Goal: Task Accomplishment & Management: Manage account settings

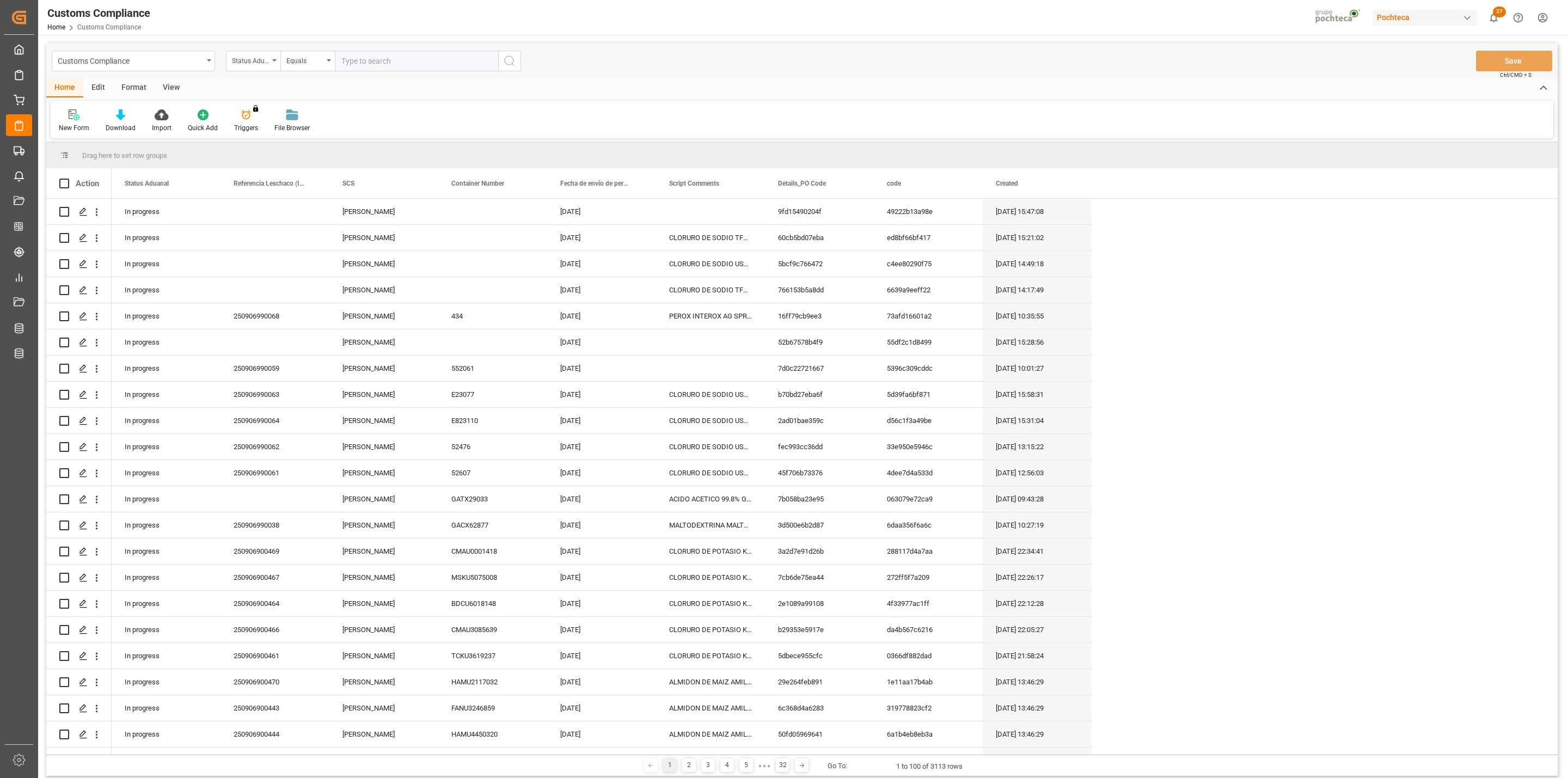
click at [170, 88] on div "View" at bounding box center [171, 88] width 33 height 18
click at [67, 85] on div "Home" at bounding box center [65, 88] width 37 height 18
click at [180, 88] on div "View" at bounding box center [171, 88] width 33 height 18
click at [72, 115] on icon at bounding box center [70, 115] width 11 height 11
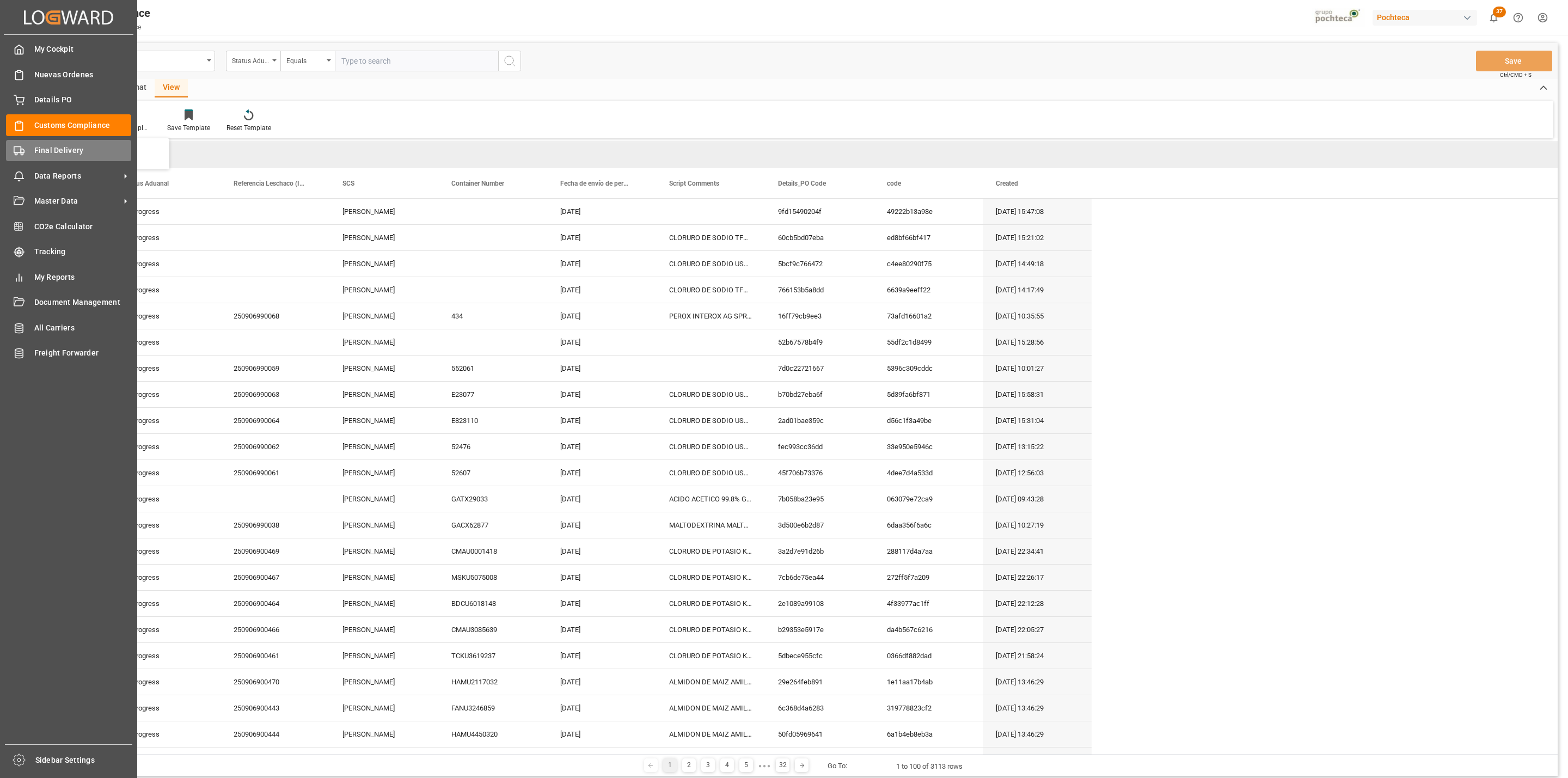
click at [12, 147] on div at bounding box center [15, 150] width 18 height 12
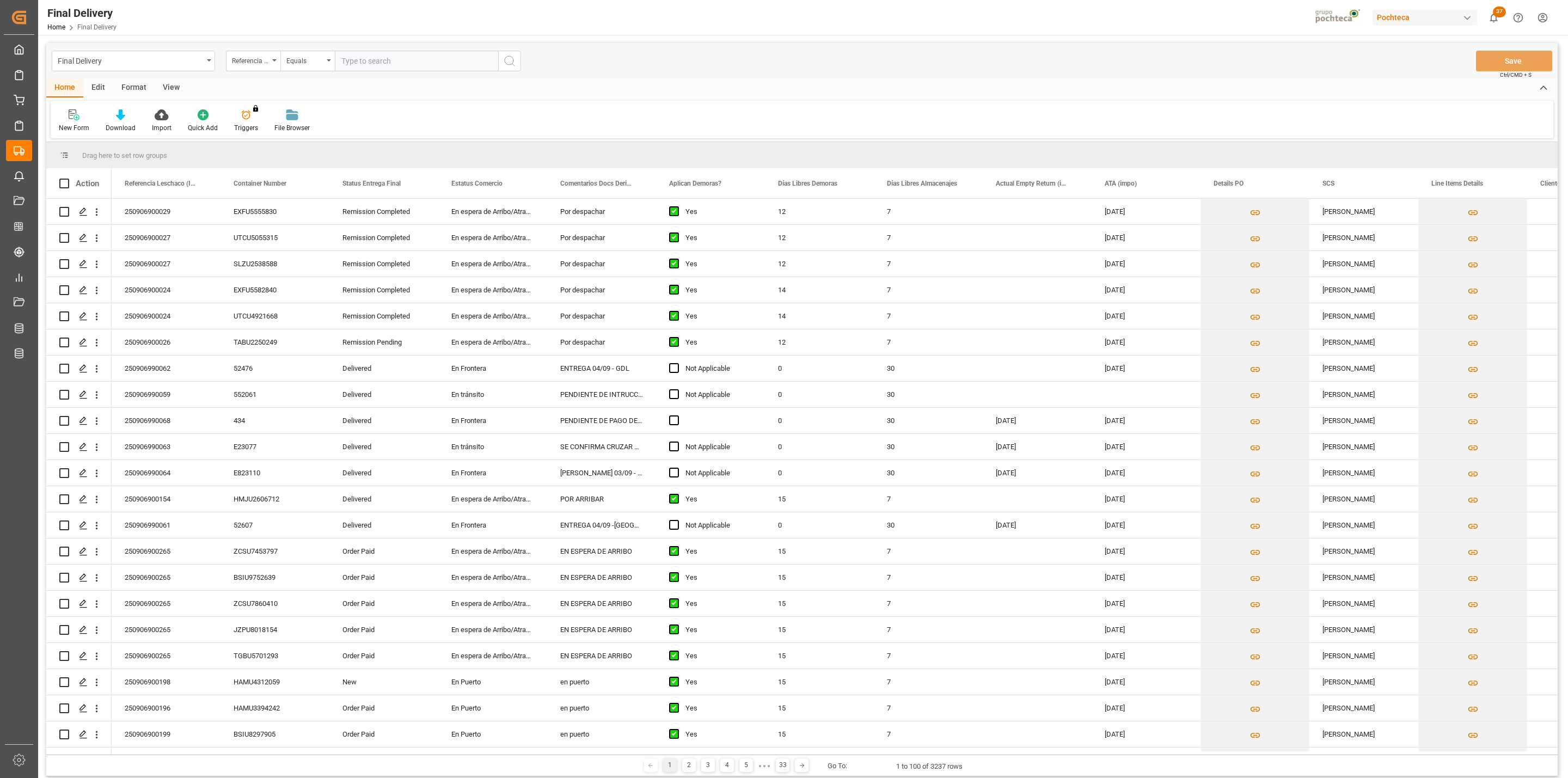
click at [167, 91] on div "View" at bounding box center [171, 88] width 33 height 18
click at [75, 131] on div "Default" at bounding box center [69, 128] width 21 height 10
click at [105, 296] on div "CAPTURA TR Y RETRASO CON ENTREGA Y SUCURSAL" at bounding box center [112, 296] width 96 height 12
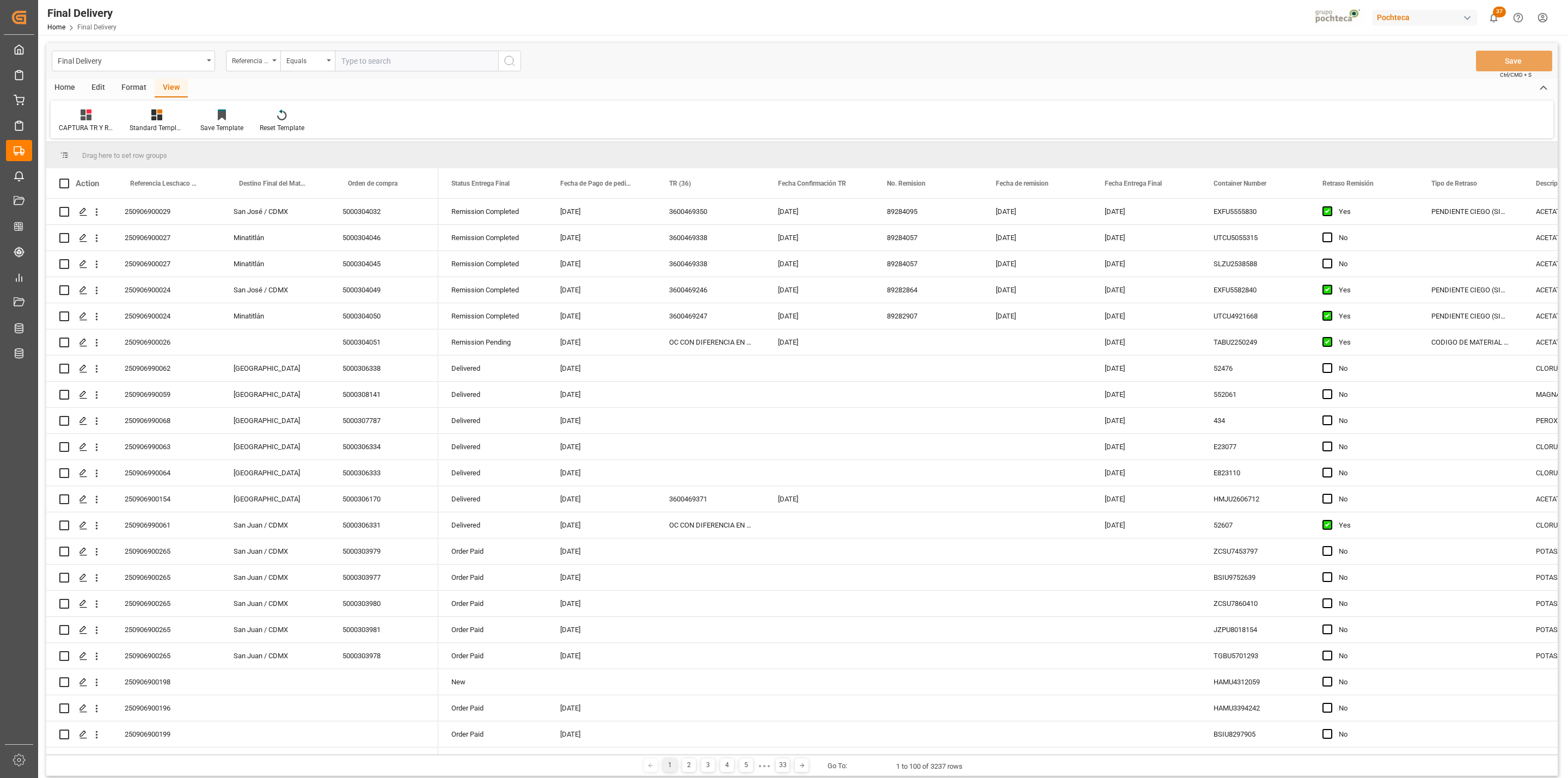
click at [74, 87] on div "Home" at bounding box center [65, 88] width 37 height 18
click at [121, 85] on div "Format" at bounding box center [134, 88] width 41 height 18
click at [94, 86] on div "Edit" at bounding box center [98, 88] width 30 height 18
click at [227, 119] on icon at bounding box center [227, 115] width 15 height 11
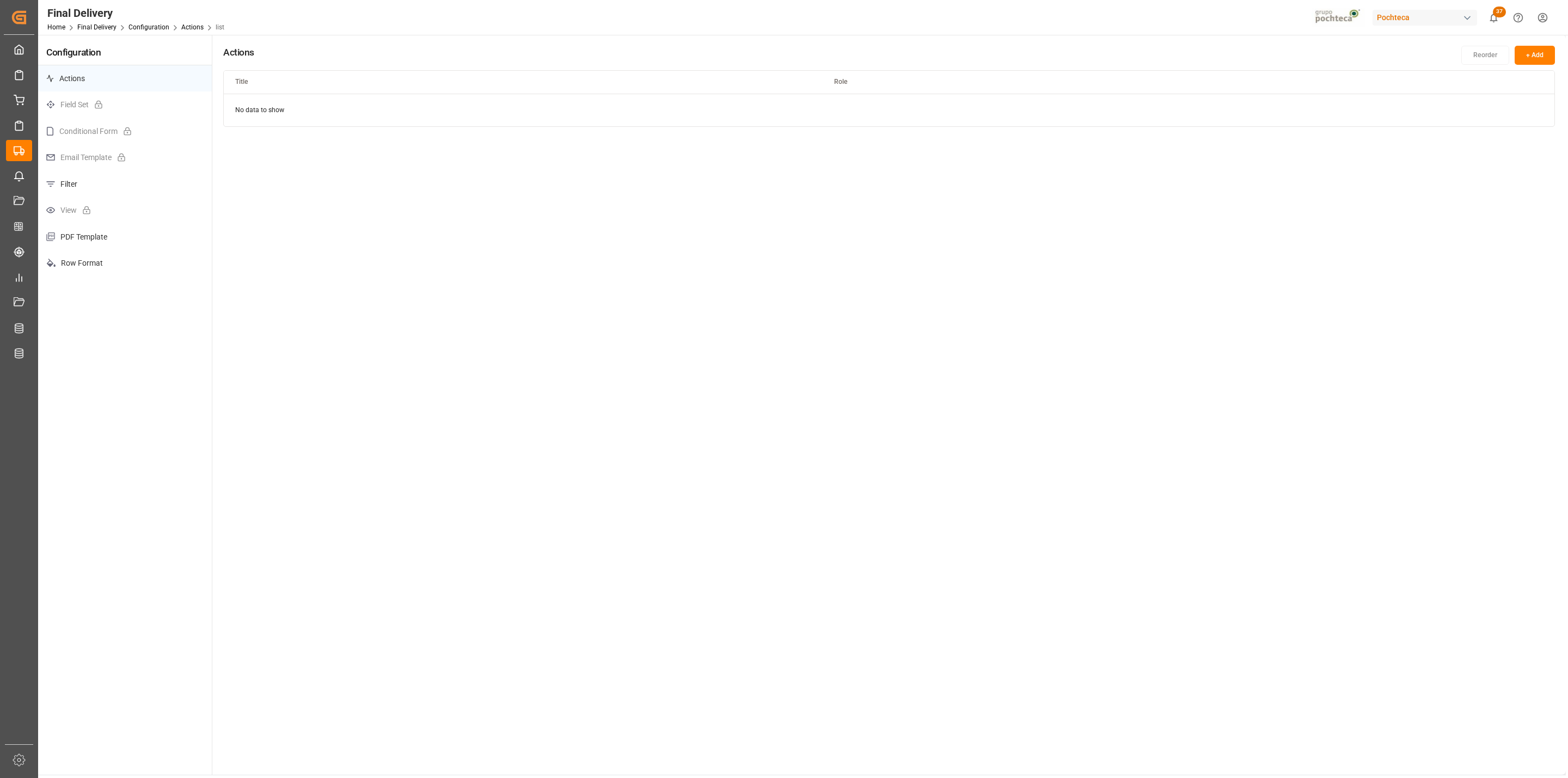
click at [71, 253] on p "Row Format" at bounding box center [125, 264] width 173 height 27
click at [1530, 55] on button "+ Add" at bounding box center [1535, 55] width 40 height 19
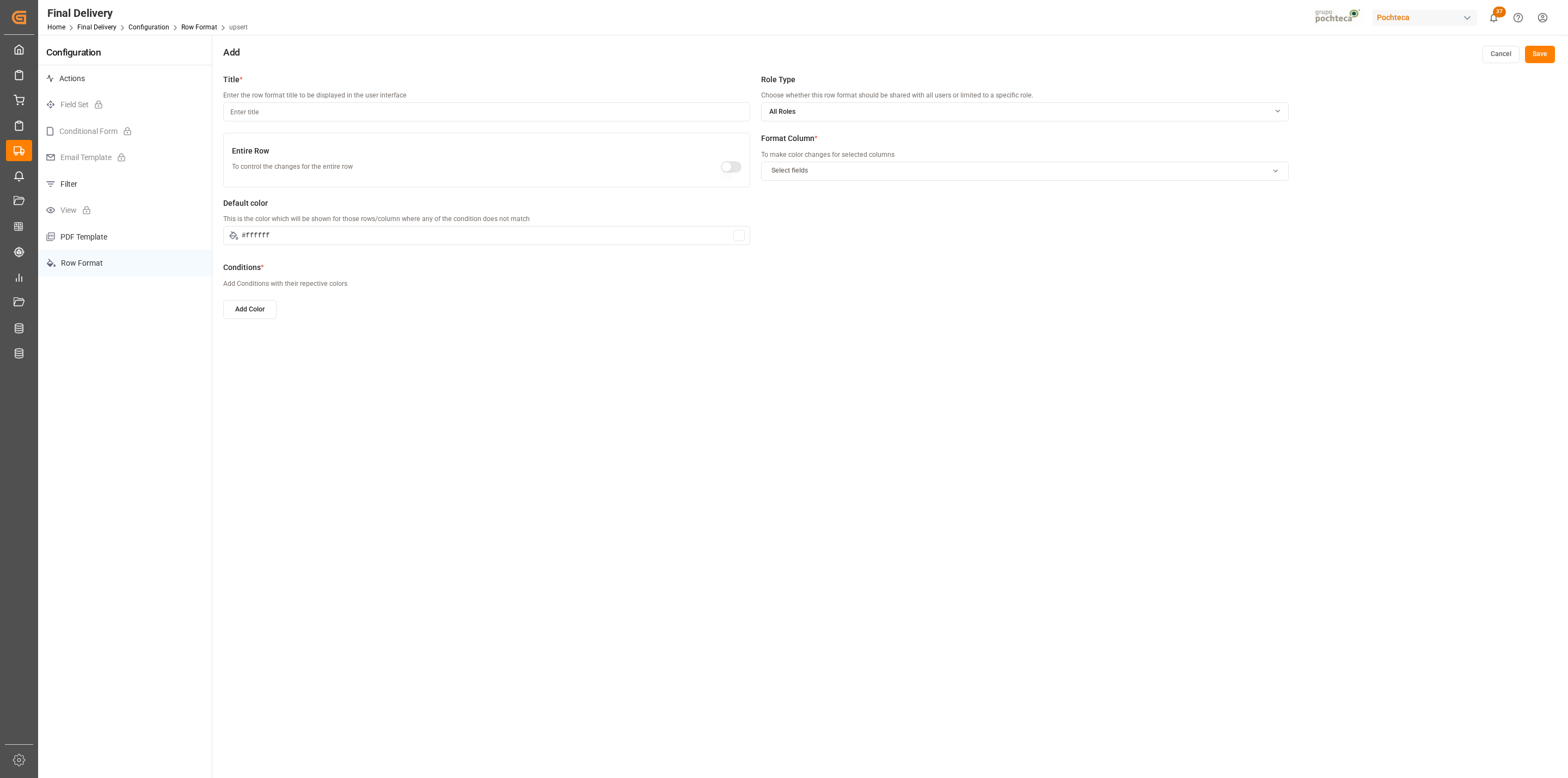
click at [856, 168] on div "Select fields" at bounding box center [1025, 171] width 522 height 10
type input "S"
type input "DEST"
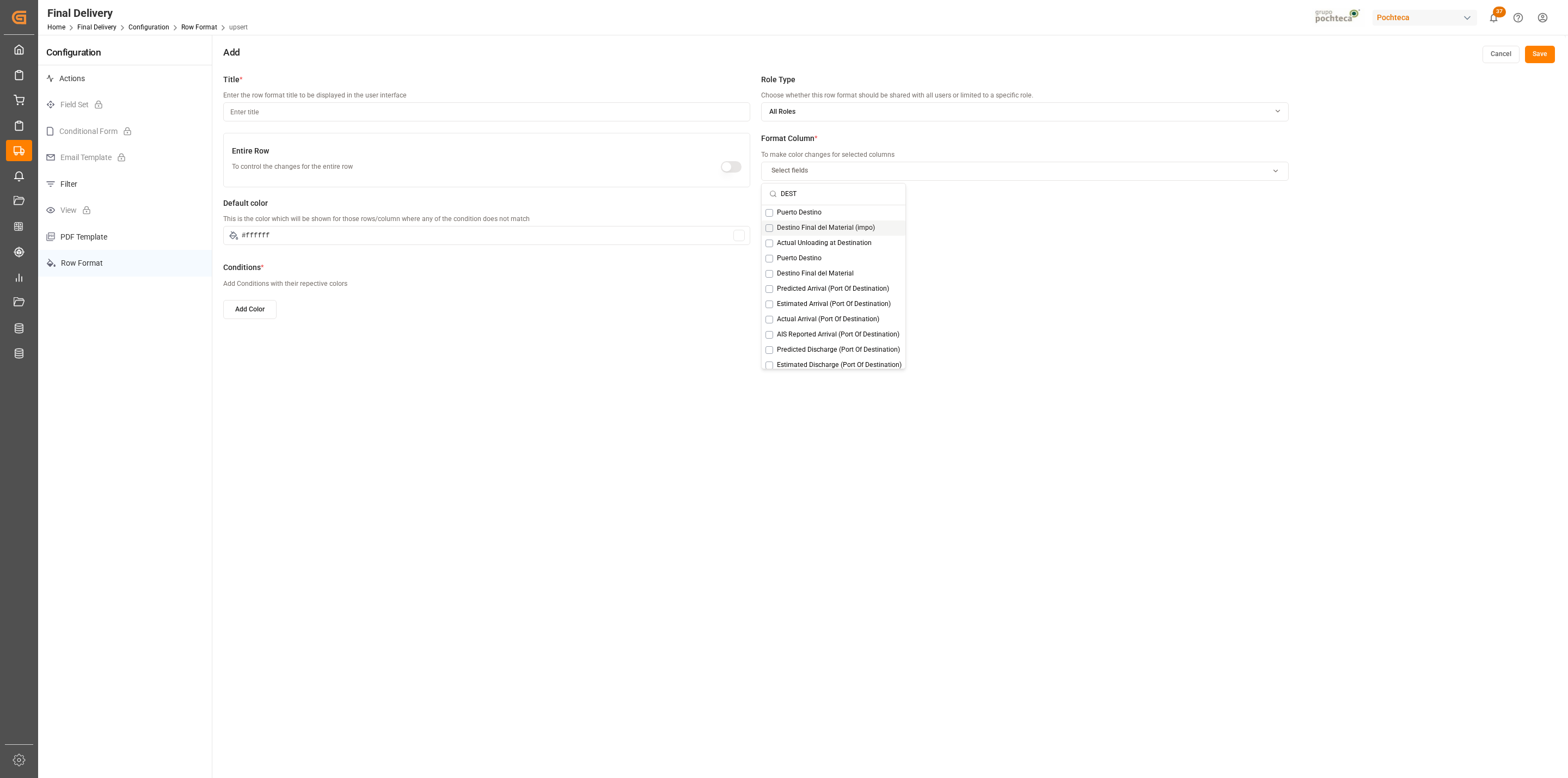
click at [981, 242] on div "Default color This is the color which will be shown for those rows/column where…" at bounding box center [756, 227] width 1065 height 59
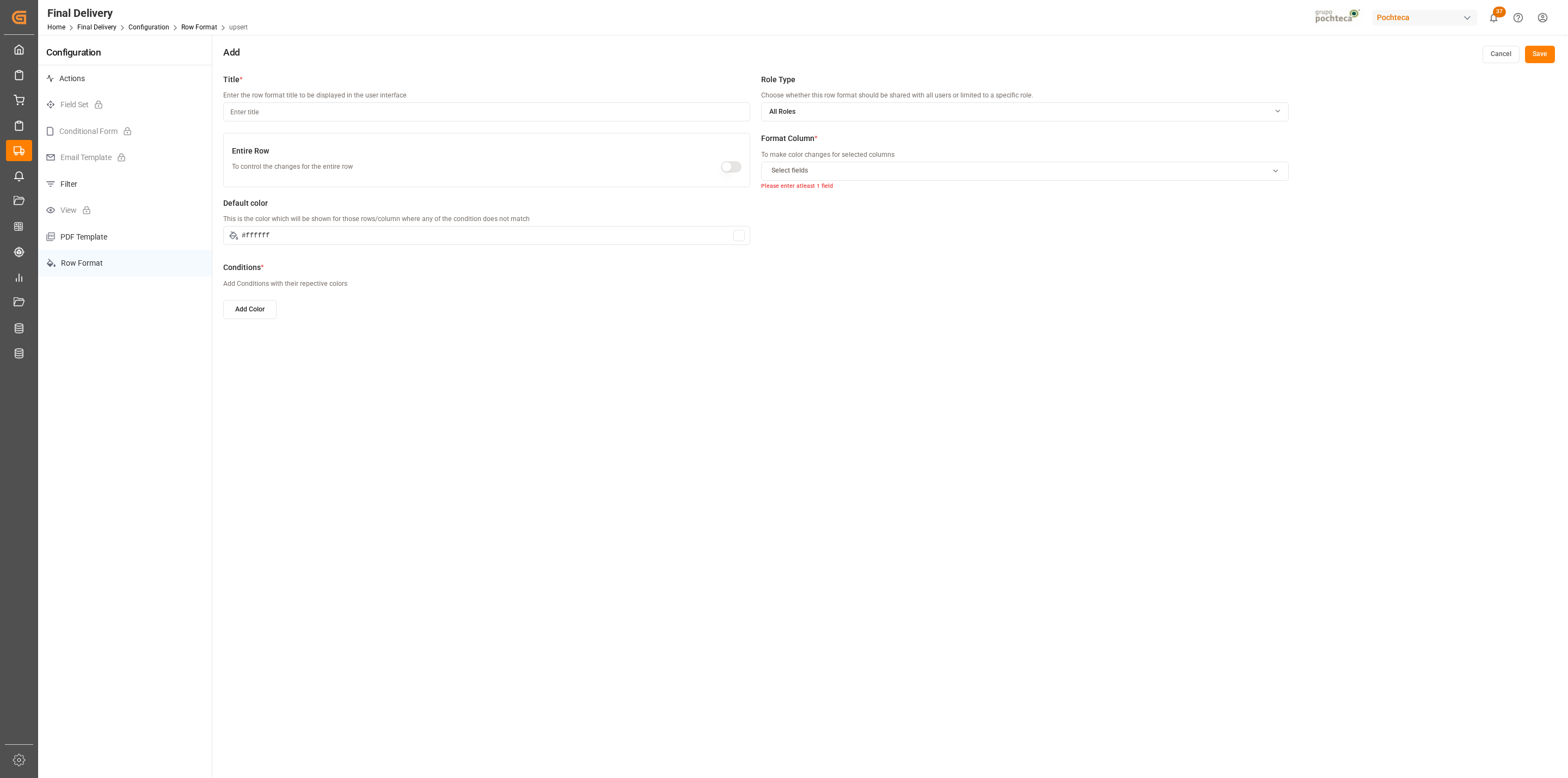
click at [1010, 170] on div "Select fields" at bounding box center [1025, 171] width 522 height 10
type input "Destino"
click at [819, 261] on span "Destino Final del Material" at bounding box center [815, 259] width 77 height 10
click at [952, 253] on div "Default color This is the color which will be shown for those rows/column where…" at bounding box center [756, 227] width 1065 height 59
click at [249, 312] on button "Add Color" at bounding box center [250, 309] width 54 height 19
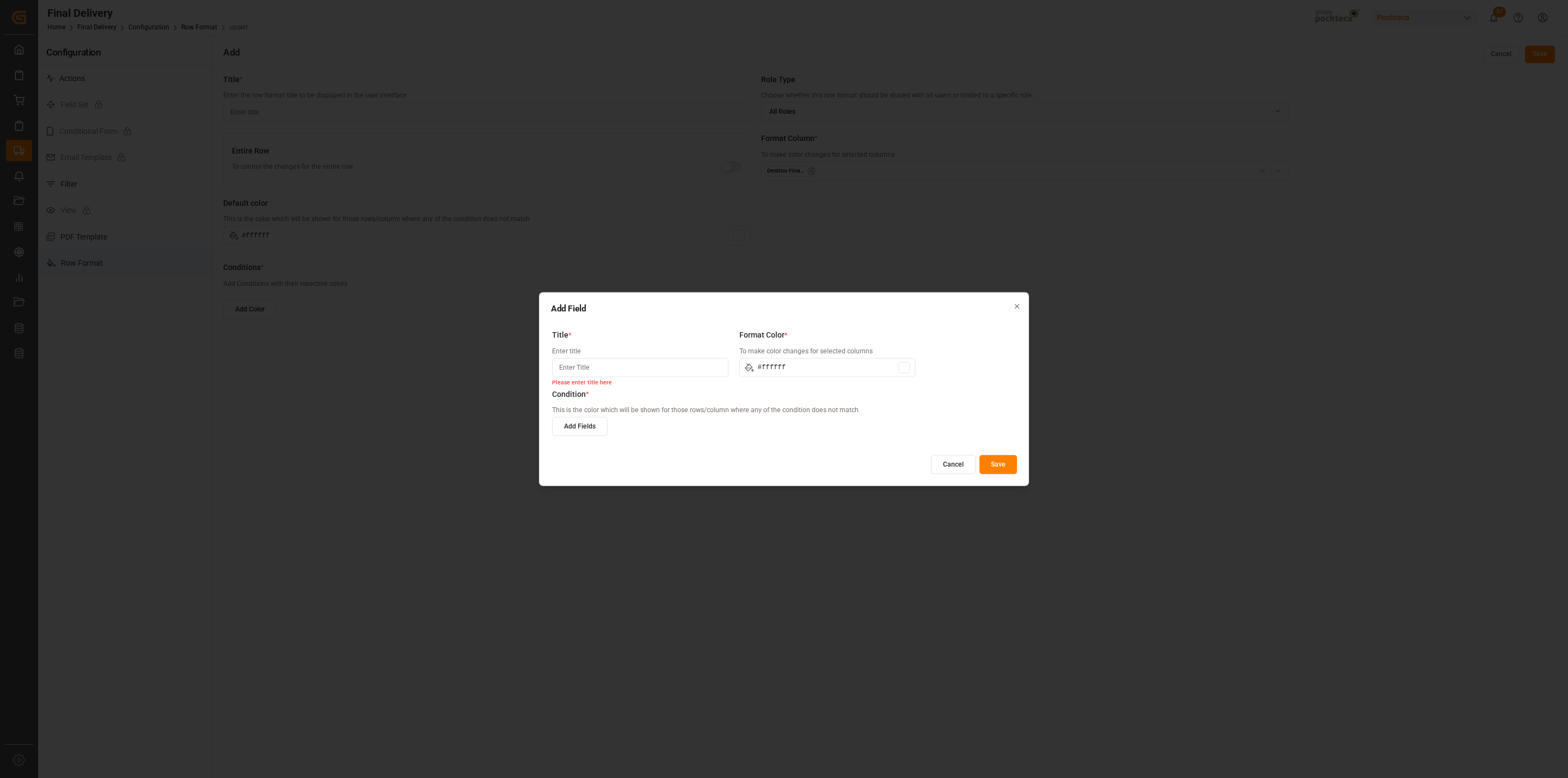
paste input "San José / CDMX"
type input "San José / CDMX"
click at [900, 373] on div at bounding box center [904, 367] width 12 height 12
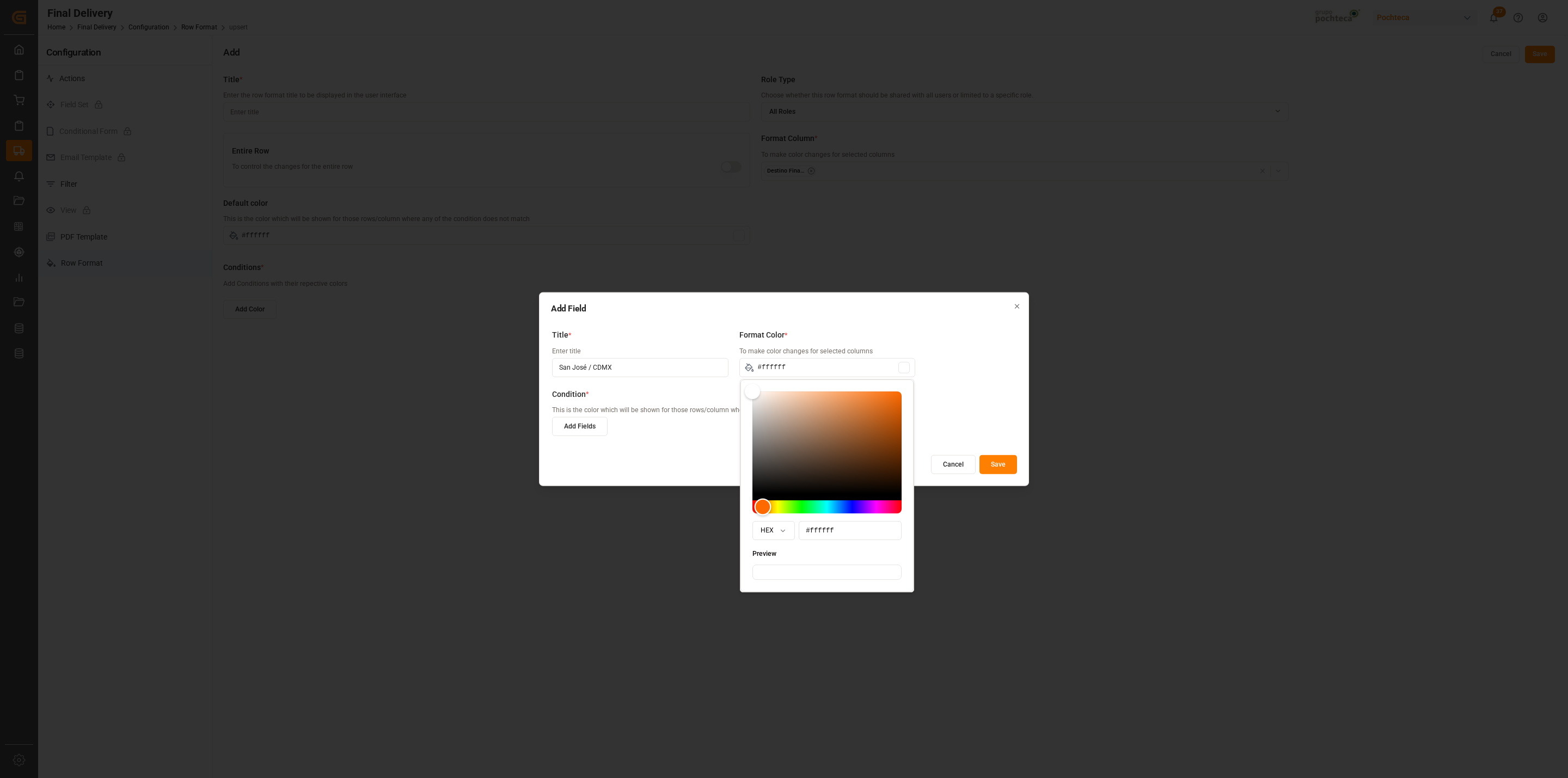
click at [765, 508] on div "Hue" at bounding box center [763, 507] width 17 height 17
type input "#fbfbfb"
type input "#fafafa"
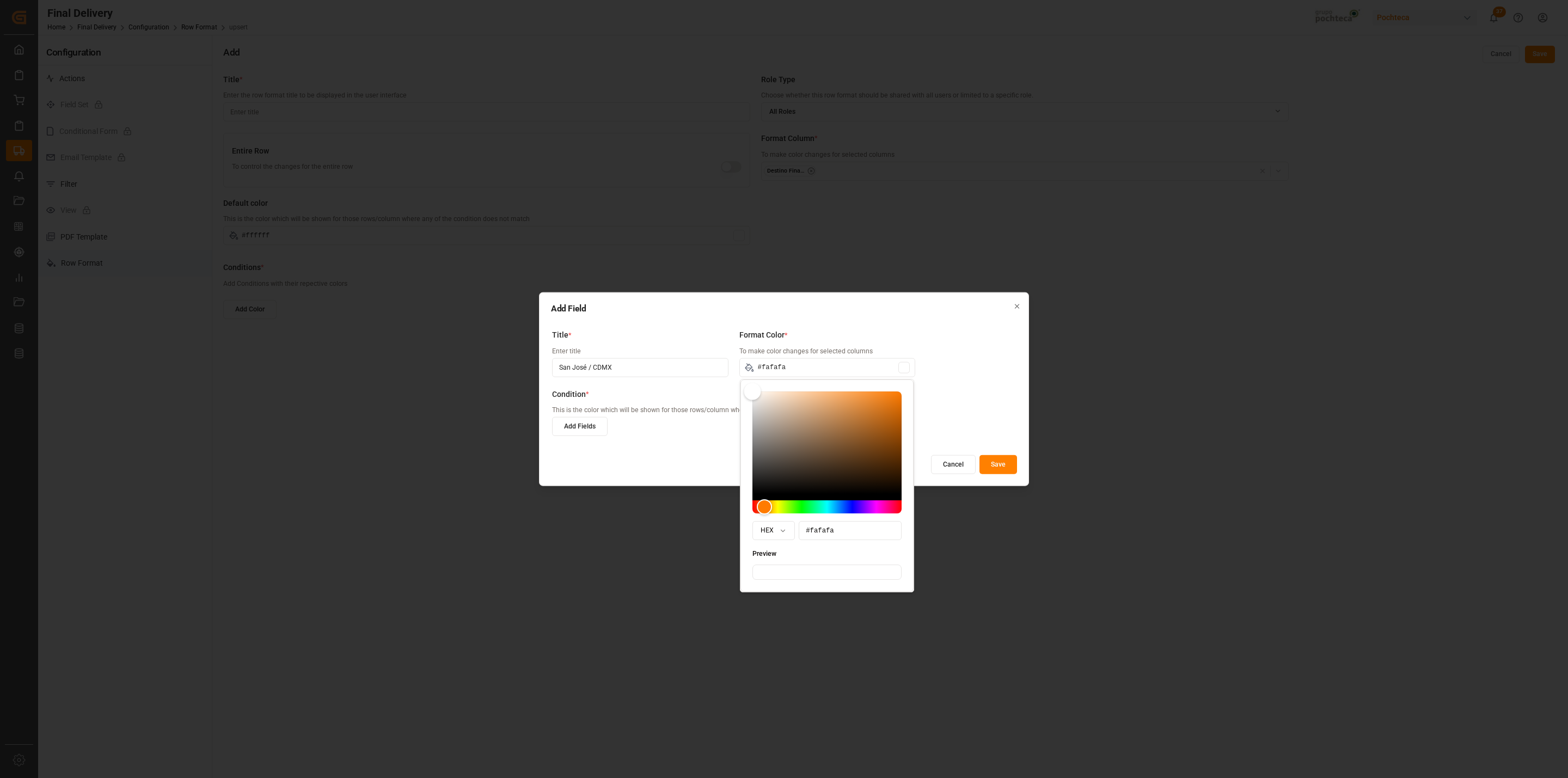
type input "#f6f4f3"
type input "#f1ece7"
type input "#ebe3db"
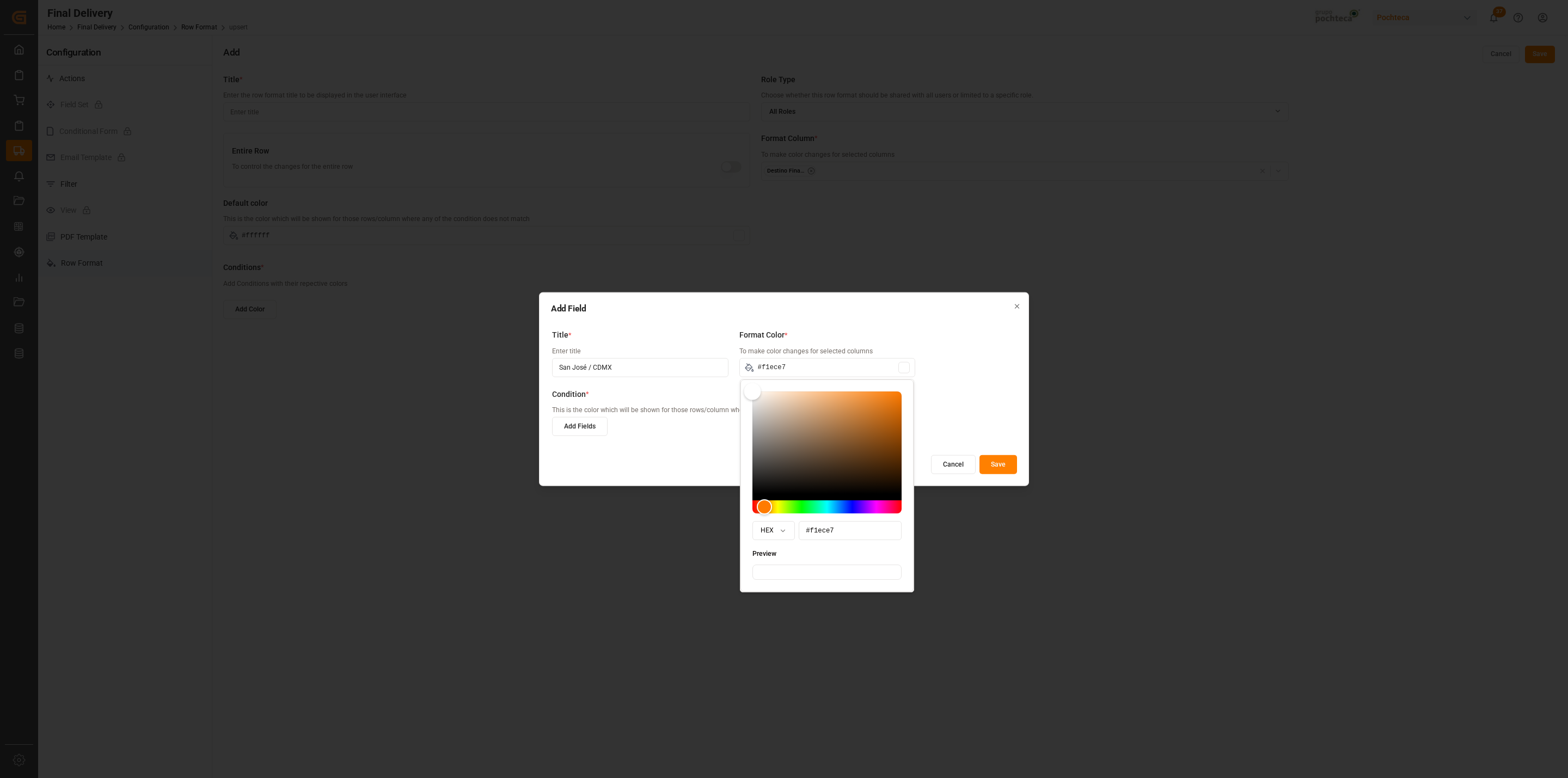
type input "#ebe3db"
type input "#e7dbd0"
type input "#ddccbd"
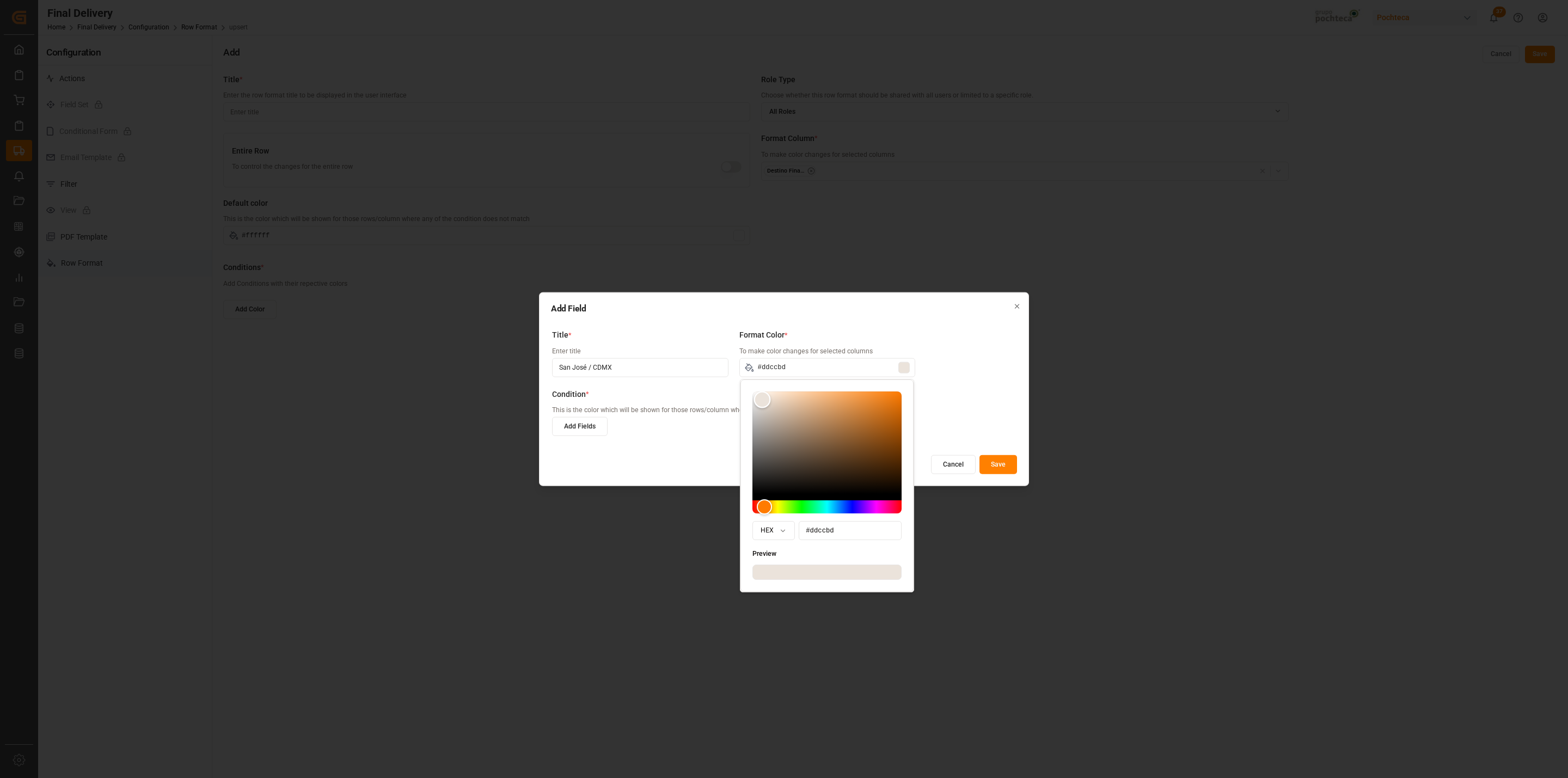
type input "#d6c2b0"
type input "#d5bea8"
type input "#cdb39b"
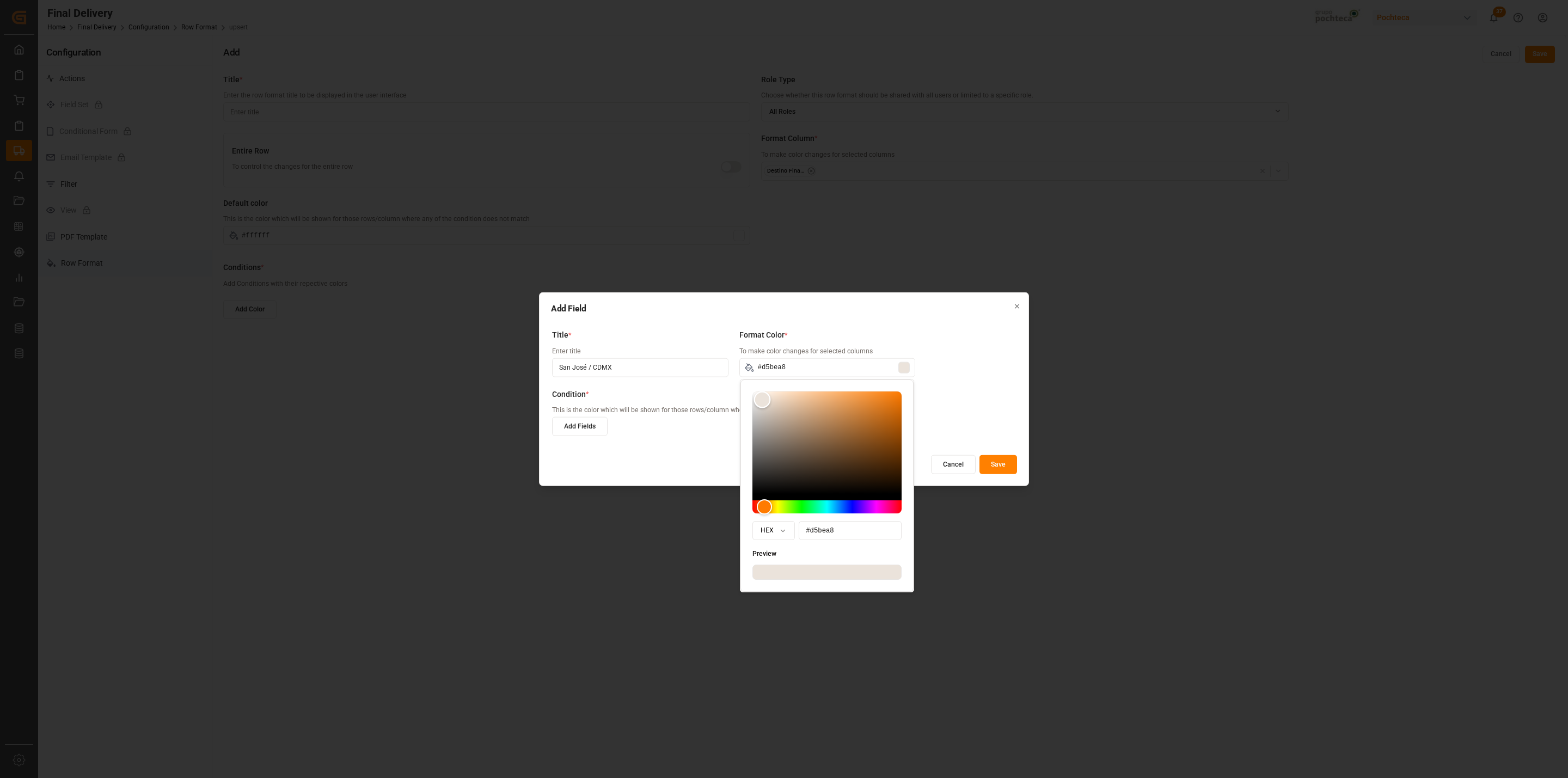
type input "#cdb39b"
type input "#c9ac91"
type input "#c9aa8d"
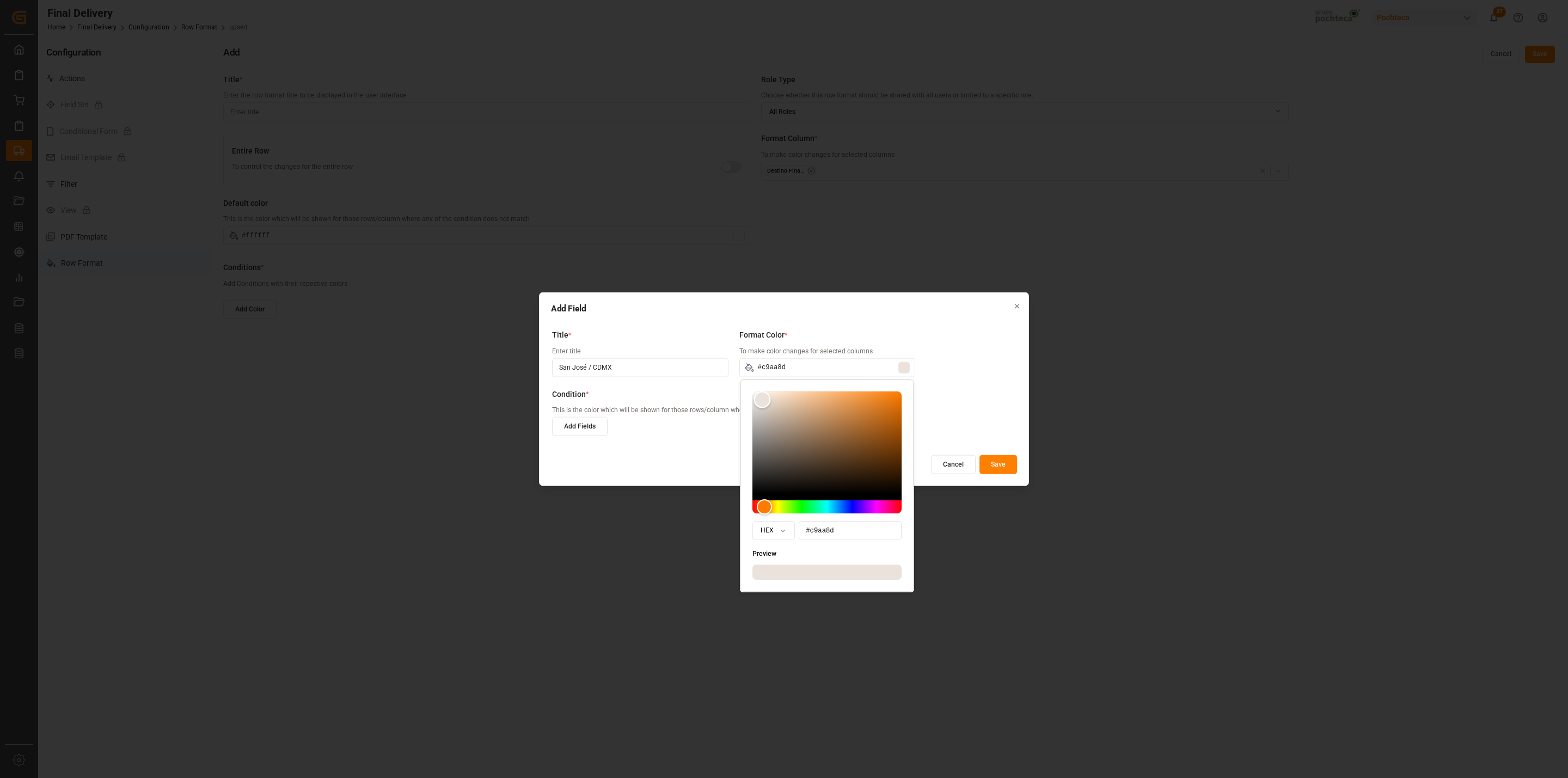
type input "#c2a080"
type input "#b89573"
type input "#b68f6a"
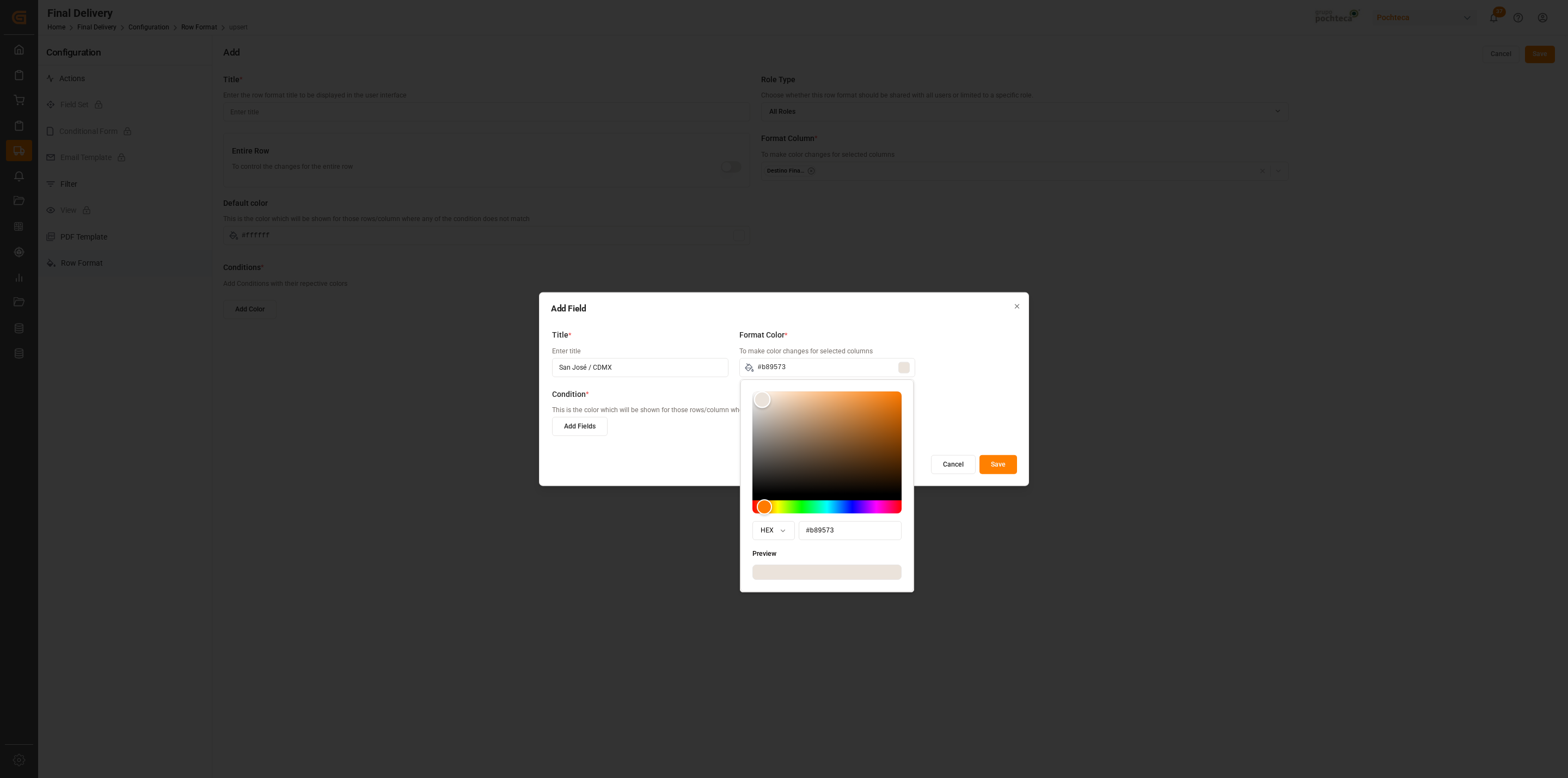
type input "#b68f6a"
type input "#ae845d"
type input "#aa7c52"
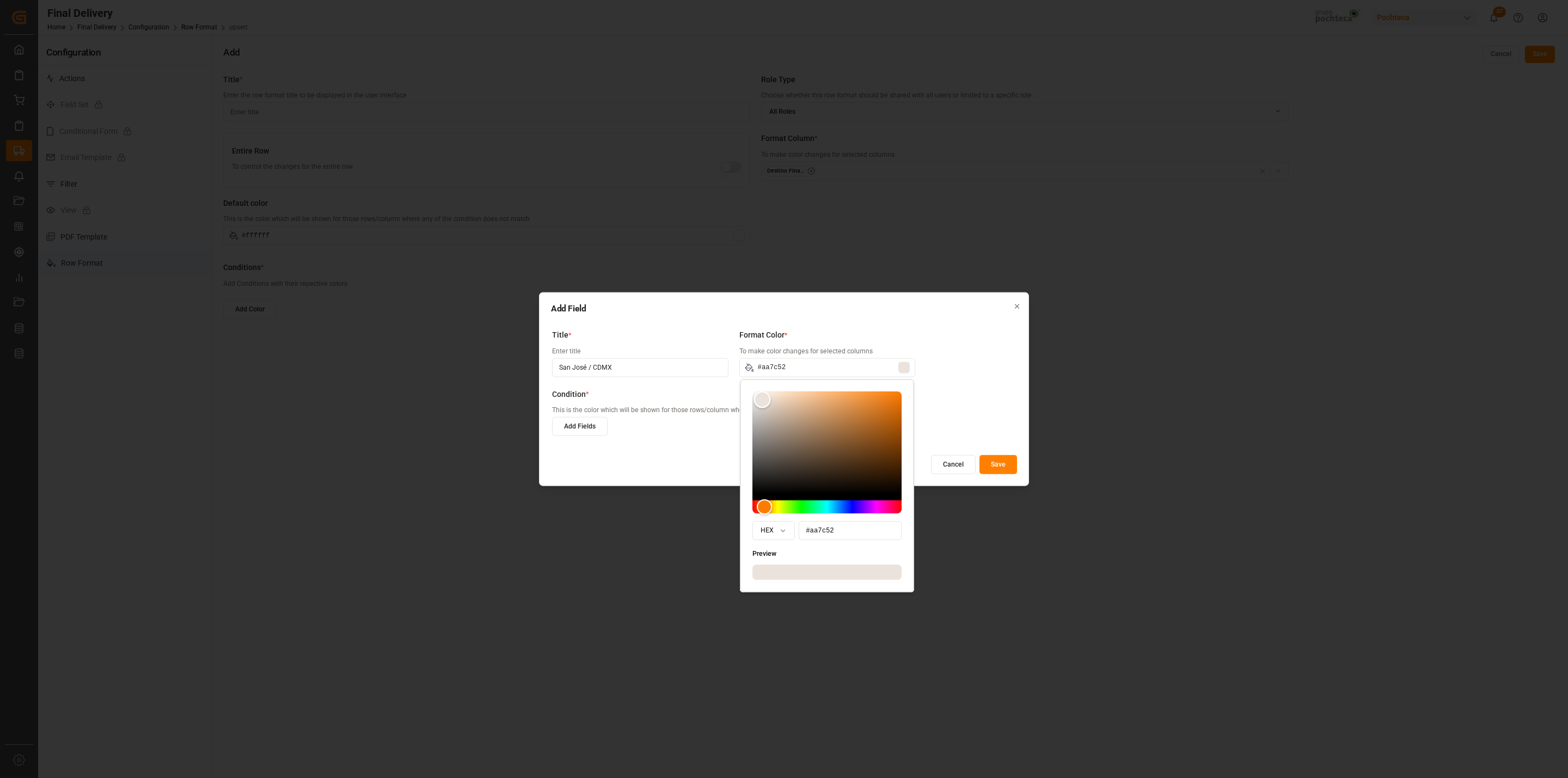
type input "#a57548"
type input "#a47345"
type input "#a17041"
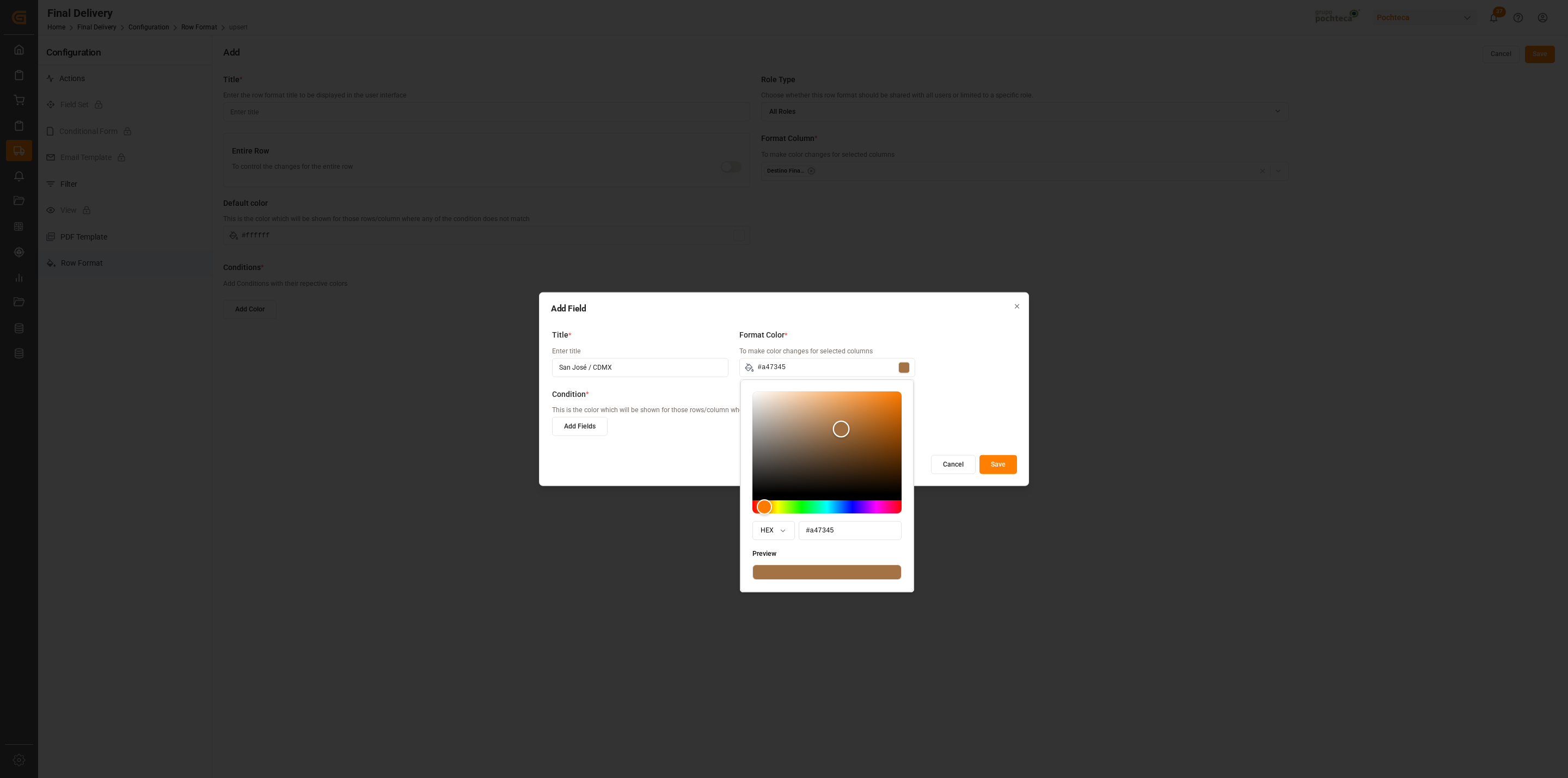
type input "#a17041"
type input "#a06e3f"
type input "#a06d3d"
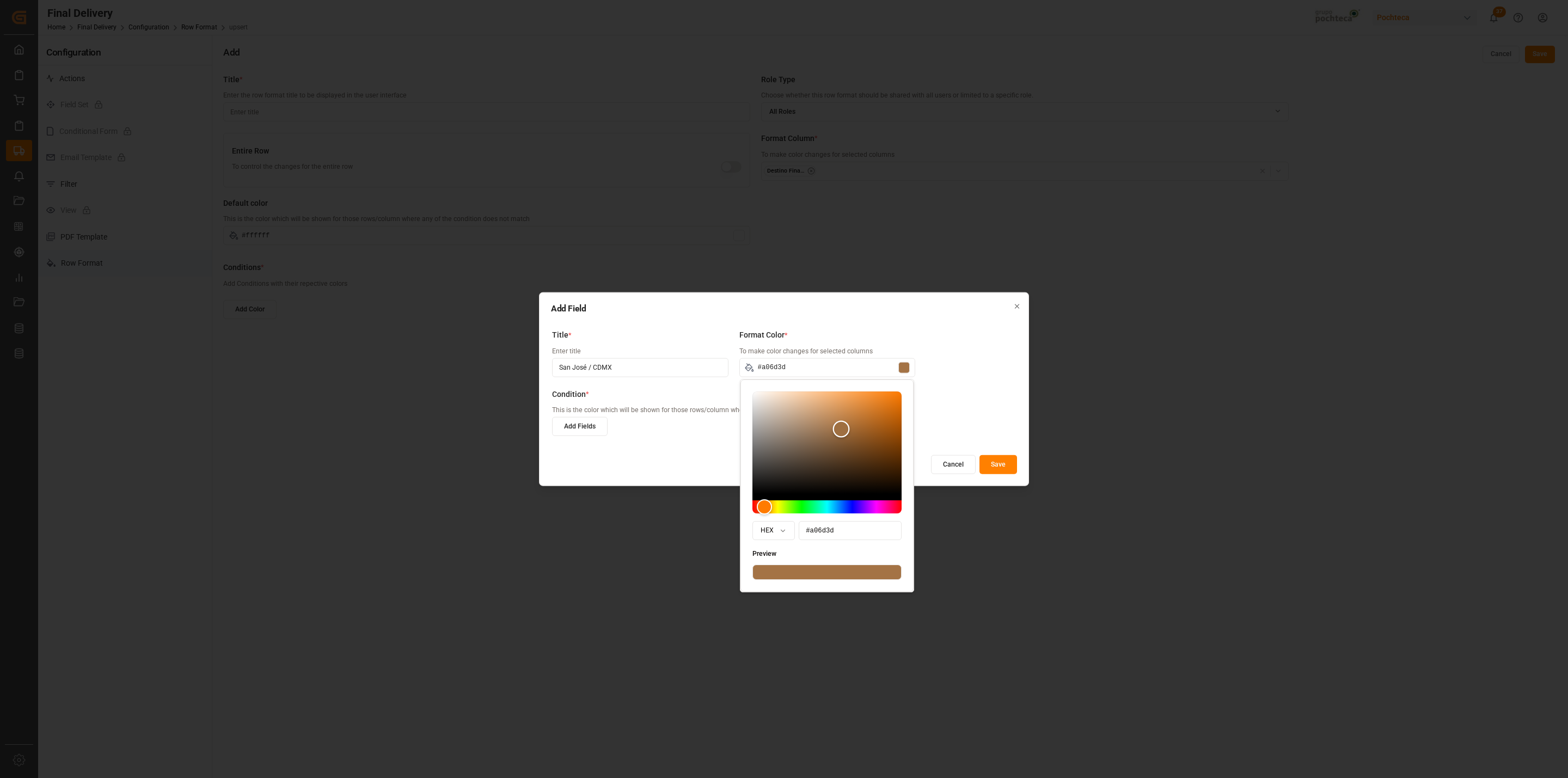
type input "#a06c3b"
type input "#9d6937"
type input "#9d6835"
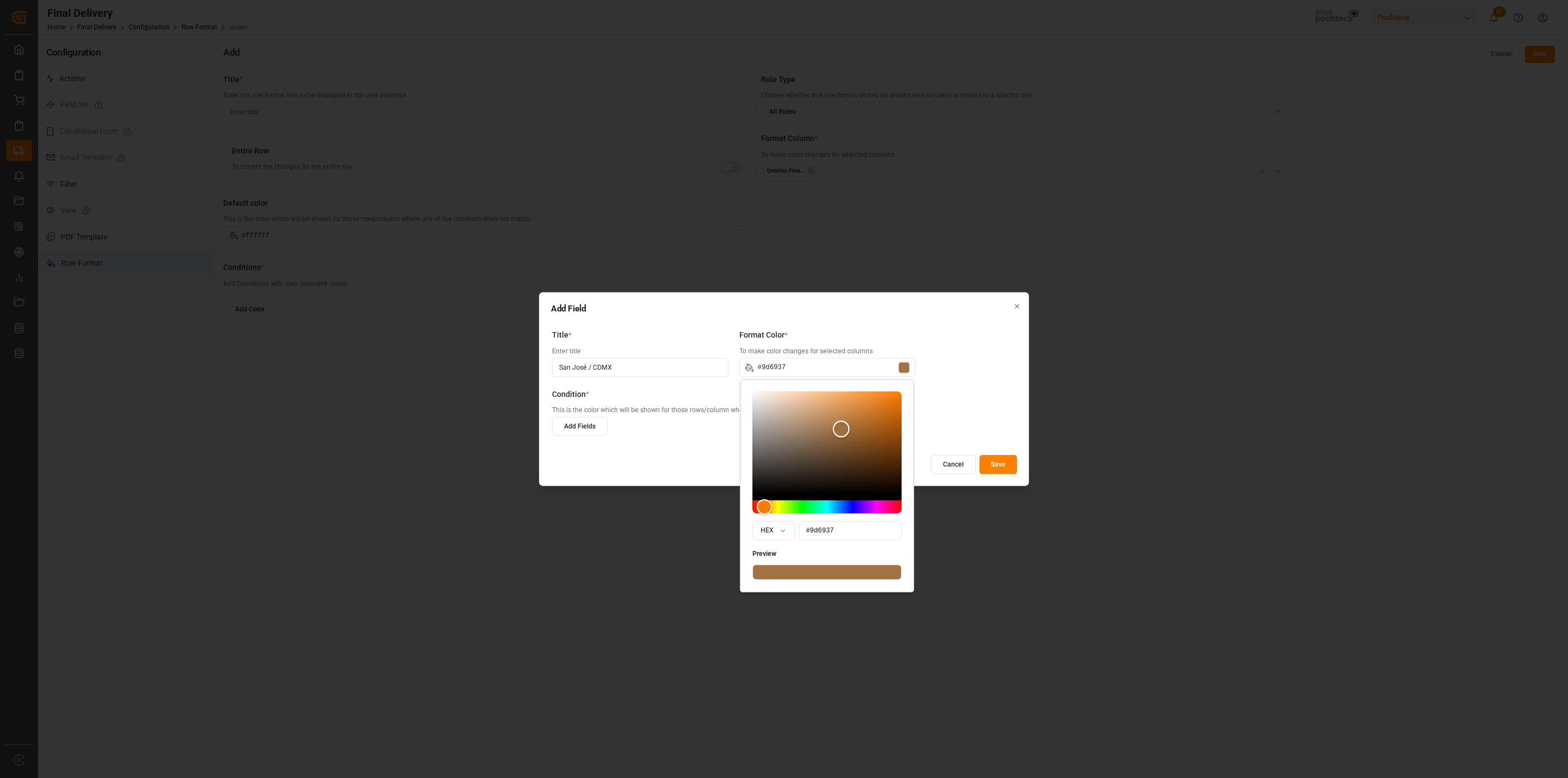
type input "#9d6835"
type input "#9d6733"
type input "#9d6632"
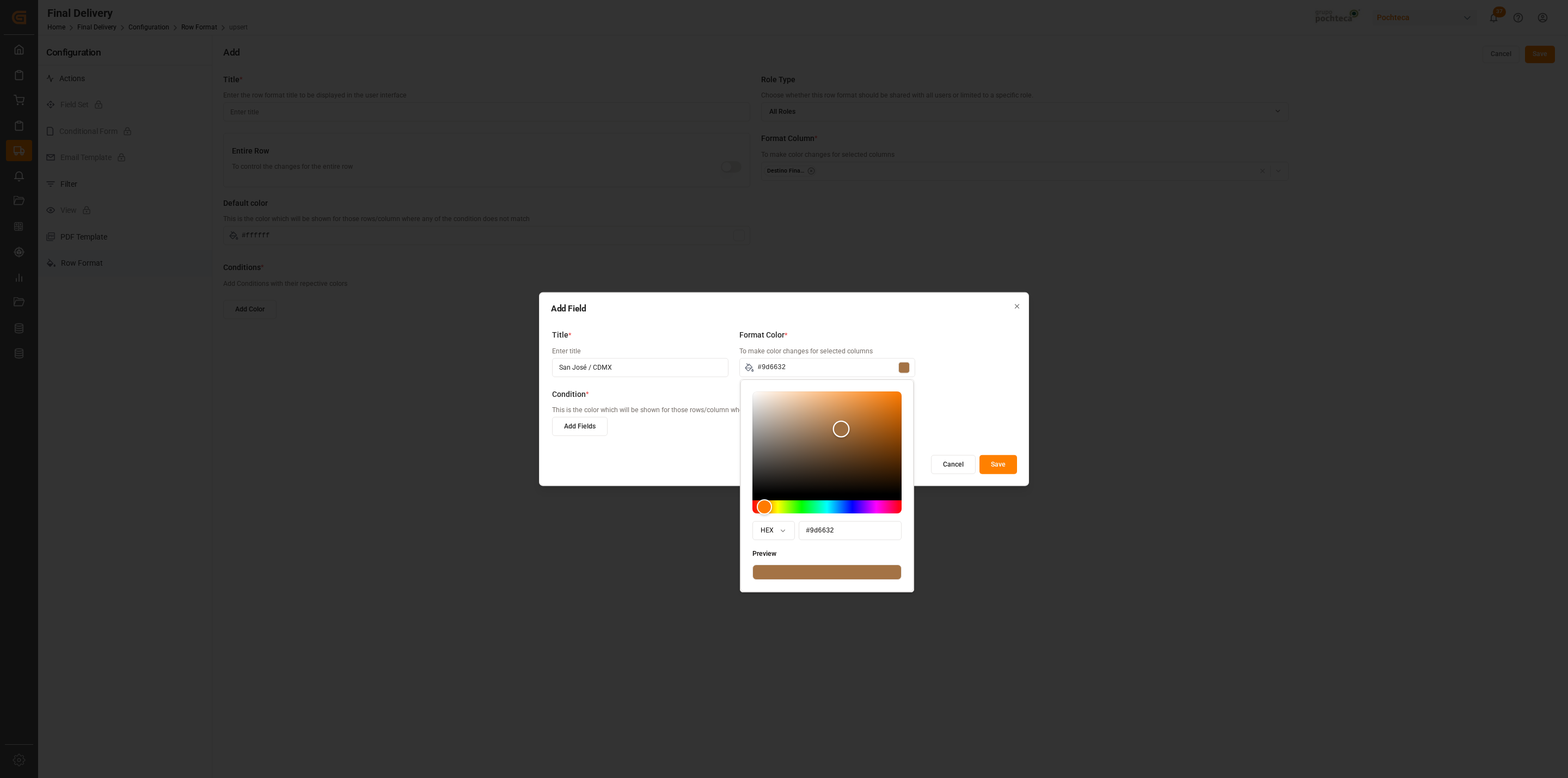
type input "#9d6631"
type input "#9d6530"
type input "#a16831"
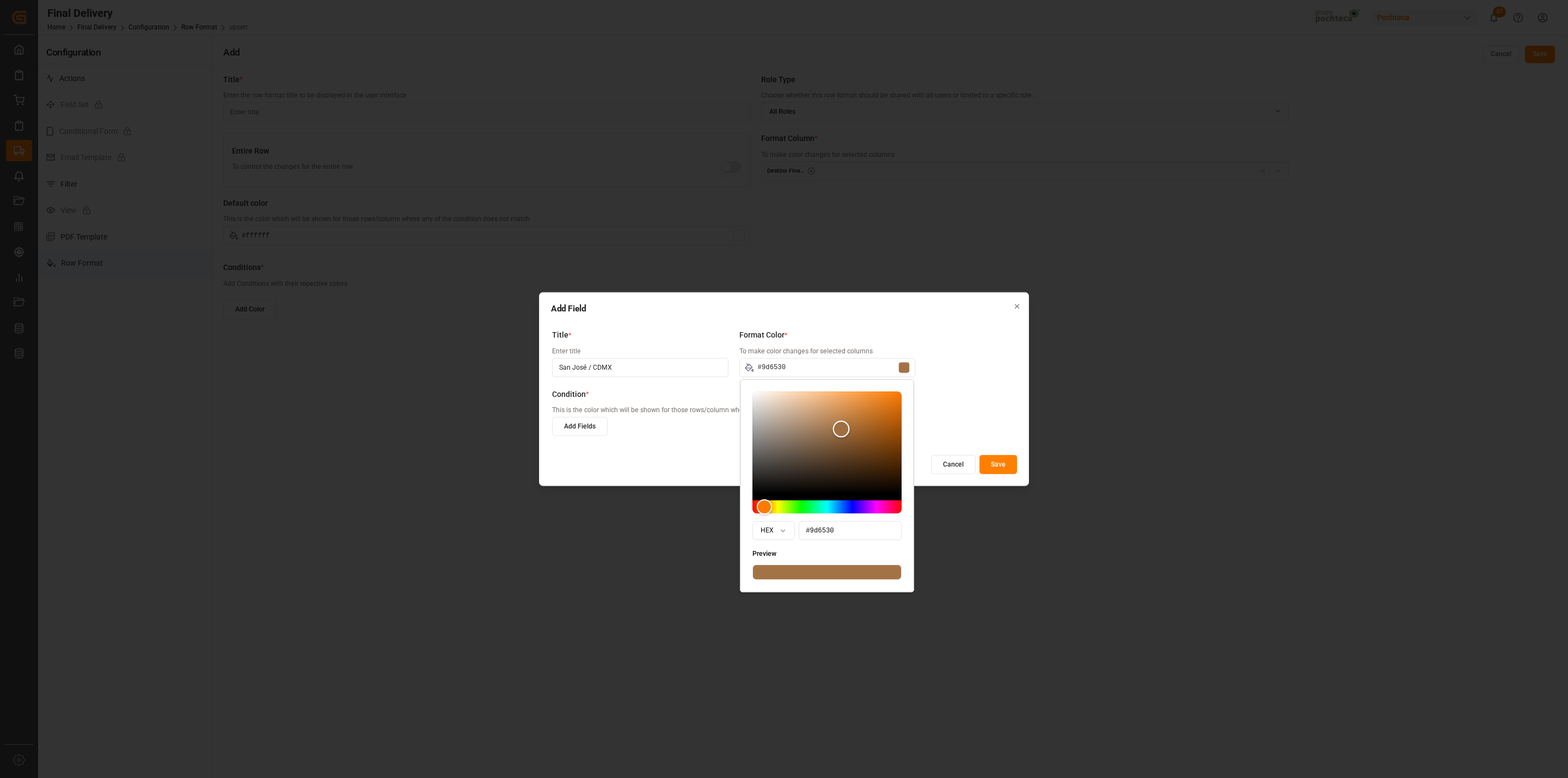
type input "#a16831"
type input "#a86c33"
type input "#ac6e34"
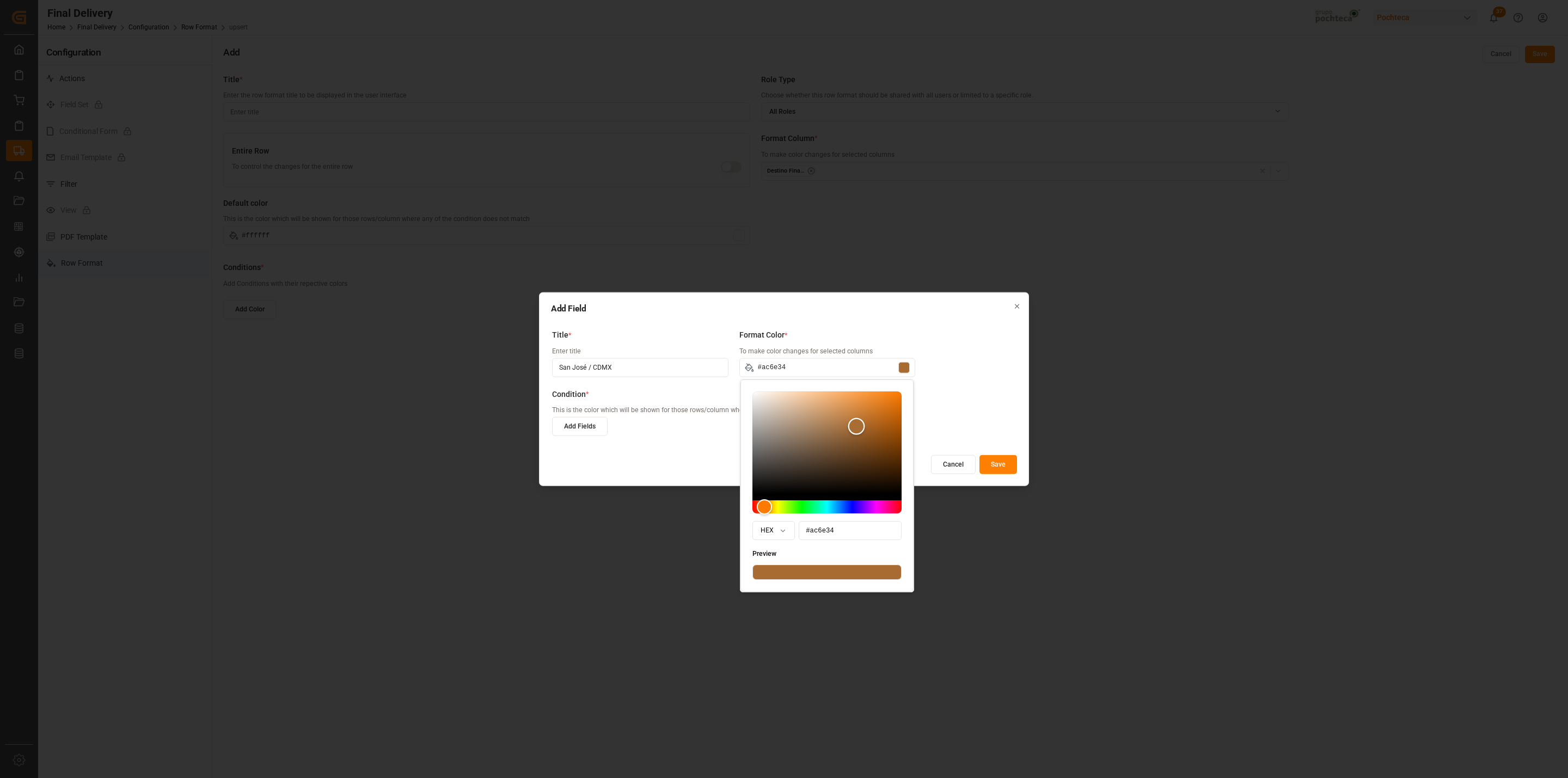
type input "#ae7036"
type input "#b07238"
type input "#b27338"
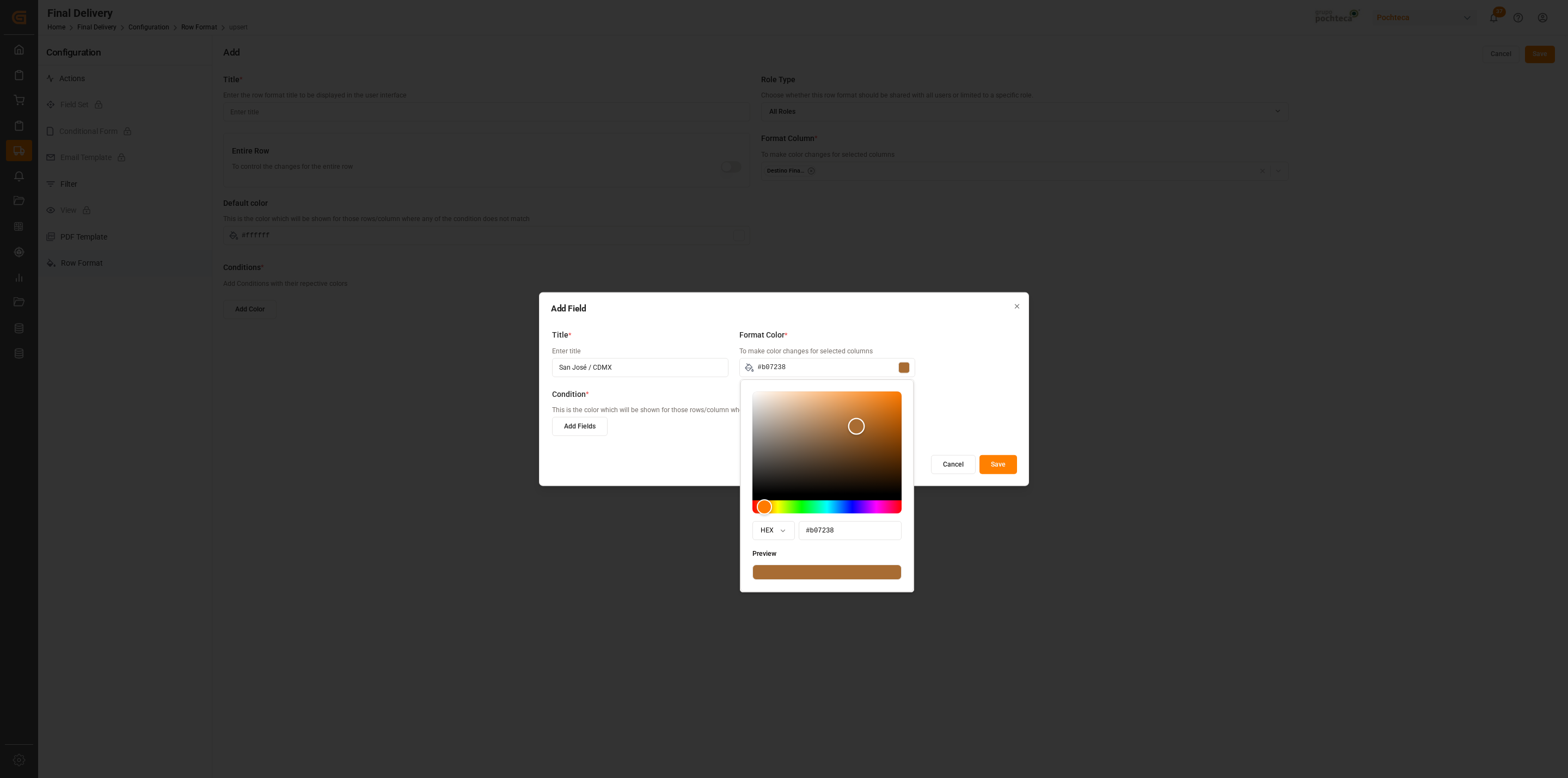
type input "#b27338"
type input "#b4763a"
type input "#b2743a"
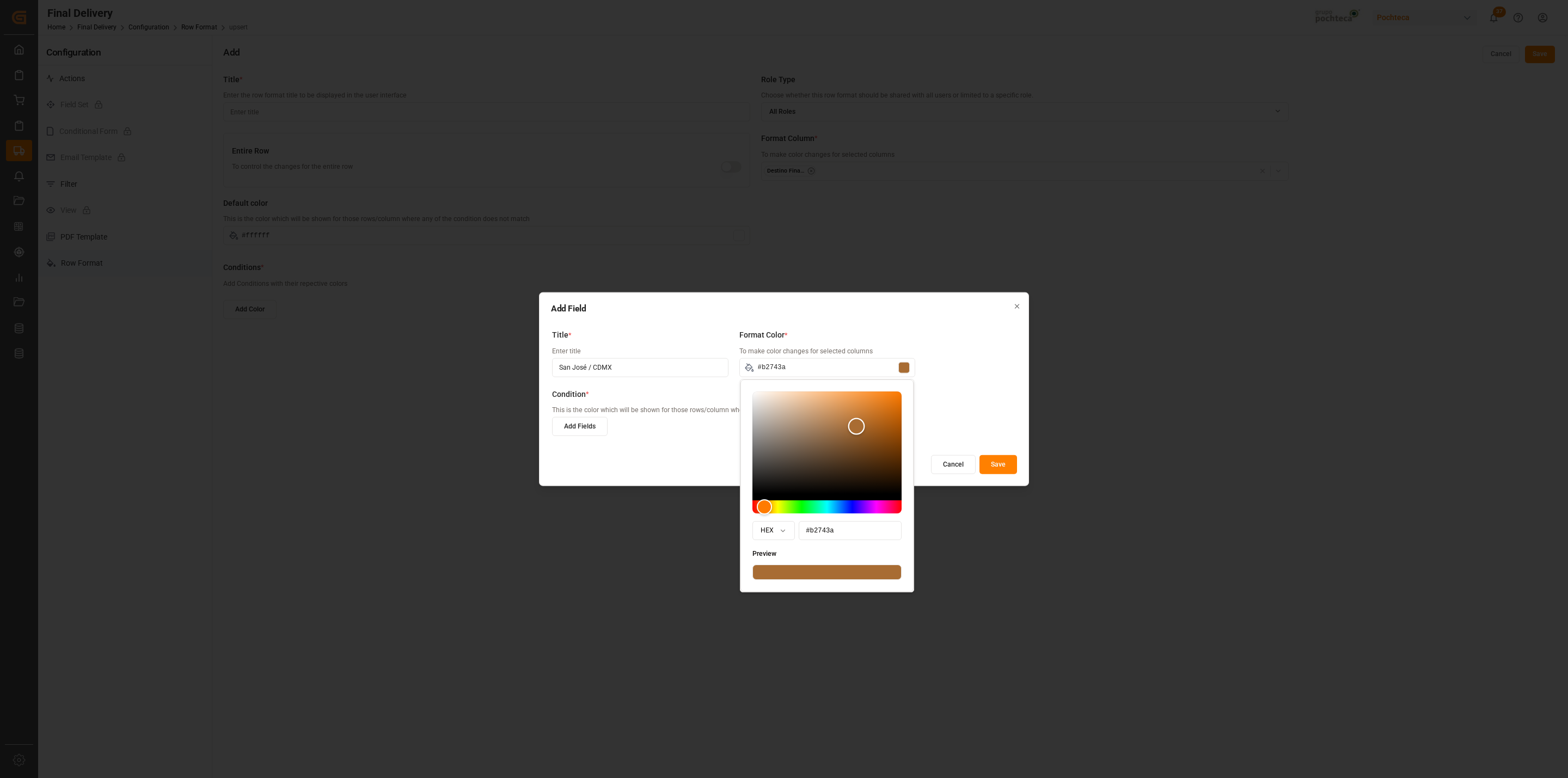
type input "#b4763b"
type input "#b6773b"
type input "#ba793d"
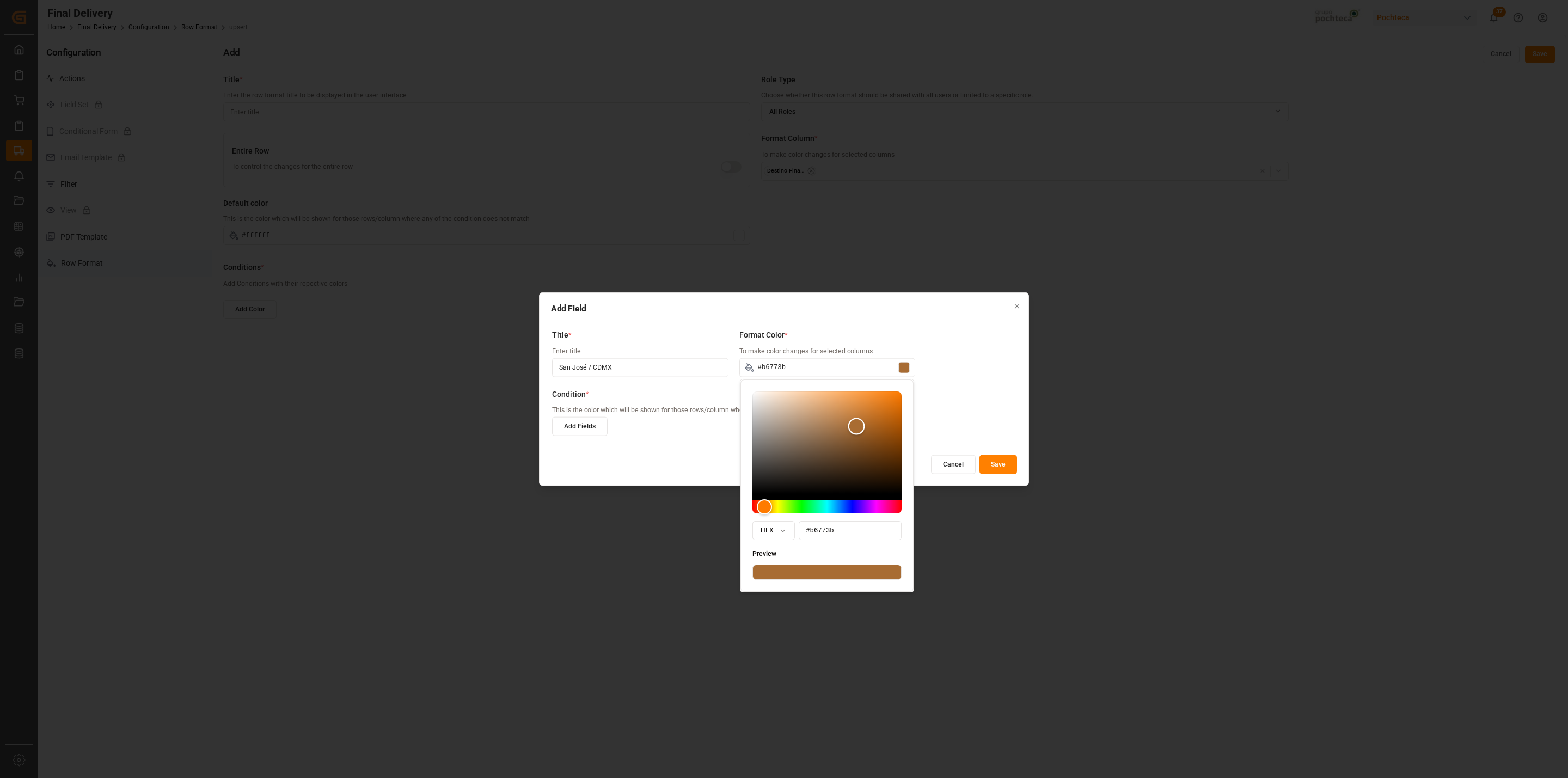
type input "#ba793d"
type input "#c17d3d"
type input "#c67f3c"
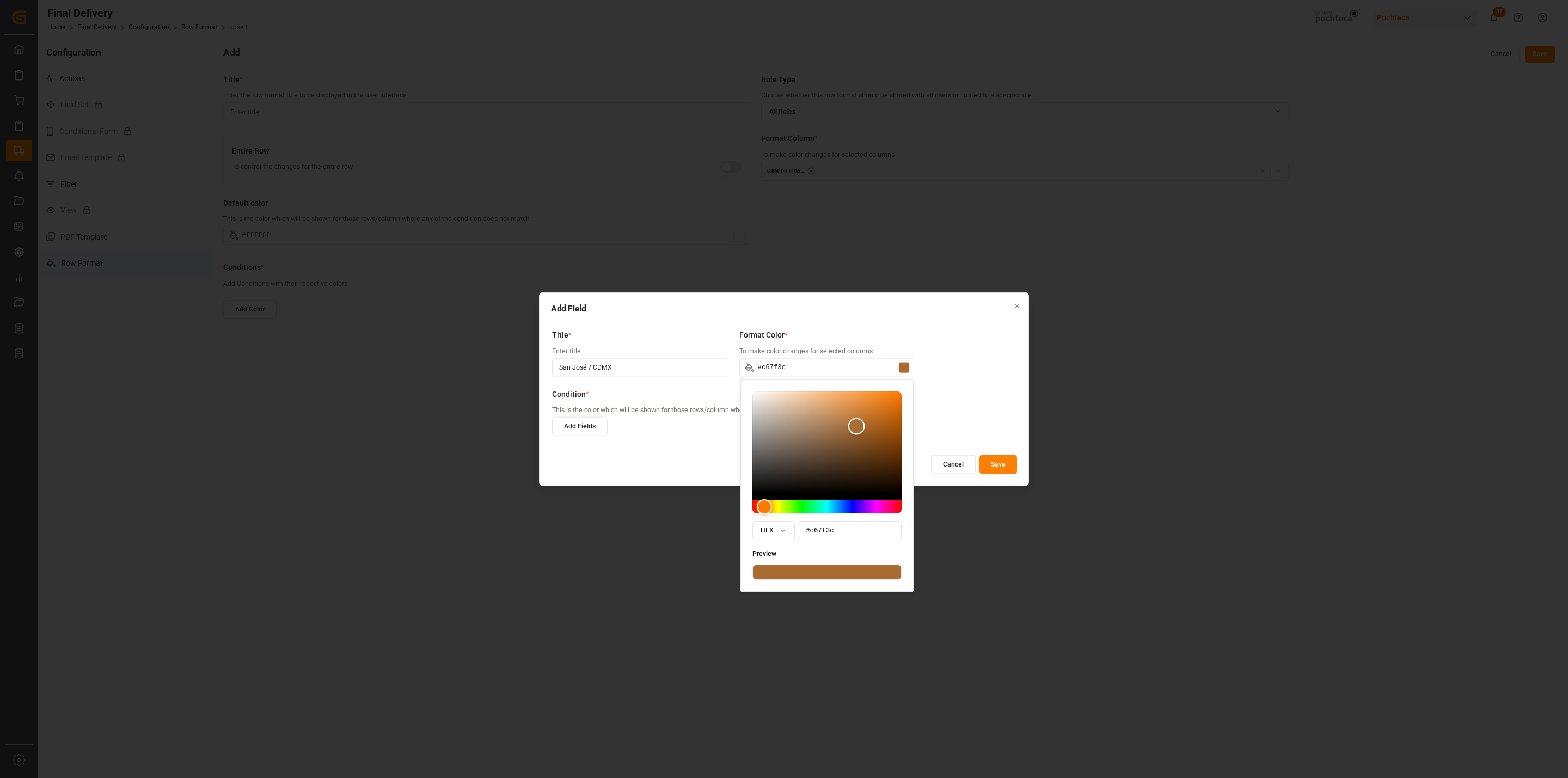
type input "#ca813d"
type input "#cd833e"
type input "#d1853d"
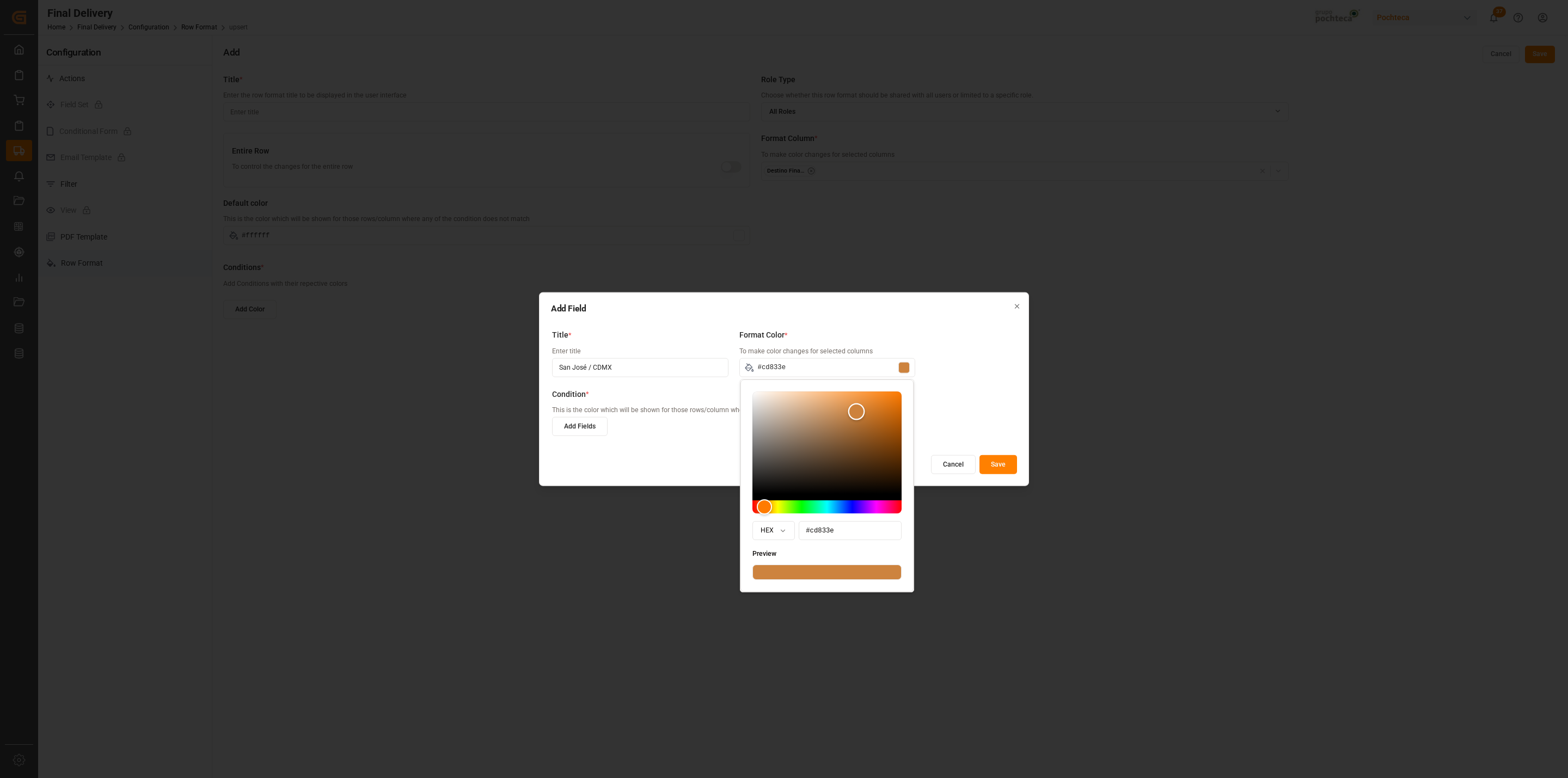
type input "#d1853d"
type input "#d5873e"
type input "#d98a3f"
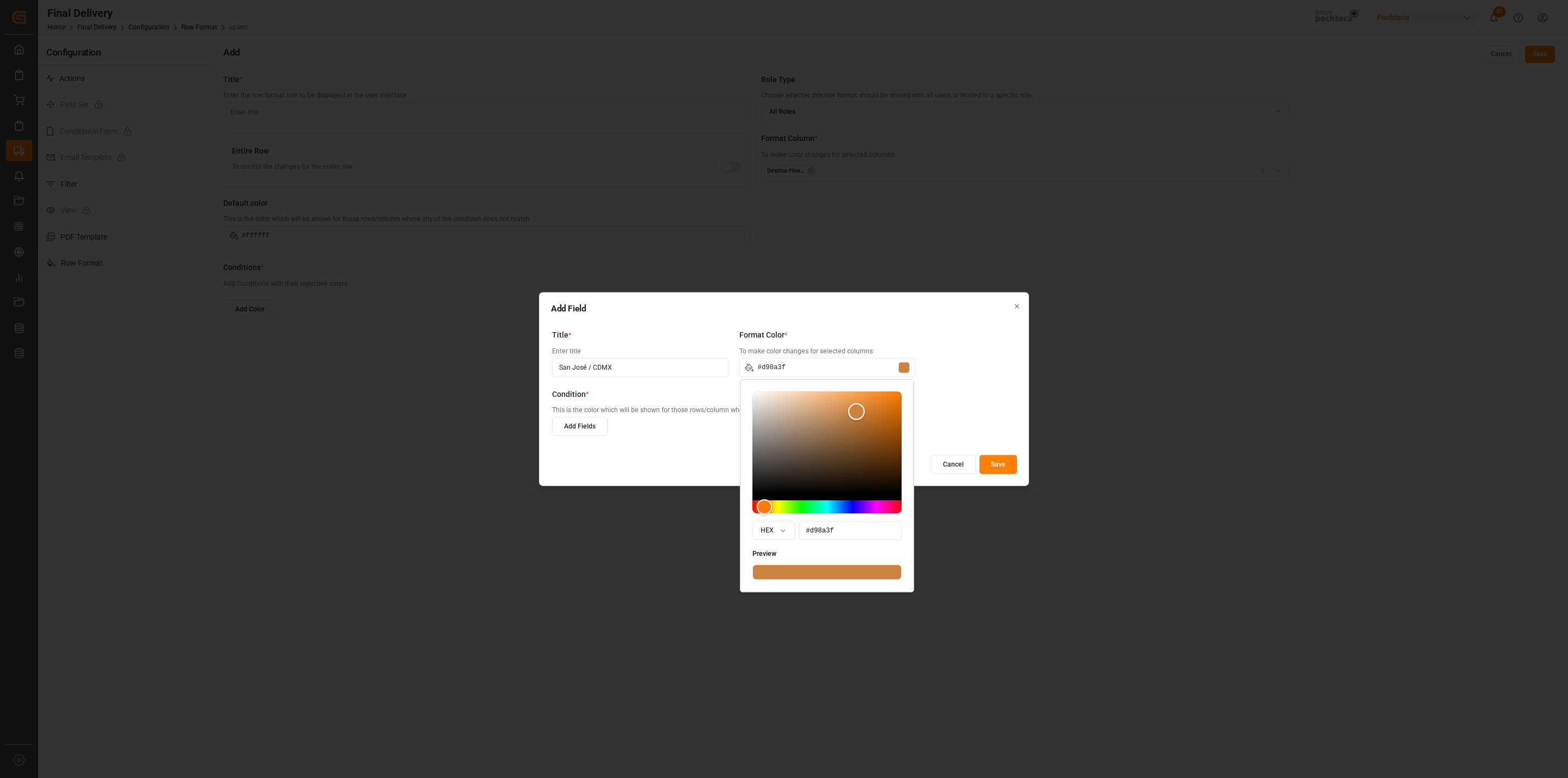
type input "#da8b3f"
type input "#dd8c40"
type input "#de8d41"
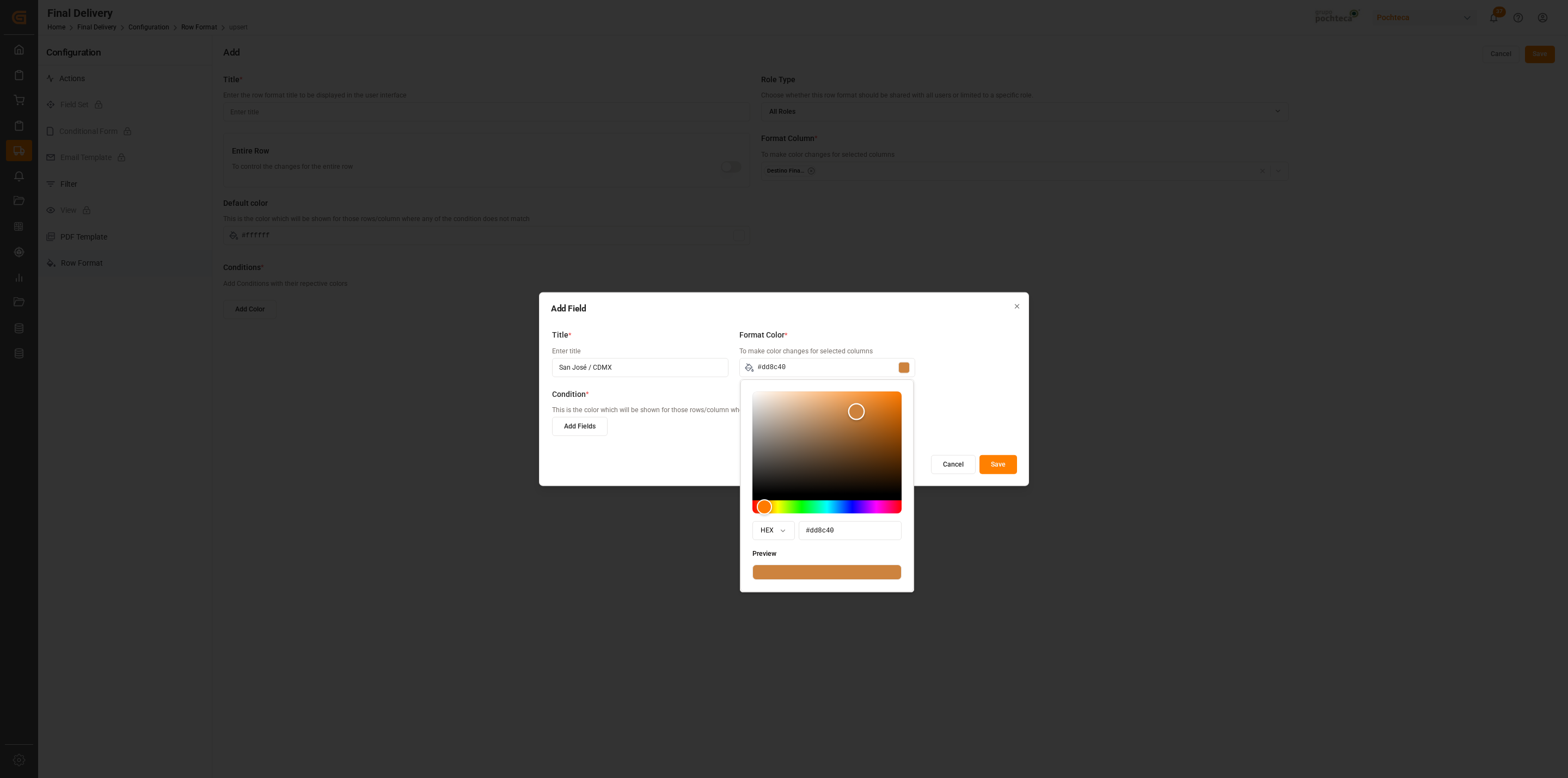
type input "#de8d41"
type input "#de8e41"
type input "#e18f42"
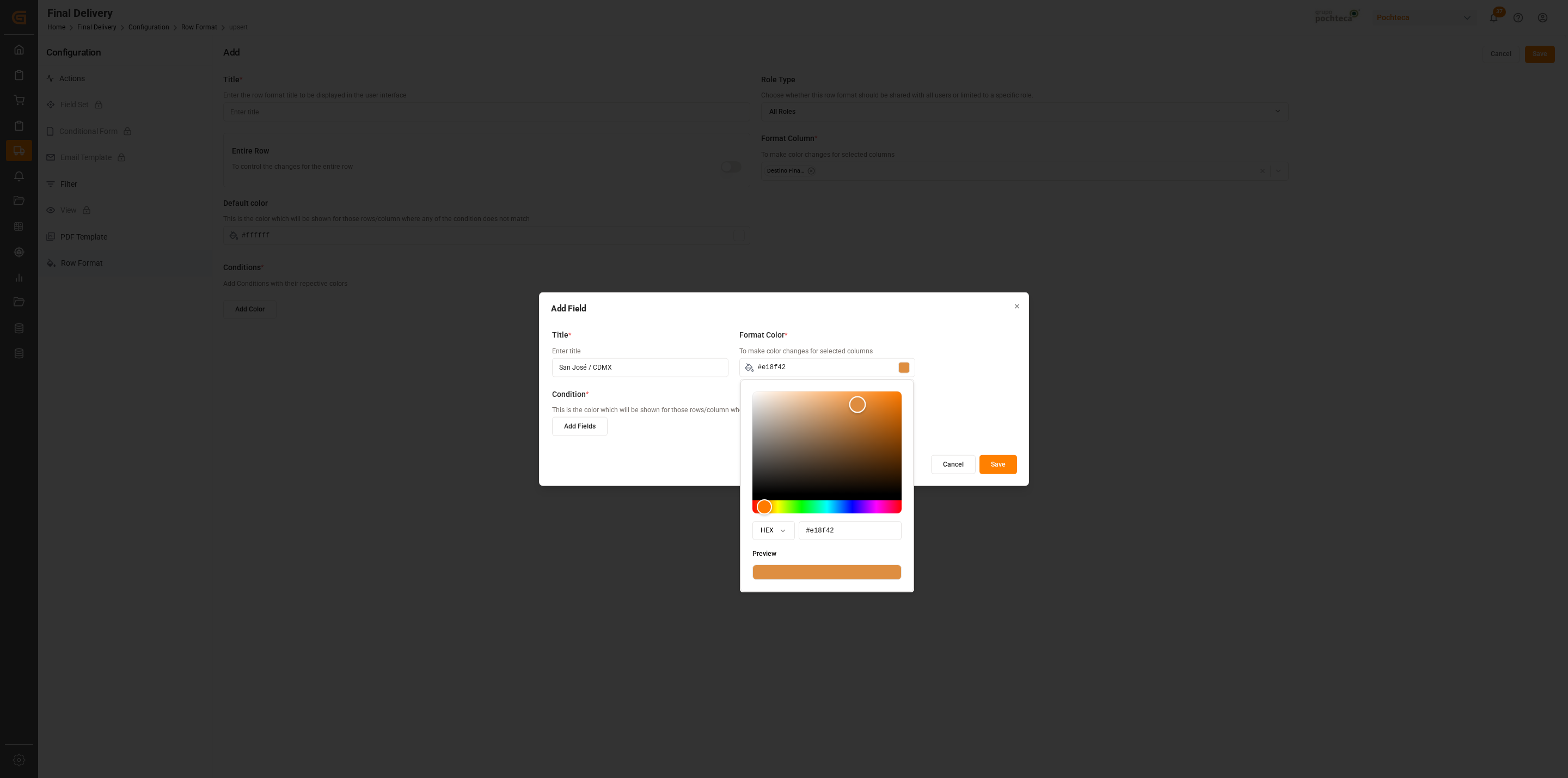
type input "#e19044"
type input "#e19145"
type input "#e39348"
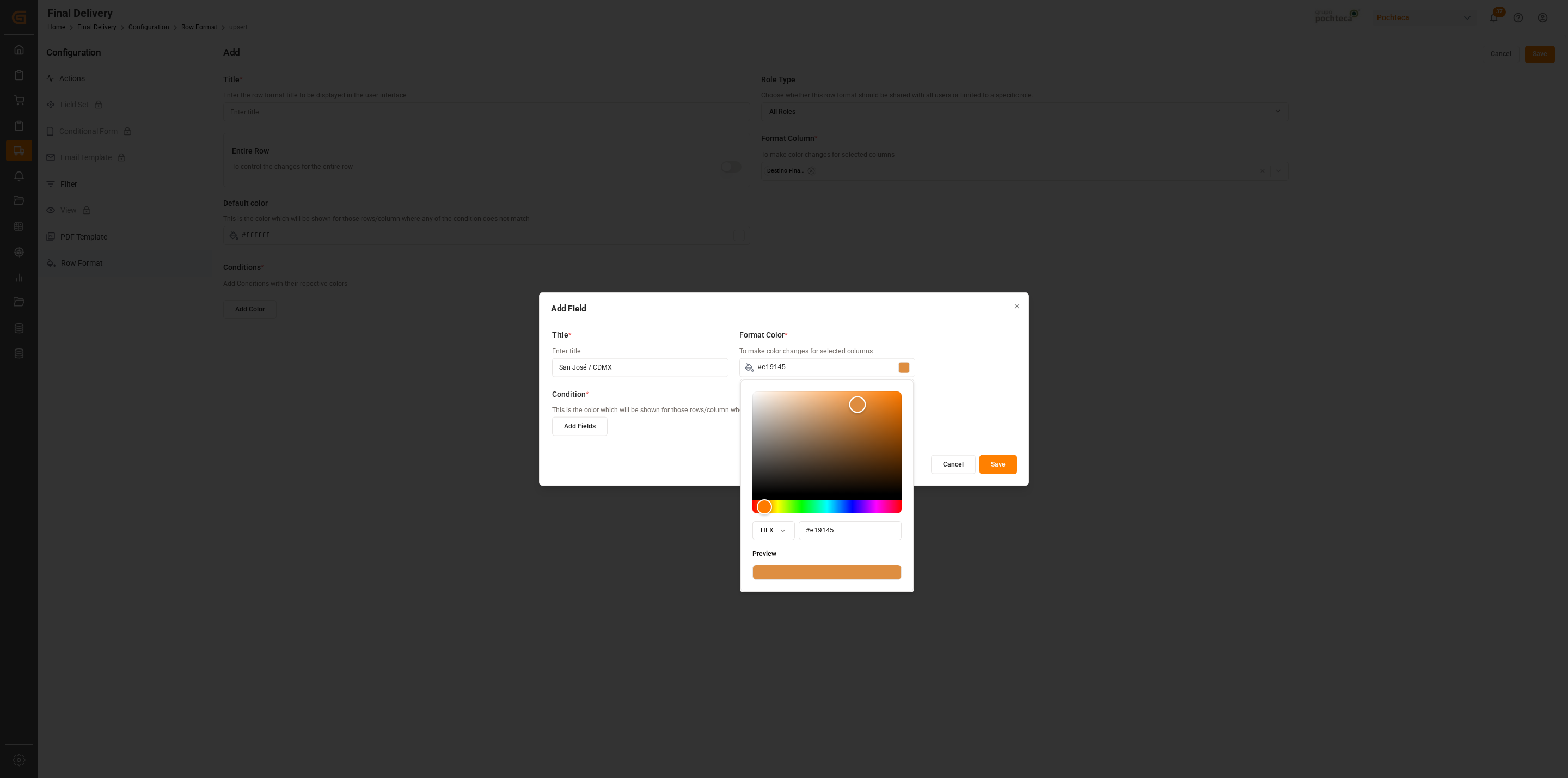
type input "#e39348"
type input "#e59548"
type input "#e5954a"
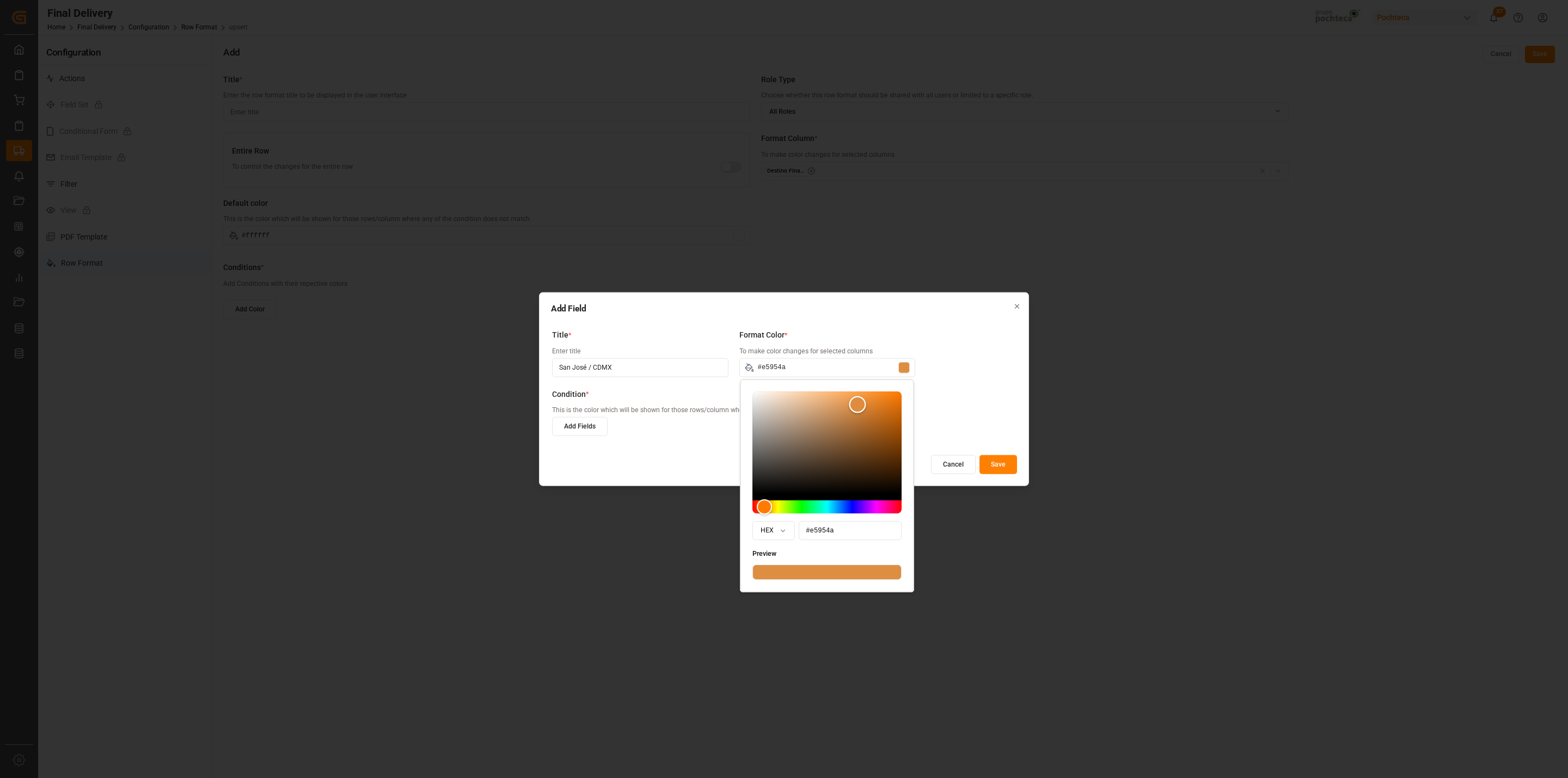
type input "#e7964b"
type input "#e7974b"
type input "#e9994c"
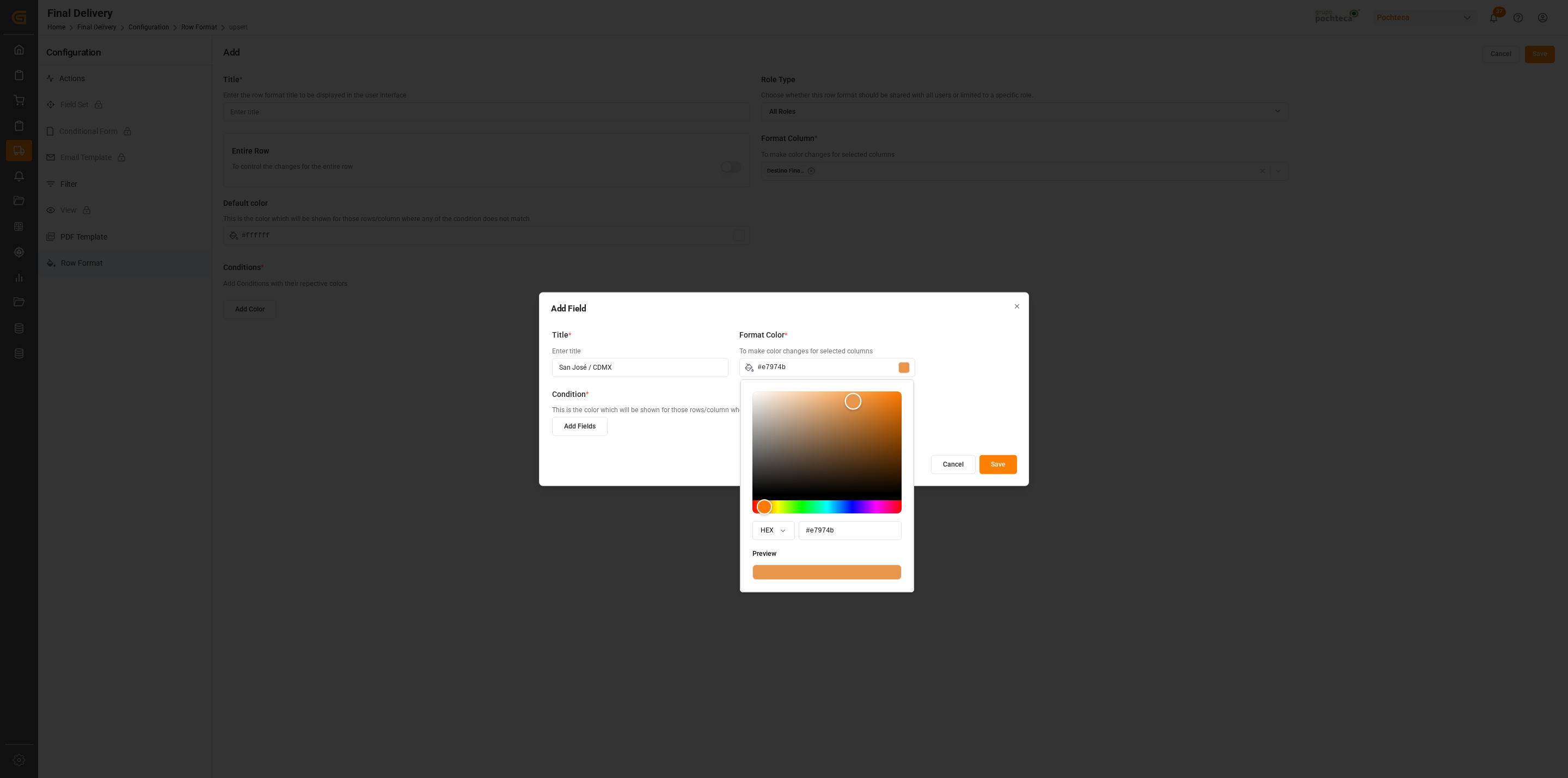
type input "#e9994c"
type input "#eb994d"
type input "#eb994c"
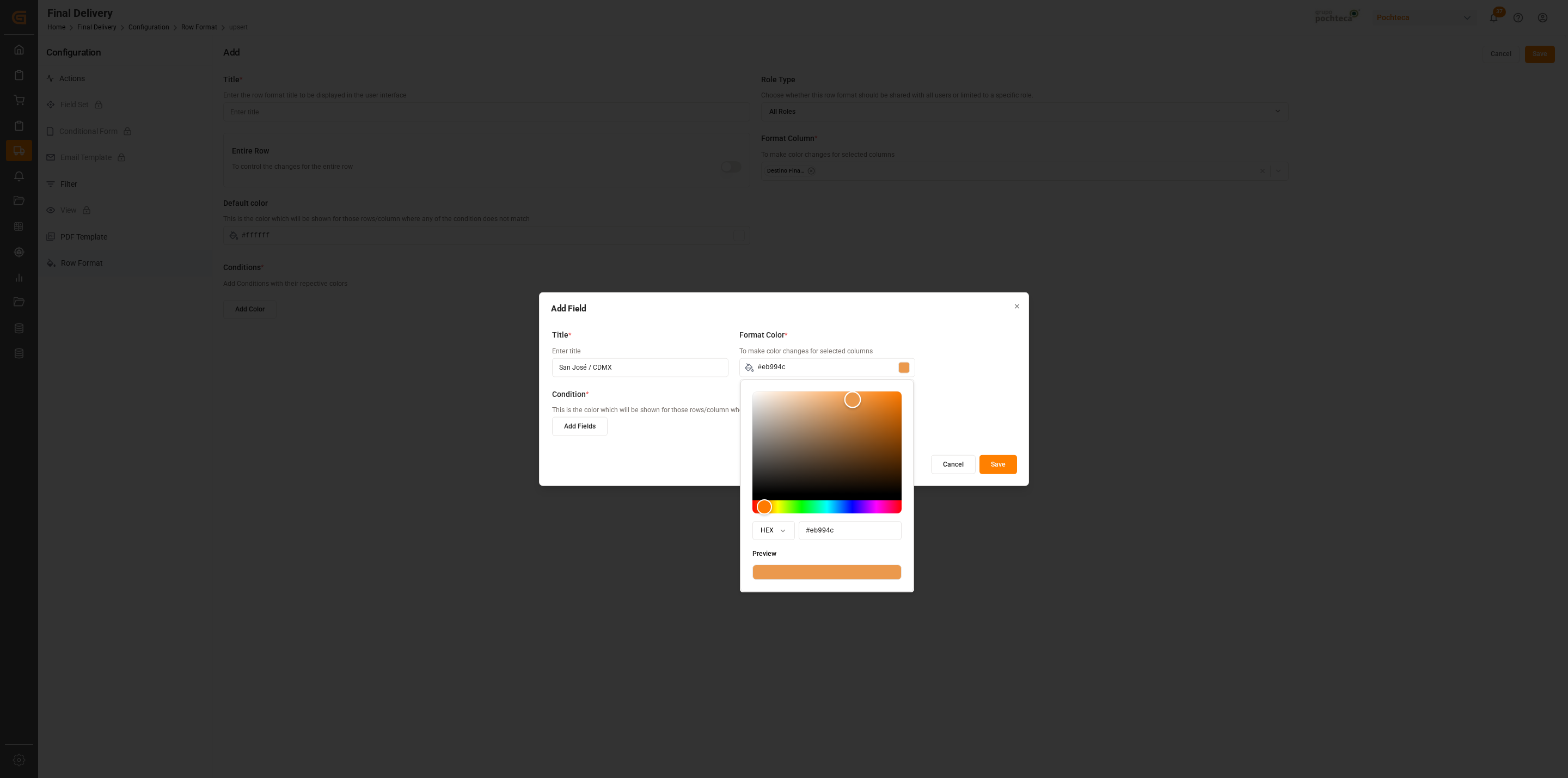
type input "#eb994d"
type input "#eb9a4f"
drag, startPoint x: 748, startPoint y: 394, endPoint x: 851, endPoint y: 400, distance: 103.2
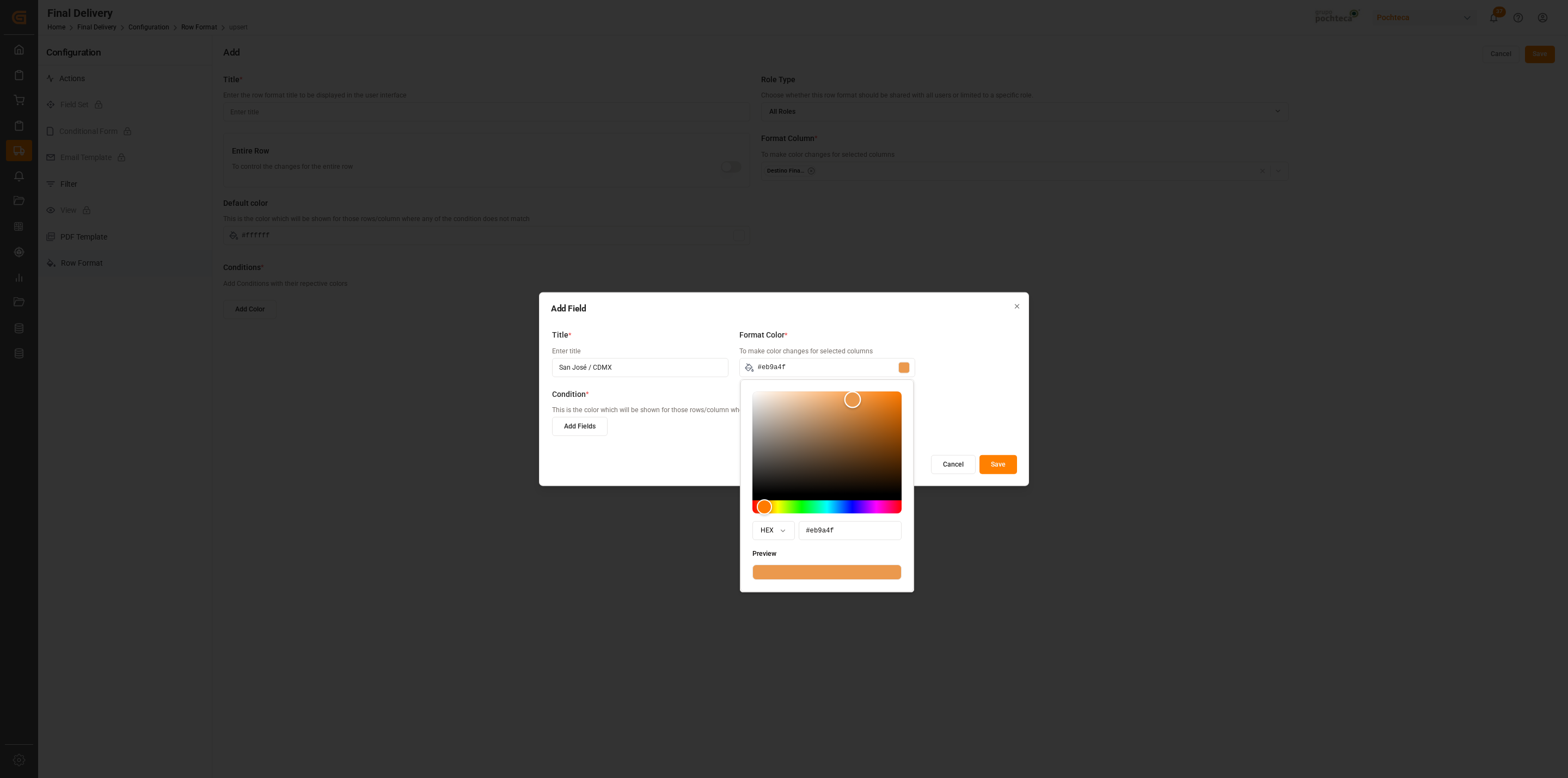
click at [851, 400] on div "Color" at bounding box center [853, 400] width 17 height 17
type input "#eb9b4f"
type input "#eb904f"
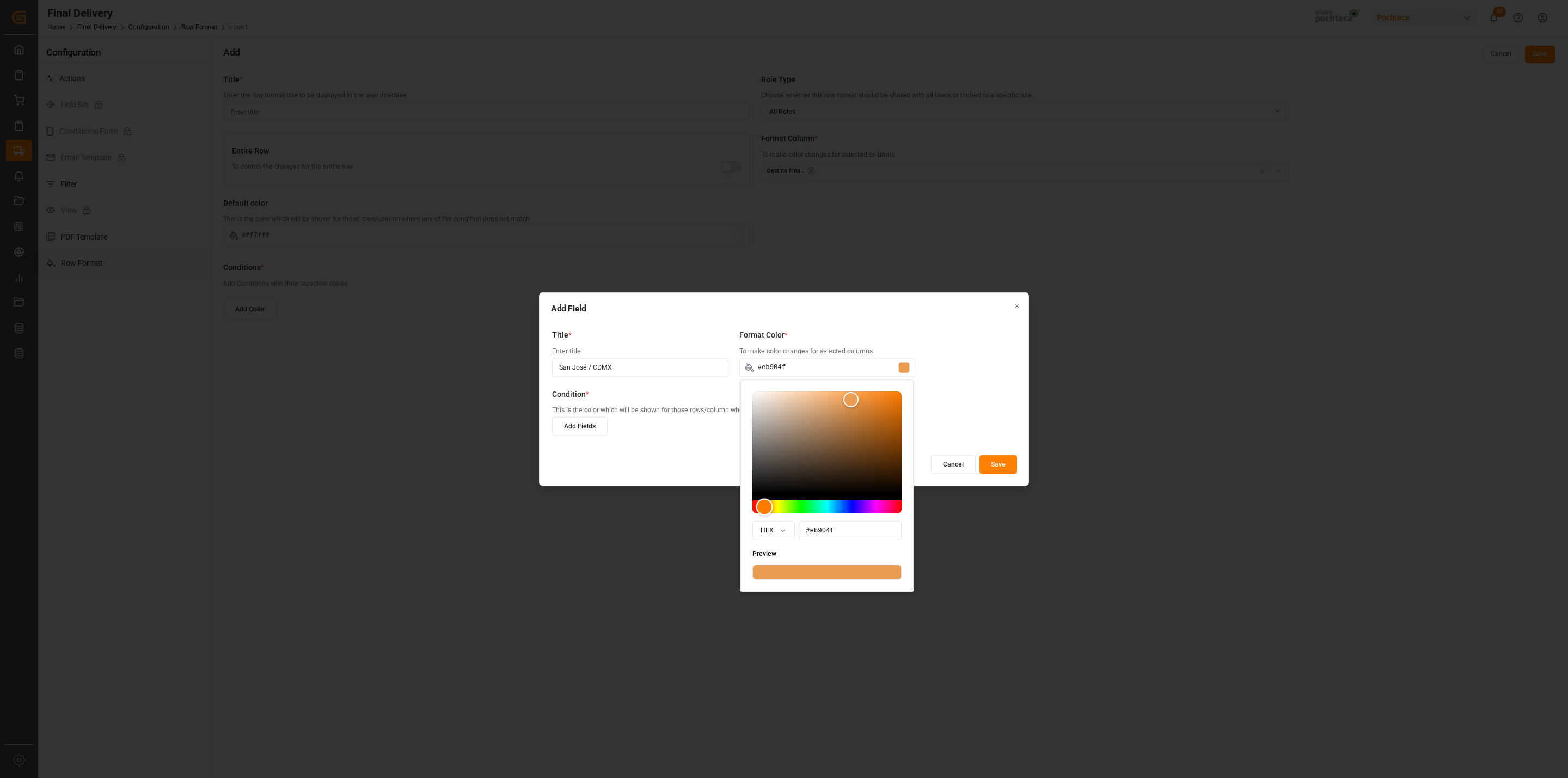
type input "#eb974f"
type input "#eb9b4f"
type input "#eba24f"
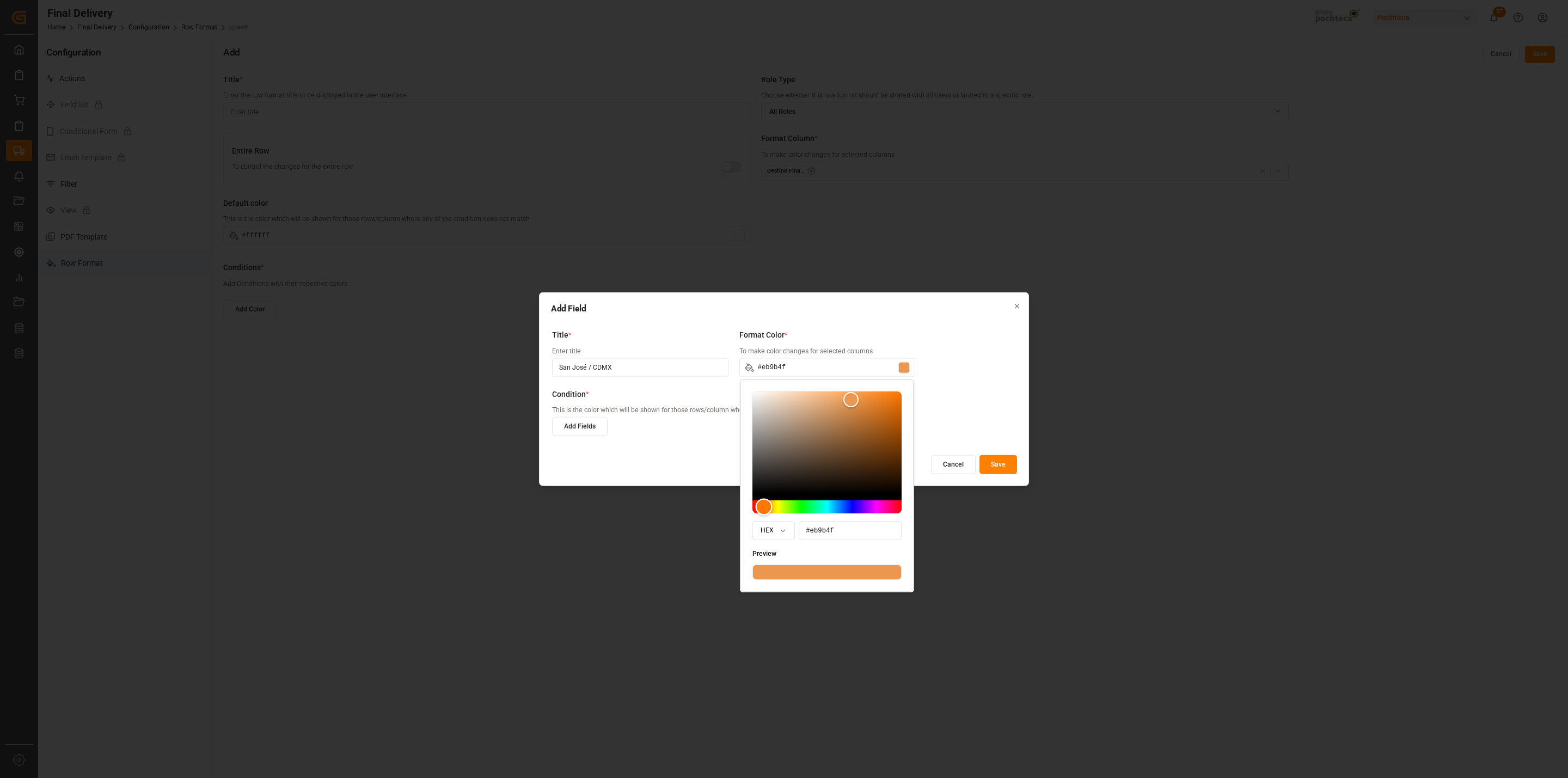
type input "#eba24f"
type input "#eba54f"
type input "#ebac4f"
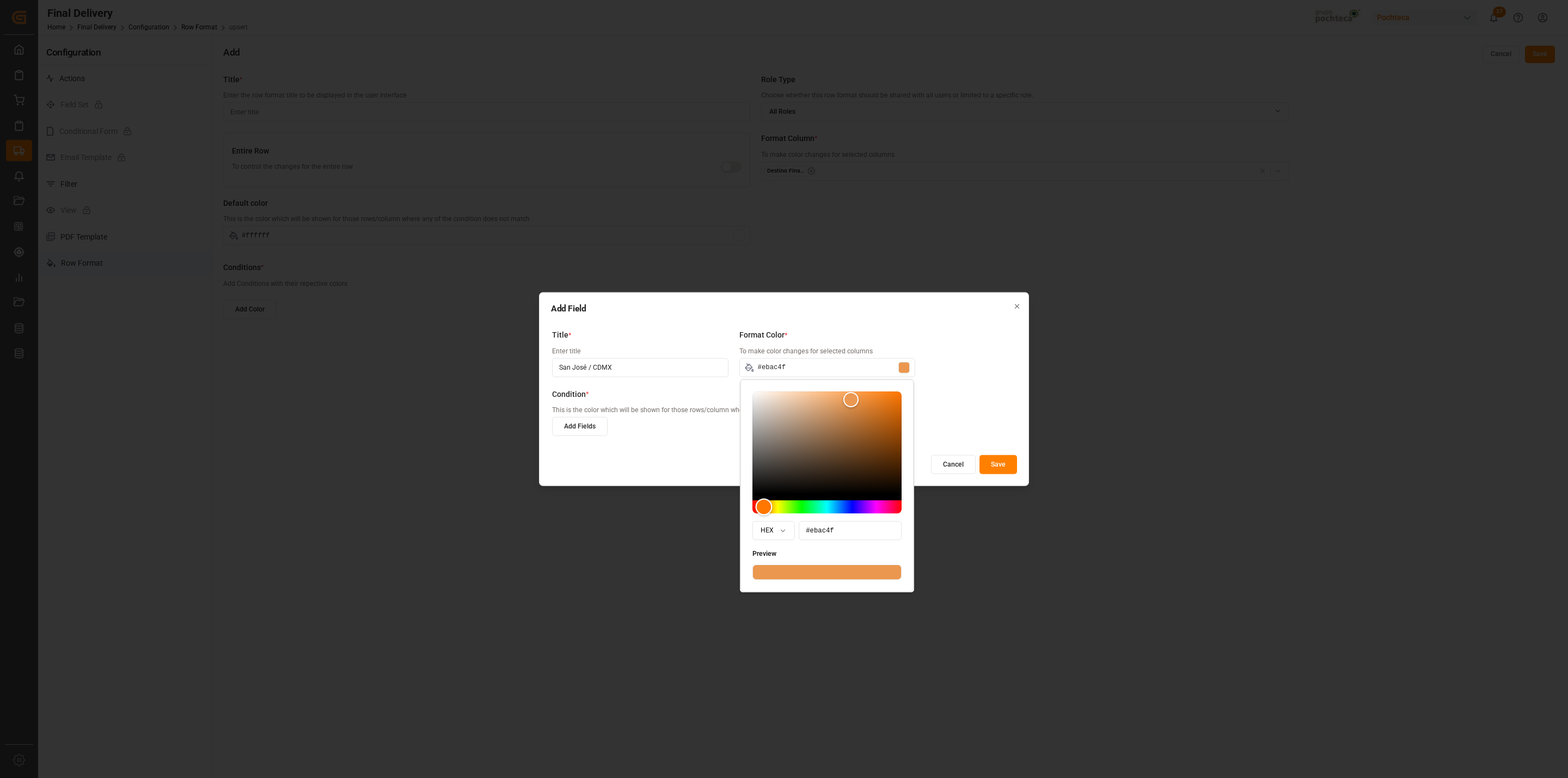
type input "#ebaf4f"
type input "#ebb64f"
type input "#ebba4f"
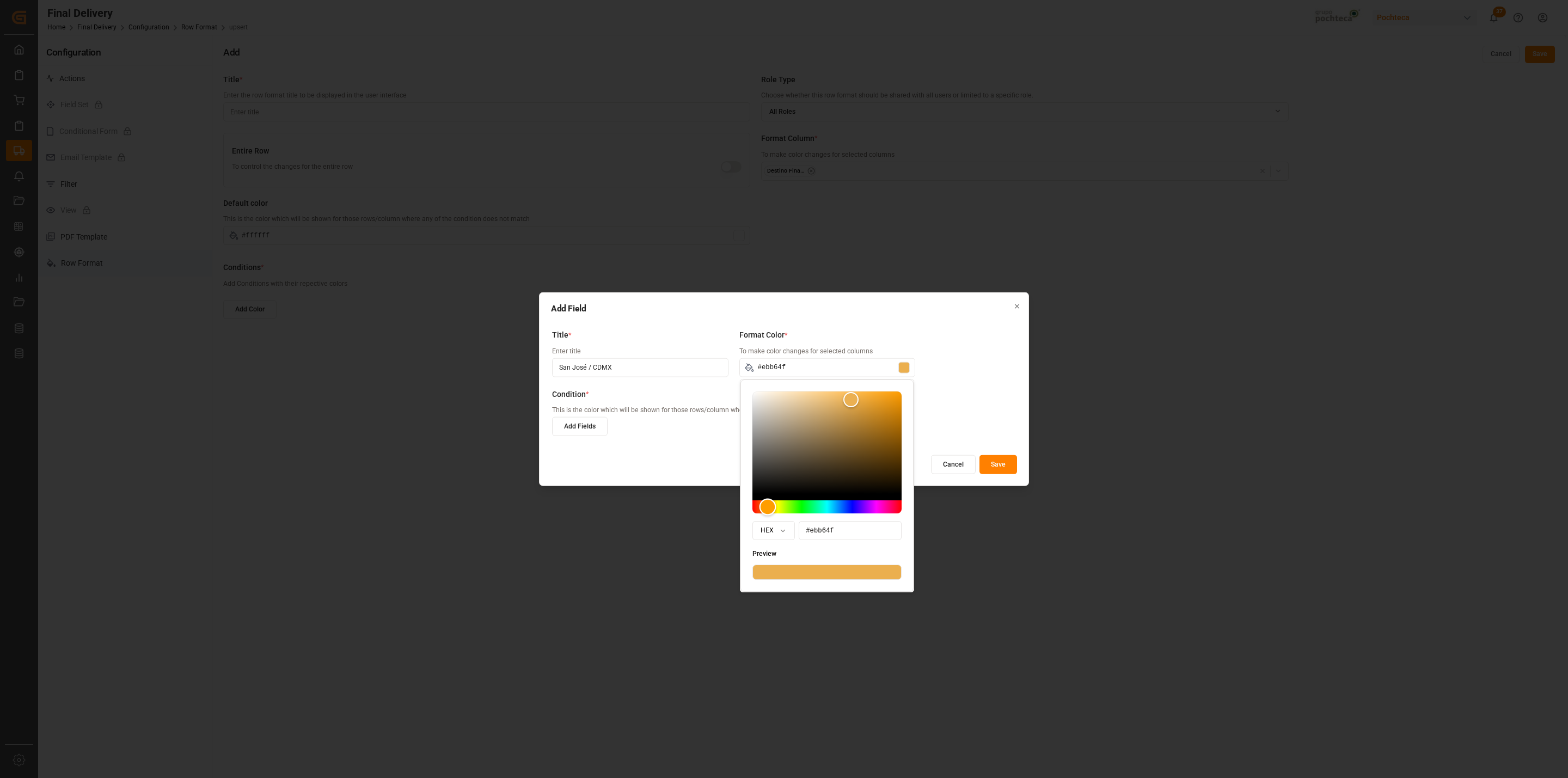
type input "#ebba4f"
type input "#ebc04f"
type input "#ebc44f"
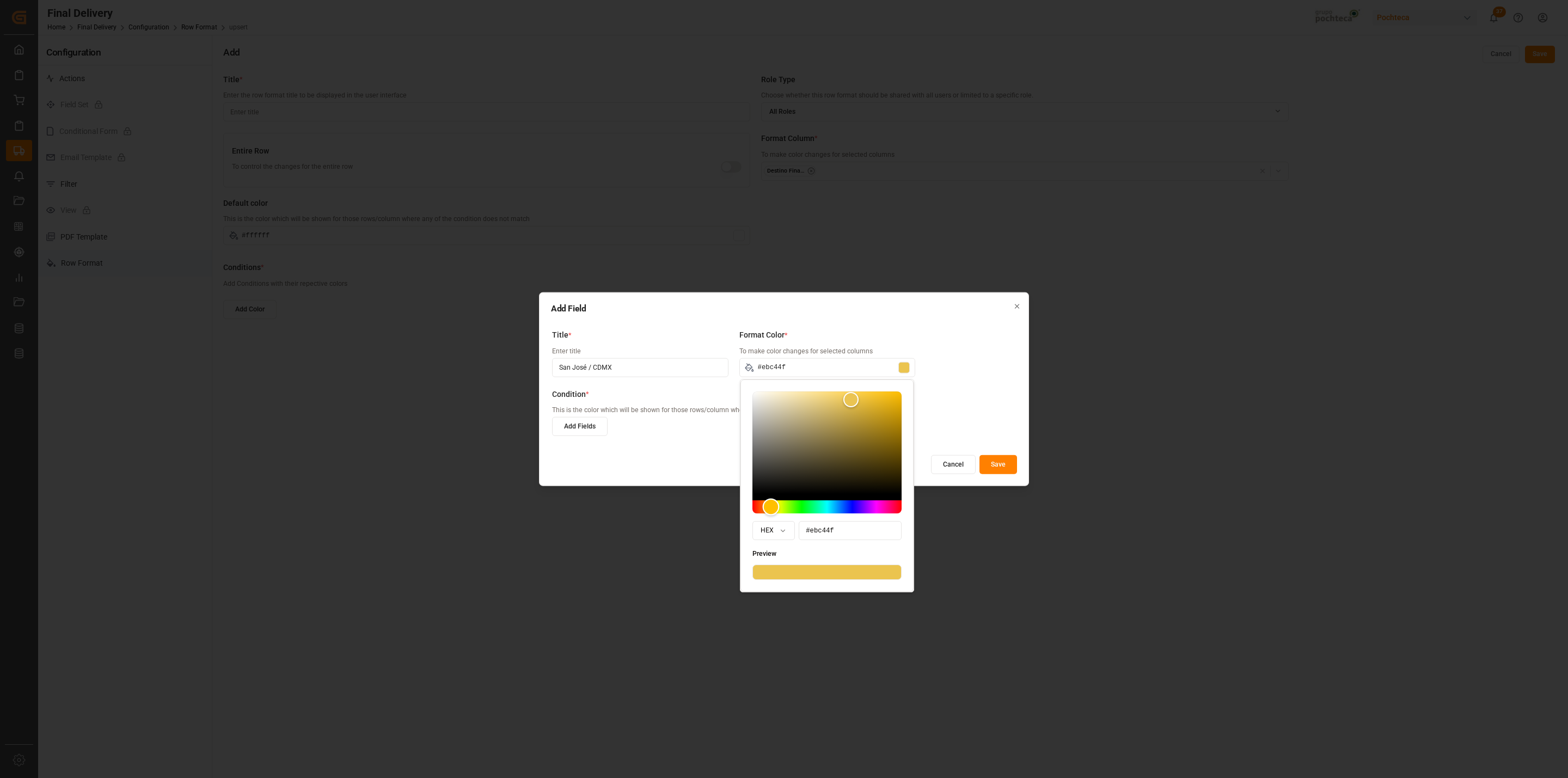
type input "#ebcb4f"
type input "#ebce4f"
type input "#ebd54f"
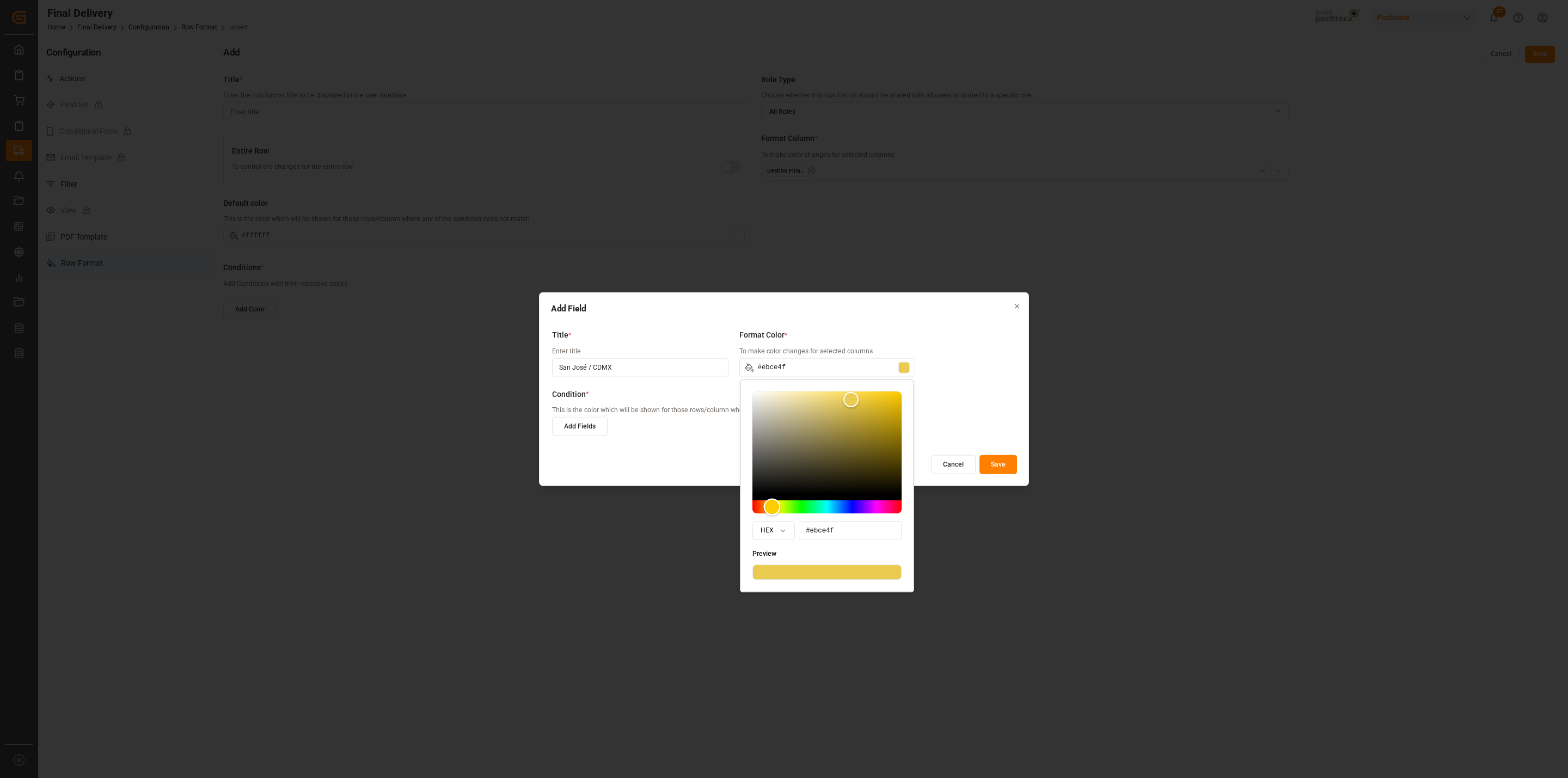
type input "#ebd54f"
type input "#ebd84f"
type input "#ebdf4f"
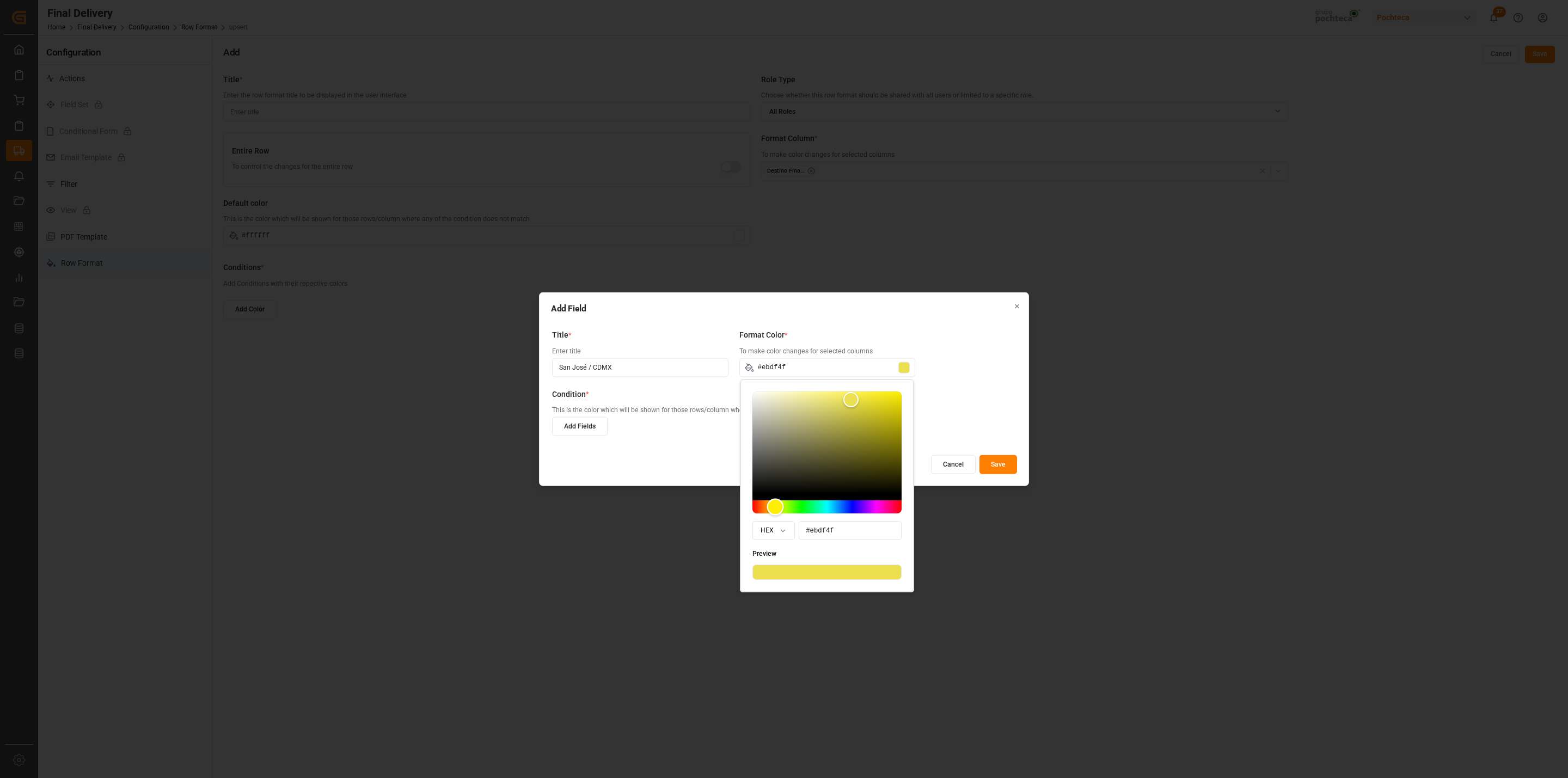
type input "#ebe34f"
type input "#ebea4f"
type input "#e8eb4f"
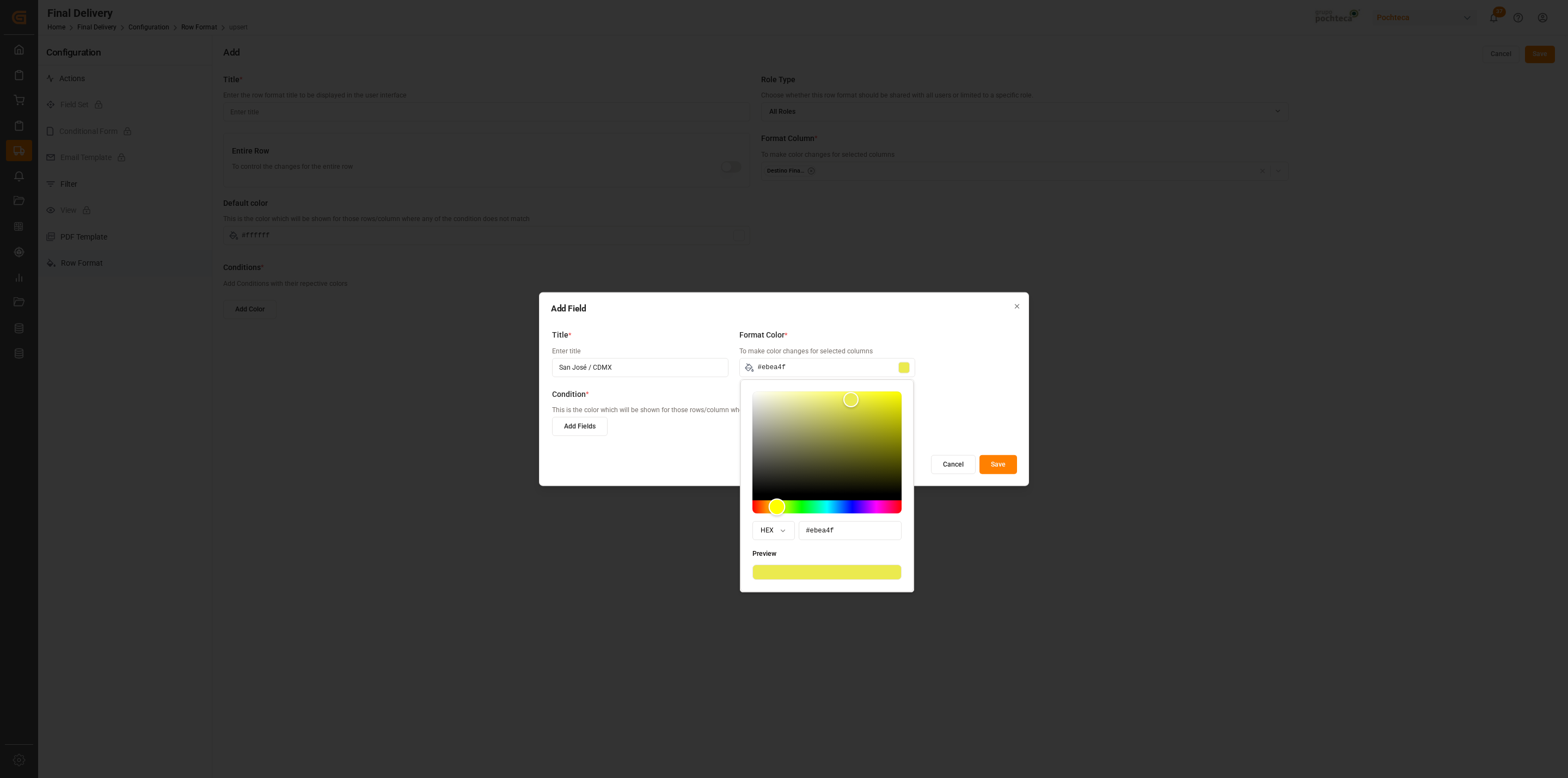
type input "#e8eb4f"
type input "#e2eb4f"
type input "#deeb4f"
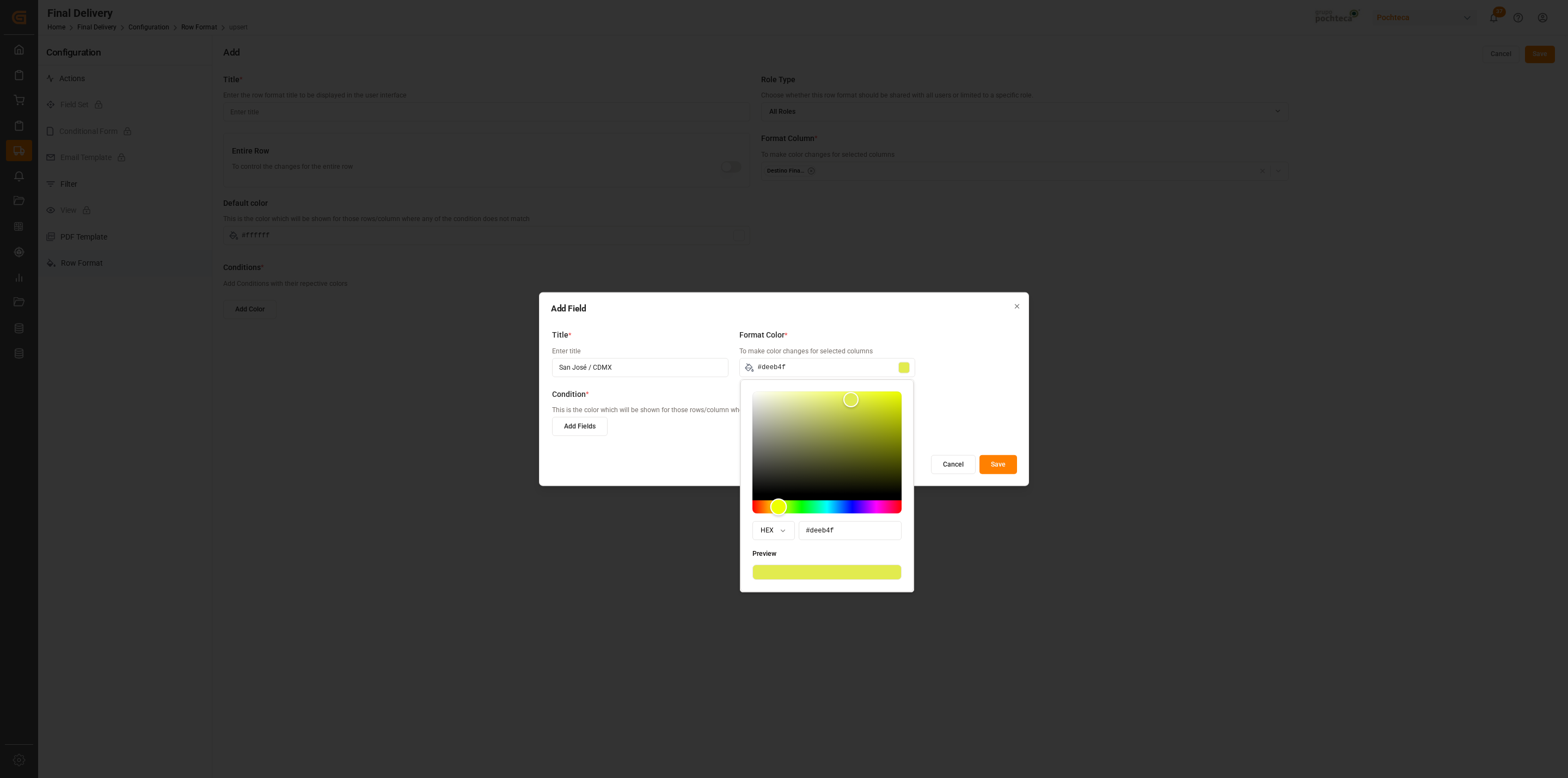
type input "#d7eb4f"
type input "#d4eb4f"
type input "#cdeb4f"
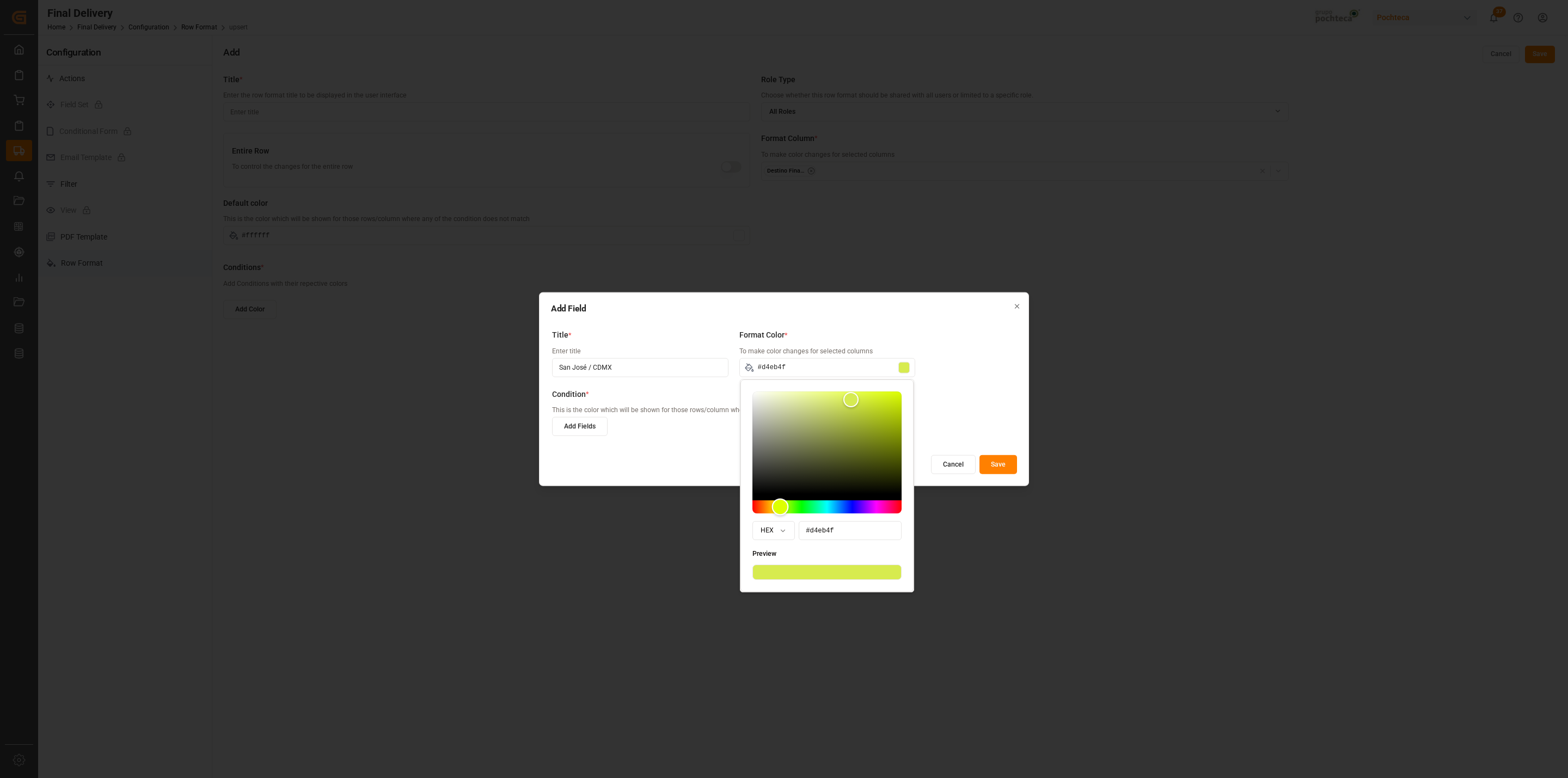
type input "#cdeb4f"
type input "#d4eb4f"
type input "#d7eb4f"
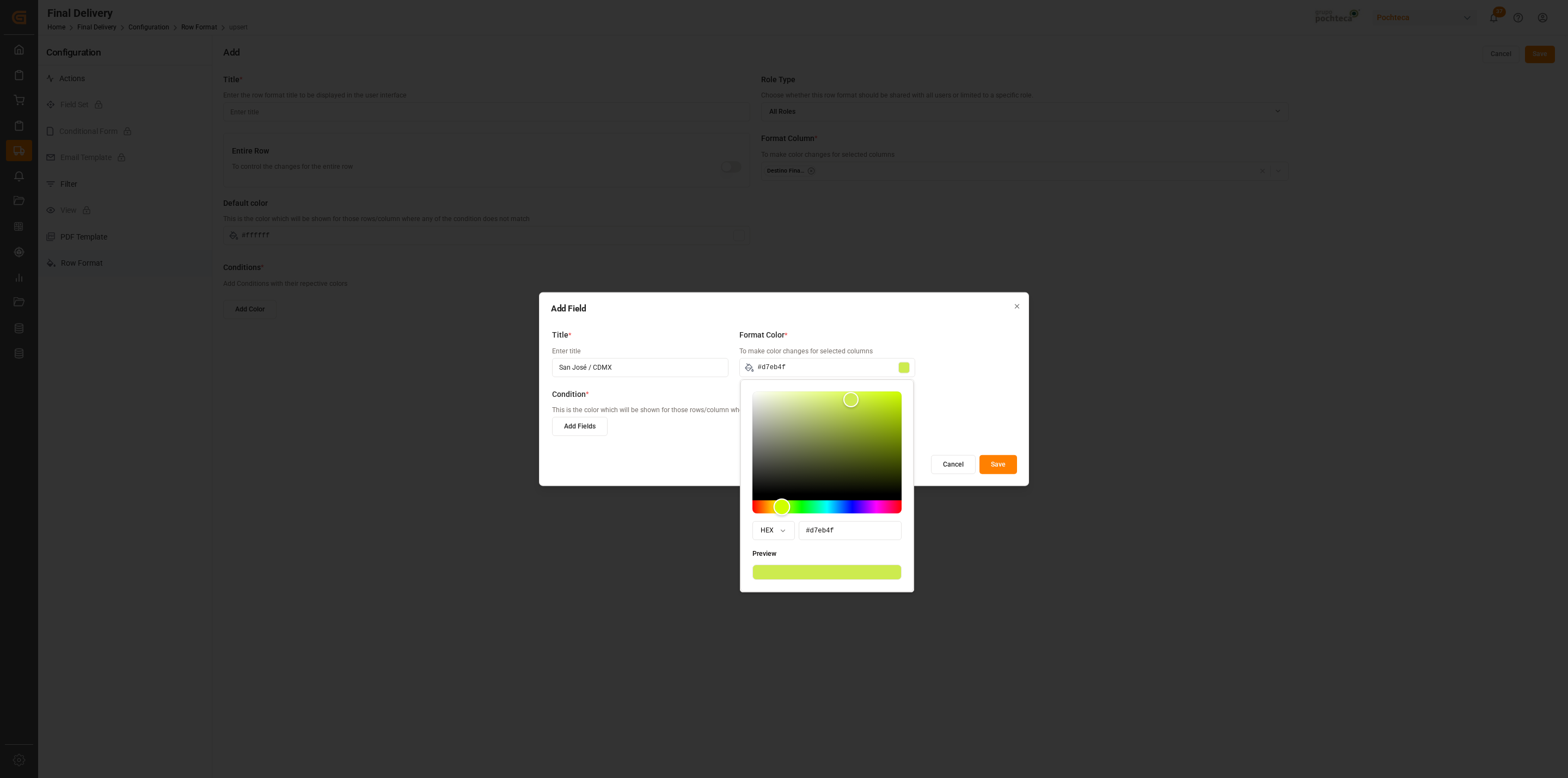
type input "#deeb4f"
type input "#e2eb4f"
type input "#e8eb4f"
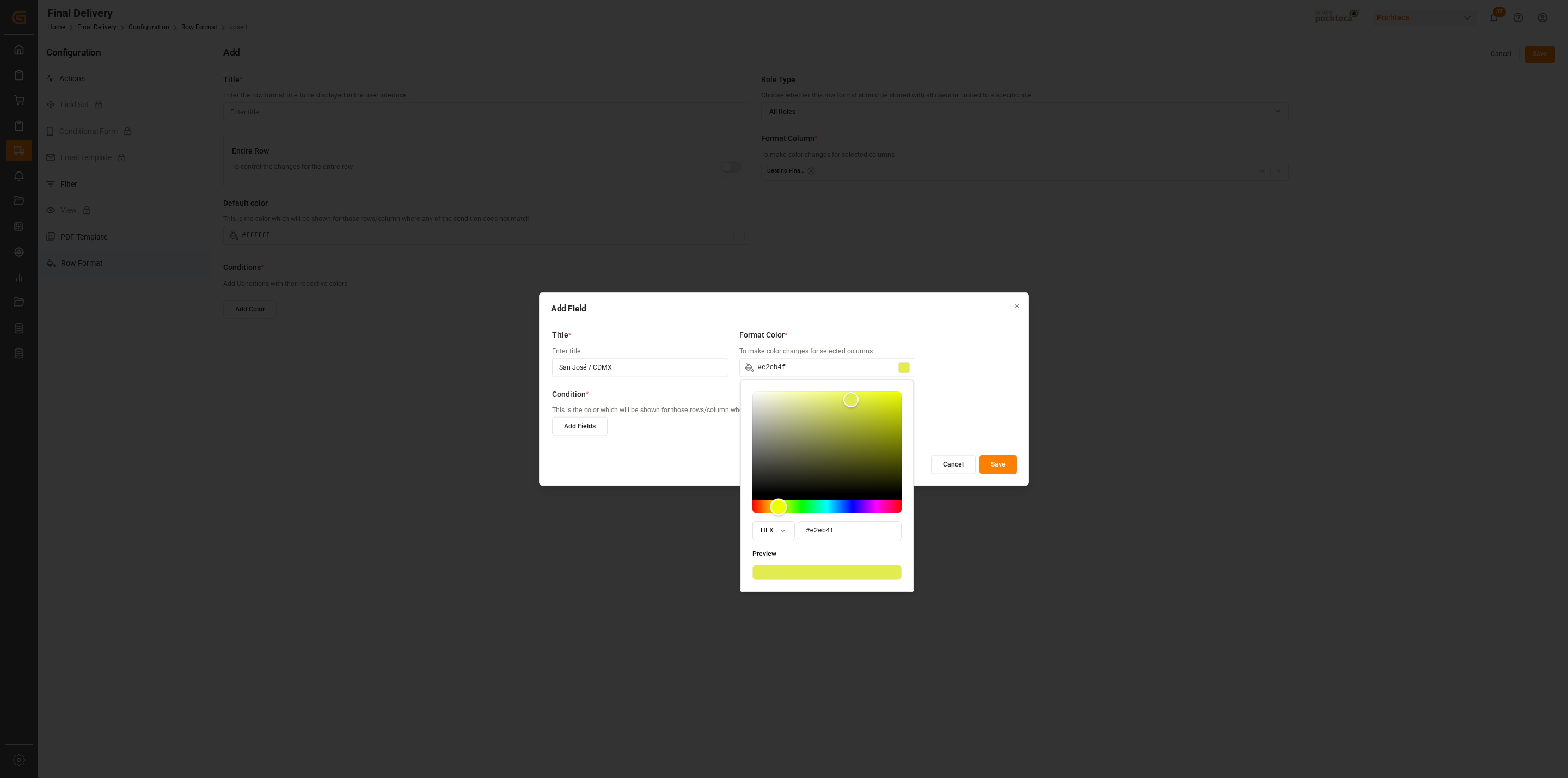
type input "#e8eb4f"
type input "#ebea4f"
type input "#ebe34f"
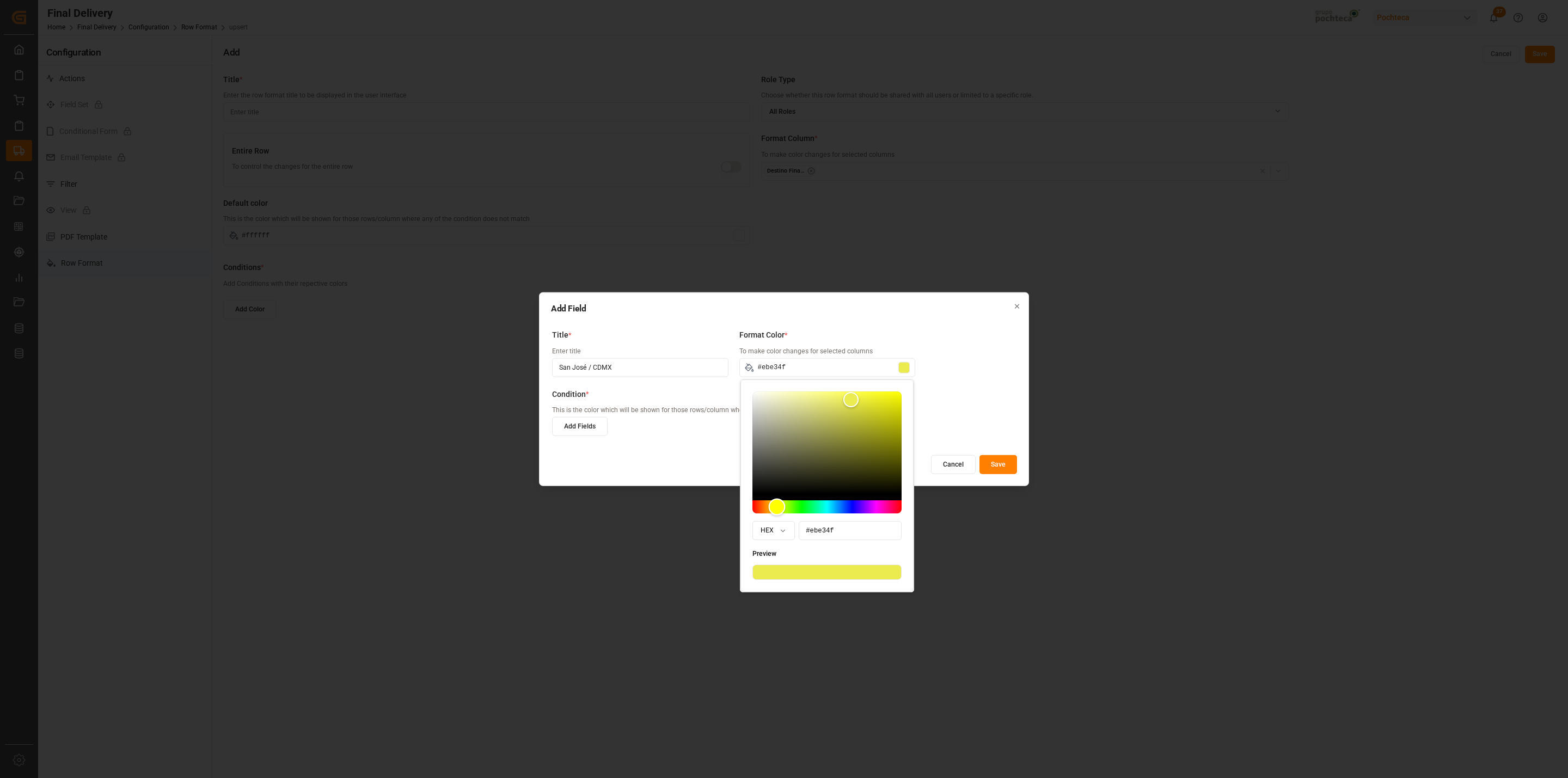
type input "#ebdf4f"
drag, startPoint x: 763, startPoint y: 502, endPoint x: 776, endPoint y: 503, distance: 13.0
click at [776, 503] on div "Hue" at bounding box center [775, 507] width 17 height 17
drag, startPoint x: 850, startPoint y: 399, endPoint x: 838, endPoint y: 399, distance: 12.0
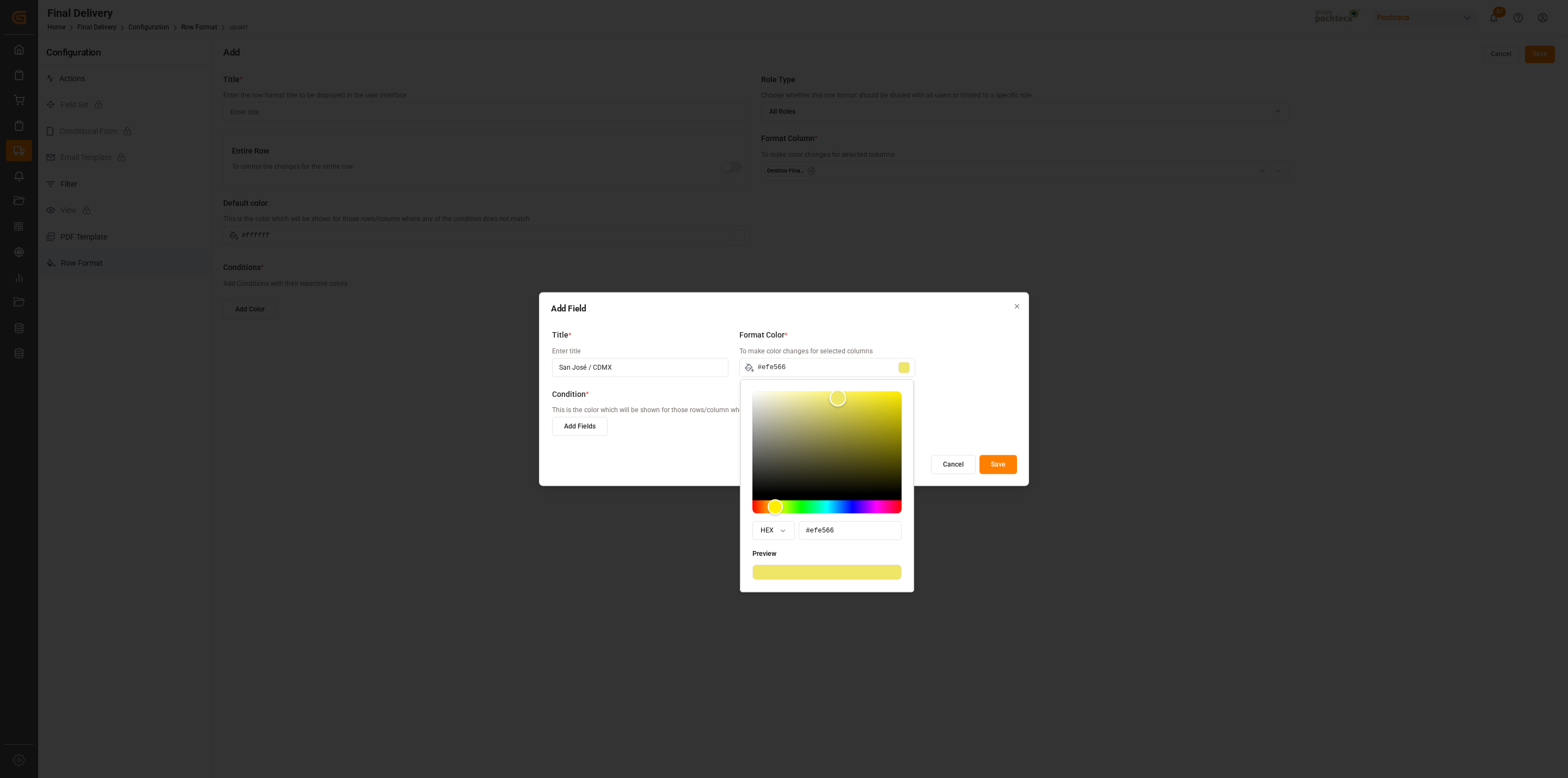
click at [838, 399] on div "Color" at bounding box center [838, 398] width 17 height 17
click at [776, 503] on div "Hue" at bounding box center [775, 507] width 17 height 17
drag, startPoint x: 838, startPoint y: 400, endPoint x: 818, endPoint y: 394, distance: 20.9
click at [818, 394] on div "Color" at bounding box center [818, 393] width 17 height 17
click at [993, 392] on label "Condition *" at bounding box center [779, 394] width 454 height 12
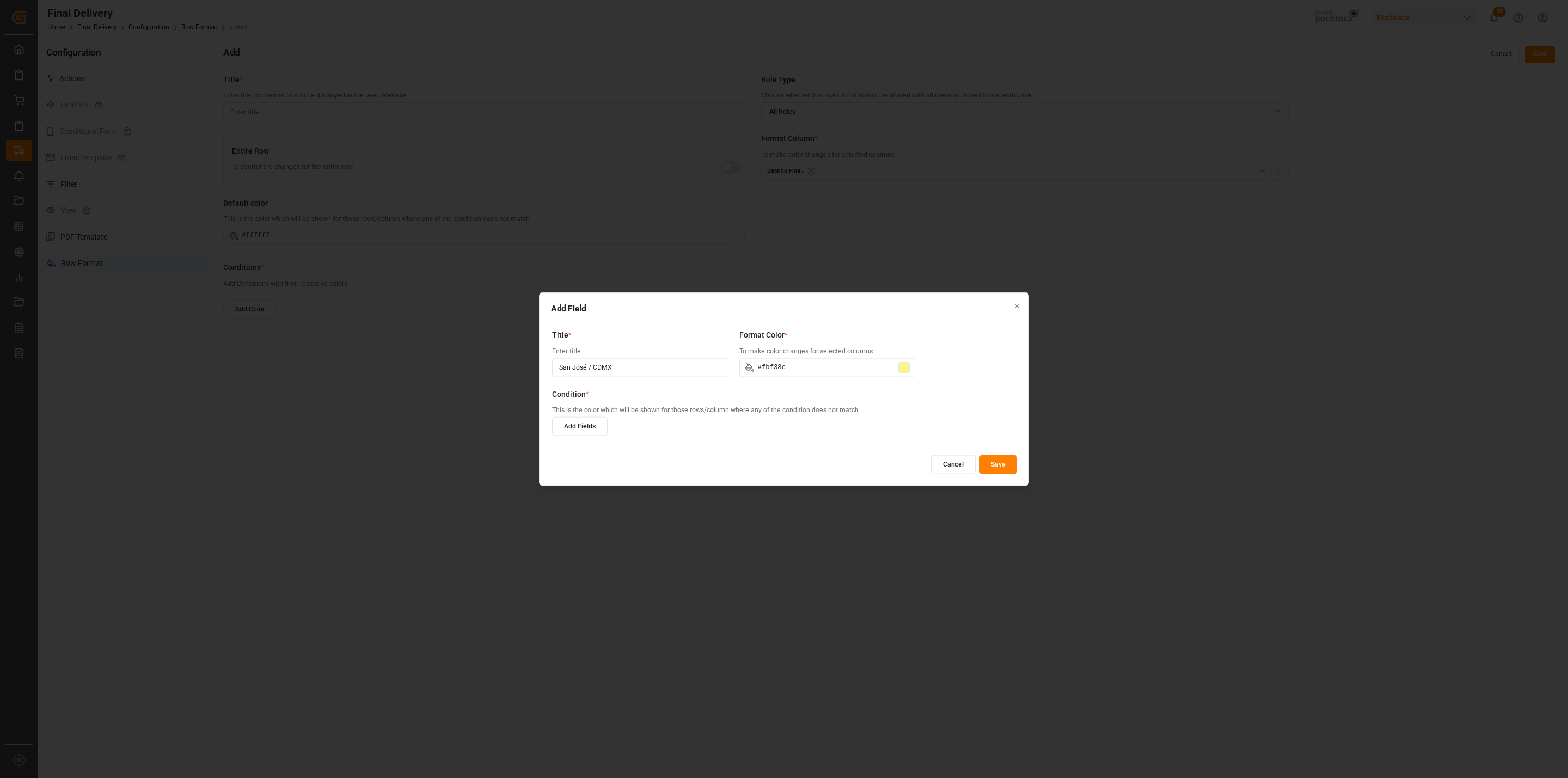
click at [595, 421] on button "Add Fields" at bounding box center [579, 426] width 55 height 19
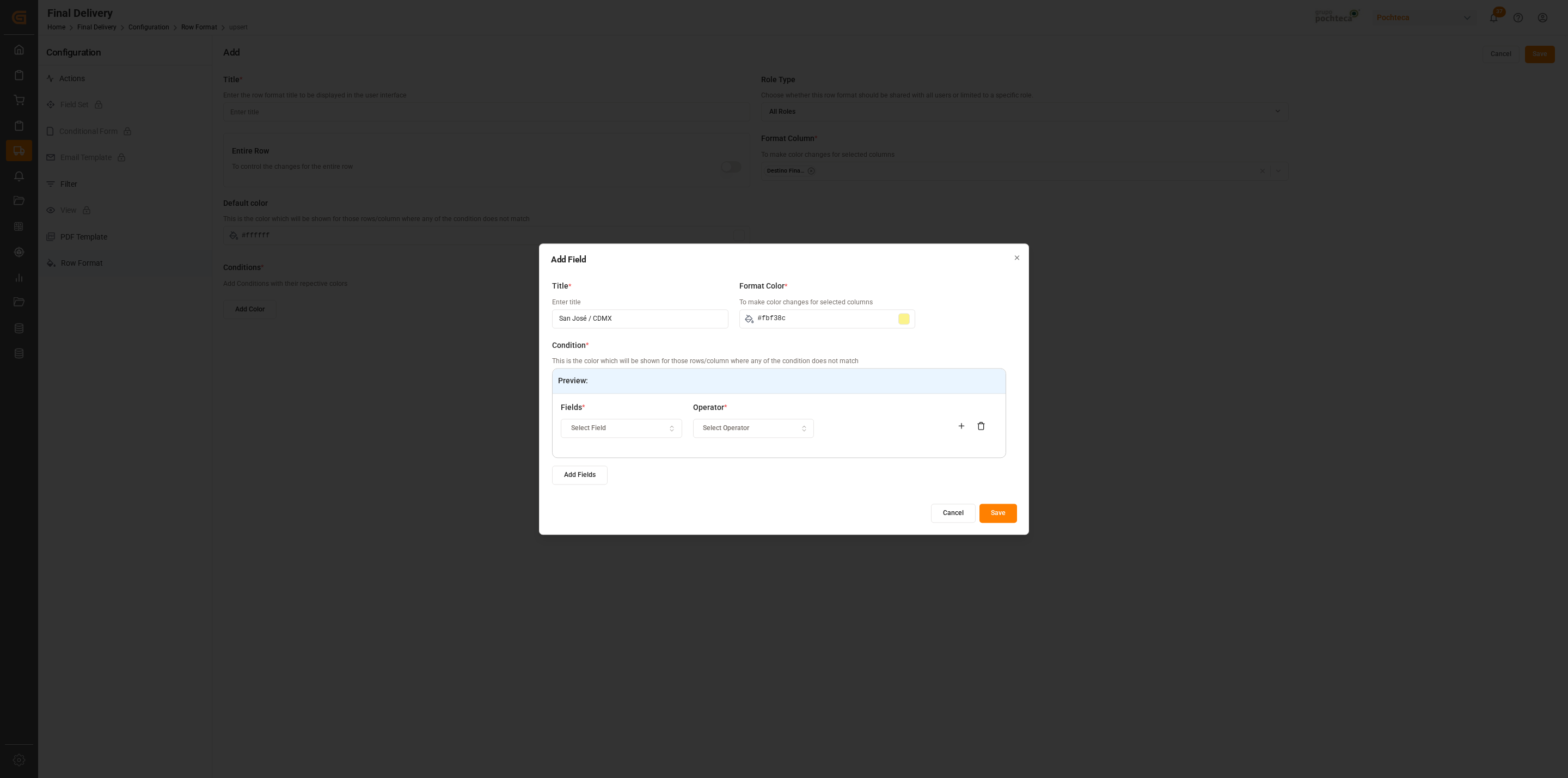
click at [621, 431] on div "Select Field" at bounding box center [621, 429] width 116 height 10
click at [632, 518] on div "Destino Final del Material" at bounding box center [630, 516] width 136 height 15
click at [740, 426] on span "Select Operator" at bounding box center [726, 429] width 46 height 10
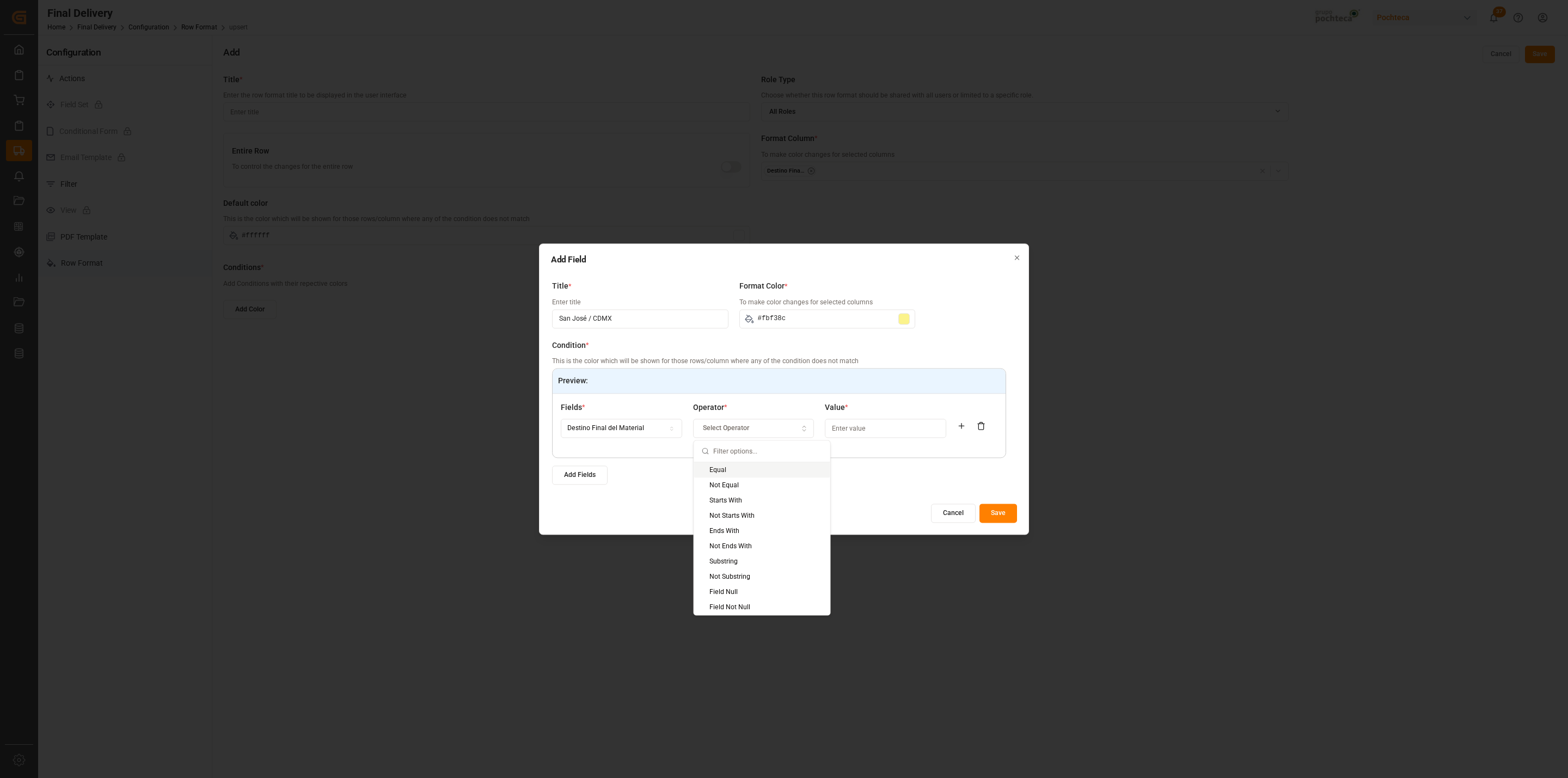
click at [727, 466] on div "Equal" at bounding box center [762, 469] width 136 height 15
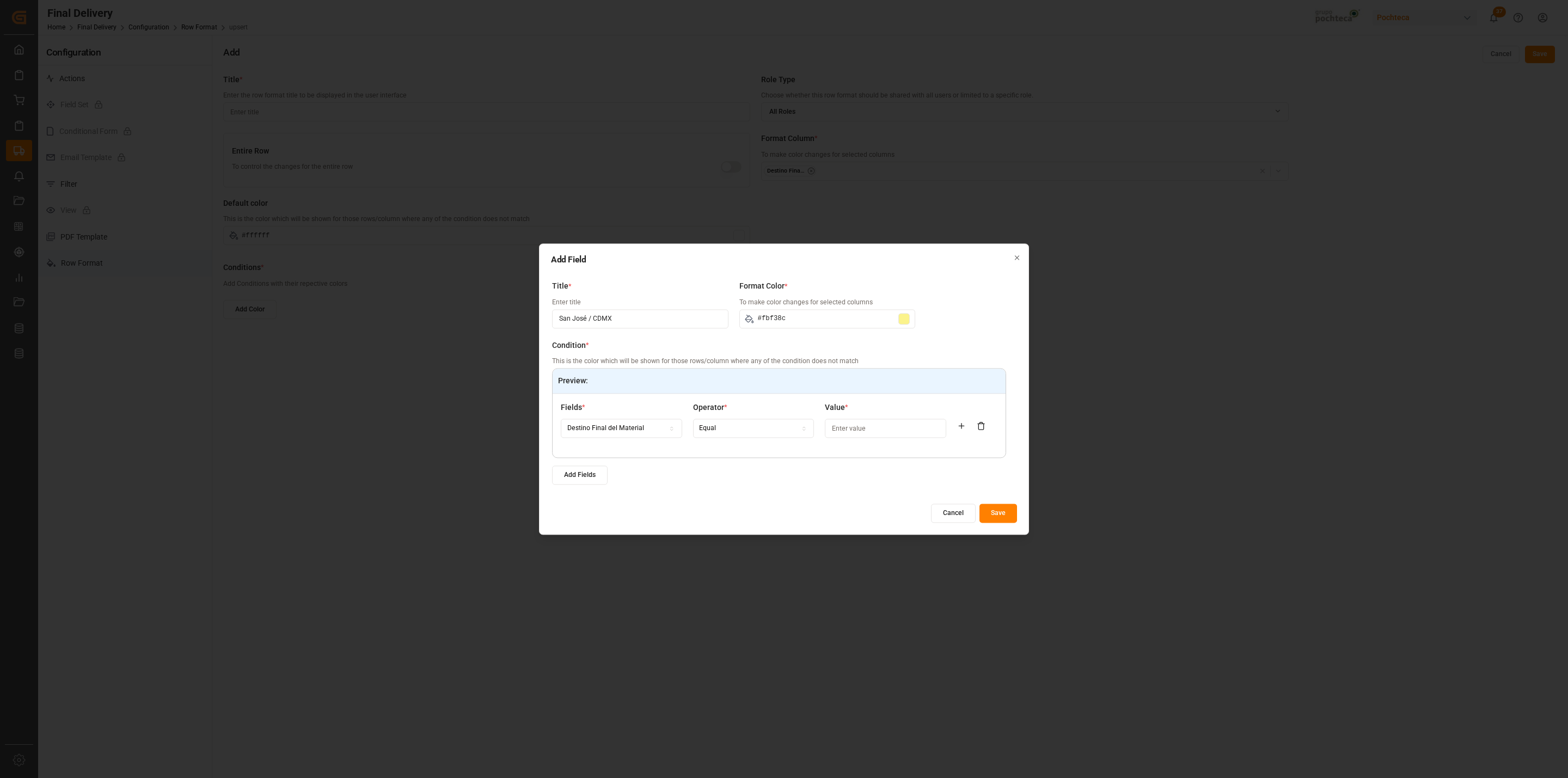
click at [861, 424] on input at bounding box center [885, 429] width 121 height 19
drag, startPoint x: 653, startPoint y: 310, endPoint x: 500, endPoint y: 314, distance: 153.1
click at [500, 314] on div "Add Field Title * Enter title San José / CDMX Format Color * To make color chan…" at bounding box center [784, 389] width 1568 height 778
click at [846, 429] on input at bounding box center [885, 429] width 121 height 19
paste input "San José / CDMX"
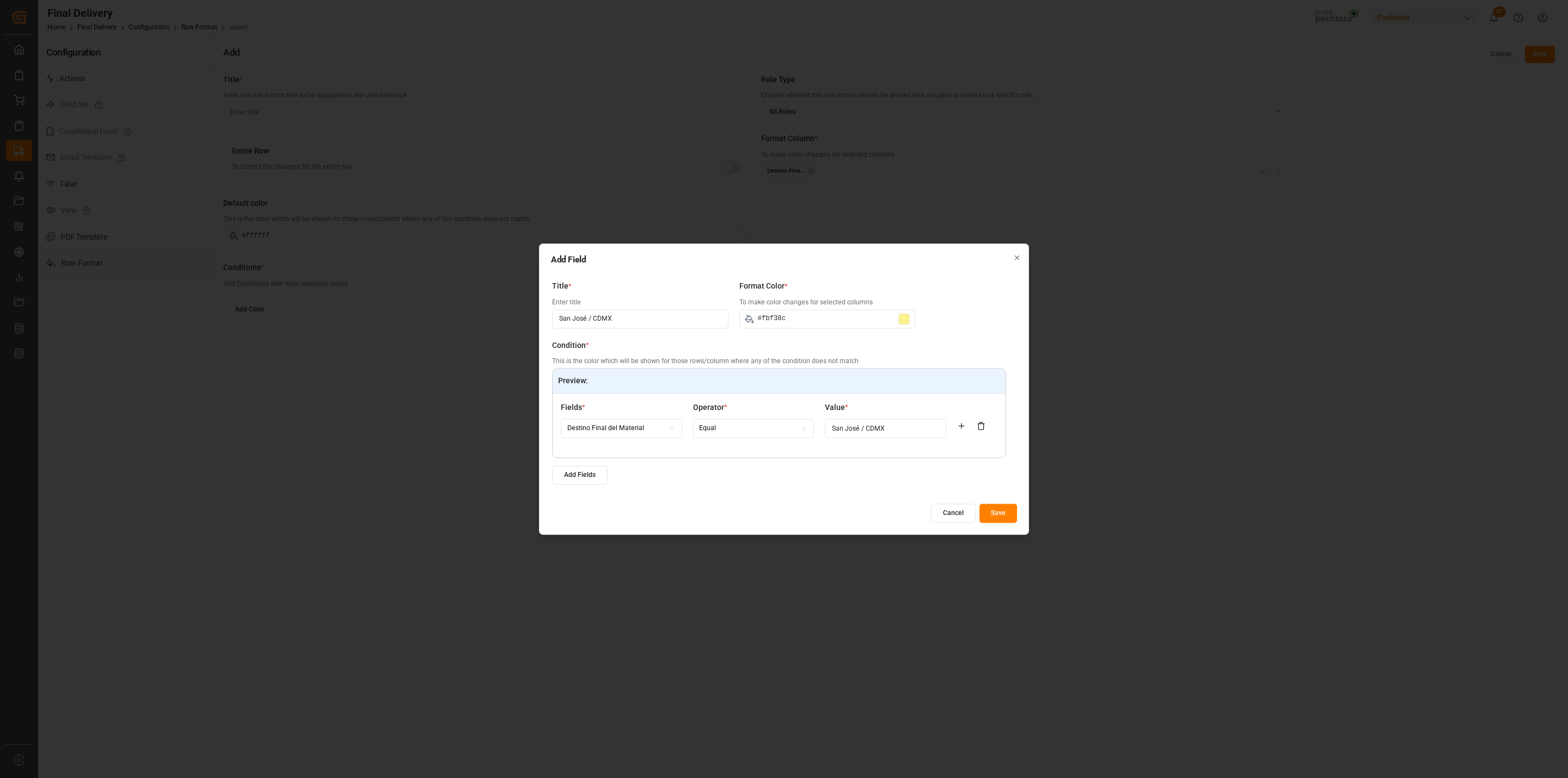
click at [957, 424] on icon at bounding box center [961, 426] width 9 height 9
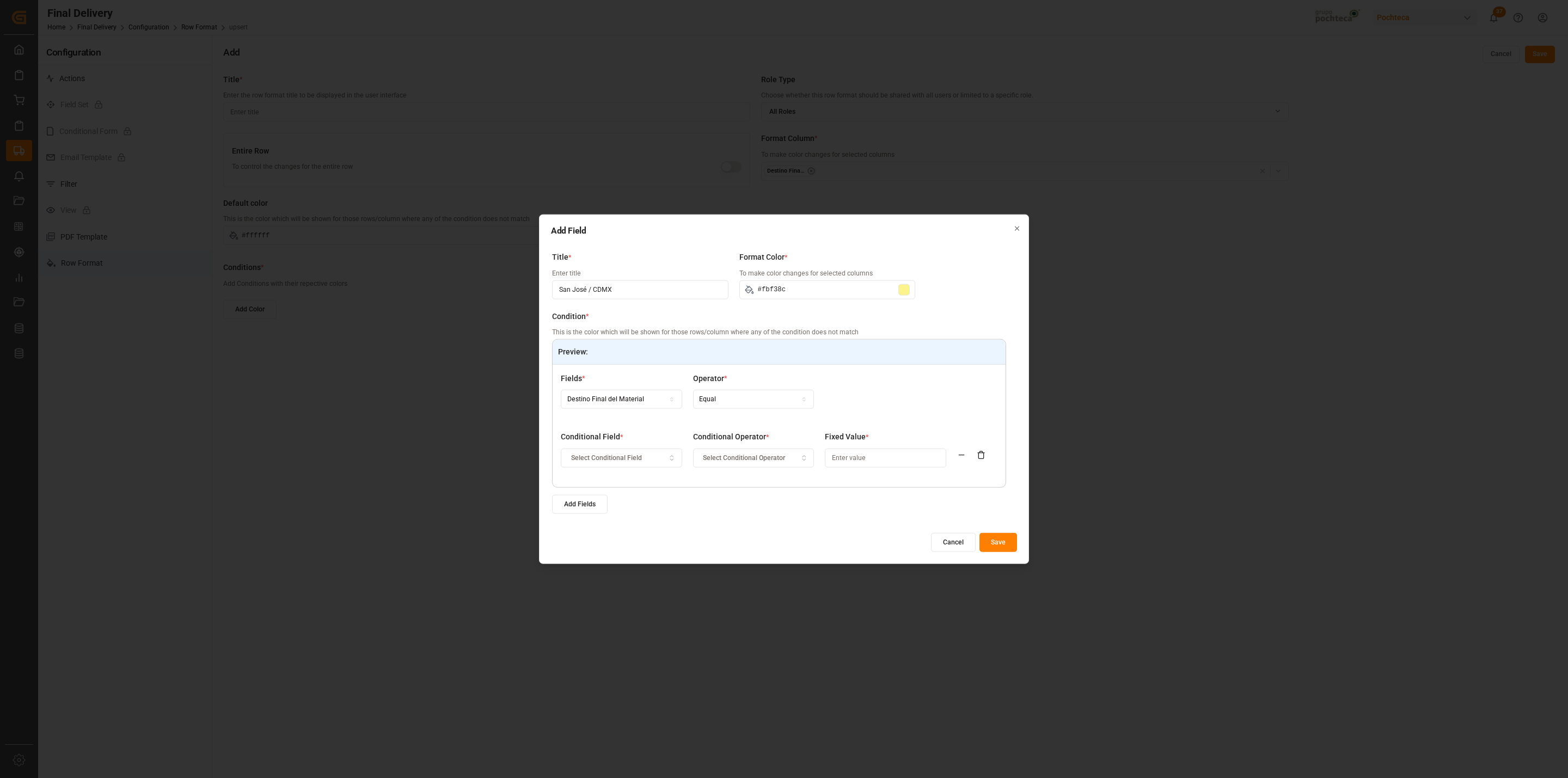
click at [586, 508] on button "Add Fields" at bounding box center [579, 504] width 55 height 19
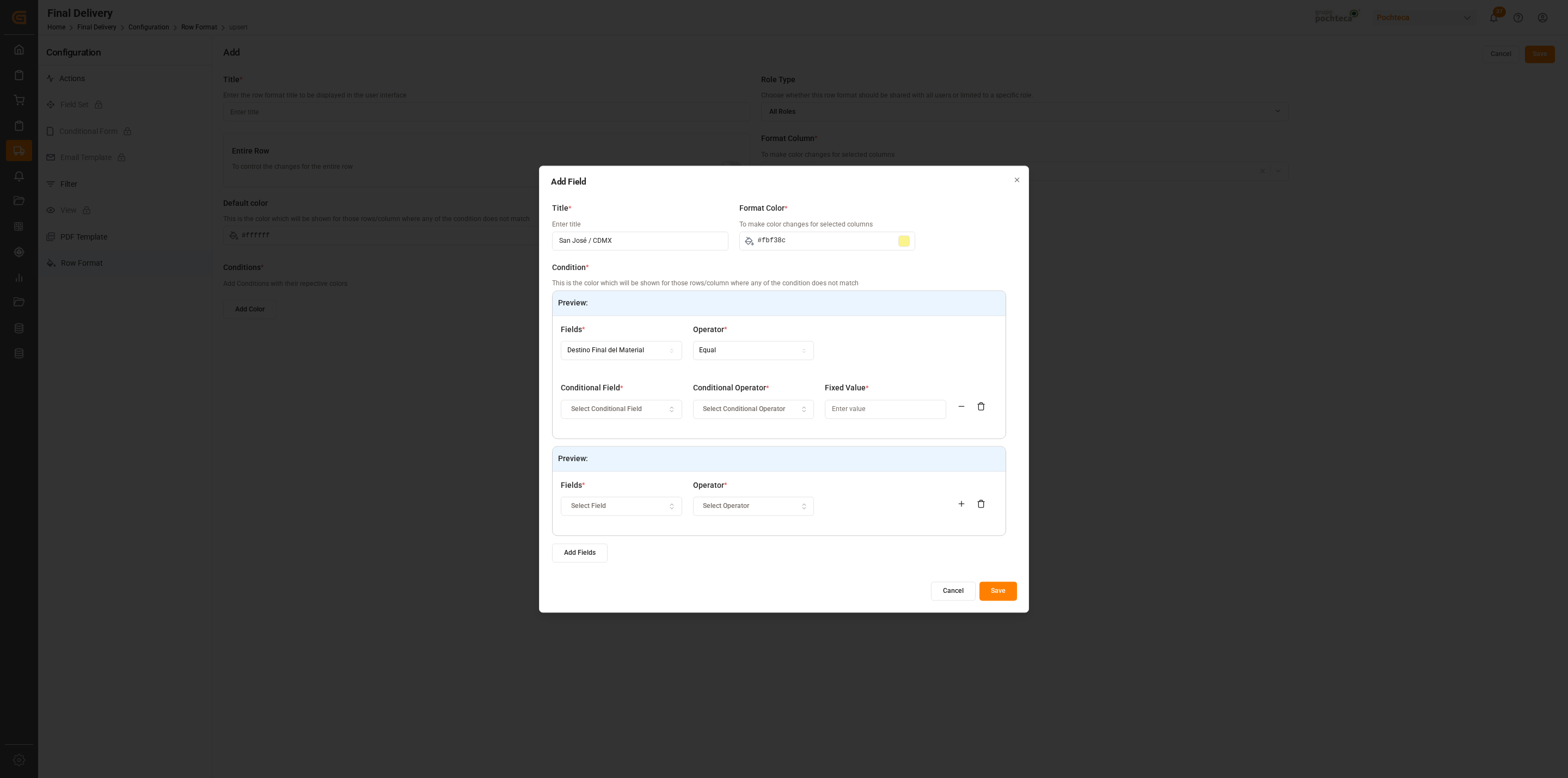
click at [990, 589] on button "Save" at bounding box center [998, 591] width 38 height 19
click at [799, 410] on div "Select Conditional Operator" at bounding box center [753, 410] width 116 height 10
click at [657, 408] on div "Select Conditional Field" at bounding box center [621, 410] width 116 height 10
click at [877, 414] on input at bounding box center [885, 409] width 121 height 19
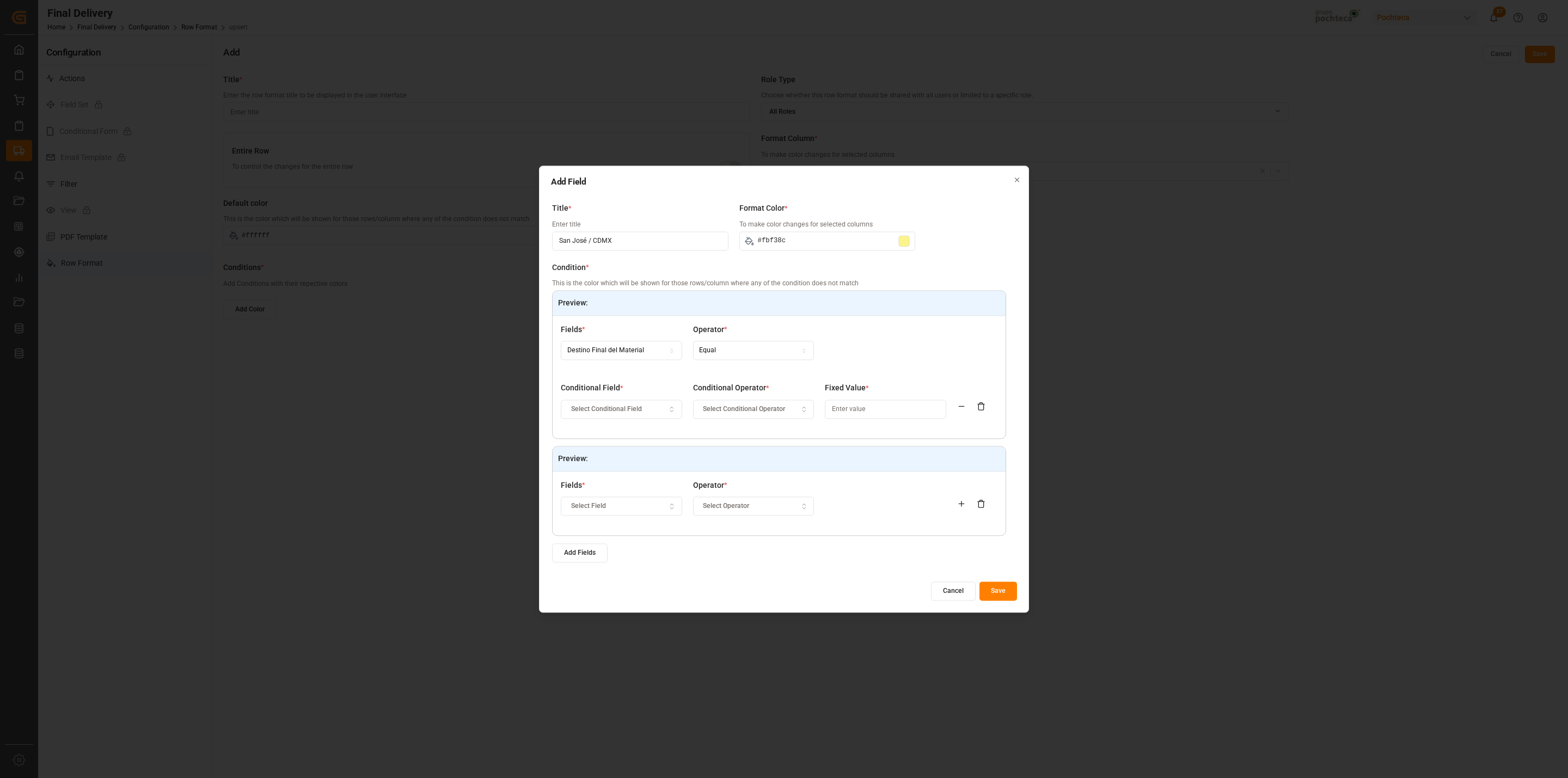
click at [797, 414] on button "Select Conditional Operator" at bounding box center [754, 409] width 121 height 19
click at [990, 491] on div at bounding box center [977, 503] width 40 height 48
click at [979, 503] on icon at bounding box center [981, 503] width 9 height 9
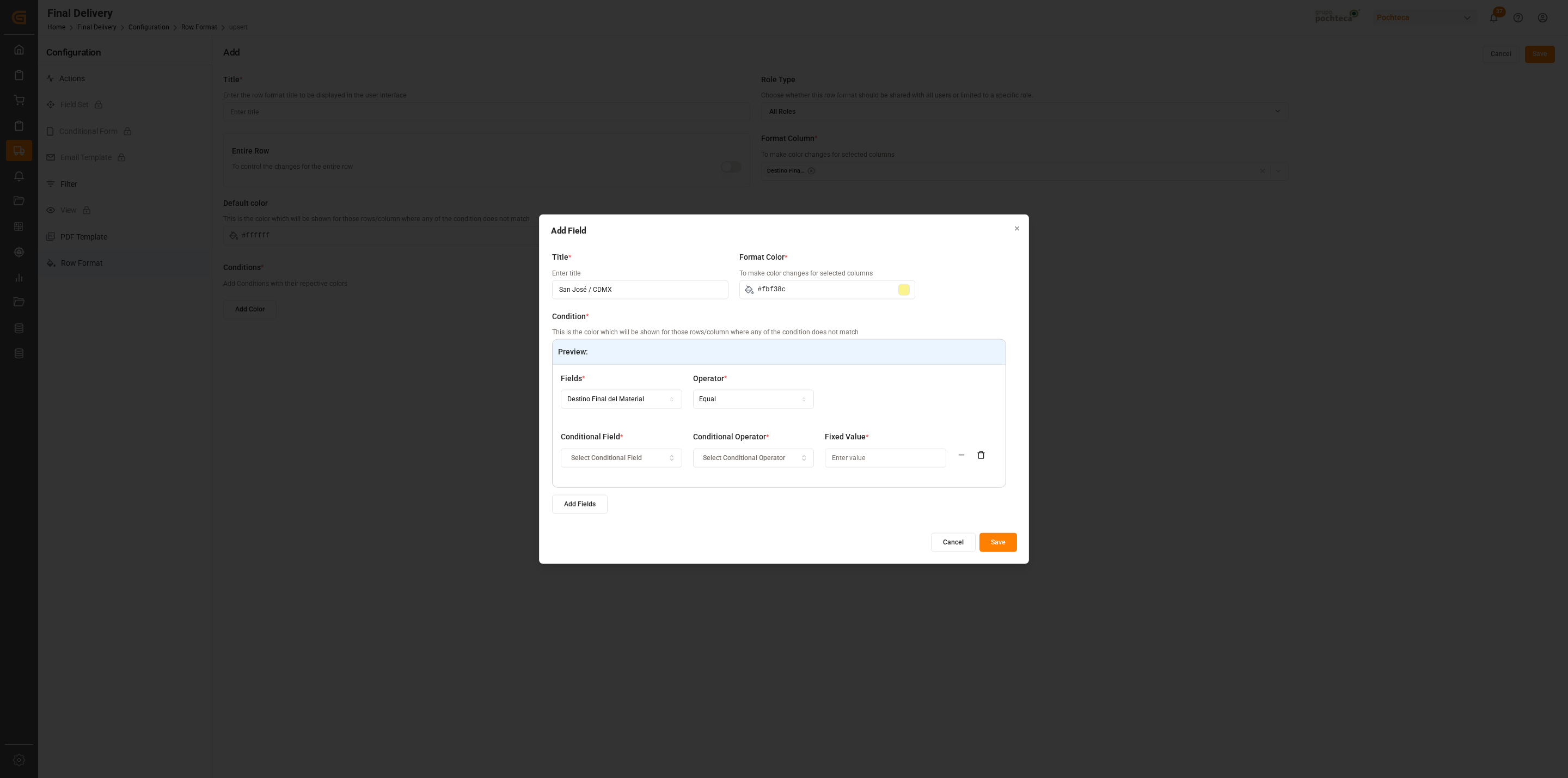
click at [982, 451] on icon at bounding box center [981, 455] width 9 height 9
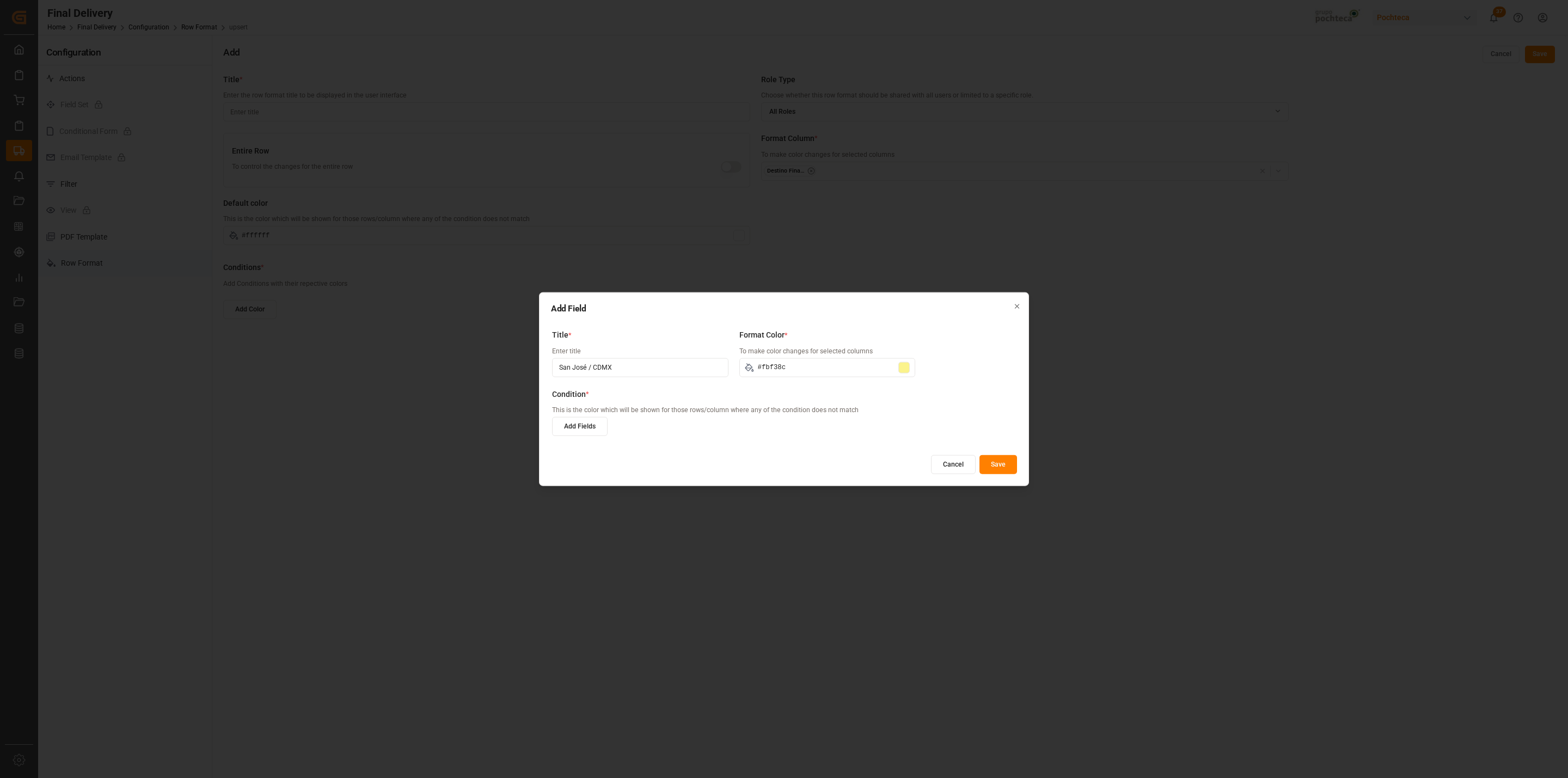
click at [589, 428] on button "Add Fields" at bounding box center [579, 426] width 55 height 19
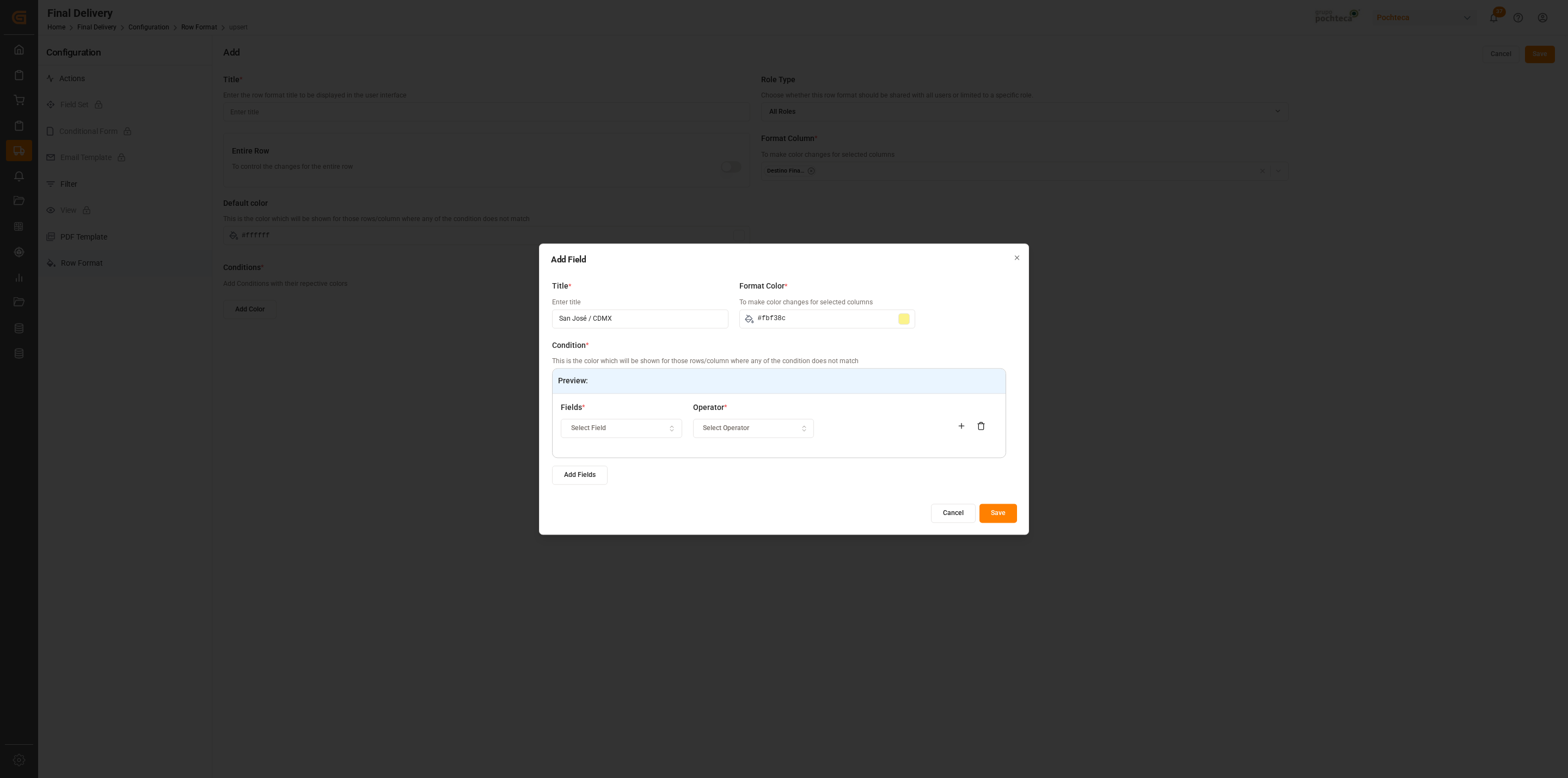
click at [642, 426] on div "Select Field" at bounding box center [621, 429] width 116 height 10
click at [634, 518] on div "Destino Final del Material" at bounding box center [630, 516] width 136 height 15
click at [737, 433] on button "Select Operator" at bounding box center [754, 429] width 121 height 19
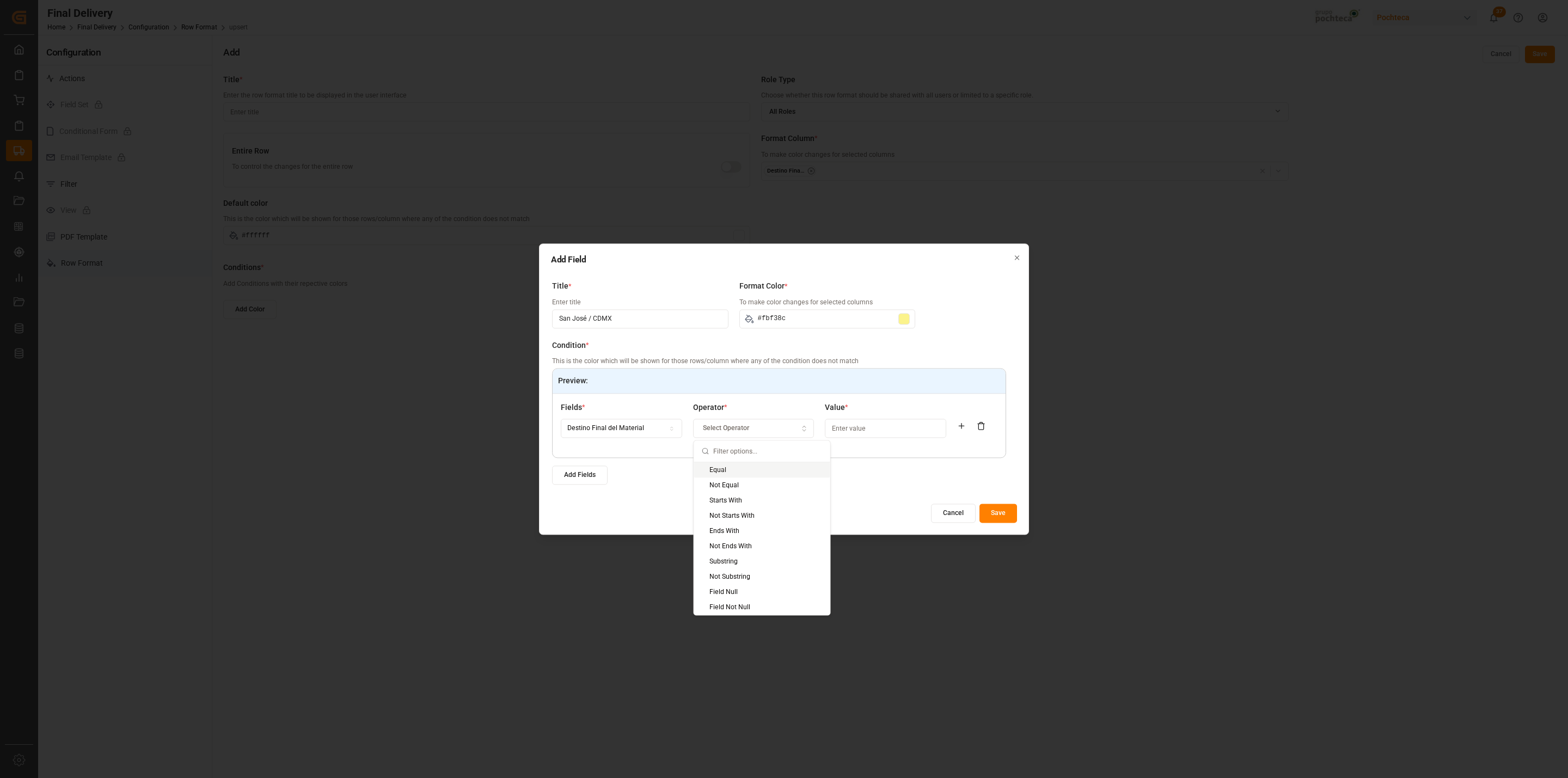
click at [716, 469] on div "Equal" at bounding box center [762, 469] width 136 height 15
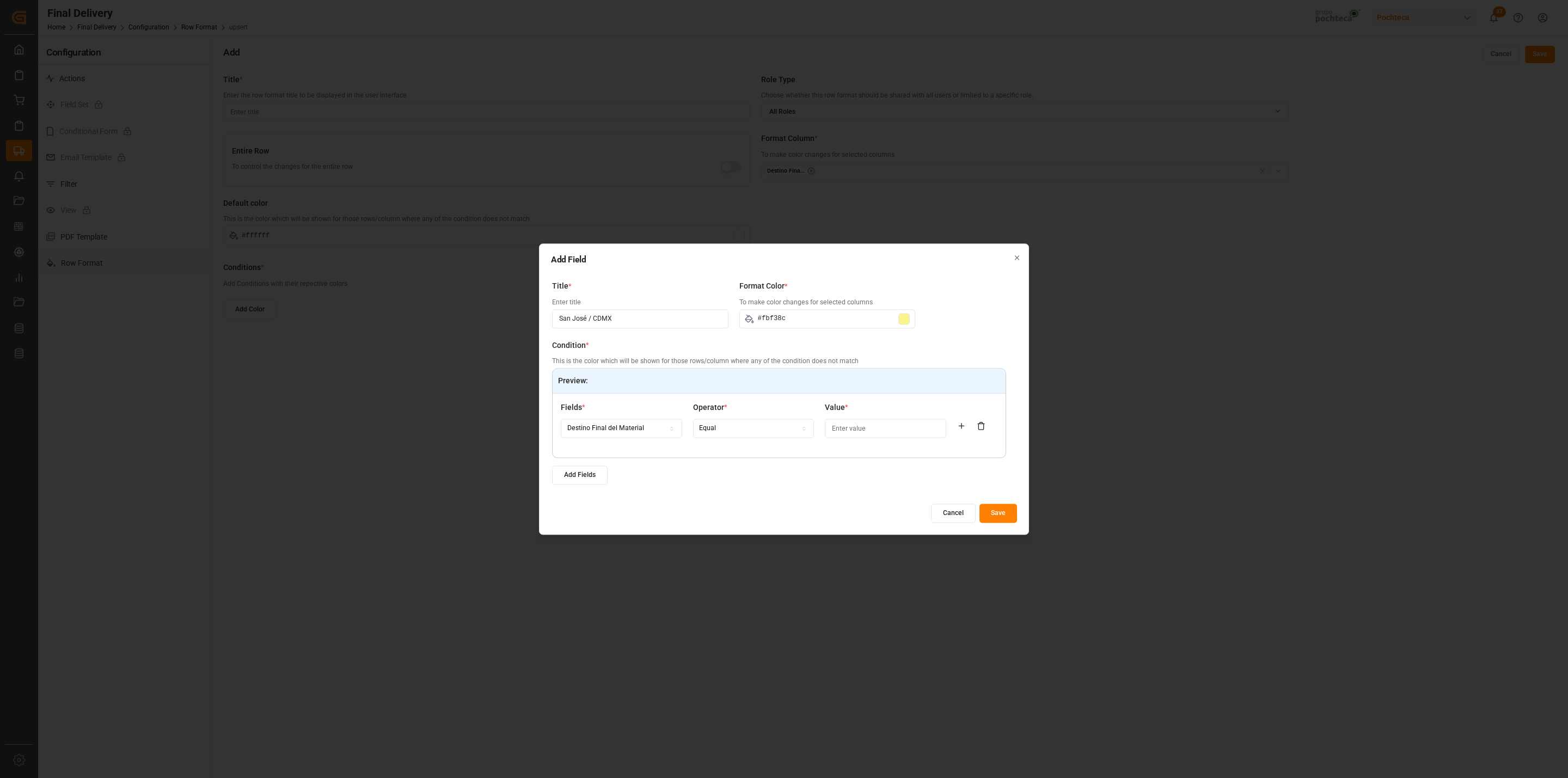
click at [866, 426] on input at bounding box center [885, 429] width 121 height 19
paste input "San José / CDMX"
click at [995, 510] on button "Save" at bounding box center [998, 513] width 38 height 19
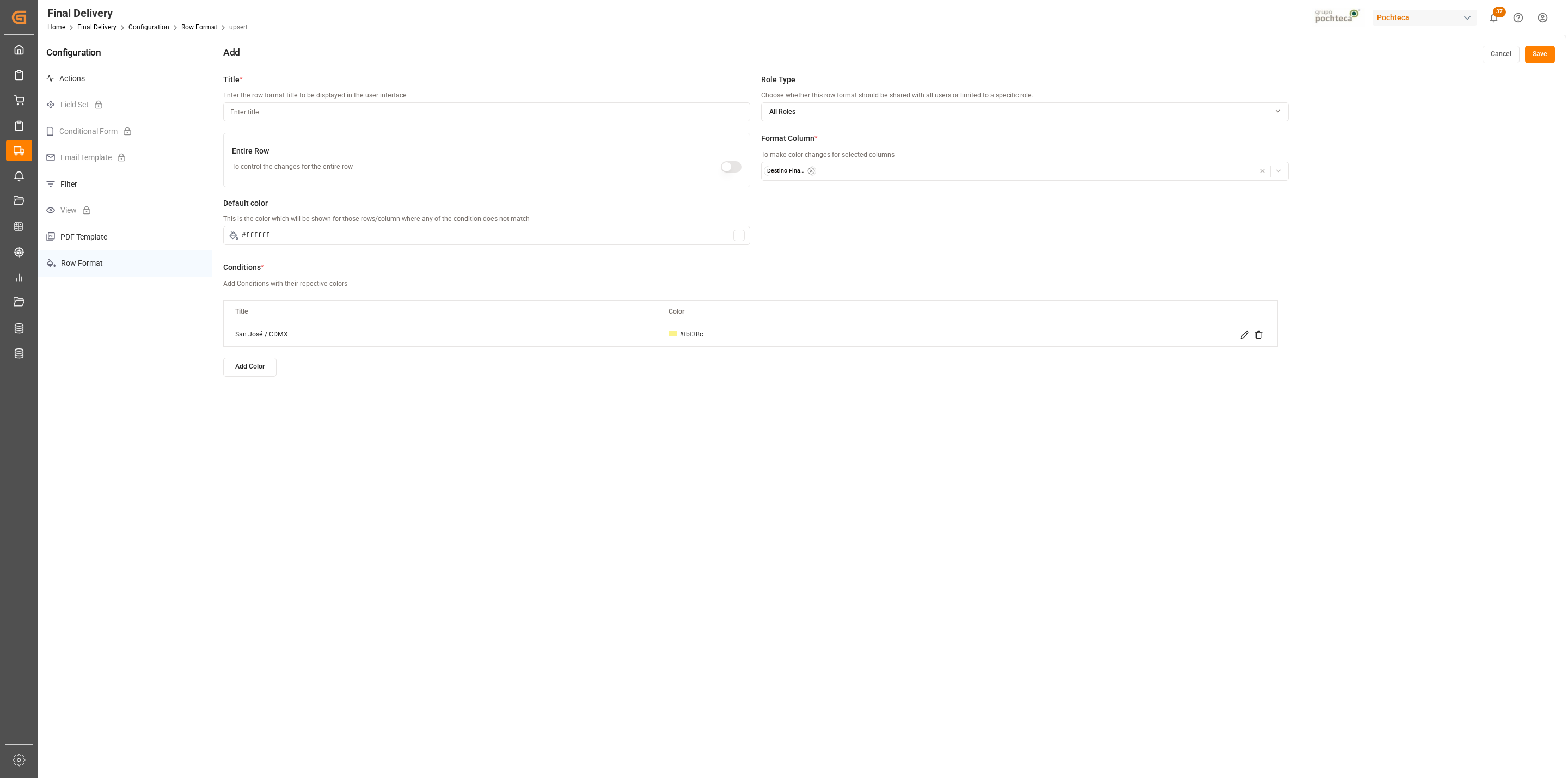
click at [250, 368] on button "Add Color" at bounding box center [250, 367] width 54 height 19
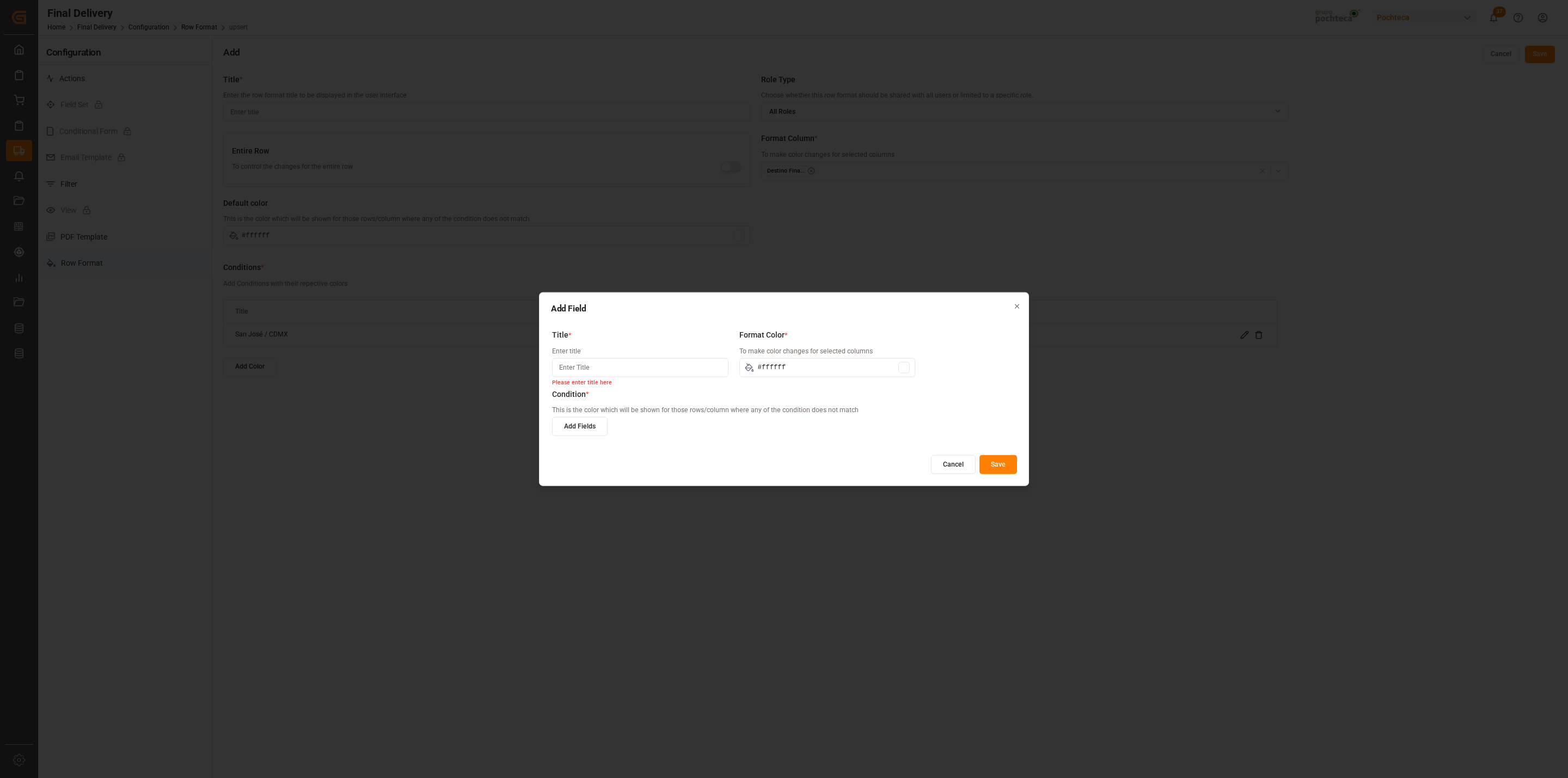
paste input "[GEOGRAPHIC_DATA]"
click at [899, 368] on div at bounding box center [904, 367] width 12 height 12
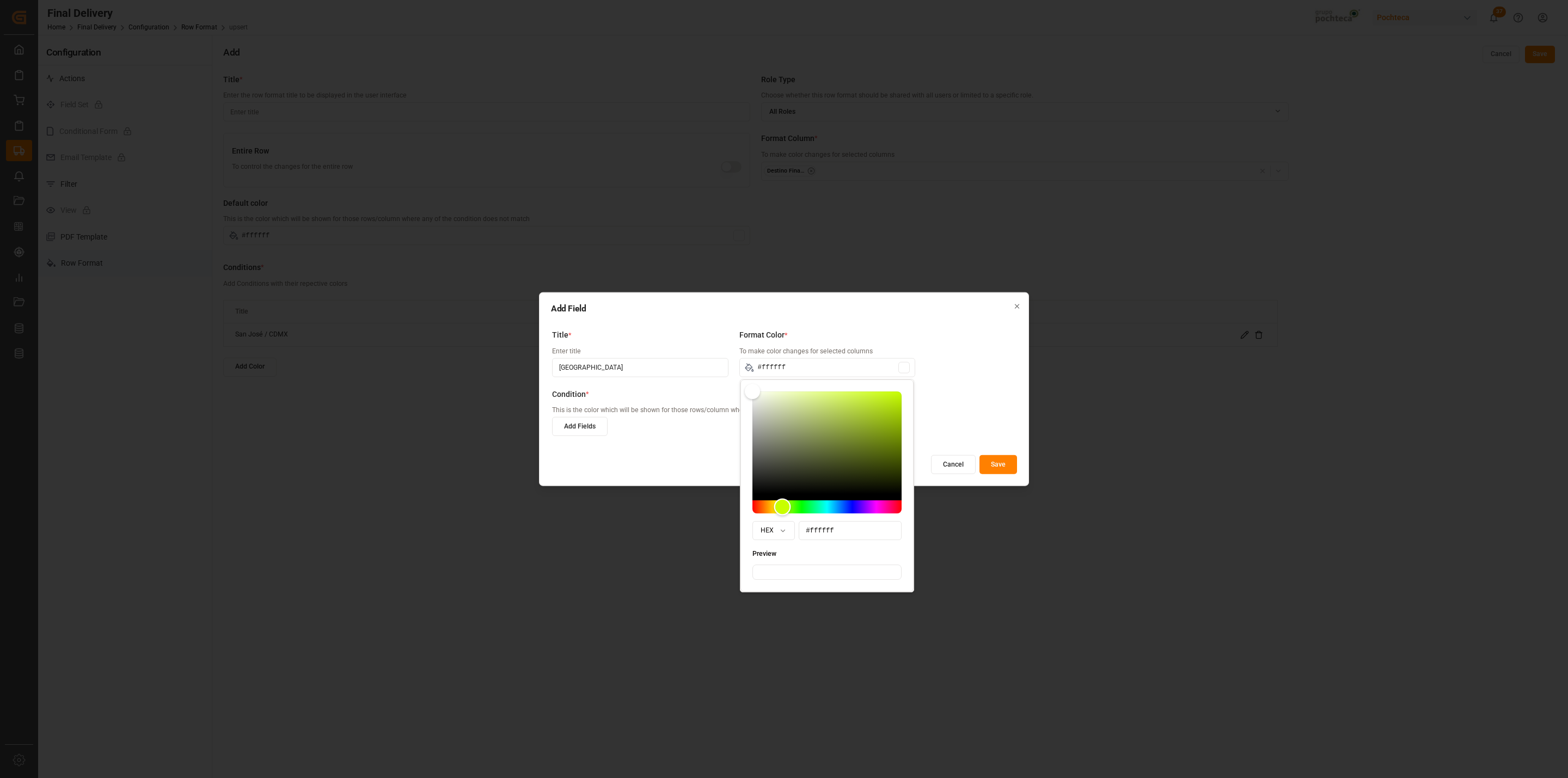
drag, startPoint x: 755, startPoint y: 508, endPoint x: 783, endPoint y: 507, distance: 28.0
click at [783, 507] on div "Hue" at bounding box center [783, 507] width 17 height 17
drag, startPoint x: 750, startPoint y: 394, endPoint x: 824, endPoint y: 399, distance: 74.2
click at [824, 399] on div "Color" at bounding box center [824, 398] width 17 height 17
click at [962, 417] on div "Add Fields" at bounding box center [779, 426] width 454 height 19
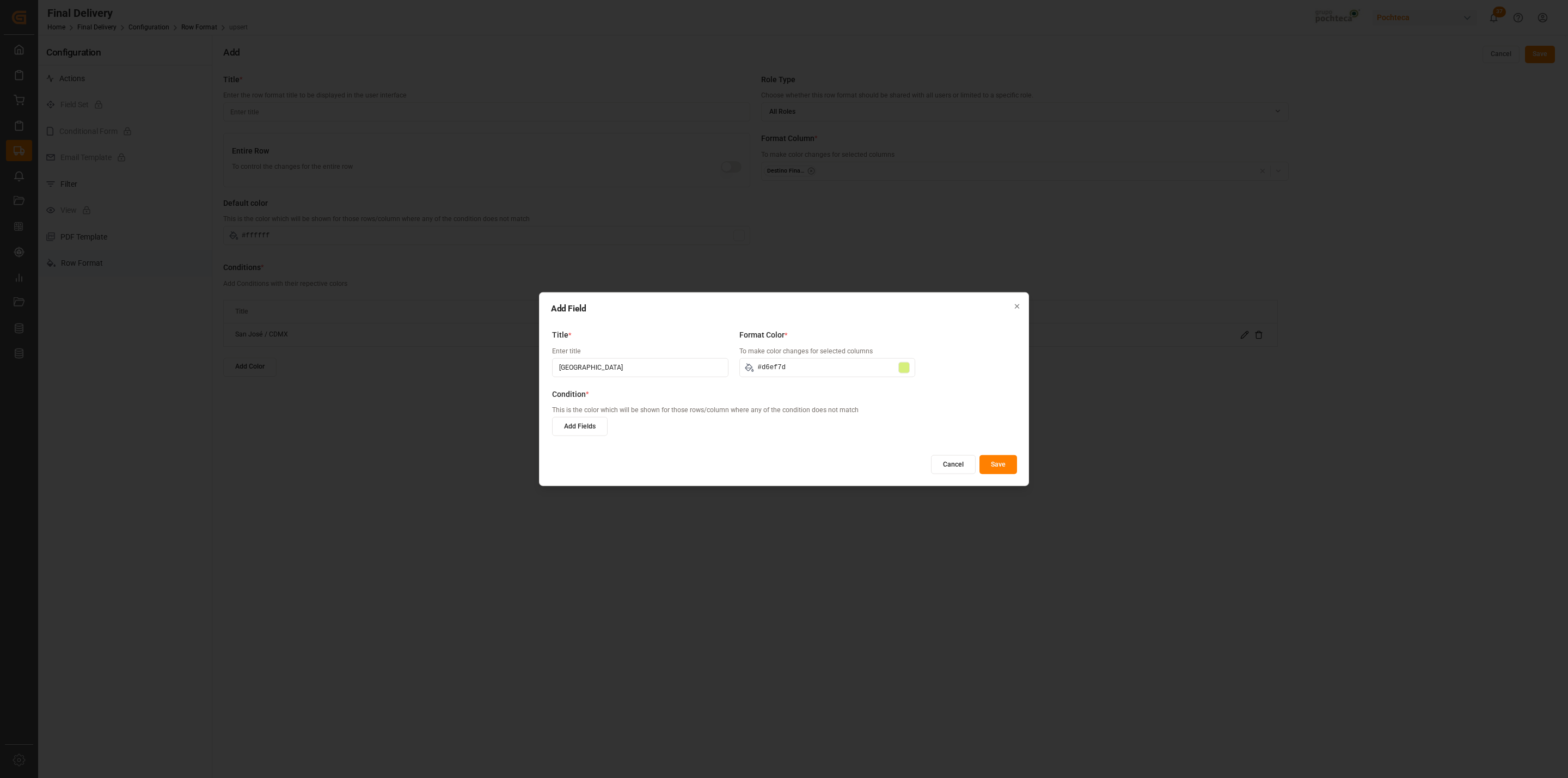
click at [585, 425] on button "Add Fields" at bounding box center [579, 426] width 55 height 19
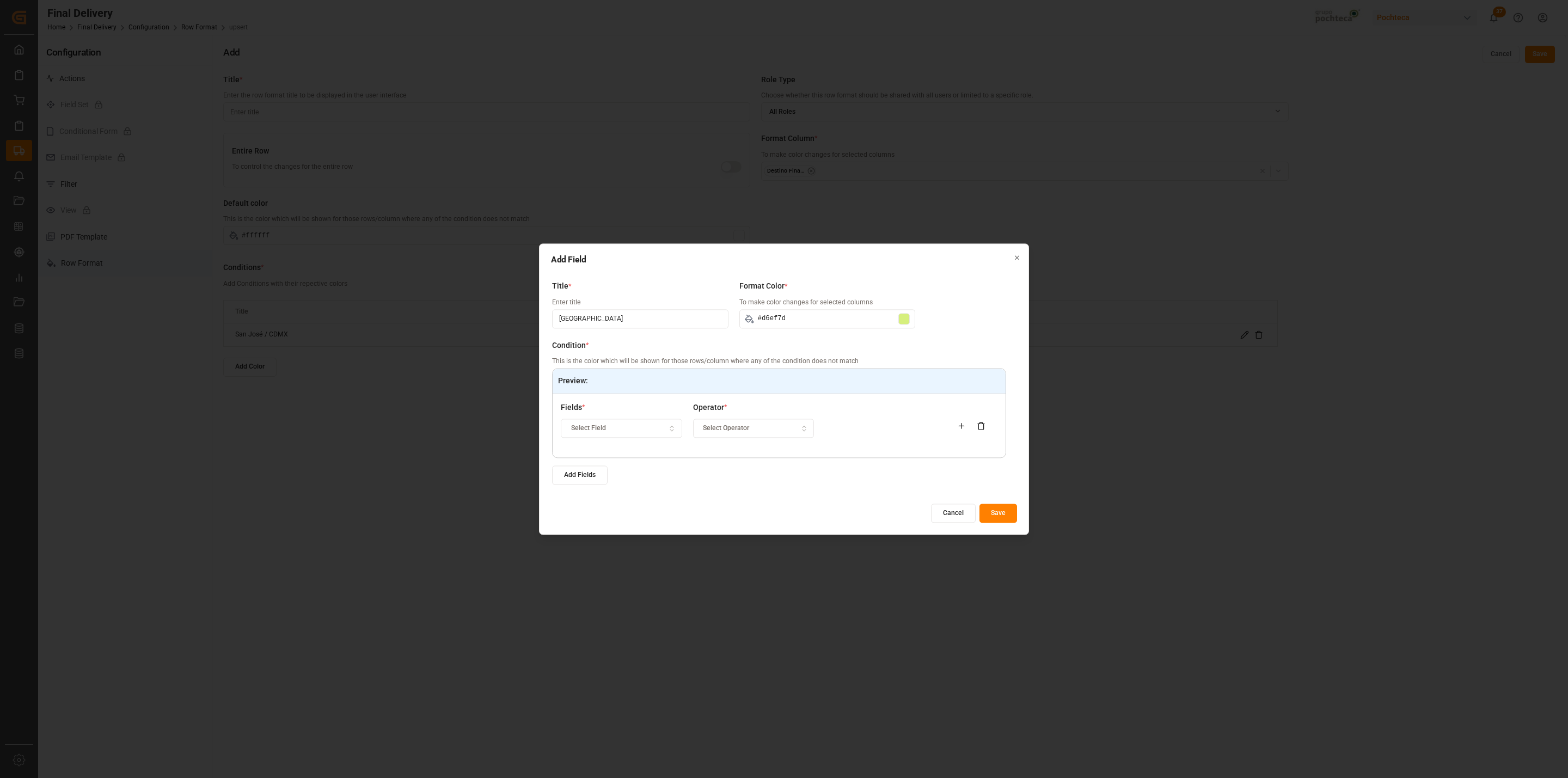
click at [632, 425] on div "Select Field" at bounding box center [621, 429] width 116 height 10
click at [637, 521] on div "Destino Final del Material" at bounding box center [630, 516] width 136 height 15
click at [725, 441] on div "Operator * Select Operator" at bounding box center [754, 426] width 121 height 48
click at [724, 430] on span "Select Operator" at bounding box center [726, 429] width 46 height 10
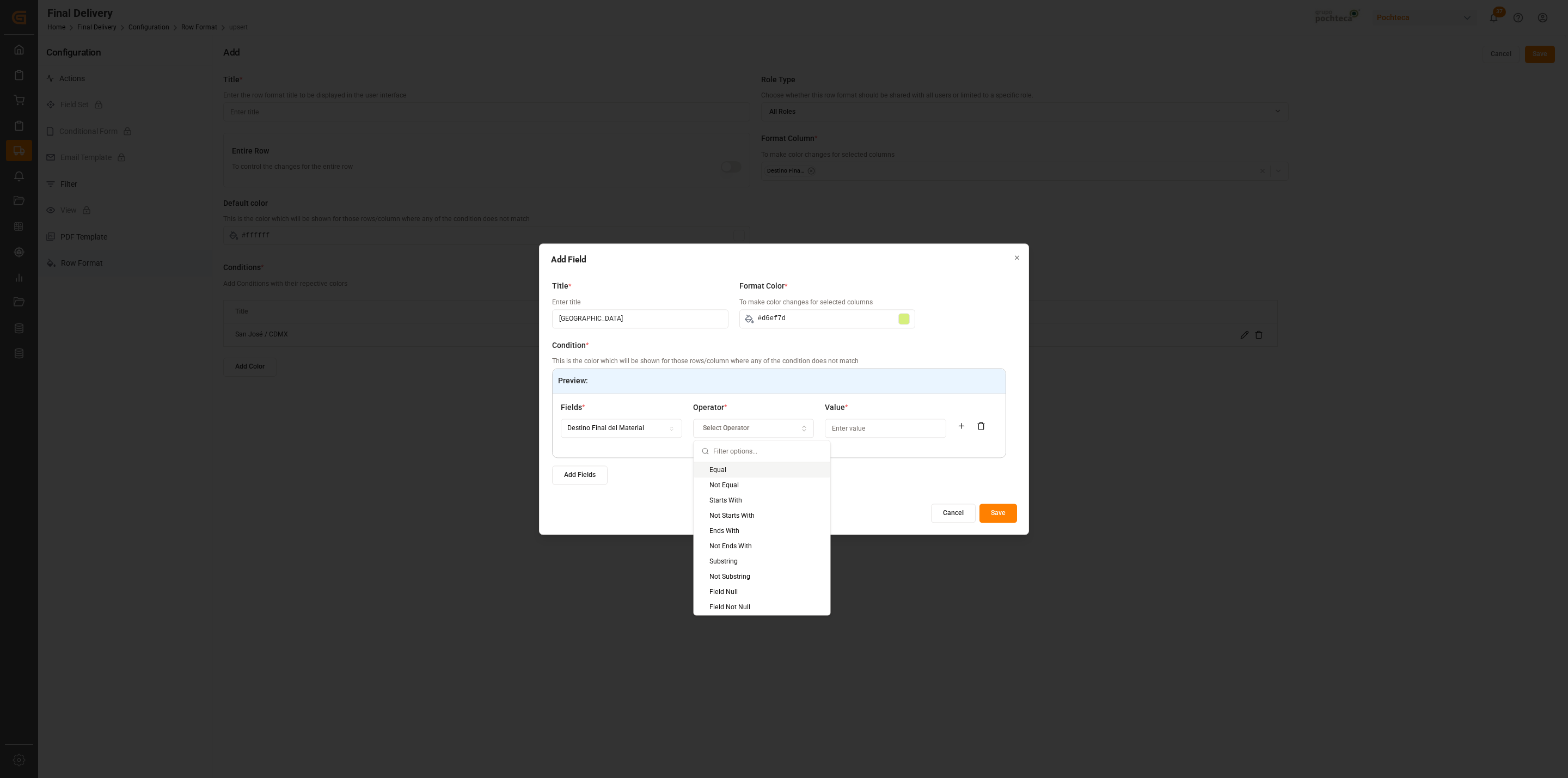
click at [729, 469] on div "Equal" at bounding box center [762, 469] width 136 height 15
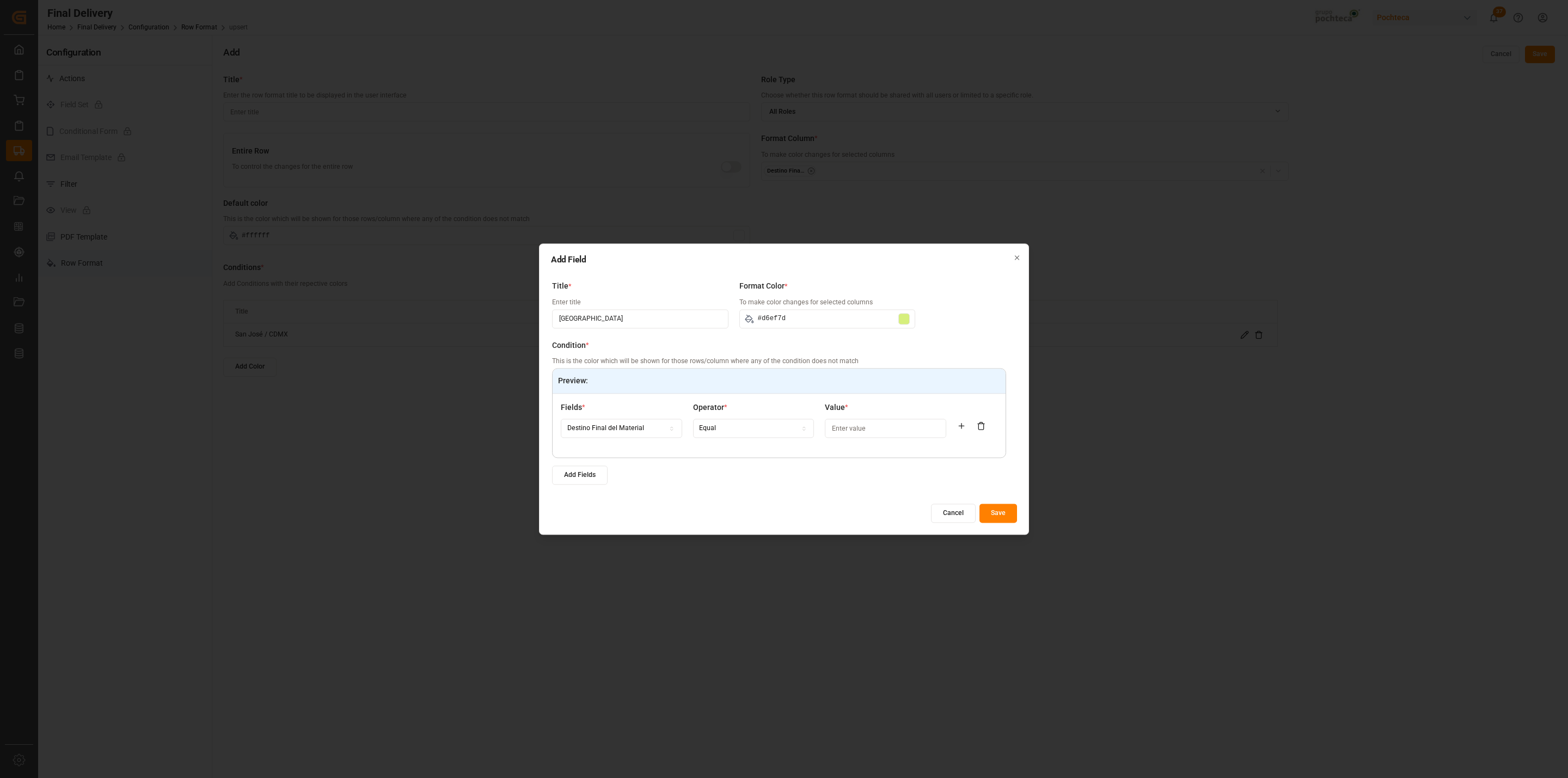
click at [847, 432] on input at bounding box center [885, 429] width 121 height 19
paste input "Monterrey"
click at [993, 507] on button "Save" at bounding box center [998, 513] width 38 height 19
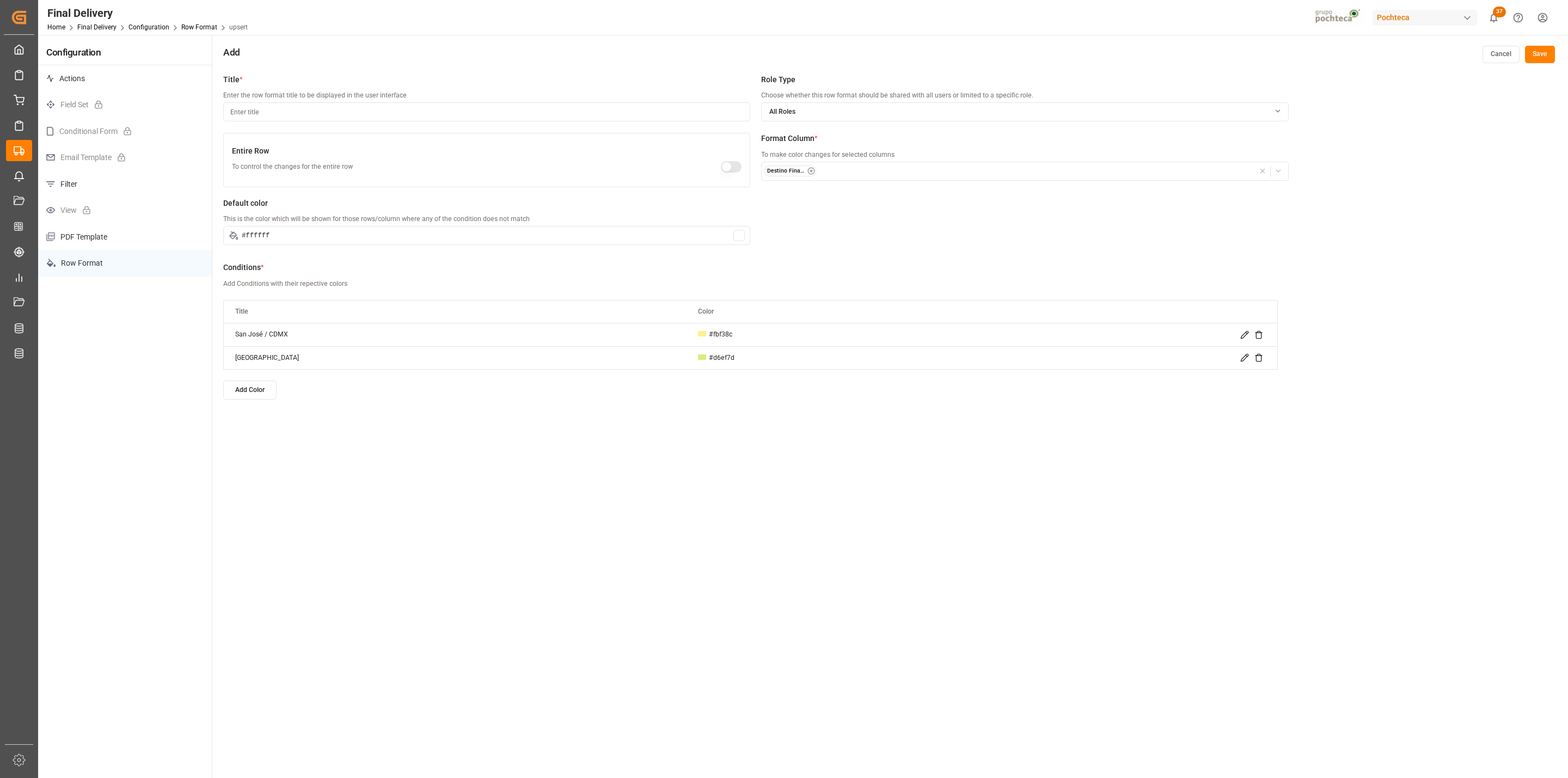
click at [252, 394] on button "Add Color" at bounding box center [250, 390] width 54 height 19
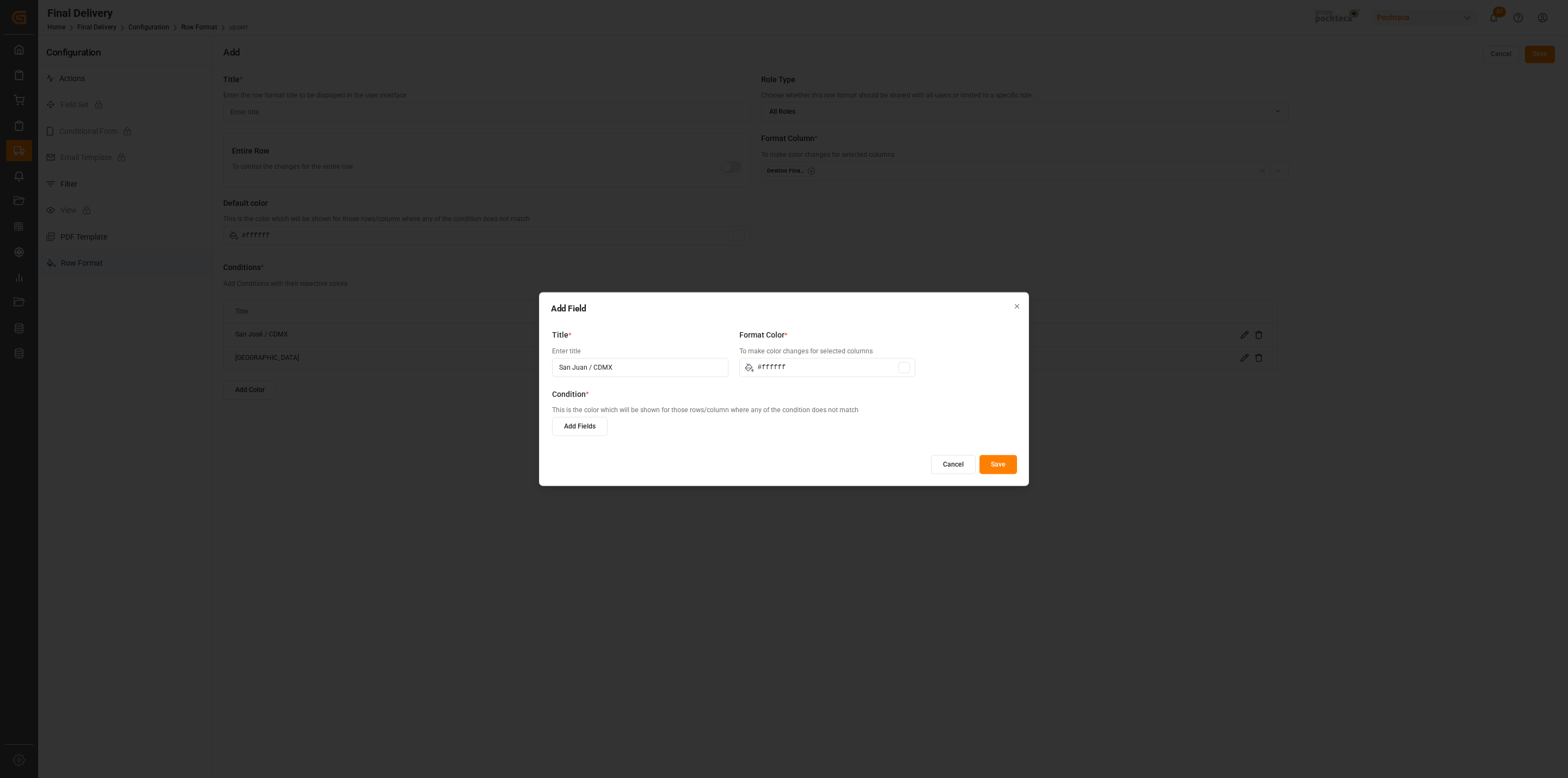
click at [810, 369] on input "#ffffff" at bounding box center [828, 367] width 177 height 19
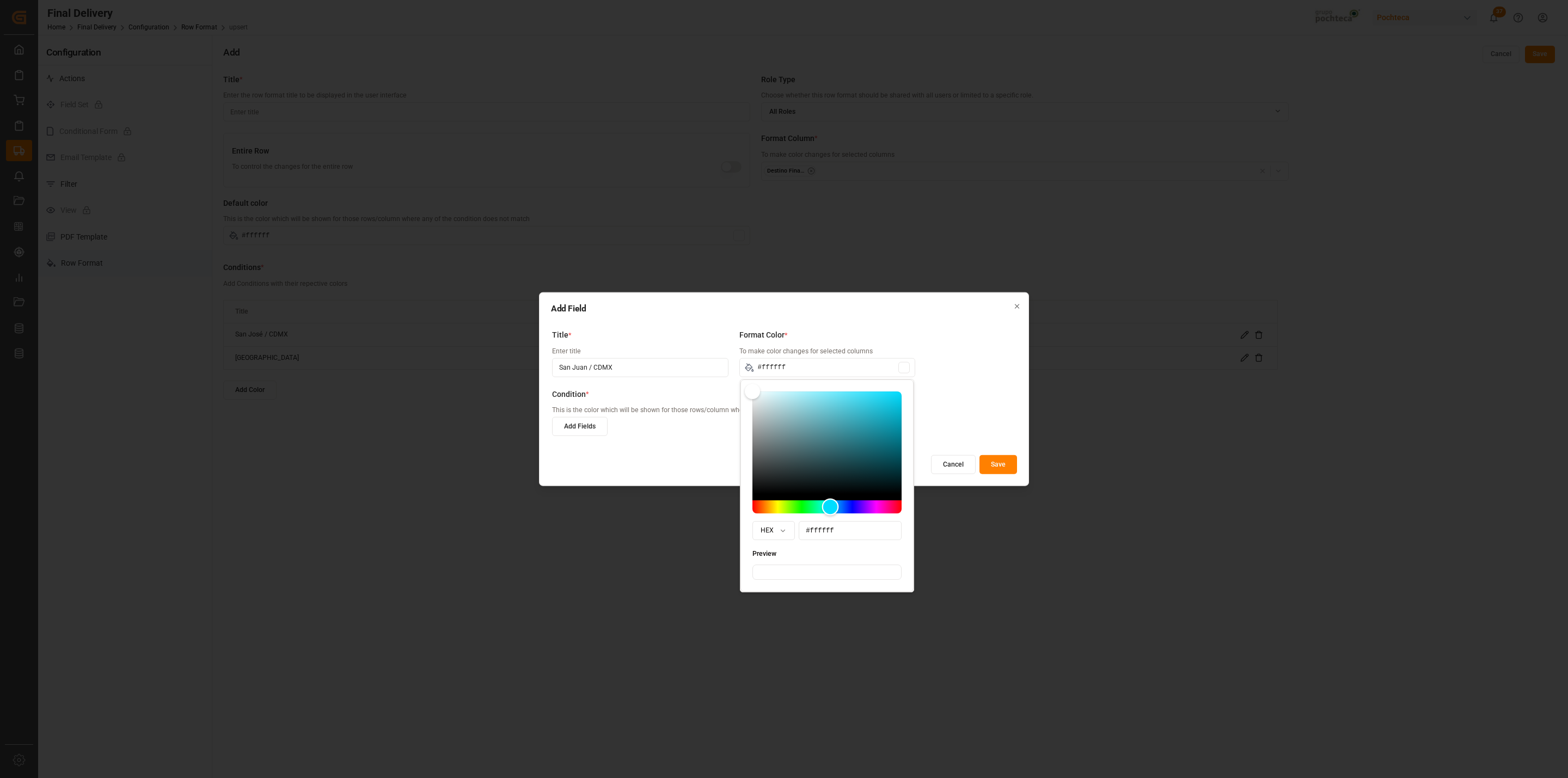
drag, startPoint x: 758, startPoint y: 507, endPoint x: 830, endPoint y: 510, distance: 72.1
click at [830, 510] on div "Hue" at bounding box center [831, 507] width 17 height 17
drag, startPoint x: 758, startPoint y: 384, endPoint x: 825, endPoint y: 396, distance: 68.1
click at [825, 396] on div "HEX #ffffff Preview" at bounding box center [827, 485] width 173 height 212
drag, startPoint x: 753, startPoint y: 394, endPoint x: 823, endPoint y: 401, distance: 70.3
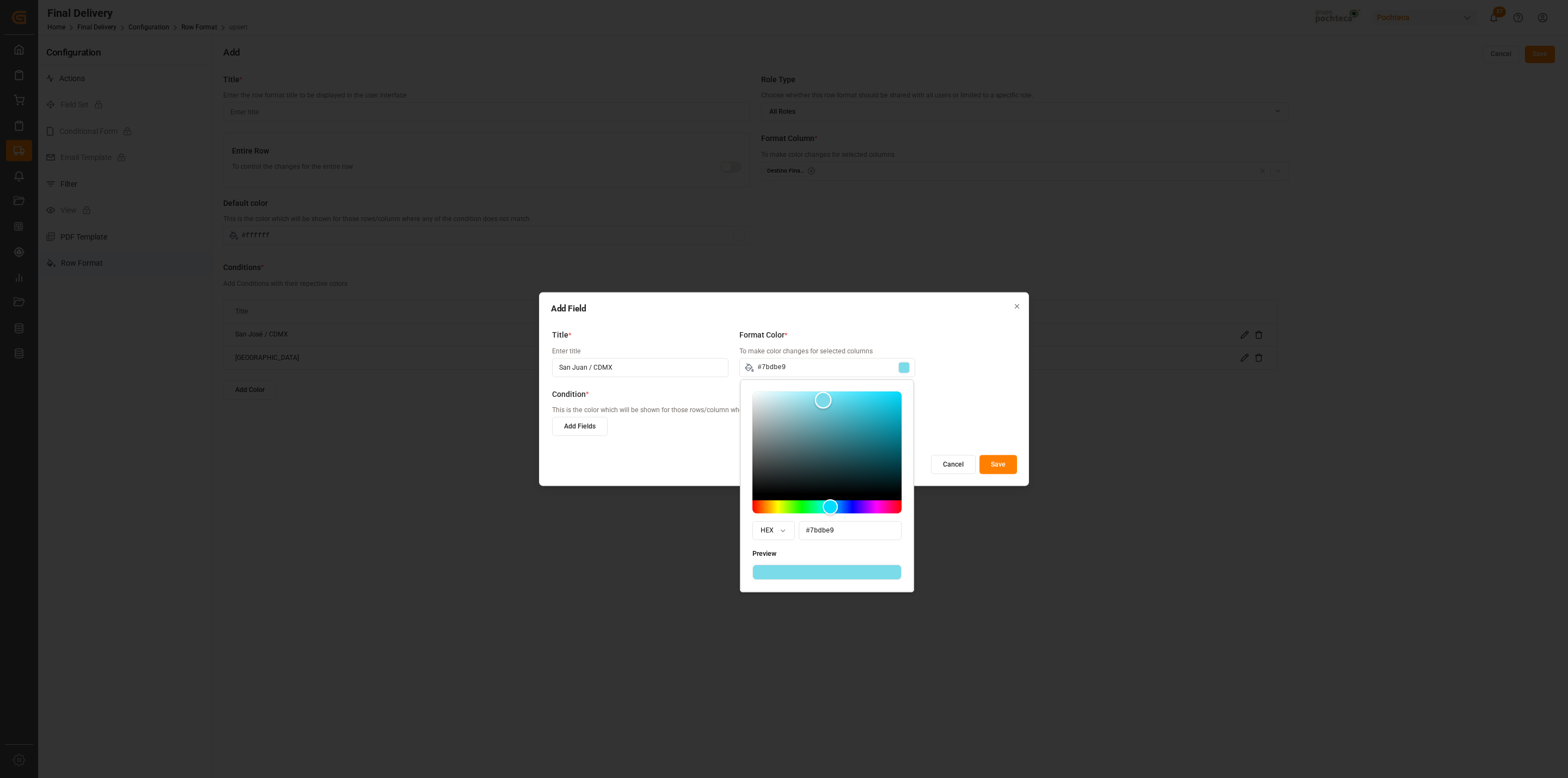
click at [823, 401] on div "Color" at bounding box center [824, 401] width 17 height 17
click at [957, 416] on div "Condition * This is the color which will be shown for those rows/column where a…" at bounding box center [779, 418] width 454 height 59
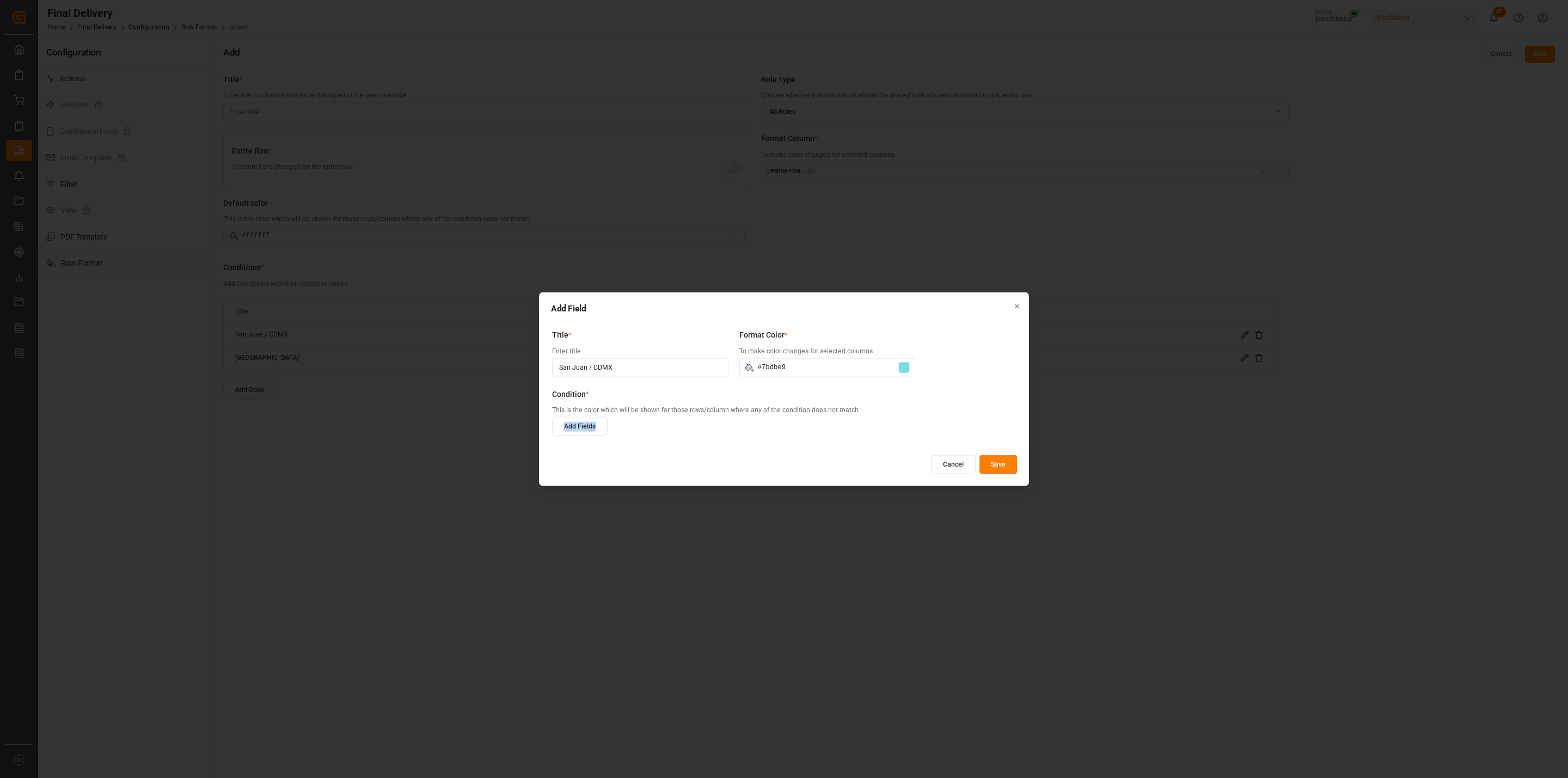
click at [595, 428] on button "Add Fields" at bounding box center [579, 426] width 55 height 19
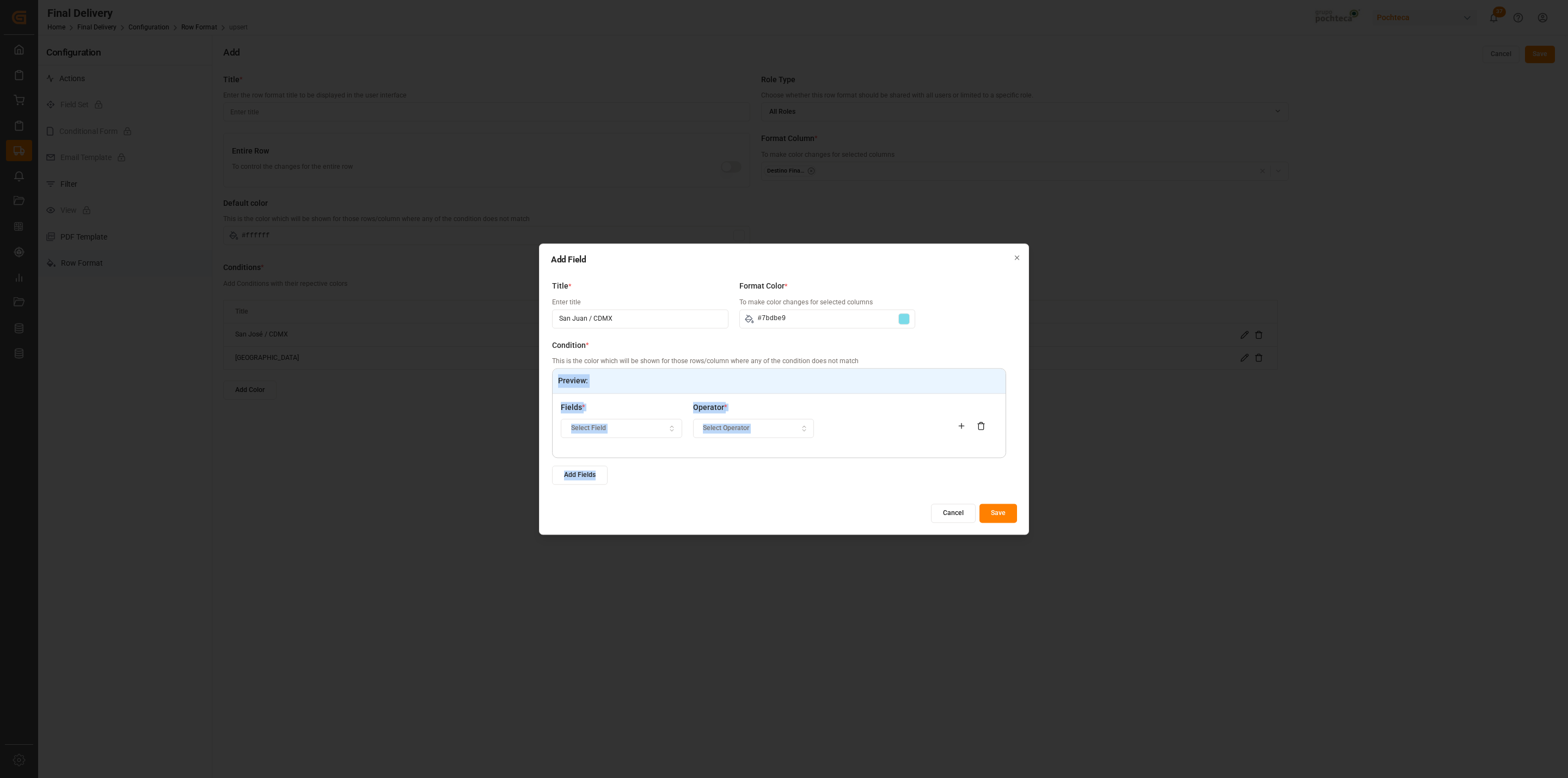
click at [614, 430] on div "Select Field" at bounding box center [621, 429] width 116 height 10
click at [626, 514] on div "Destino Final del Material" at bounding box center [630, 516] width 136 height 15
click at [724, 433] on span "Select Operator" at bounding box center [726, 429] width 46 height 10
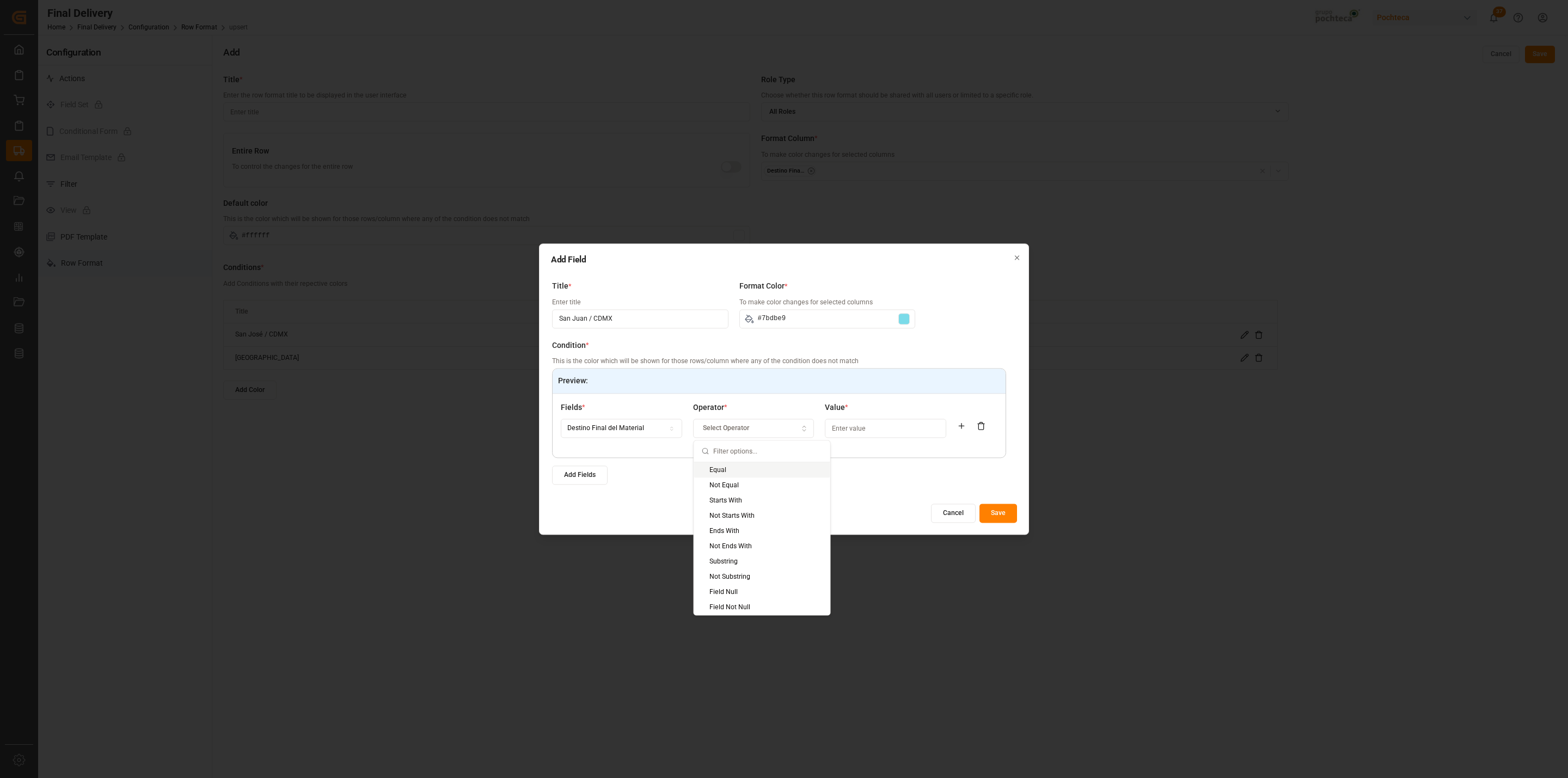
click at [719, 469] on div "Equal" at bounding box center [762, 469] width 136 height 15
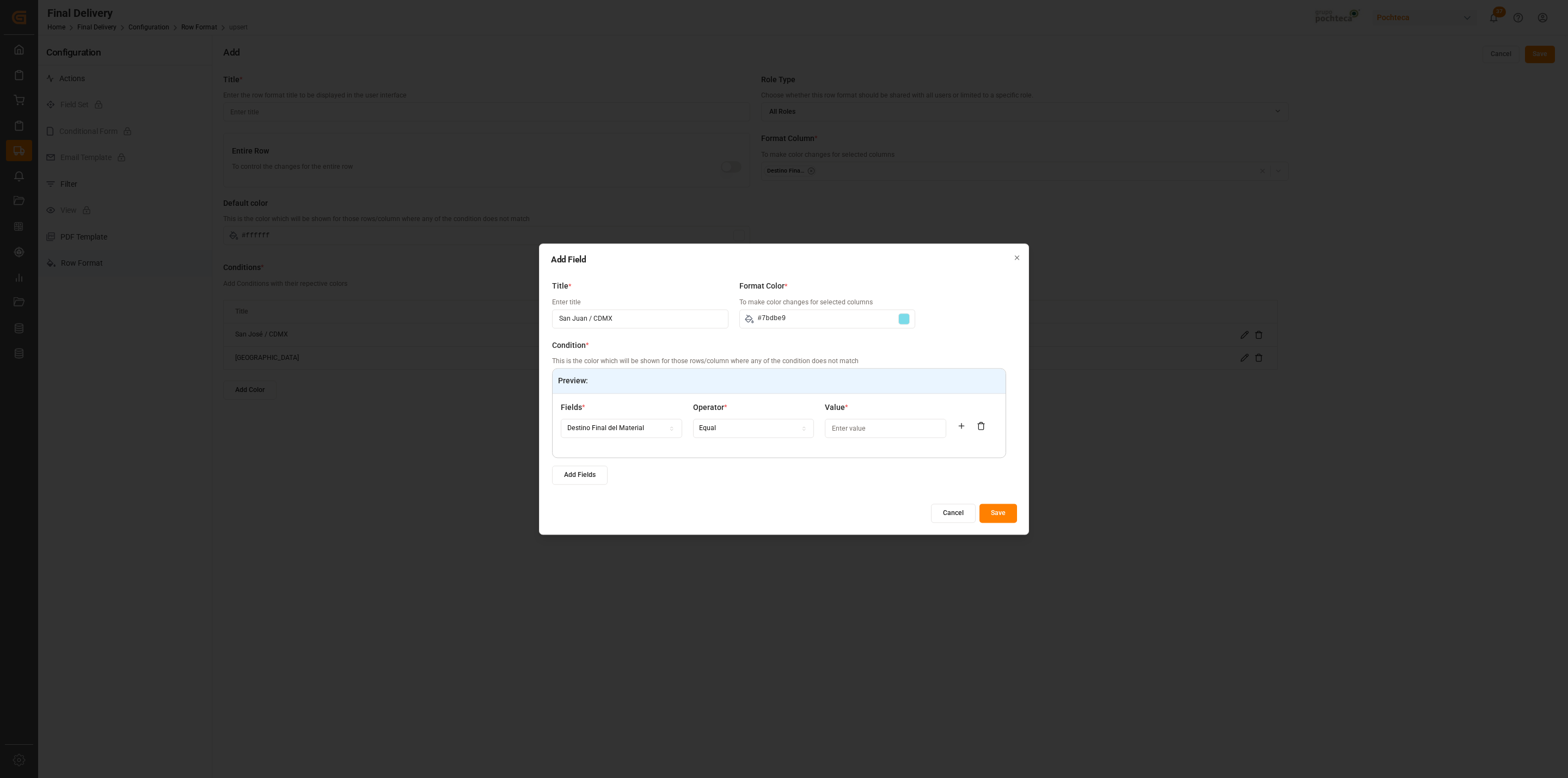
click at [849, 426] on input at bounding box center [885, 429] width 121 height 19
paste input "San Juan / CDMX"
click at [1003, 518] on button "Save" at bounding box center [998, 513] width 38 height 19
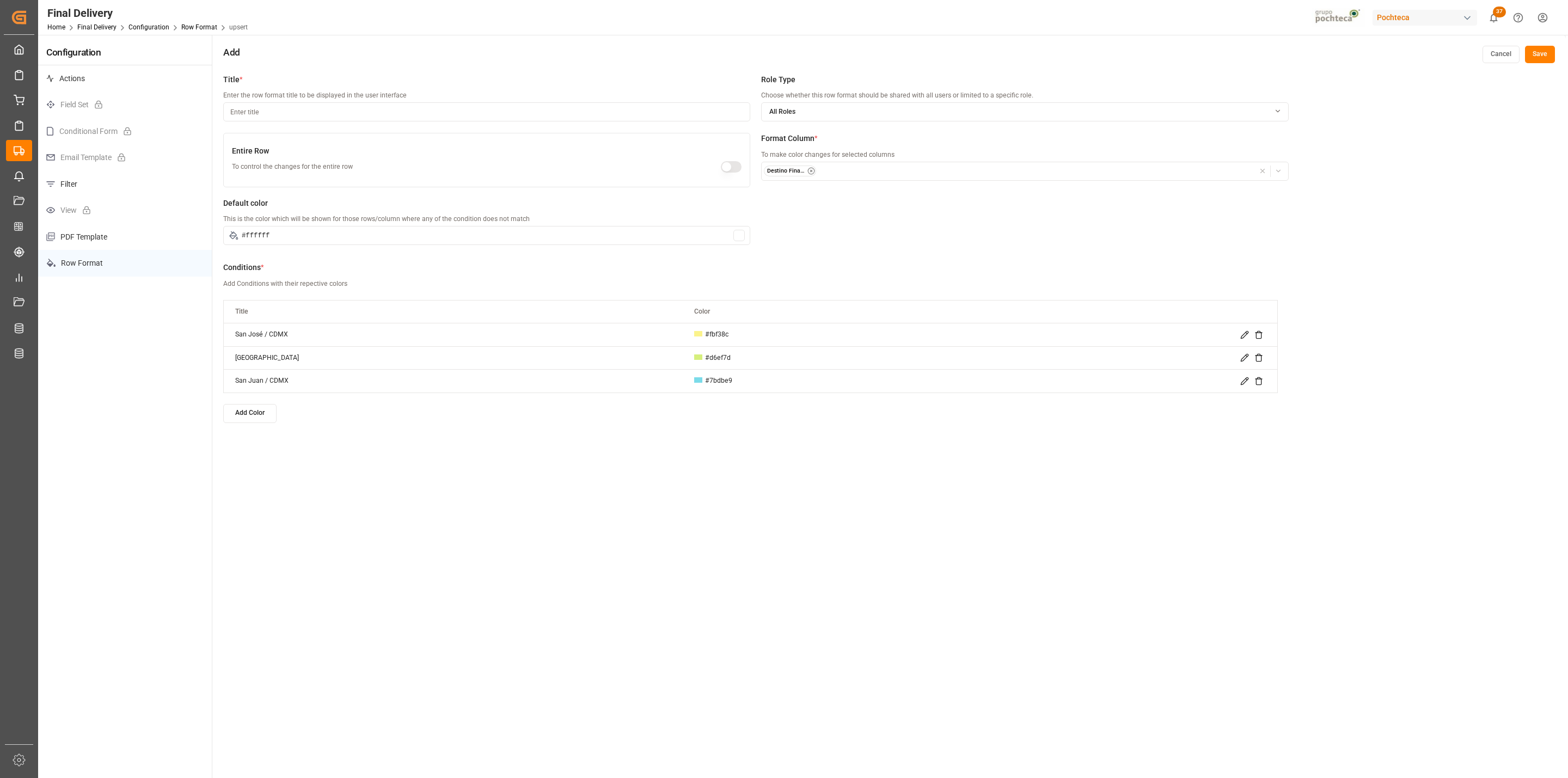
click at [249, 417] on button "Add Color" at bounding box center [250, 413] width 54 height 19
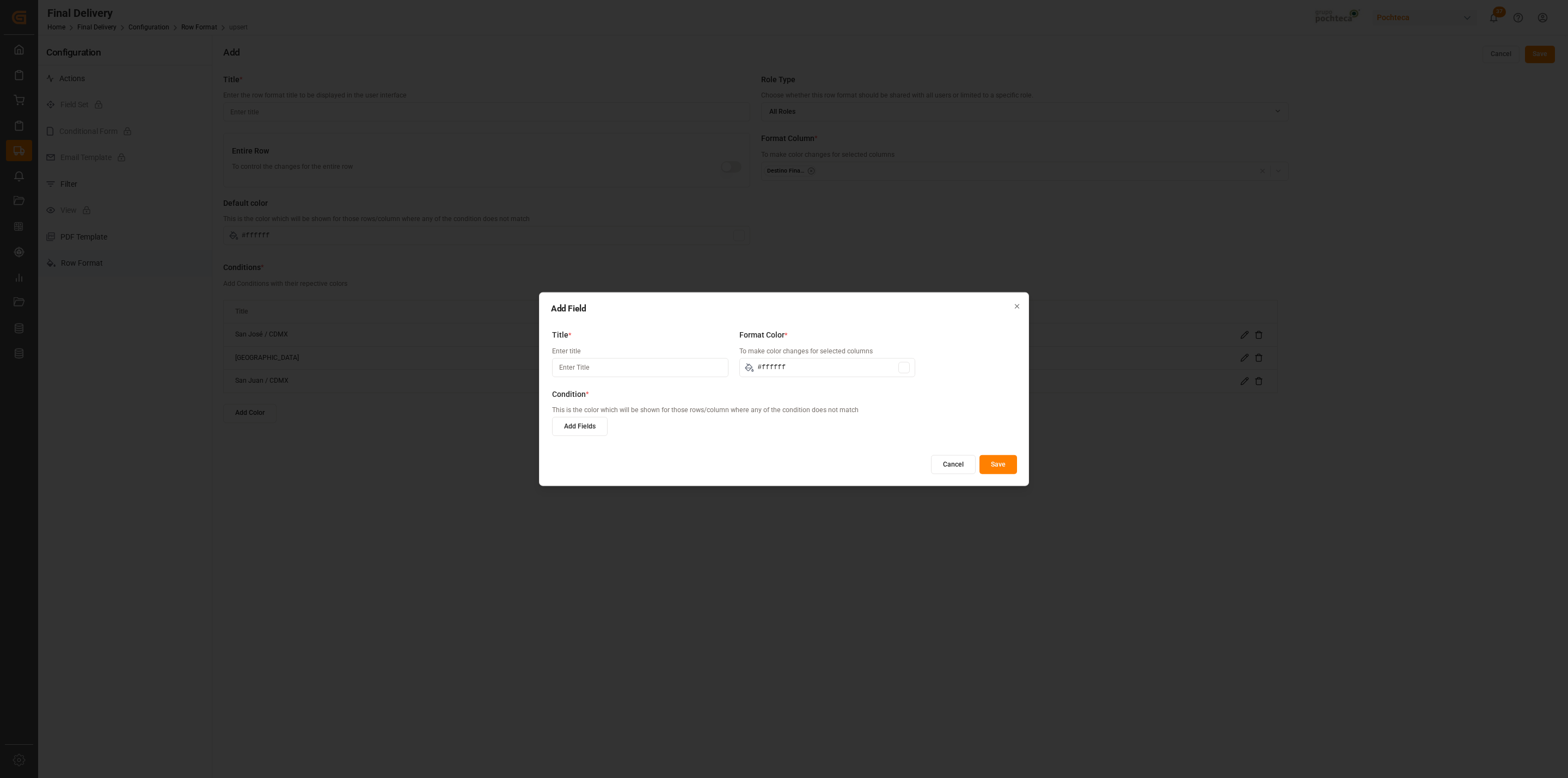
click at [606, 370] on input at bounding box center [640, 367] width 177 height 19
click at [791, 368] on input "#ffffff" at bounding box center [828, 367] width 177 height 19
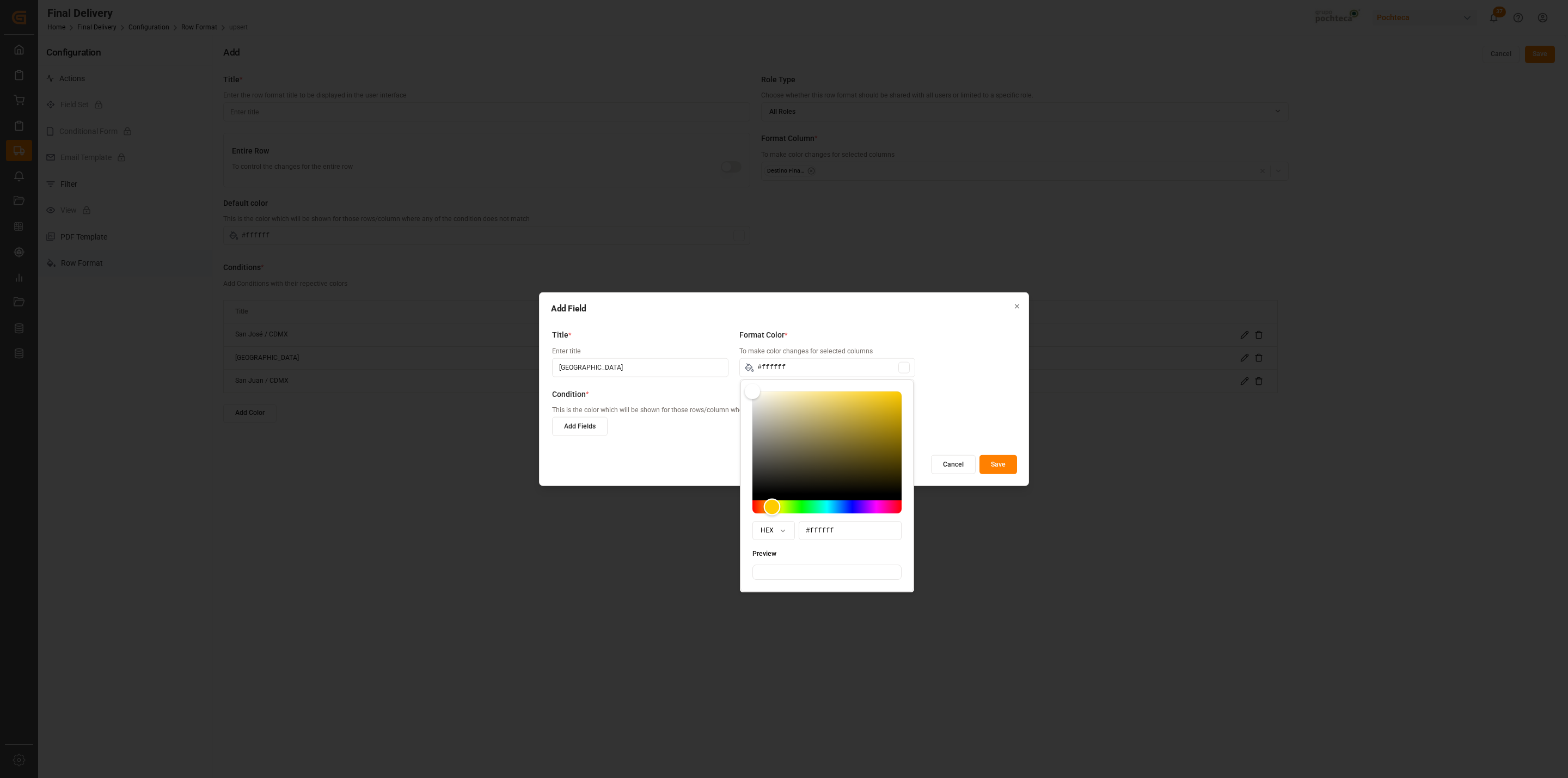
drag, startPoint x: 751, startPoint y: 510, endPoint x: 778, endPoint y: 506, distance: 27.3
click at [778, 506] on div "Hue" at bounding box center [772, 507] width 17 height 17
drag, startPoint x: 753, startPoint y: 394, endPoint x: 804, endPoint y: 426, distance: 60.2
click at [825, 398] on div "Color" at bounding box center [829, 398] width 17 height 17
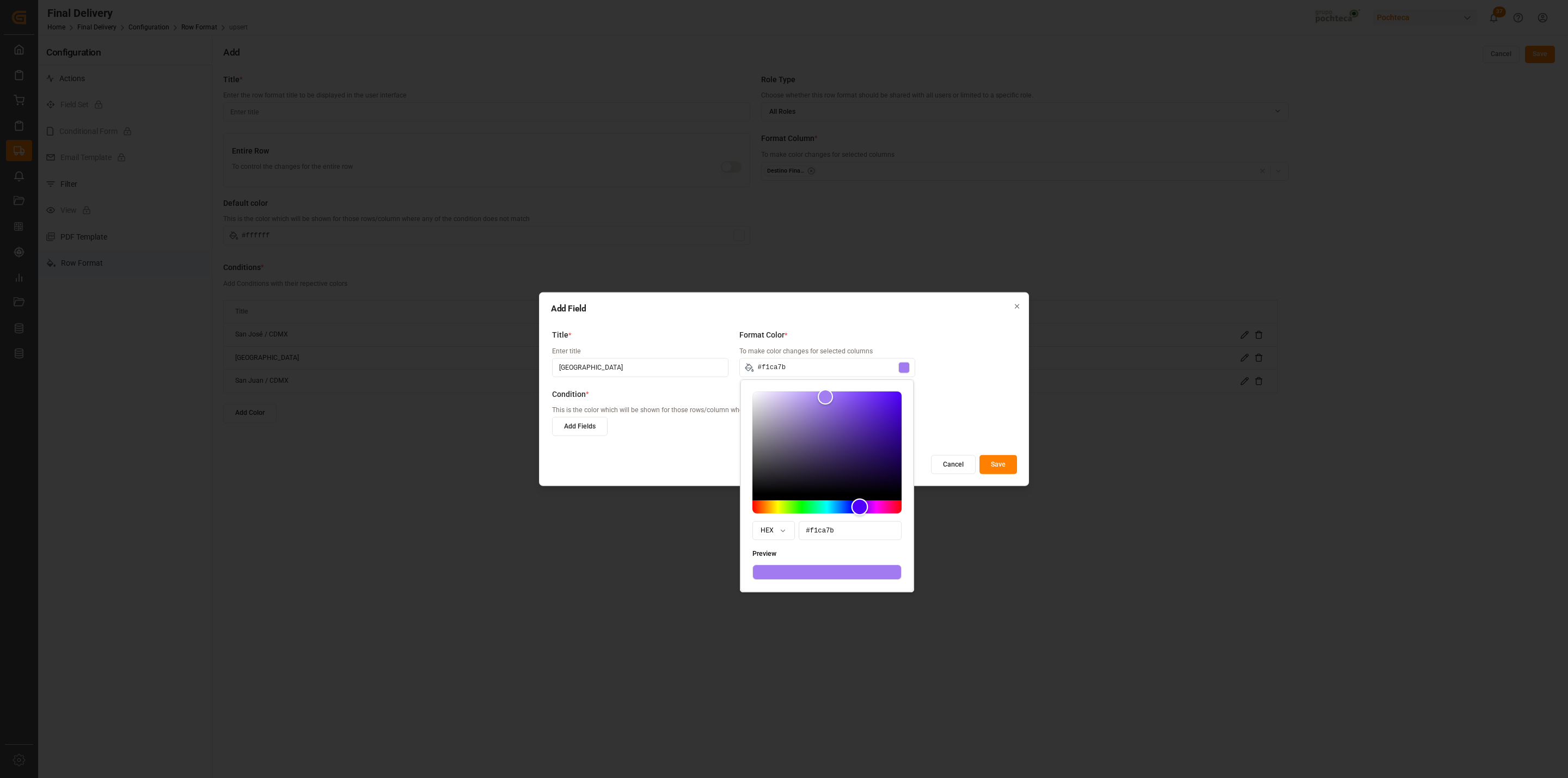
drag, startPoint x: 776, startPoint y: 505, endPoint x: 761, endPoint y: 550, distance: 47.4
click at [768, 551] on div "HEX #f1ca7b Preview" at bounding box center [827, 485] width 173 height 212
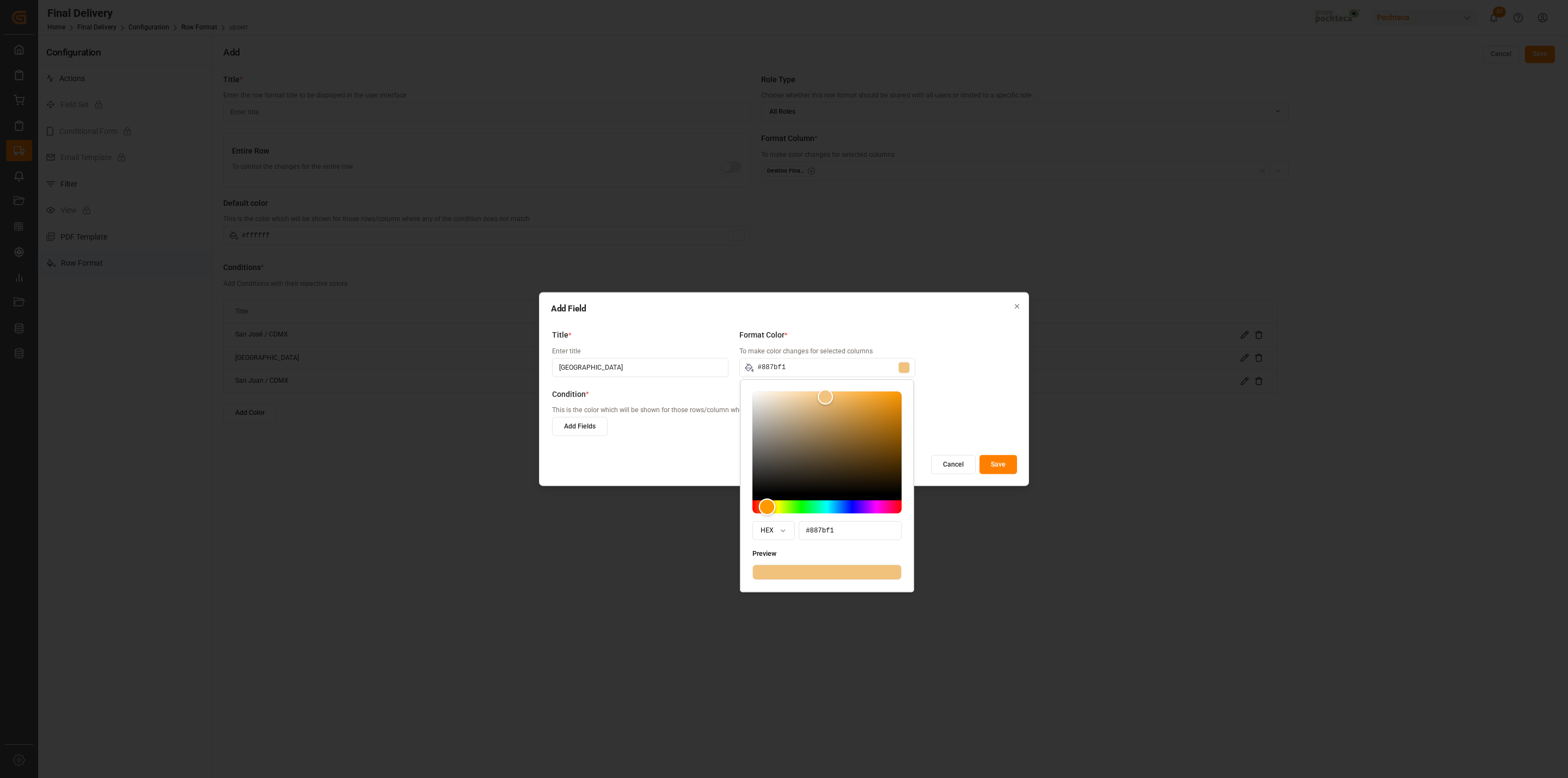
click at [854, 502] on div "Hue" at bounding box center [827, 506] width 149 height 13
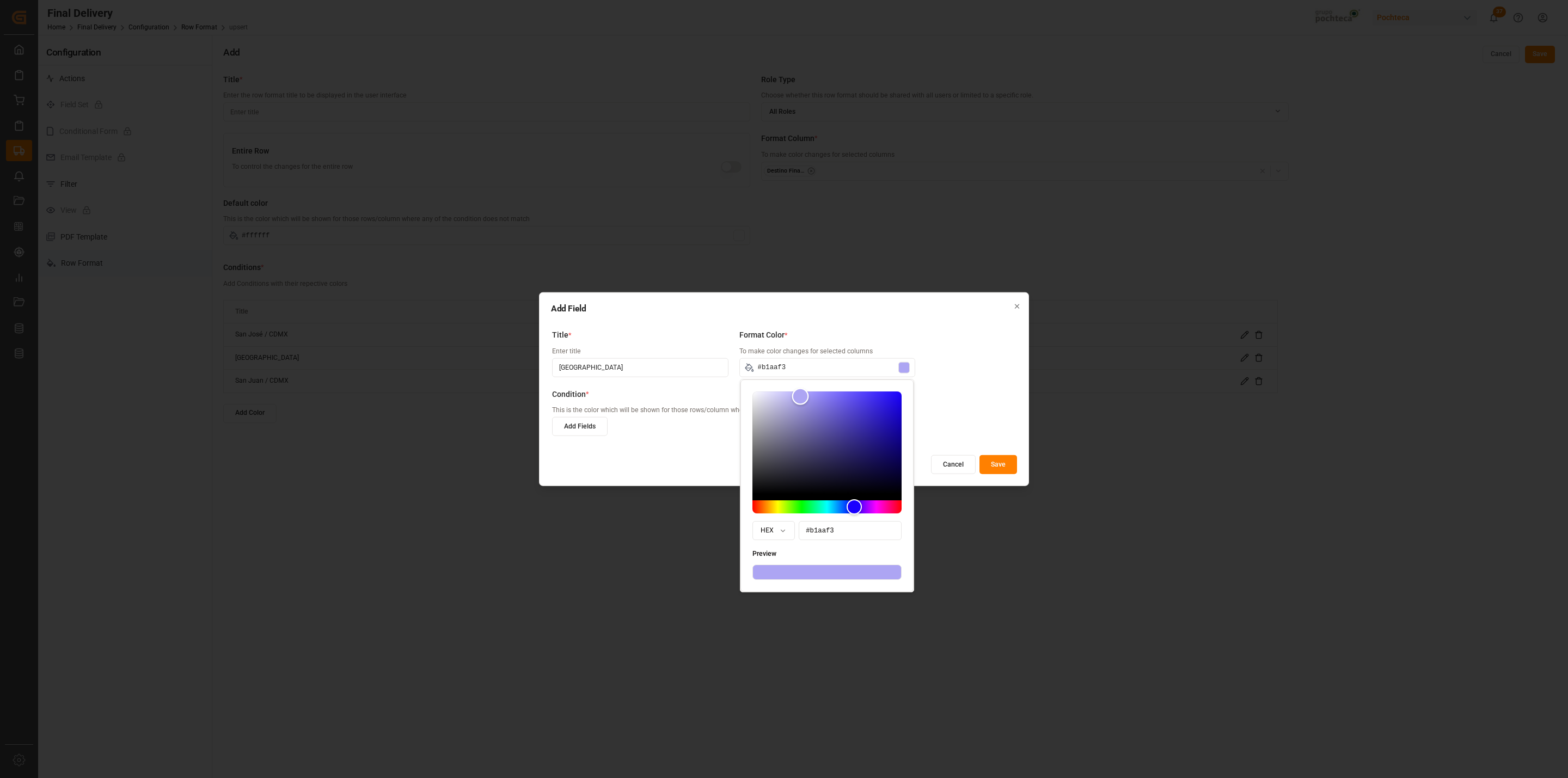
drag, startPoint x: 822, startPoint y: 399, endPoint x: 797, endPoint y: 397, distance: 25.1
click at [797, 397] on div "Color" at bounding box center [800, 397] width 17 height 17
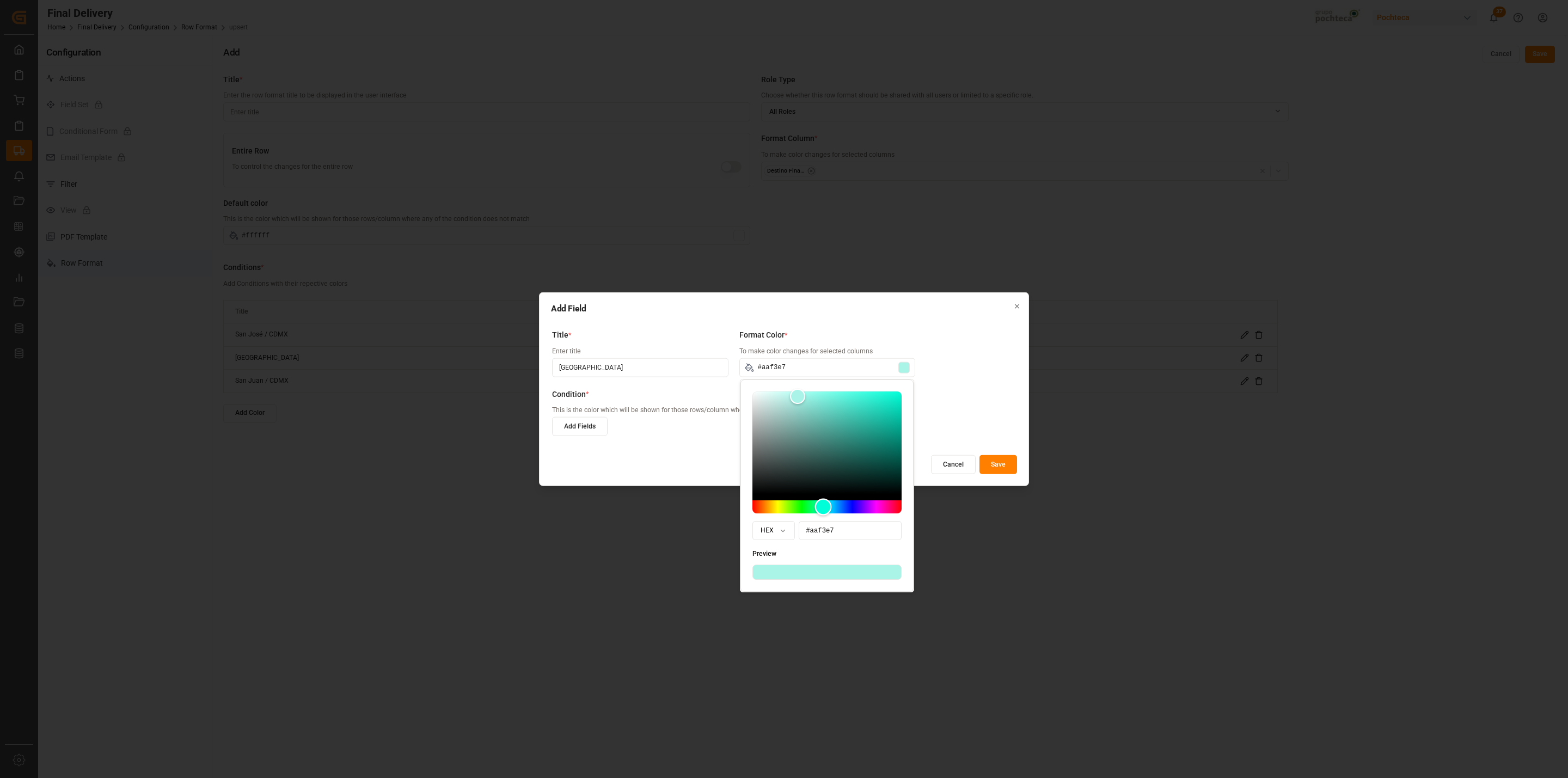
drag, startPoint x: 858, startPoint y: 506, endPoint x: 823, endPoint y: 503, distance: 35.1
click at [823, 503] on div "Hue" at bounding box center [824, 507] width 17 height 17
click at [966, 400] on div "Condition * This is the color which will be shown for those rows/column where a…" at bounding box center [779, 418] width 454 height 59
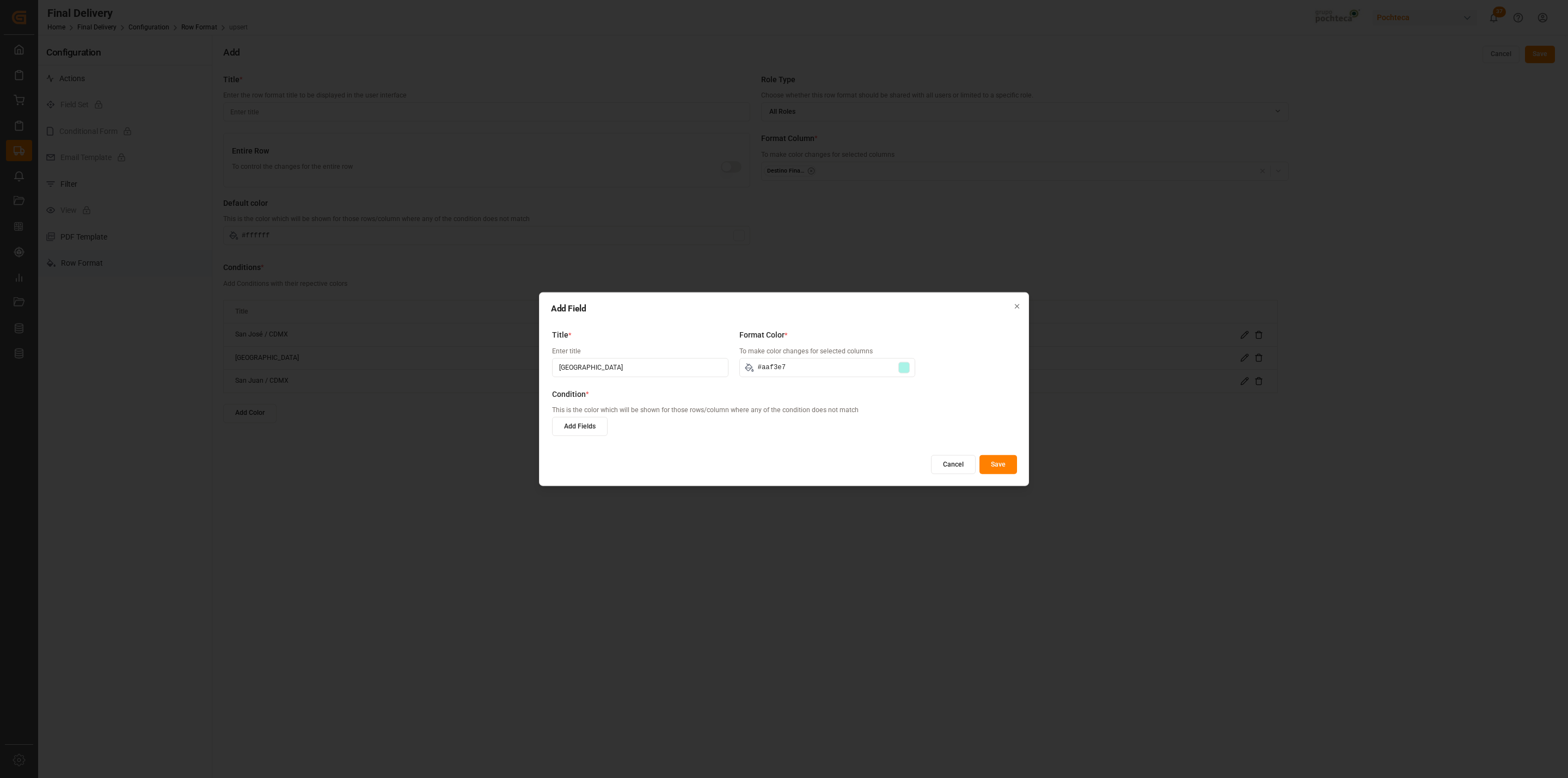
click at [592, 429] on button "Add Fields" at bounding box center [579, 426] width 55 height 19
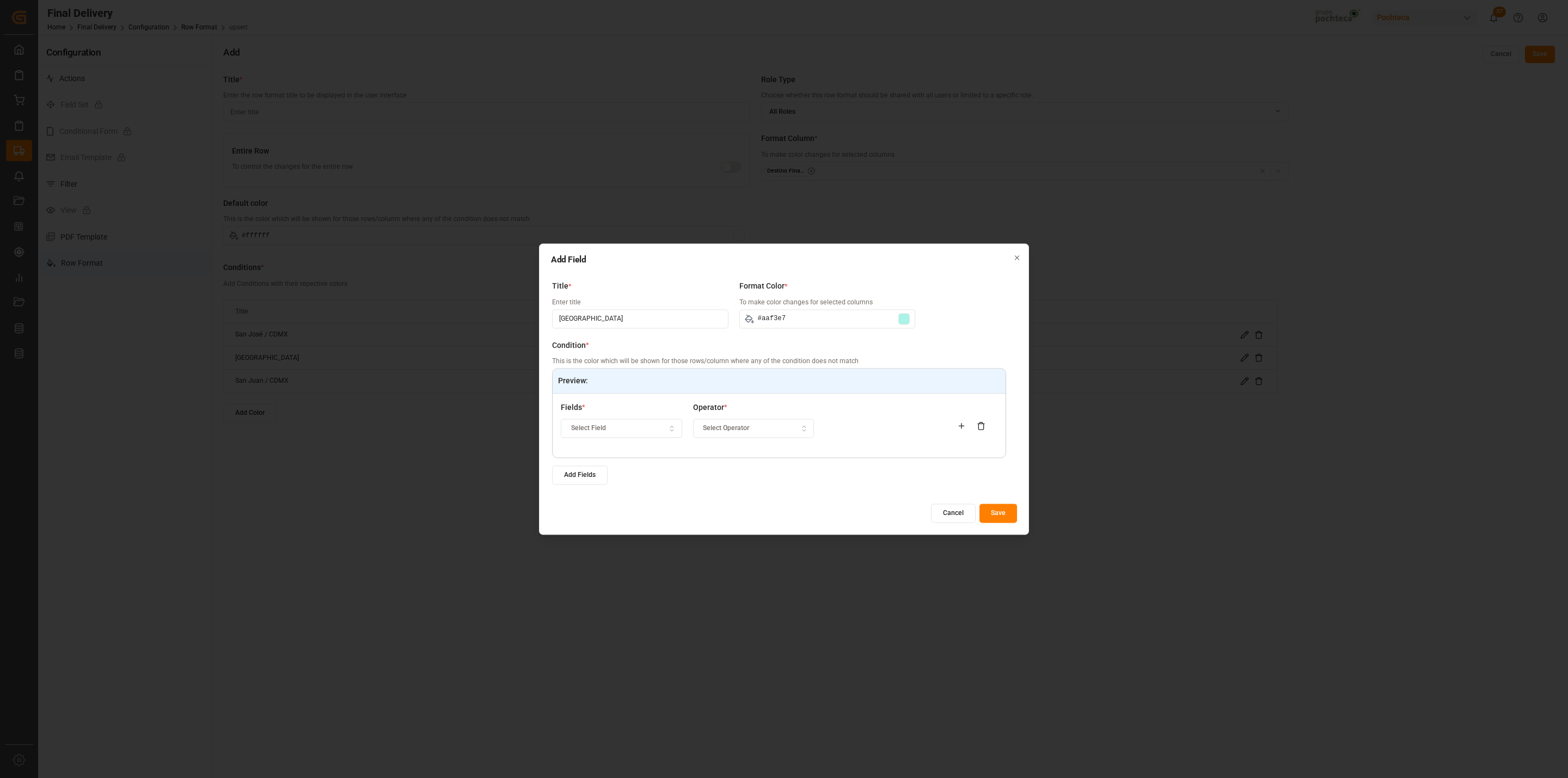
click at [618, 430] on div "Select Field" at bounding box center [621, 429] width 116 height 10
click at [611, 518] on div "Destino Final del Material" at bounding box center [630, 516] width 136 height 15
click at [719, 431] on span "Select Operator" at bounding box center [726, 429] width 46 height 10
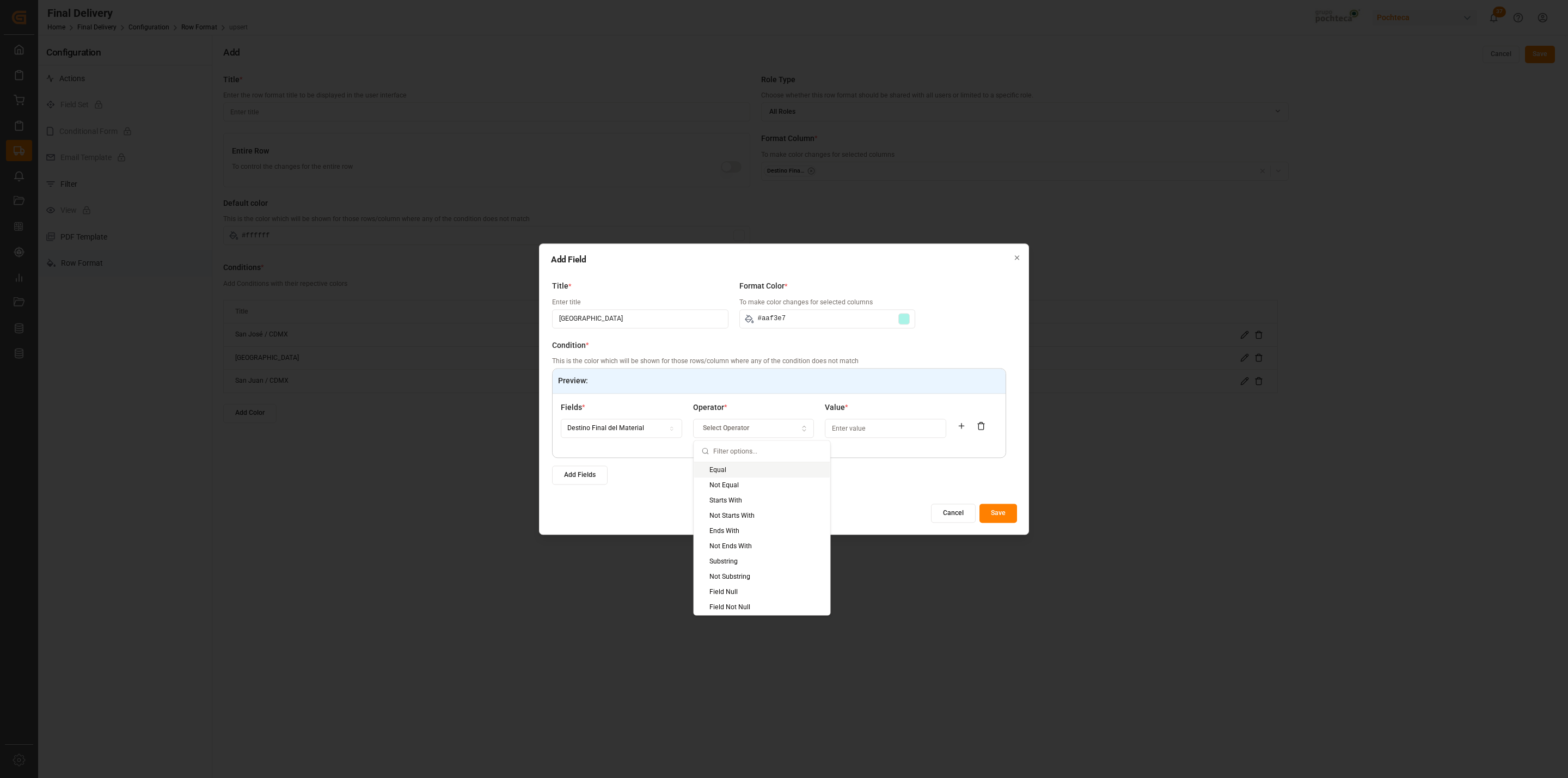
click at [730, 464] on div "Equal" at bounding box center [762, 469] width 136 height 15
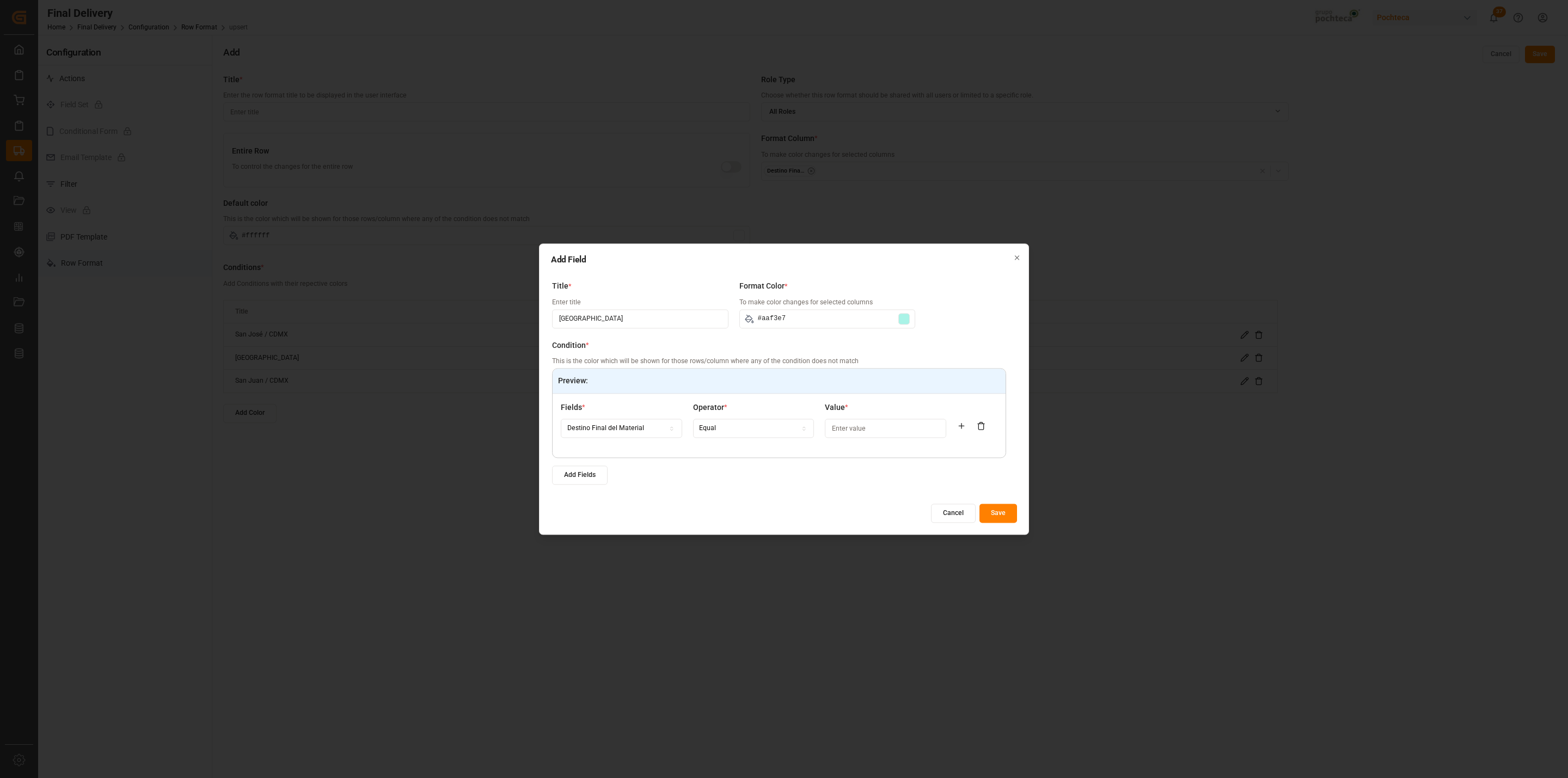
click at [886, 419] on input at bounding box center [885, 429] width 121 height 19
paste input "Guadalajara"
click at [1000, 512] on button "Save" at bounding box center [998, 513] width 38 height 19
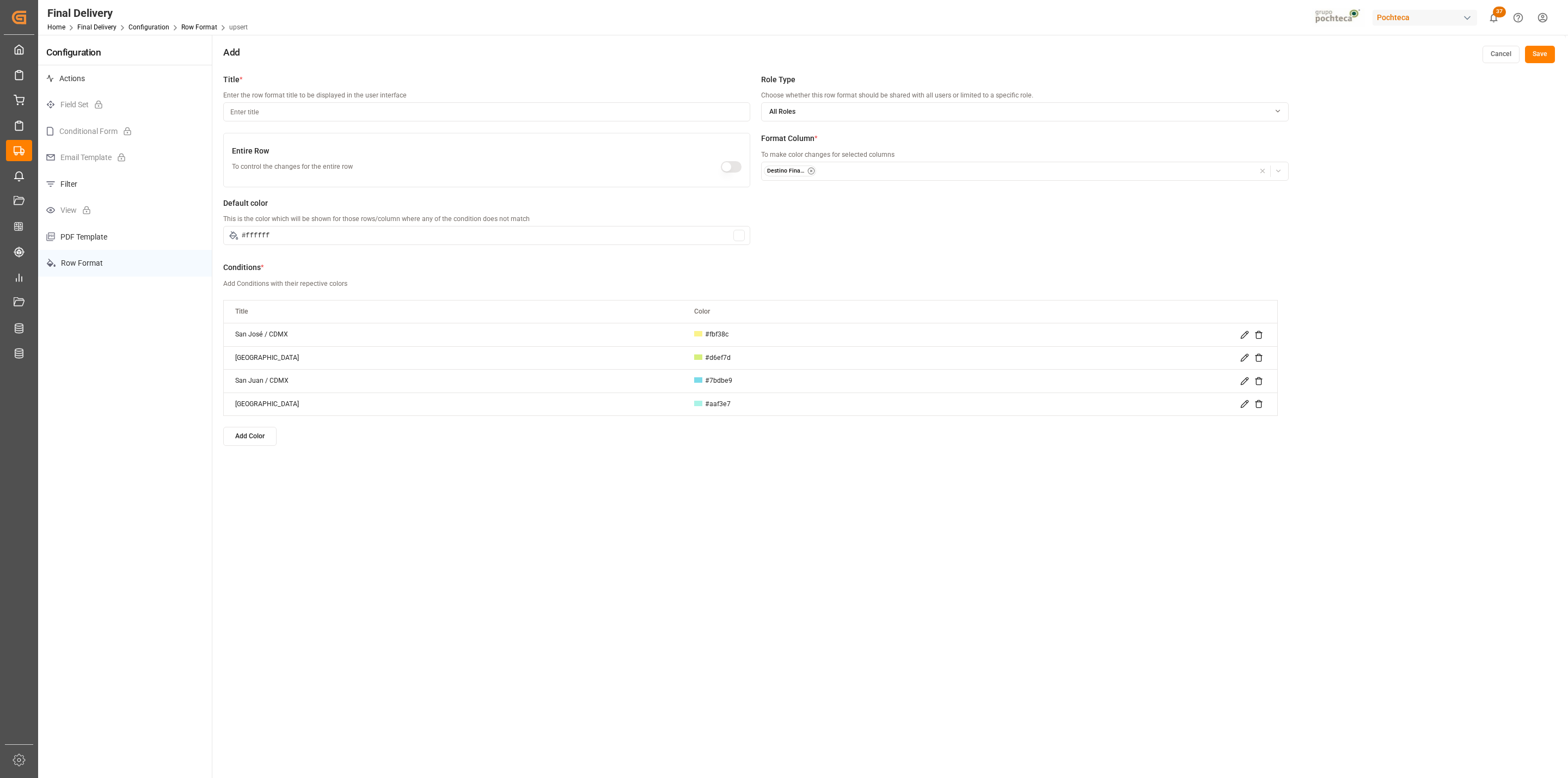
click at [1241, 410] on td at bounding box center [1141, 404] width 272 height 23
click at [1241, 408] on icon at bounding box center [1244, 404] width 7 height 7
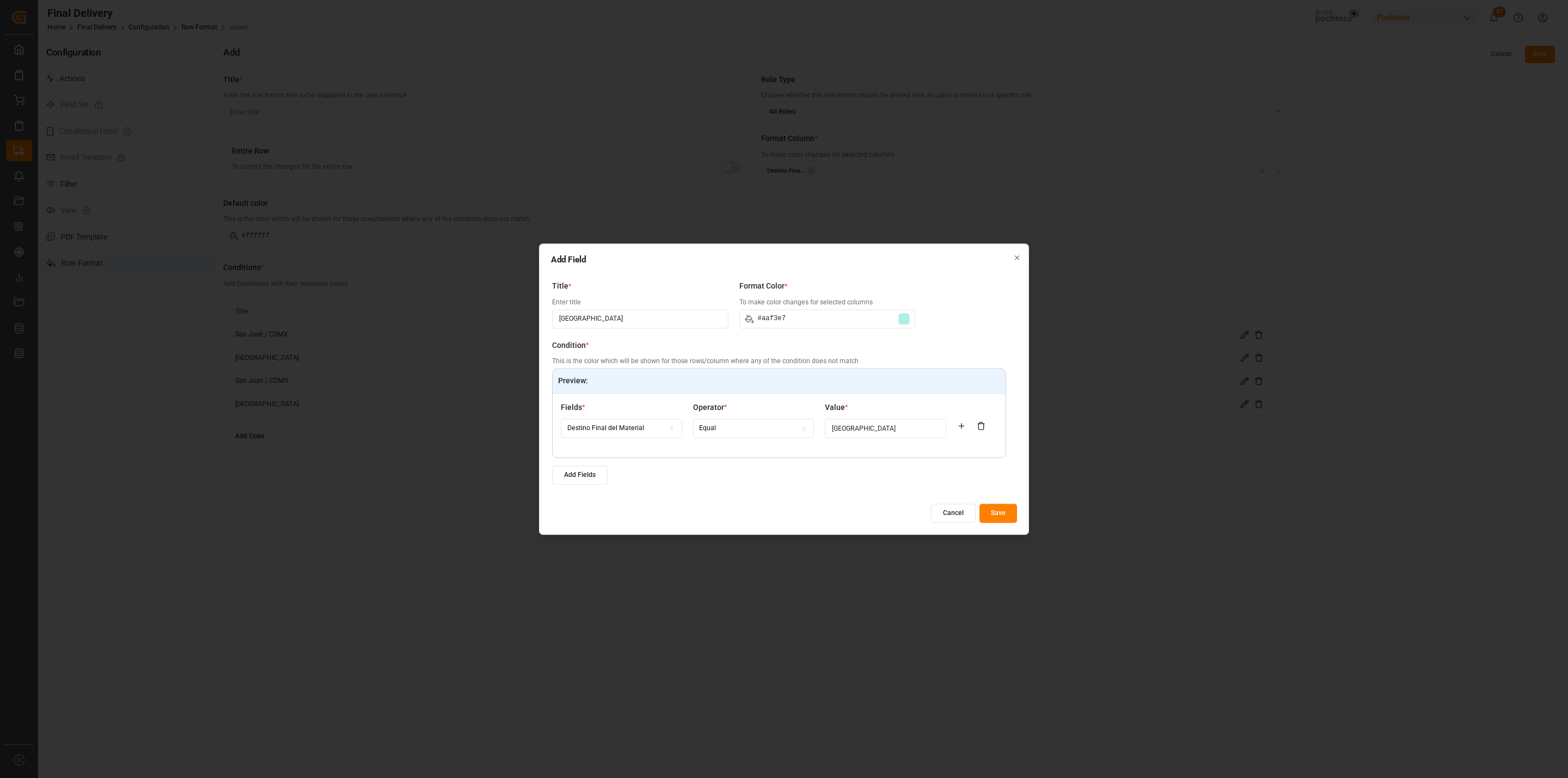
click at [842, 322] on input "#aaf3e7" at bounding box center [828, 318] width 177 height 19
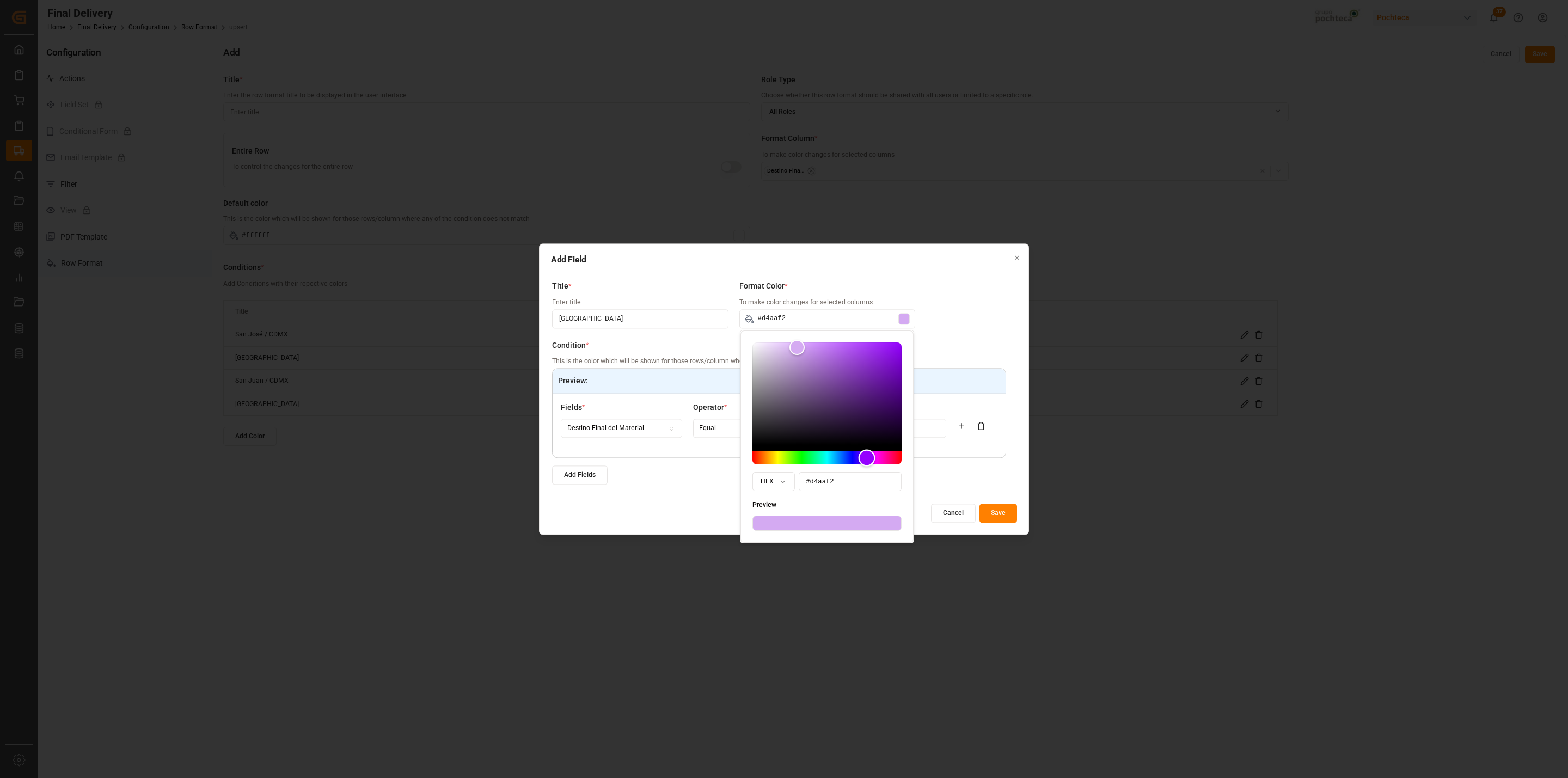
drag, startPoint x: 822, startPoint y: 458, endPoint x: 866, endPoint y: 463, distance: 44.3
click at [866, 463] on div "Hue" at bounding box center [867, 458] width 17 height 17
click at [871, 463] on div "Hue" at bounding box center [872, 458] width 17 height 17
click at [956, 474] on div "Add Fields" at bounding box center [779, 475] width 454 height 19
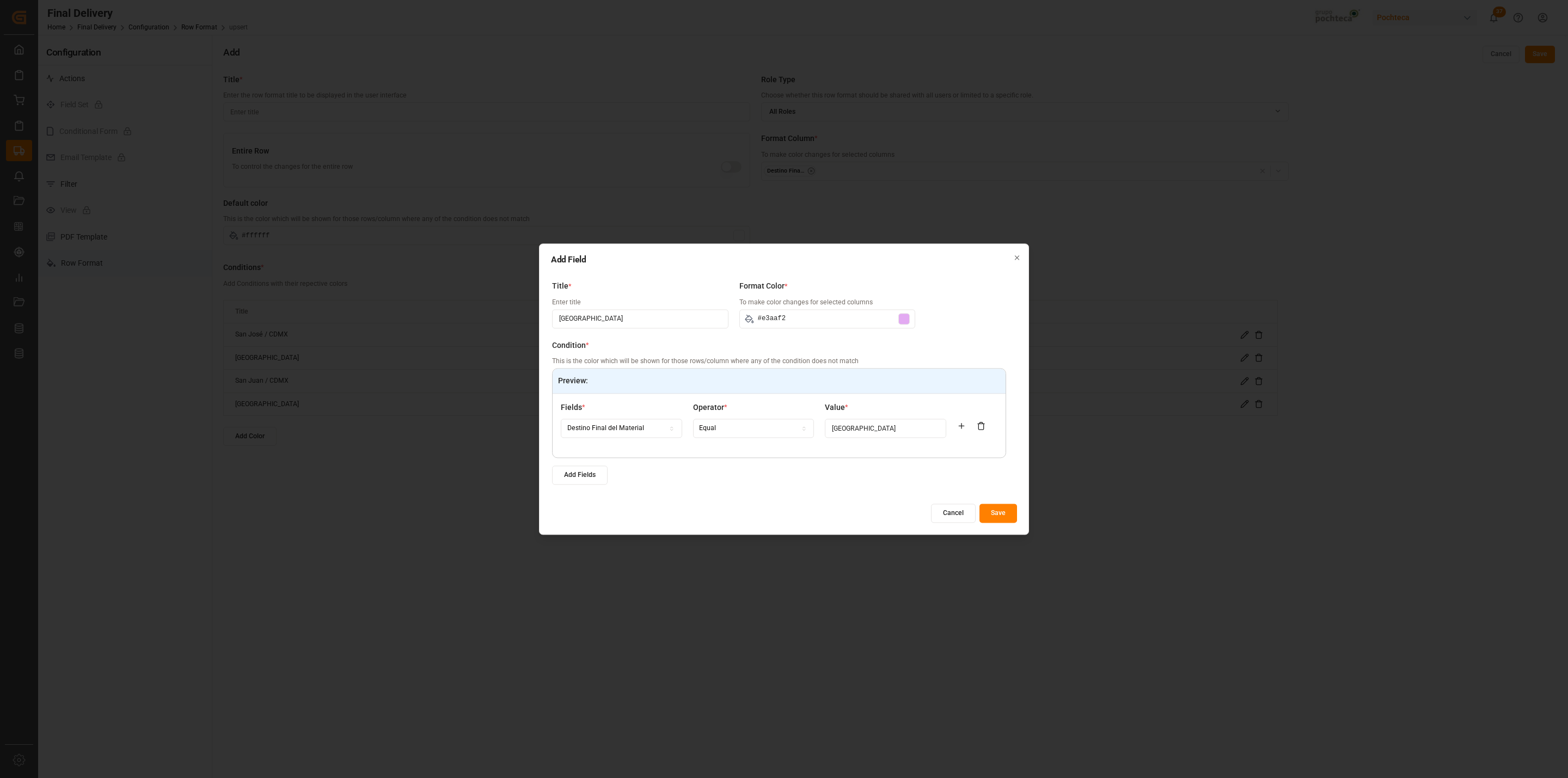
click at [990, 516] on button "Save" at bounding box center [998, 513] width 38 height 19
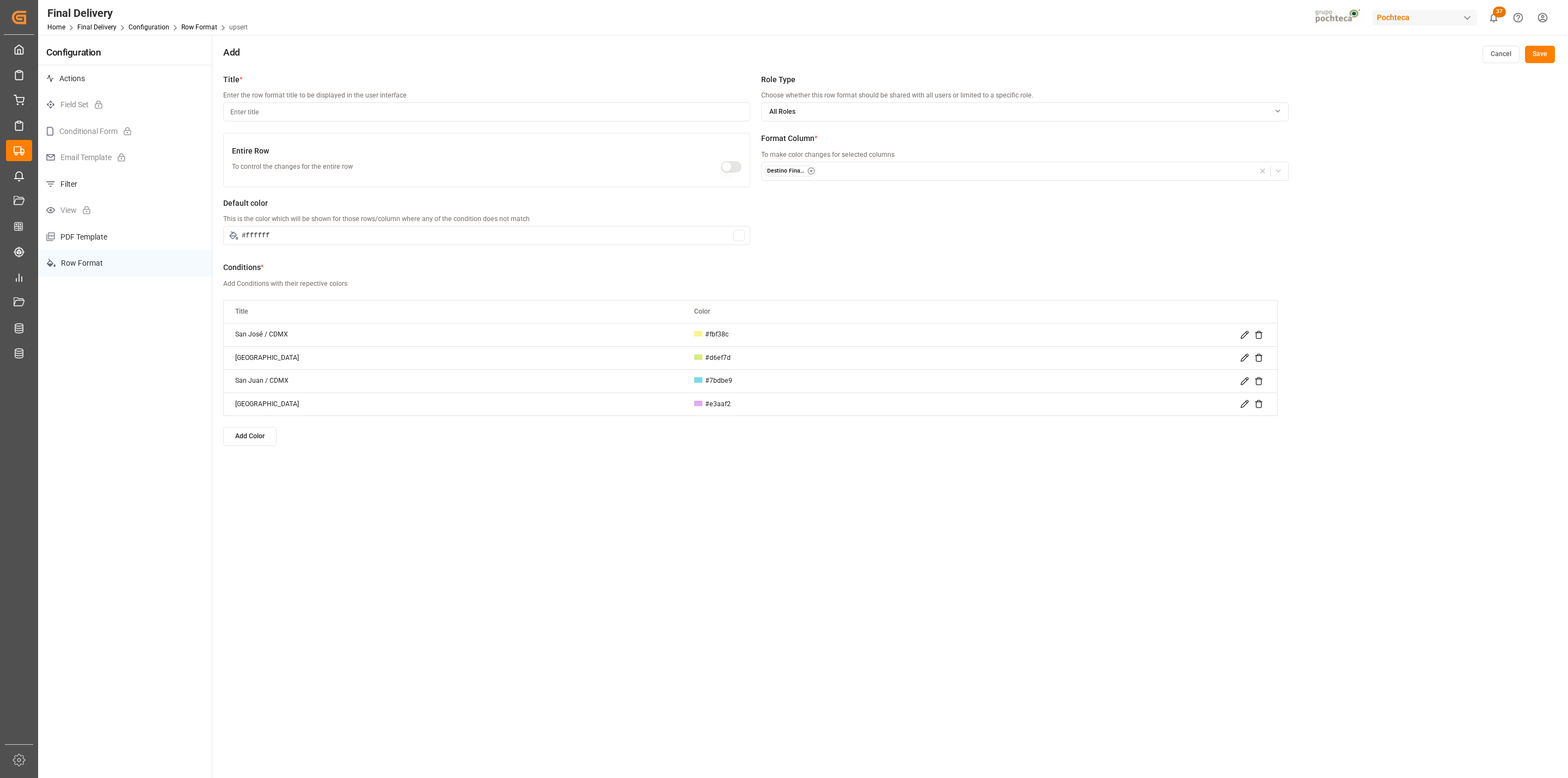
click at [243, 438] on button "Add Color" at bounding box center [250, 436] width 54 height 19
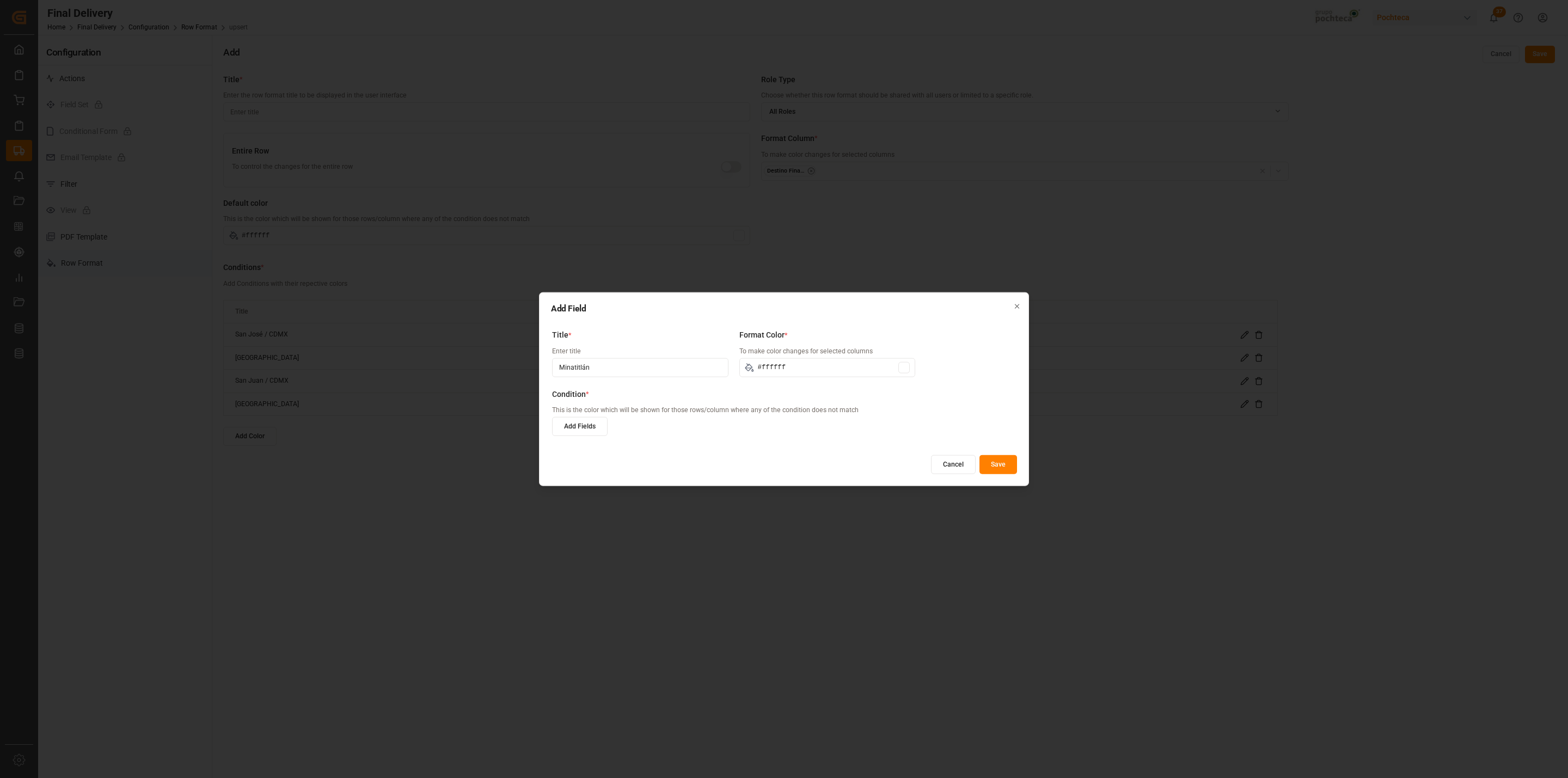
click at [595, 432] on button "Add Fields" at bounding box center [579, 426] width 55 height 19
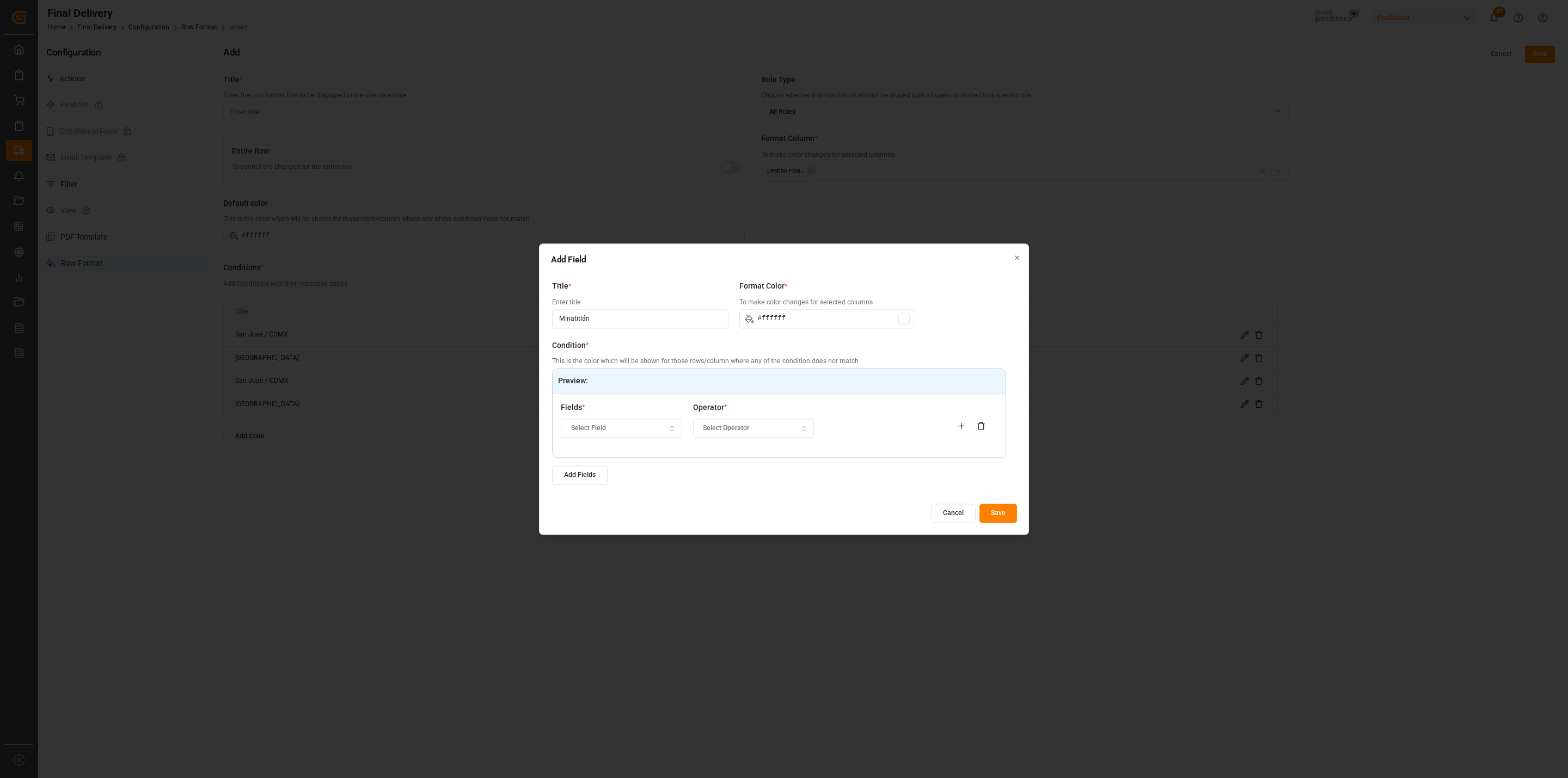
click at [603, 432] on span "Select Field" at bounding box center [588, 429] width 35 height 10
click at [632, 510] on div "Destino Final del Material" at bounding box center [630, 516] width 136 height 15
click at [765, 417] on div "Operator * Select Operator" at bounding box center [754, 426] width 121 height 48
click at [763, 423] on button "Select Operator" at bounding box center [754, 429] width 121 height 19
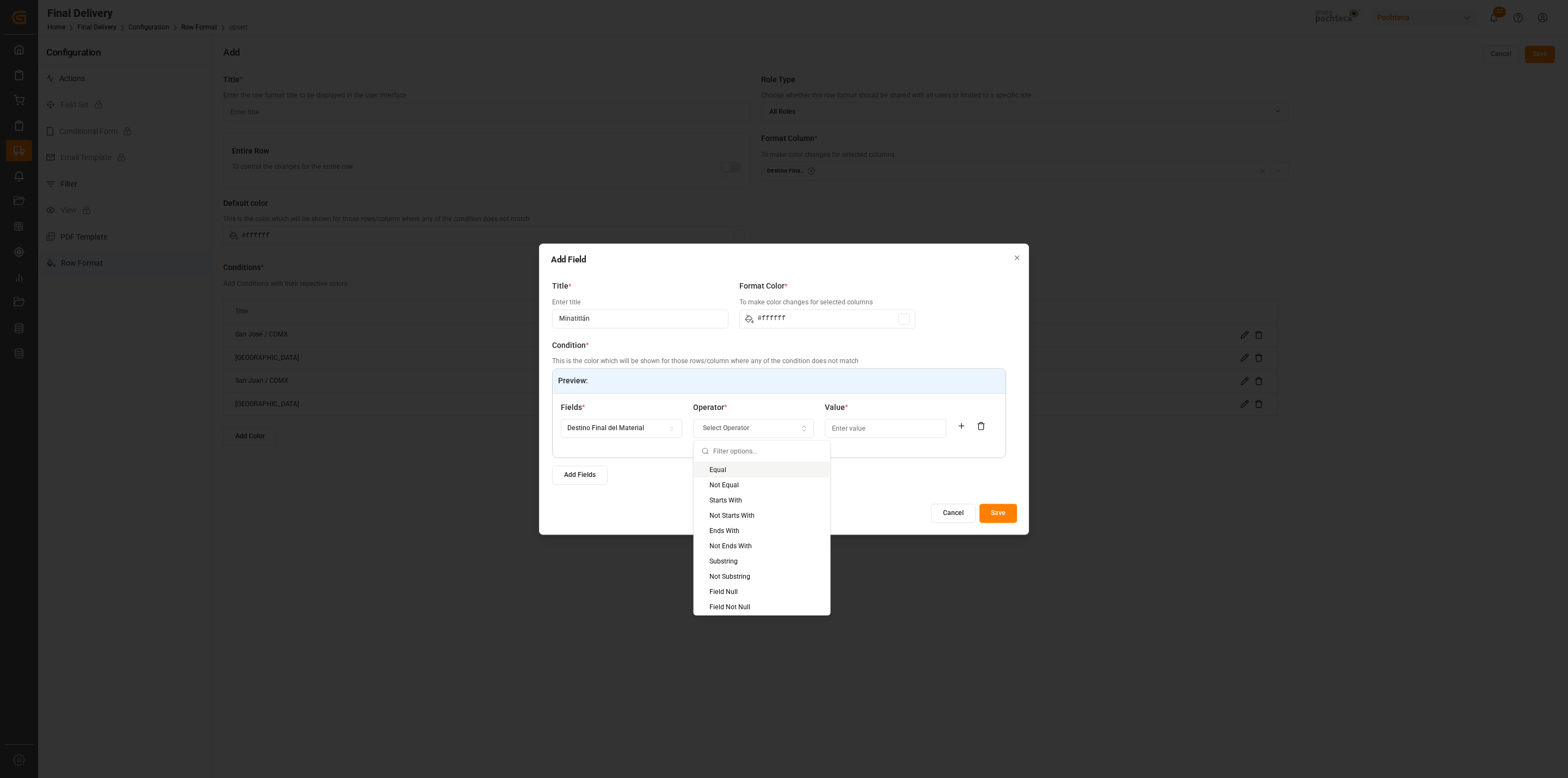
click at [756, 464] on div "Equal" at bounding box center [762, 469] width 136 height 15
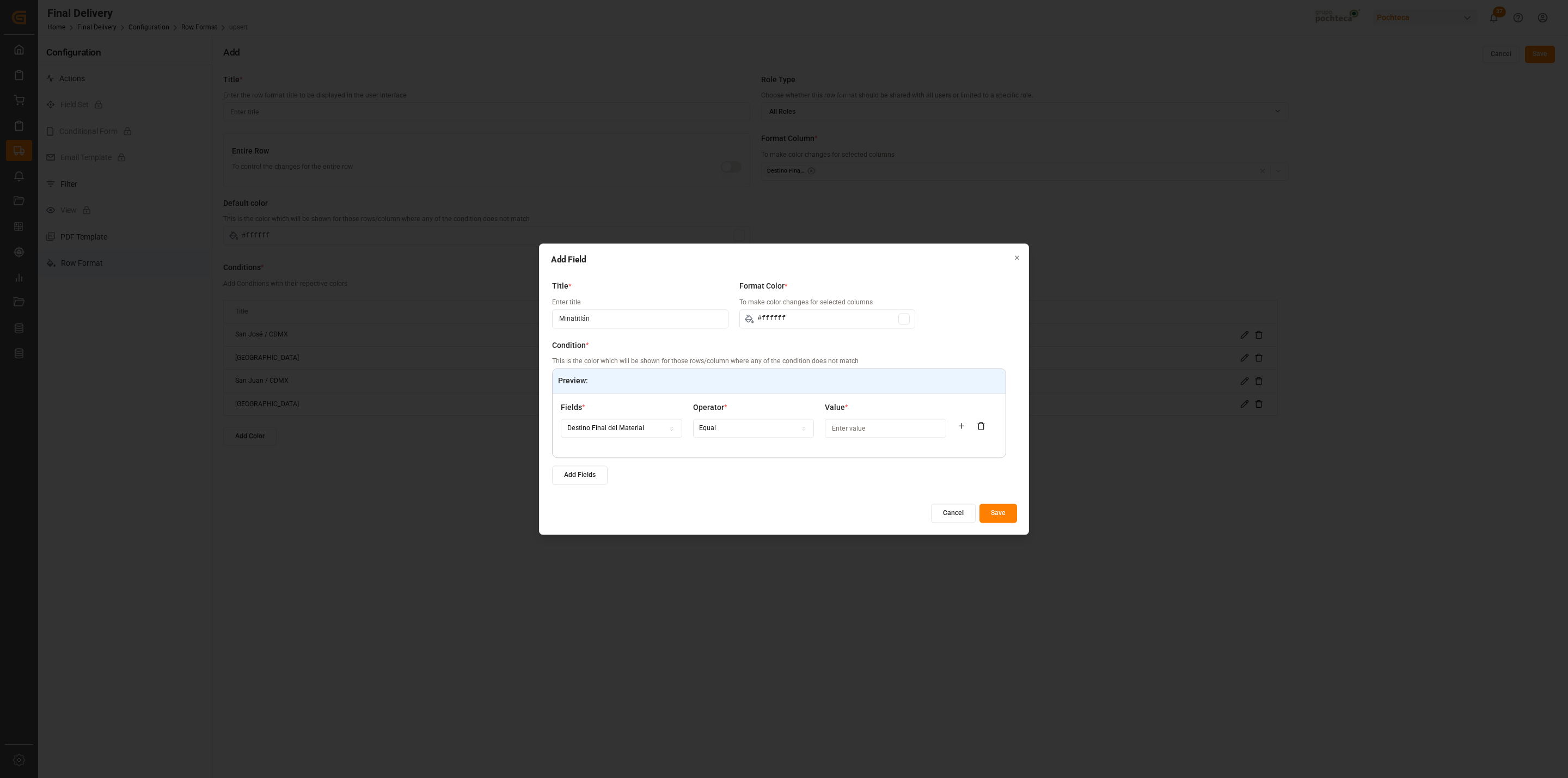
click at [848, 429] on input at bounding box center [885, 429] width 121 height 19
paste input "Minatitlán"
click at [889, 321] on input "#ffffff" at bounding box center [828, 318] width 177 height 19
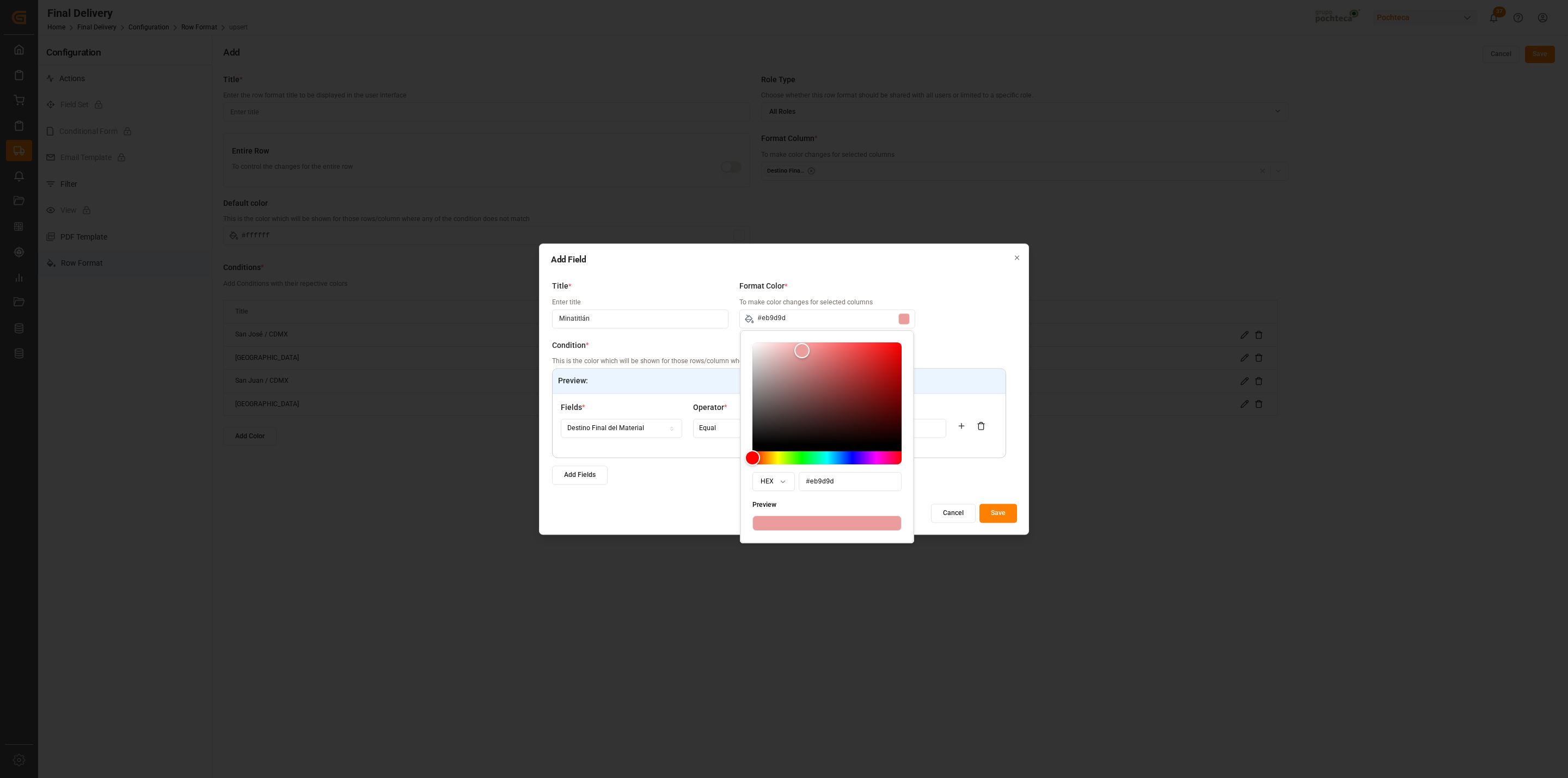
drag, startPoint x: 760, startPoint y: 345, endPoint x: 802, endPoint y: 351, distance: 42.4
click at [802, 351] on div "Color" at bounding box center [802, 351] width 15 height 15
drag, startPoint x: 797, startPoint y: 454, endPoint x: 894, endPoint y: 452, distance: 97.0
click at [894, 452] on div "Hue" at bounding box center [894, 458] width 17 height 17
click at [802, 352] on div "Color" at bounding box center [802, 352] width 17 height 17
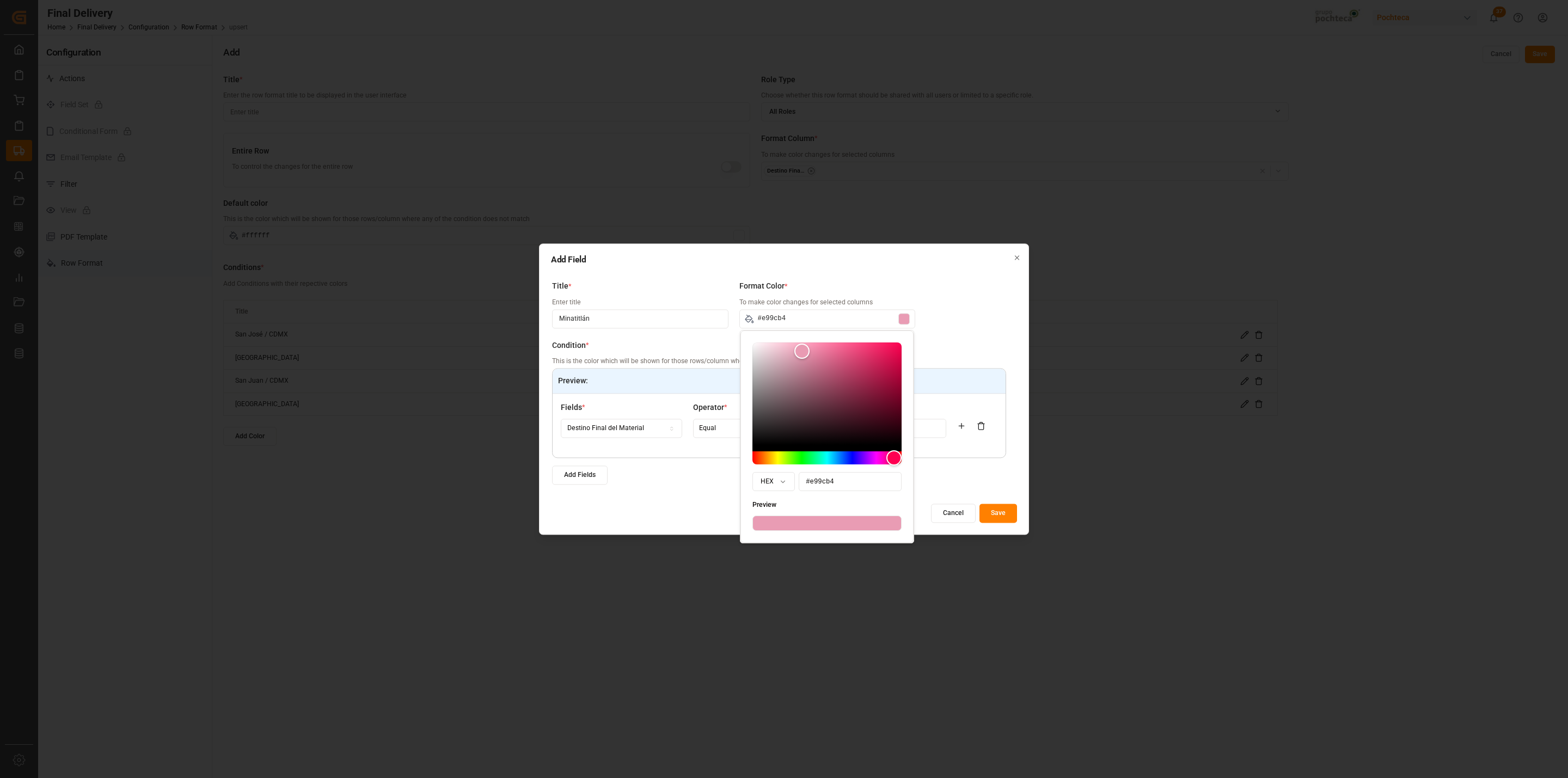
click at [961, 476] on div "Add Fields" at bounding box center [779, 475] width 454 height 19
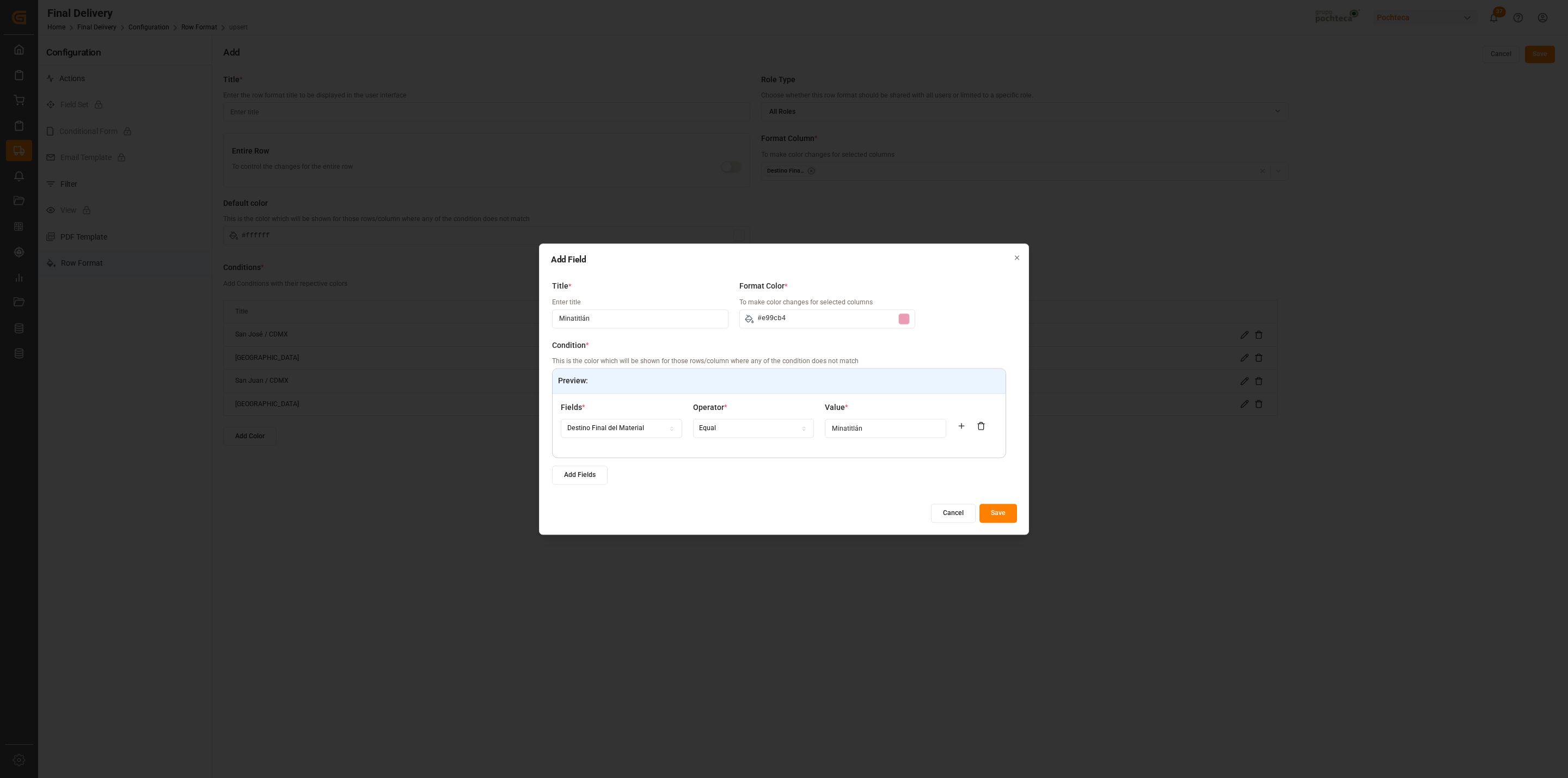
click at [1010, 517] on button "Save" at bounding box center [998, 513] width 38 height 19
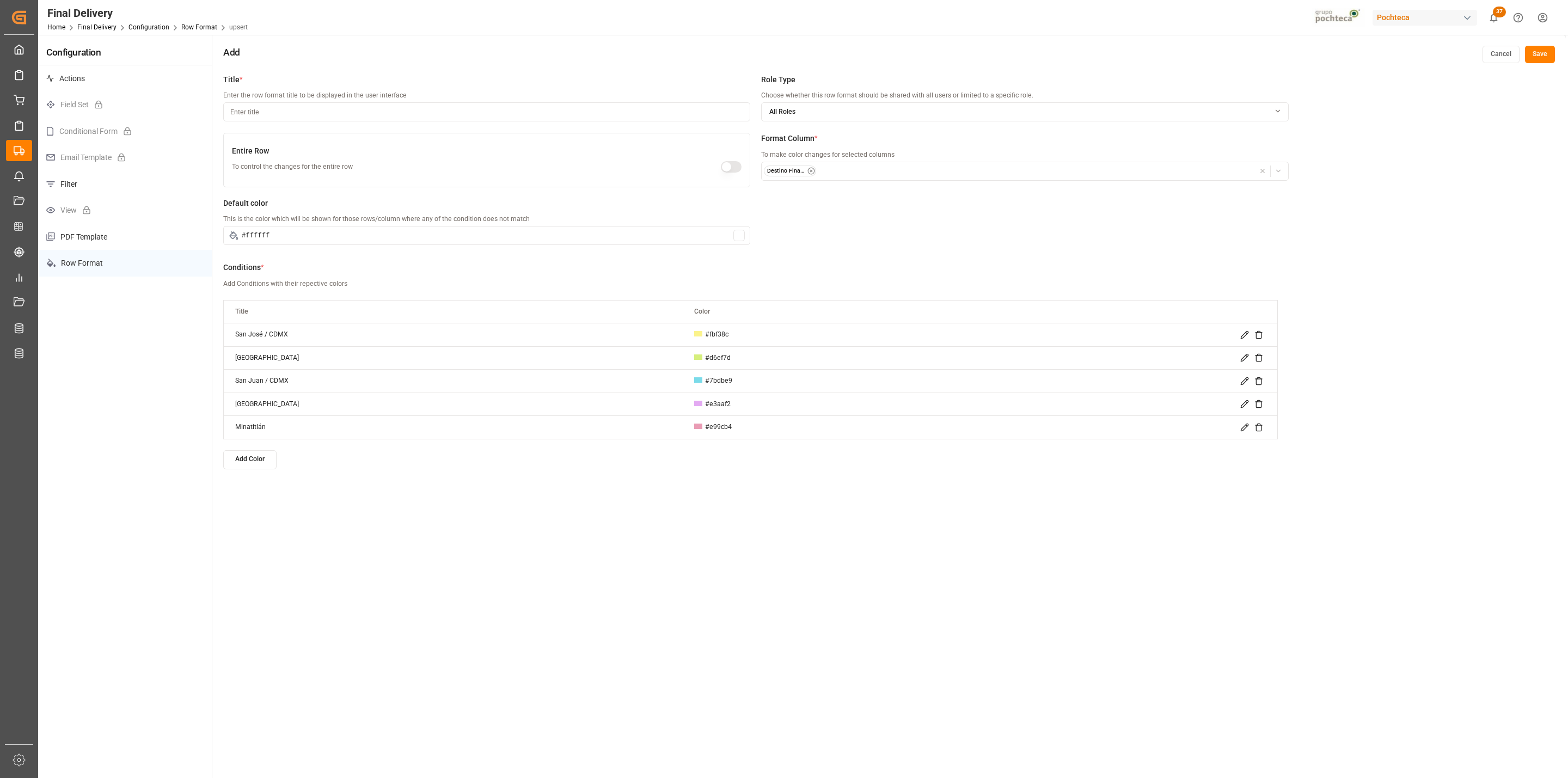
click at [249, 461] on button "Add Color" at bounding box center [250, 460] width 54 height 19
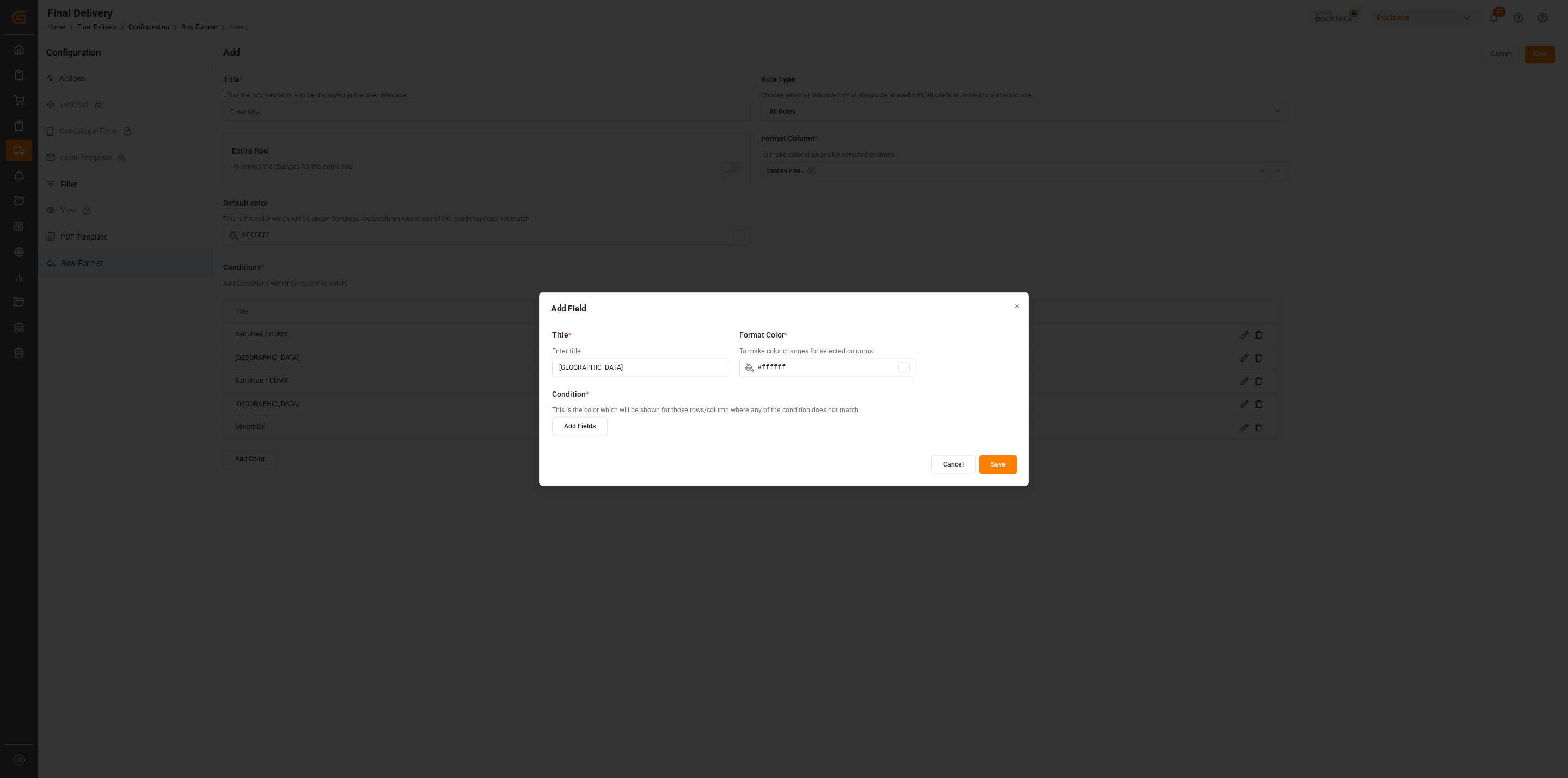
click at [577, 425] on button "Add Fields" at bounding box center [579, 426] width 55 height 19
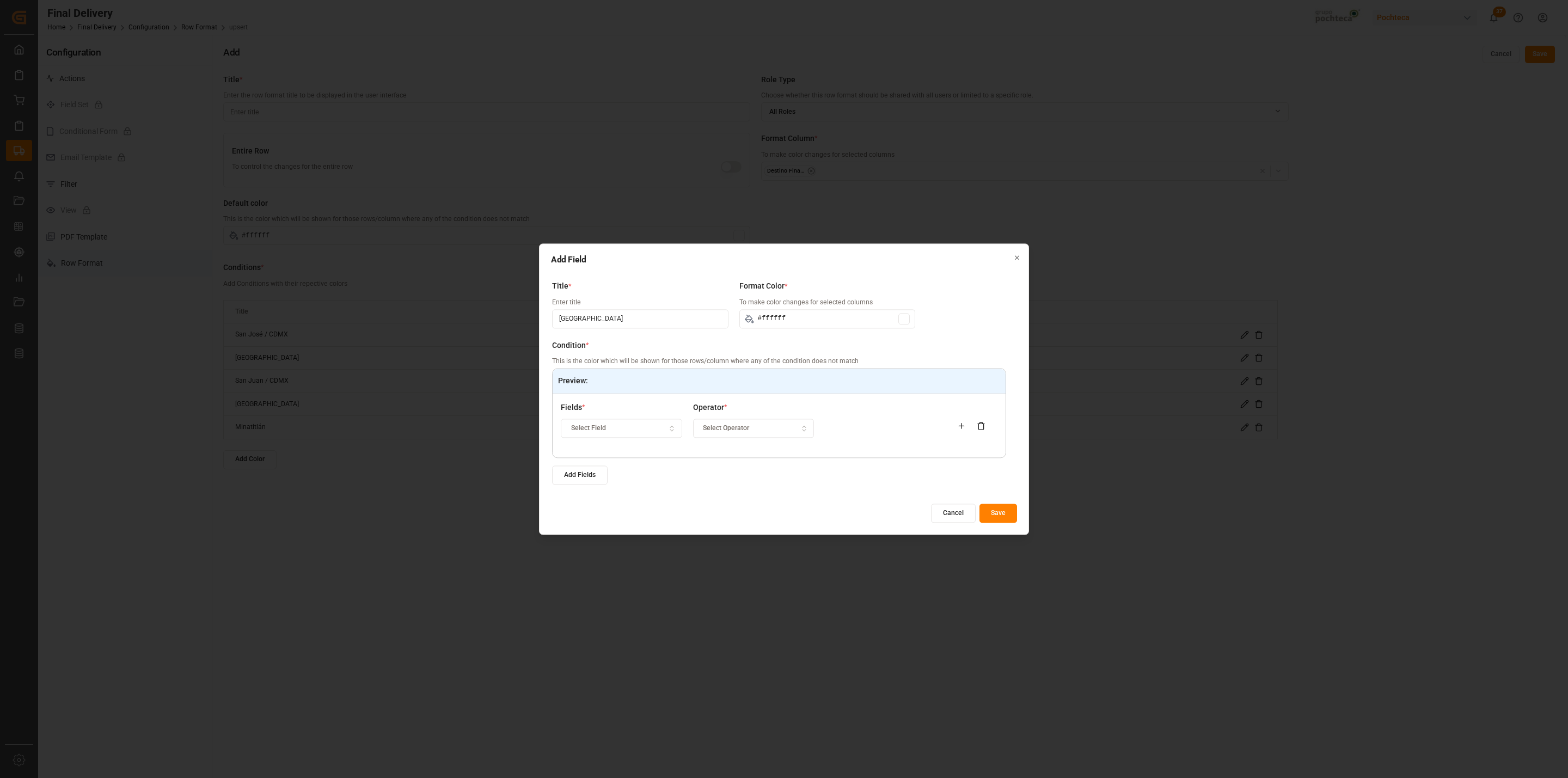
click at [632, 430] on div "Select Field" at bounding box center [621, 429] width 116 height 10
click at [626, 513] on div "Destino Final del Material" at bounding box center [630, 516] width 136 height 15
click at [704, 429] on span "Select Operator" at bounding box center [726, 429] width 46 height 10
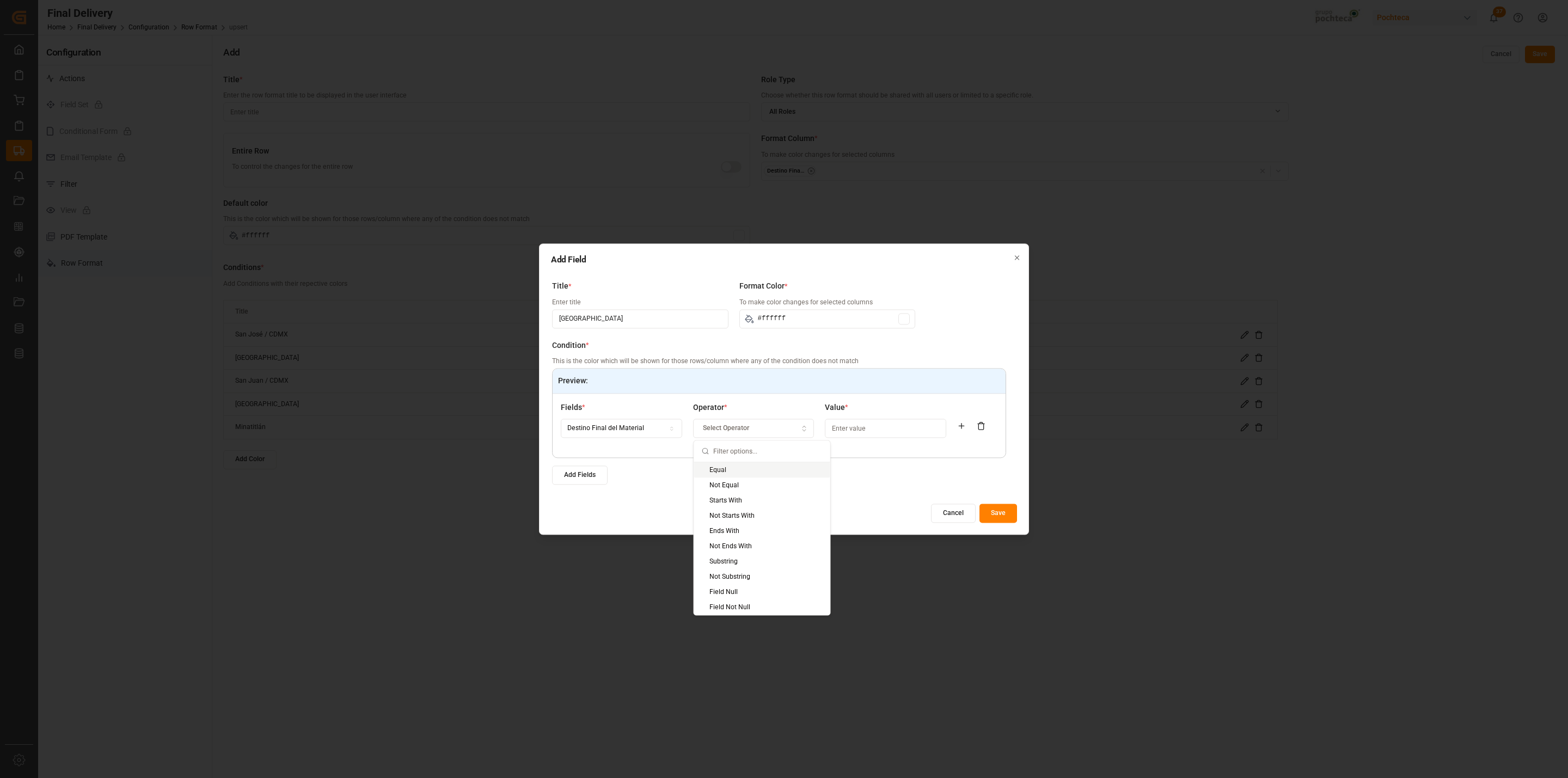
click at [711, 471] on div "Equal" at bounding box center [762, 469] width 136 height 15
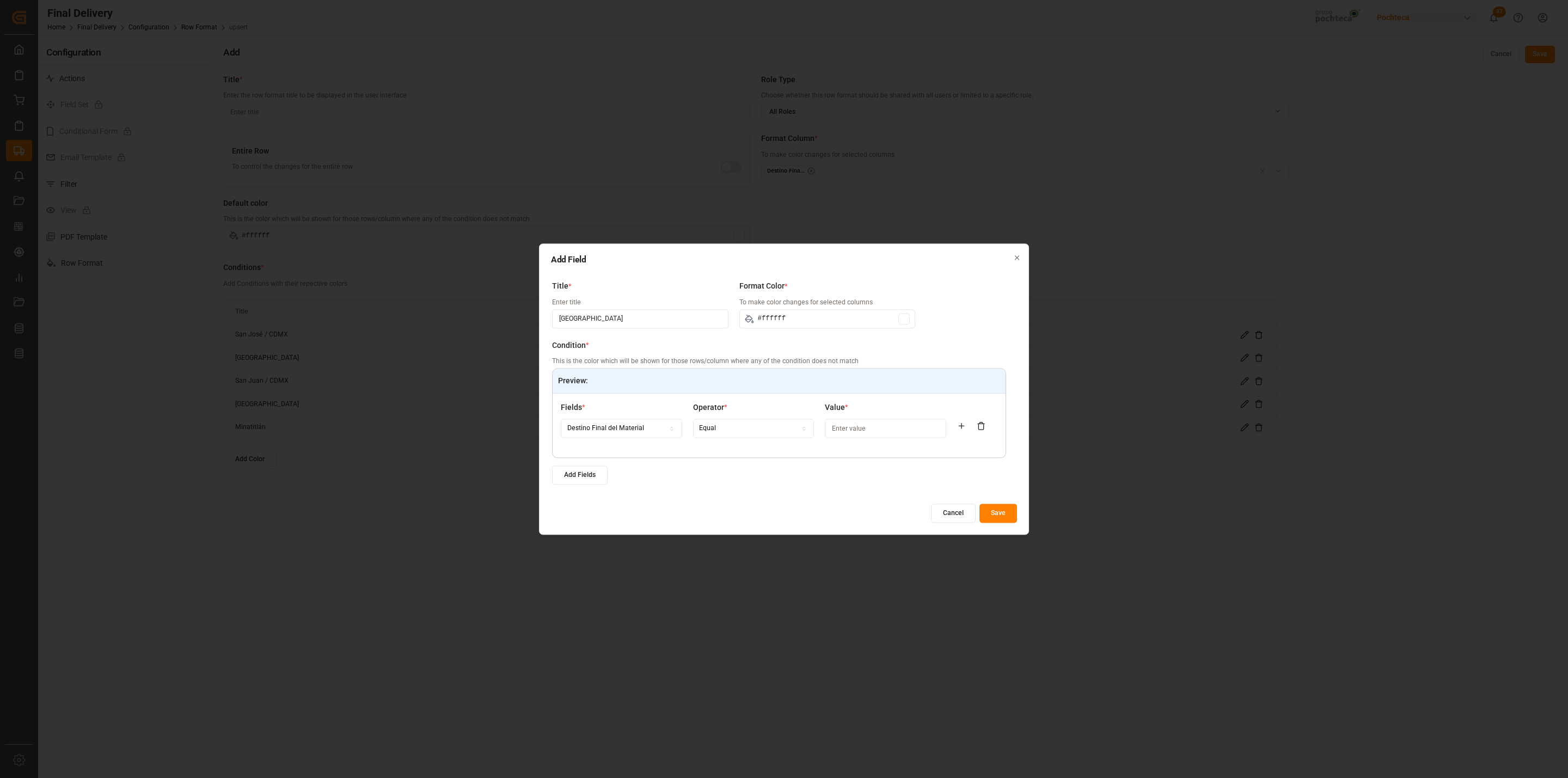
click at [835, 428] on input at bounding box center [885, 429] width 121 height 19
paste input "Cuernavaca"
click at [905, 321] on div at bounding box center [904, 318] width 12 height 12
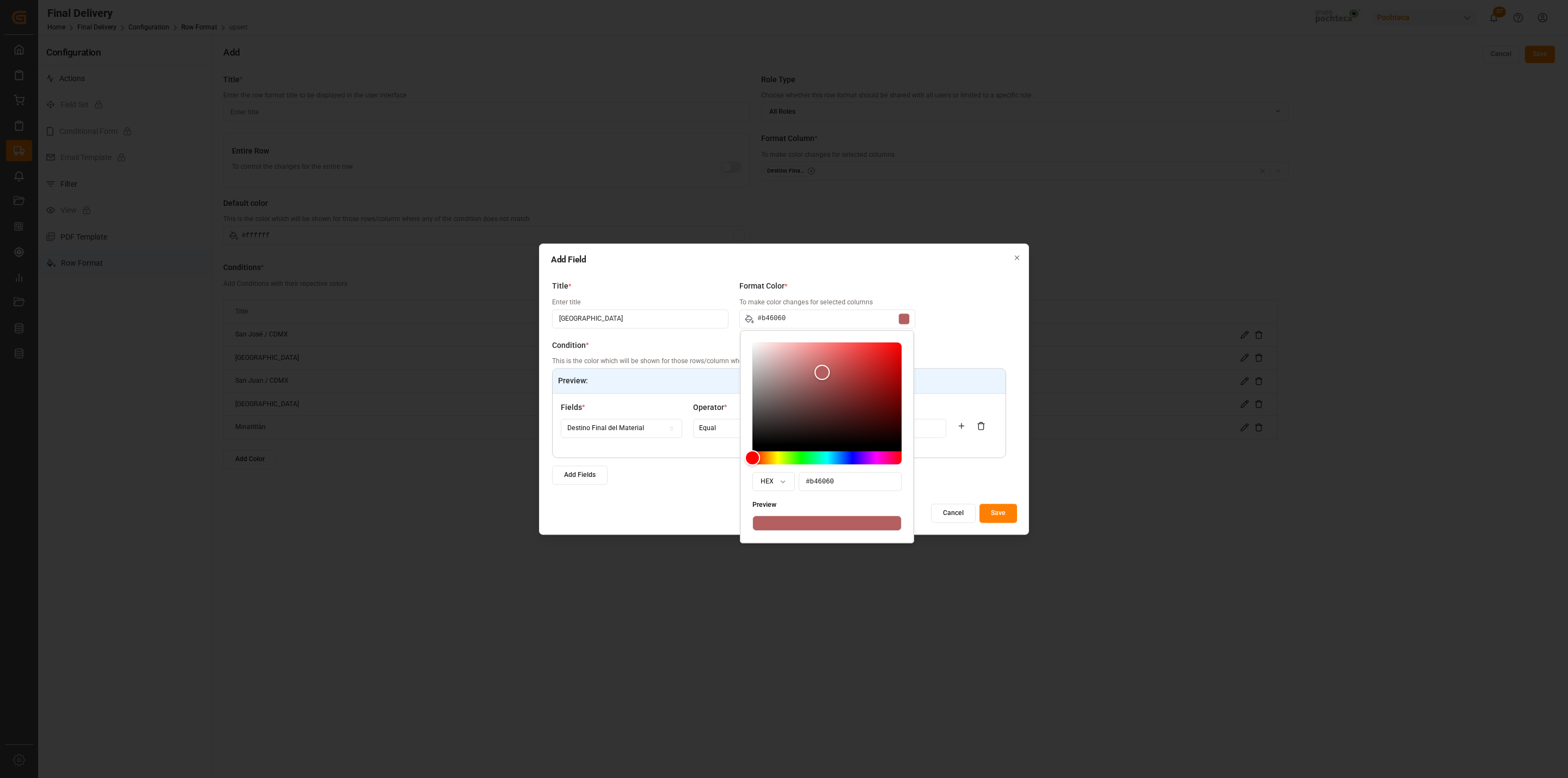
drag, startPoint x: 755, startPoint y: 345, endPoint x: 822, endPoint y: 373, distance: 72.6
click at [822, 373] on div "Color" at bounding box center [822, 372] width 15 height 15
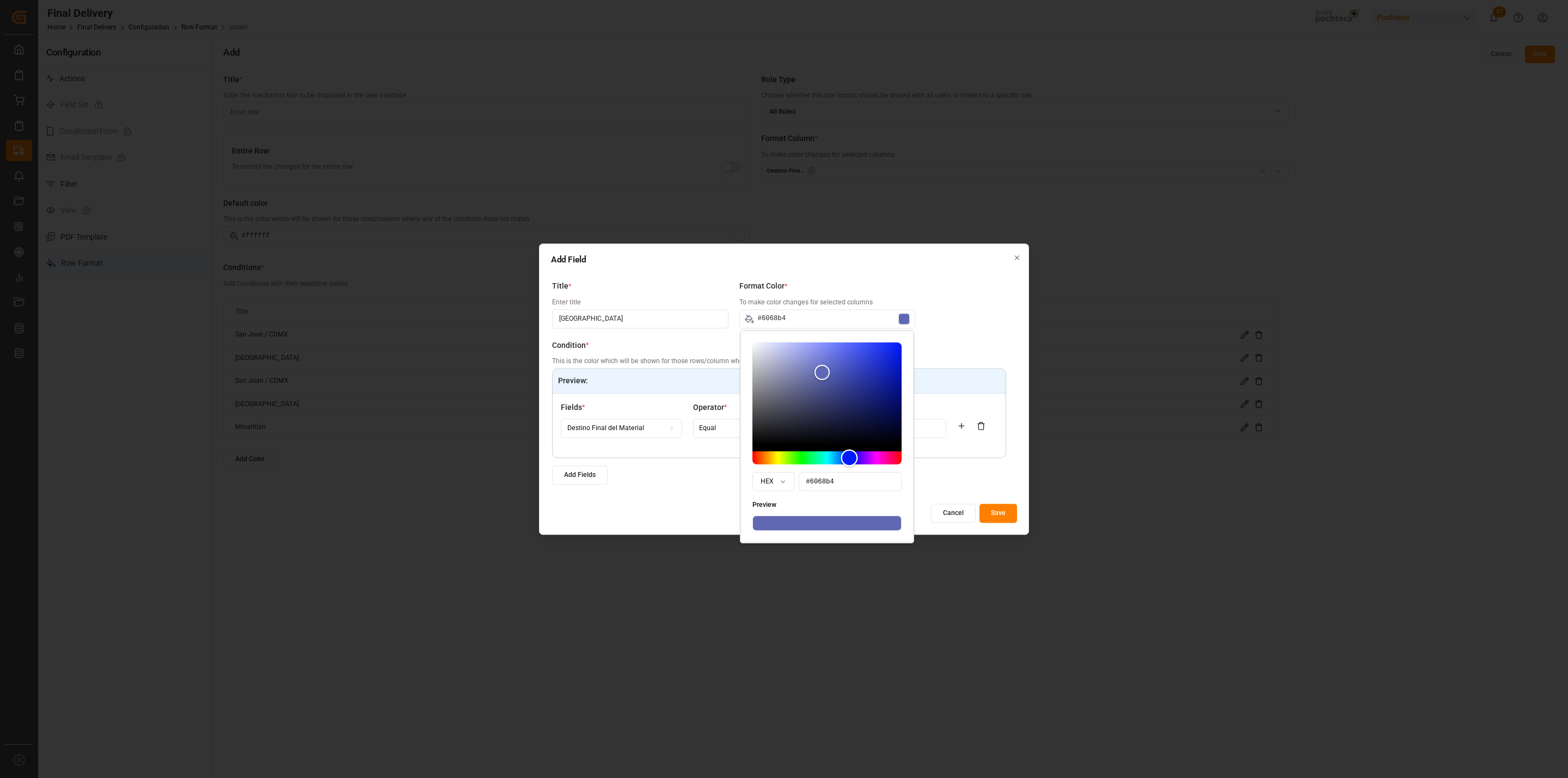
drag, startPoint x: 756, startPoint y: 460, endPoint x: 849, endPoint y: 458, distance: 93.0
click at [849, 458] on div "Hue" at bounding box center [850, 458] width 17 height 17
drag, startPoint x: 819, startPoint y: 373, endPoint x: 827, endPoint y: 357, distance: 17.9
click at [827, 357] on div "Color" at bounding box center [827, 357] width 17 height 17
click at [952, 324] on div "Title * Enter title Cuernavaca Format Color * To make color changes for selecte…" at bounding box center [784, 386] width 466 height 221
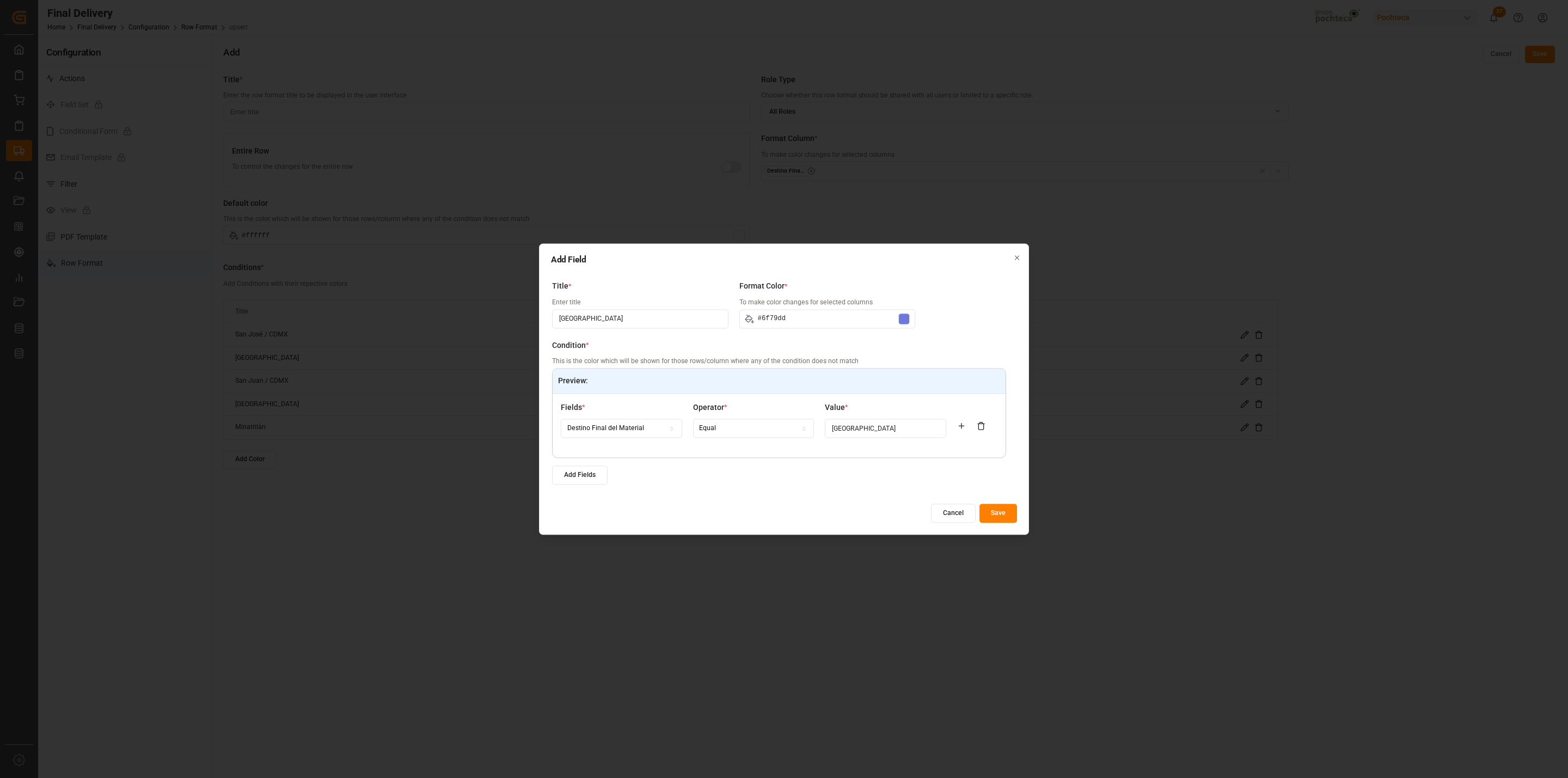
click at [1001, 508] on button "Save" at bounding box center [998, 513] width 38 height 19
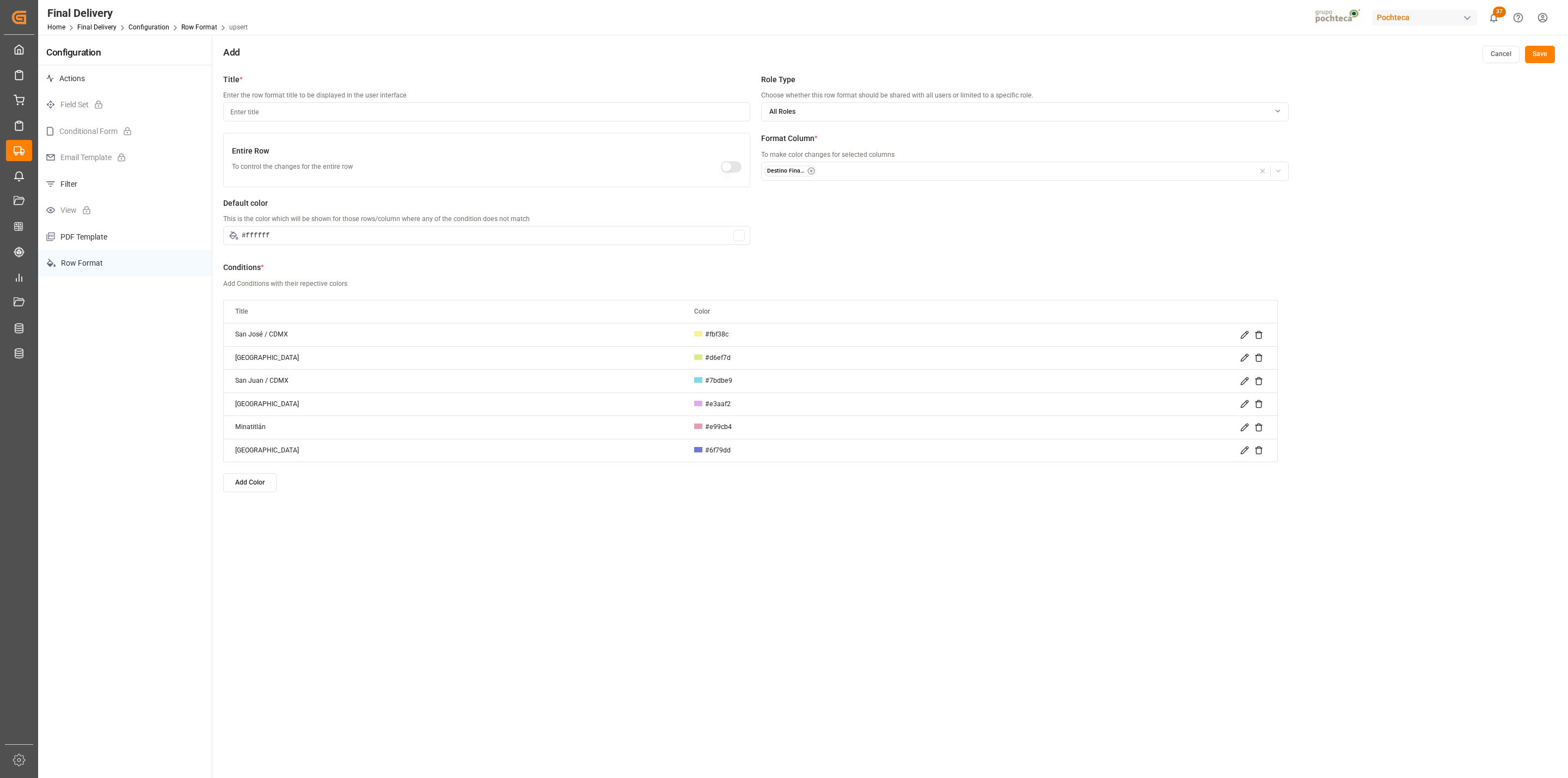
click at [250, 486] on button "Add Color" at bounding box center [250, 482] width 54 height 19
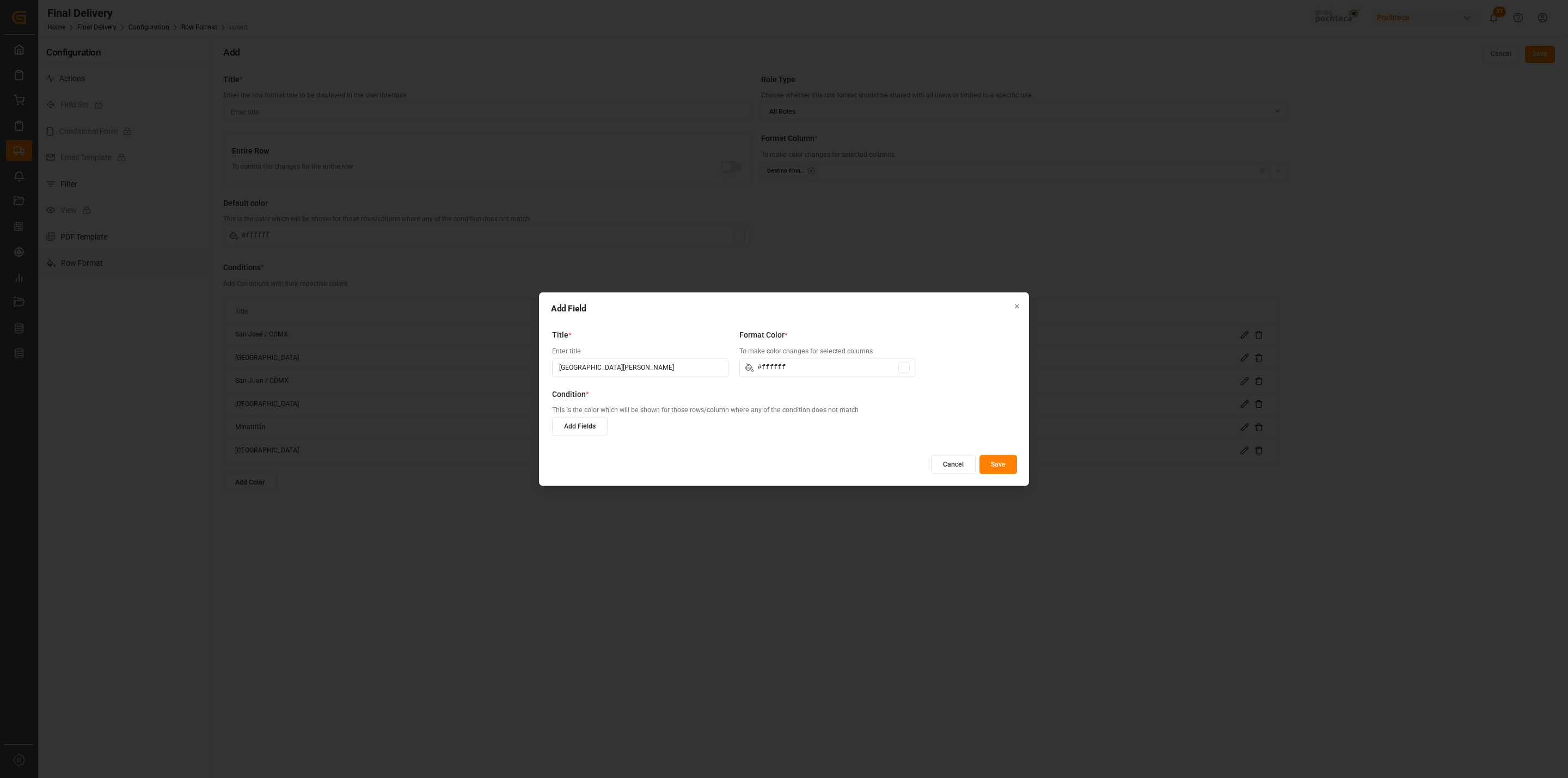
click at [569, 431] on button "Add Fields" at bounding box center [579, 426] width 55 height 19
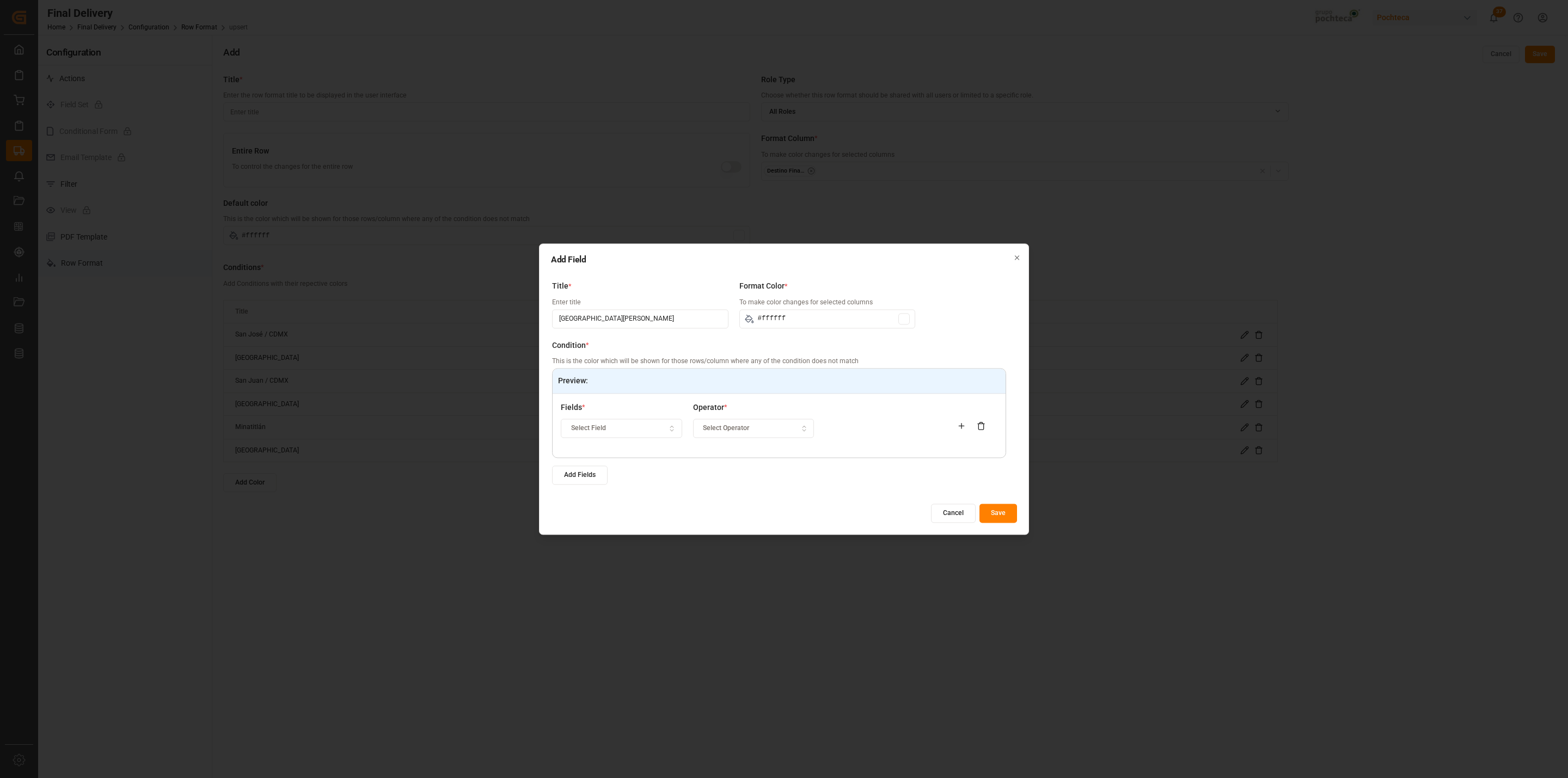
click at [585, 426] on span "Select Field" at bounding box center [588, 429] width 35 height 10
click at [616, 485] on div "Destino Final del Material" at bounding box center [630, 485] width 136 height 15
click at [737, 433] on span "Select Operator" at bounding box center [726, 429] width 46 height 10
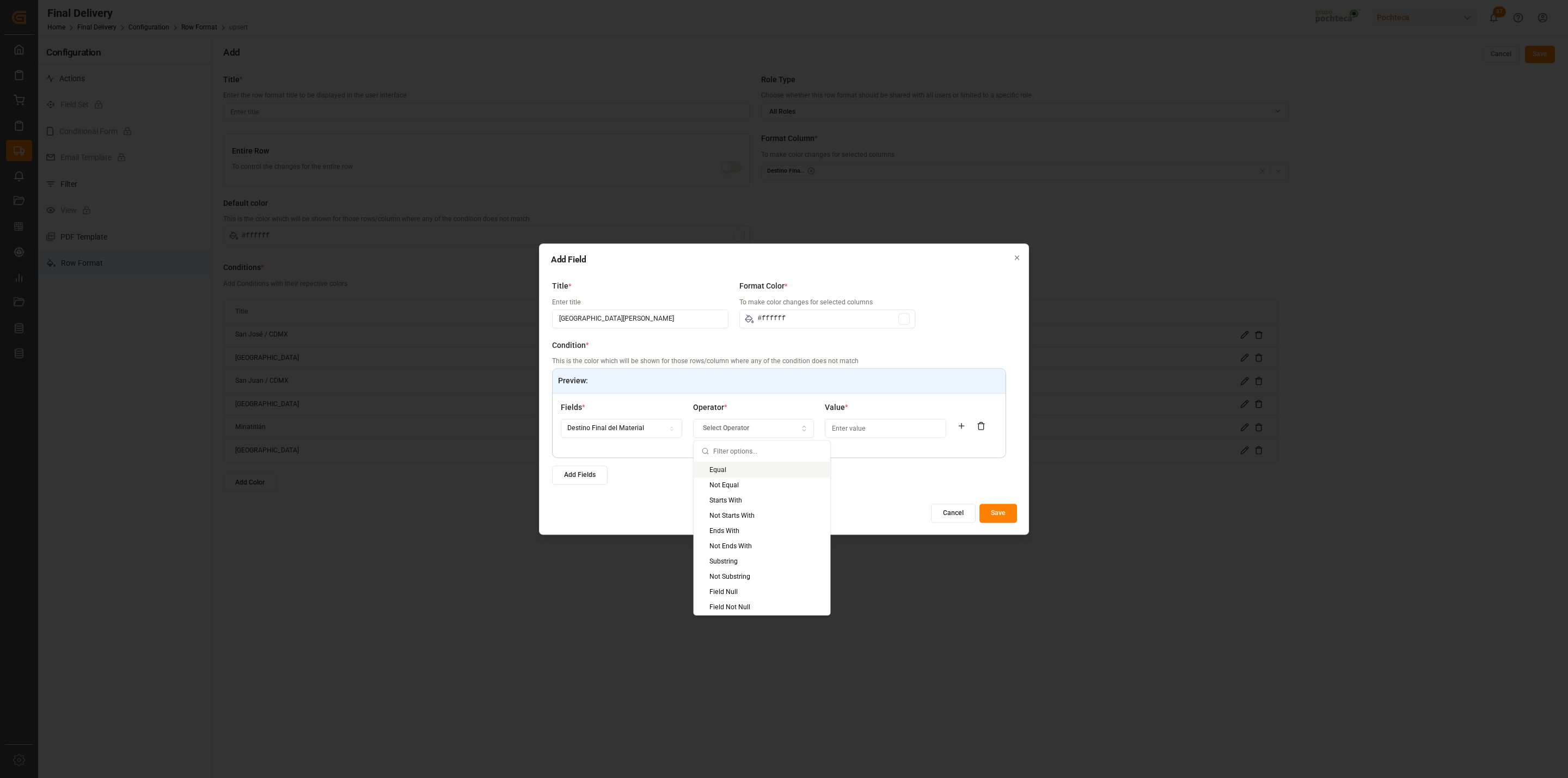
click at [735, 468] on div "Equal" at bounding box center [762, 469] width 136 height 15
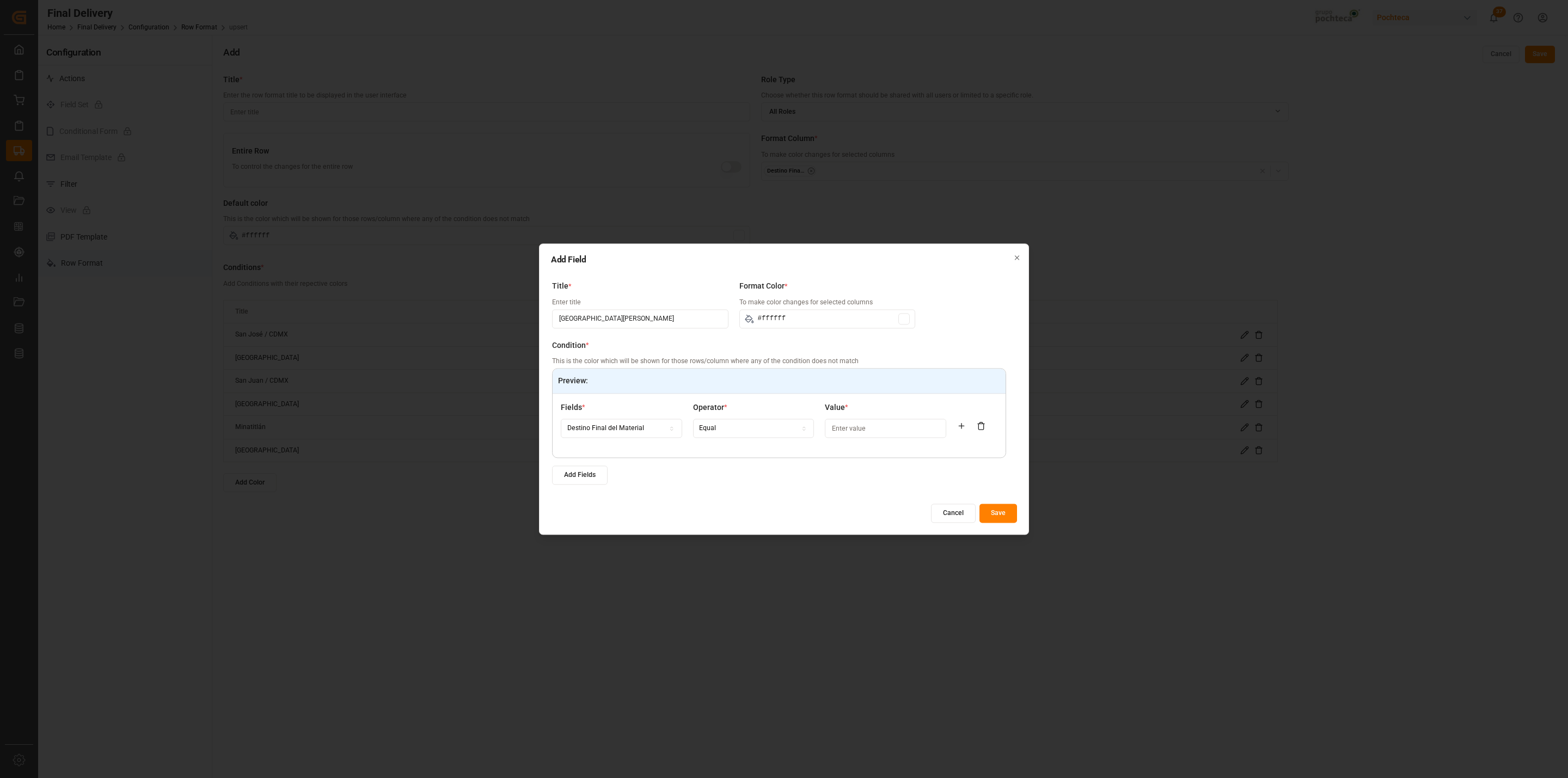
click at [863, 433] on input at bounding box center [885, 429] width 121 height 19
paste input "San Luis Potosí"
click at [905, 310] on input "#ffffff" at bounding box center [828, 318] width 177 height 19
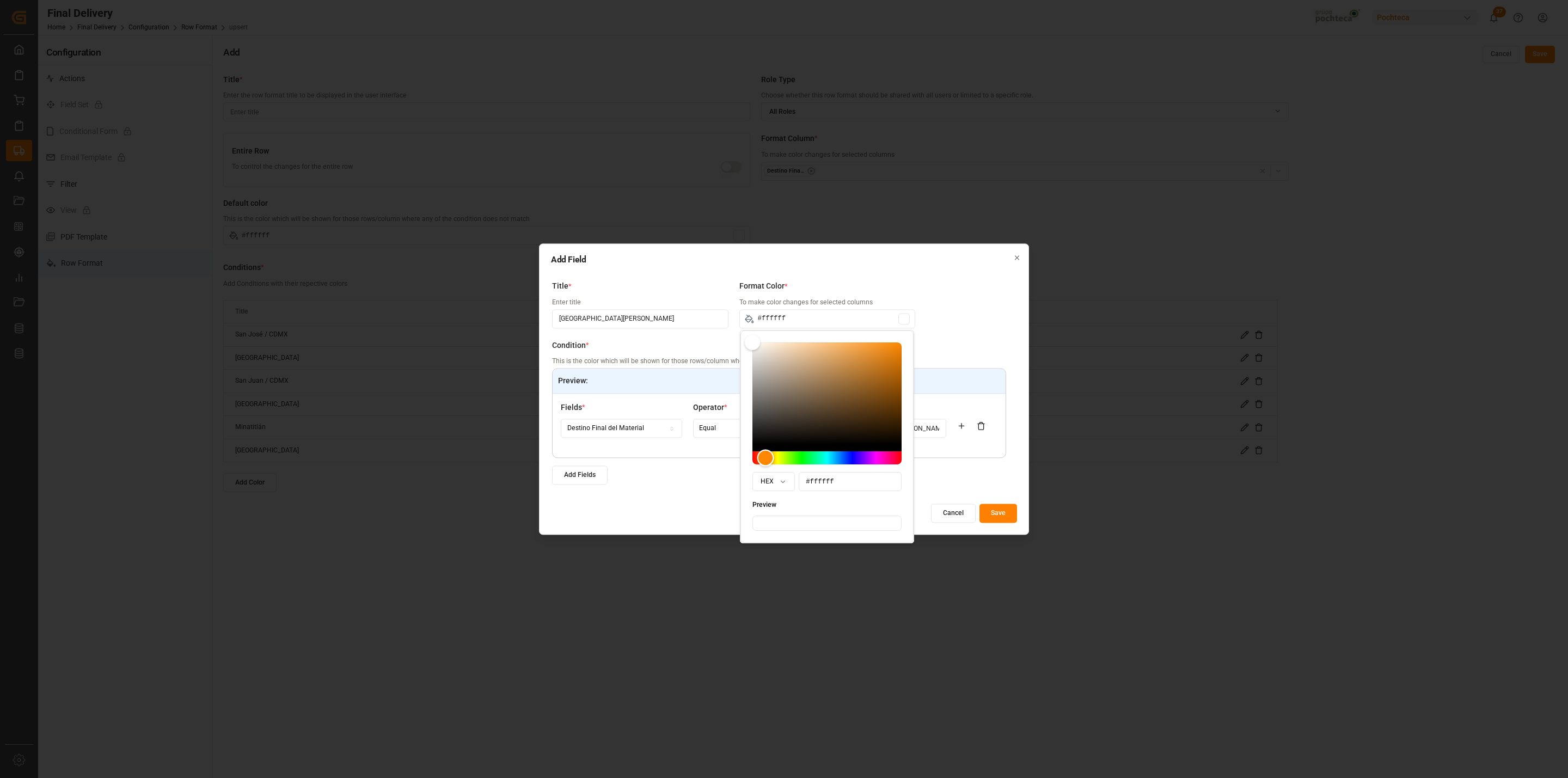
drag, startPoint x: 758, startPoint y: 459, endPoint x: 768, endPoint y: 461, distance: 10.2
click at [768, 461] on div "Hue" at bounding box center [766, 458] width 17 height 17
drag, startPoint x: 755, startPoint y: 342, endPoint x: 796, endPoint y: 432, distance: 98.9
click at [832, 392] on div "Color" at bounding box center [835, 395] width 17 height 17
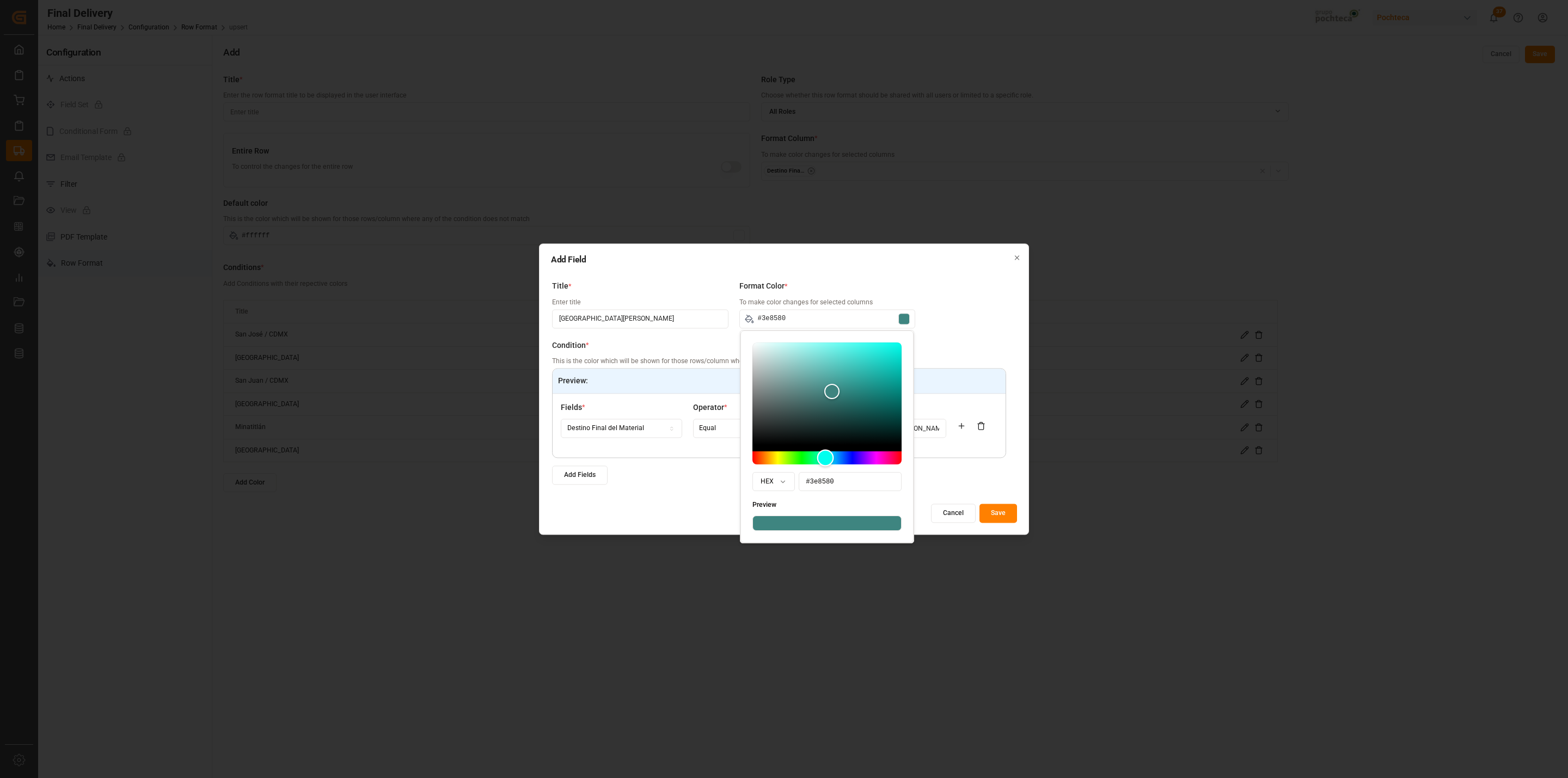
drag, startPoint x: 768, startPoint y: 458, endPoint x: 825, endPoint y: 461, distance: 57.1
click at [825, 461] on div "Hue" at bounding box center [826, 458] width 17 height 17
drag, startPoint x: 827, startPoint y: 389, endPoint x: 892, endPoint y: 342, distance: 80.2
click at [892, 342] on div "Color" at bounding box center [892, 343] width 17 height 17
click at [937, 320] on div "Title * Enter title San Luis Potosí Format Color * To make color changes for se…" at bounding box center [784, 386] width 466 height 221
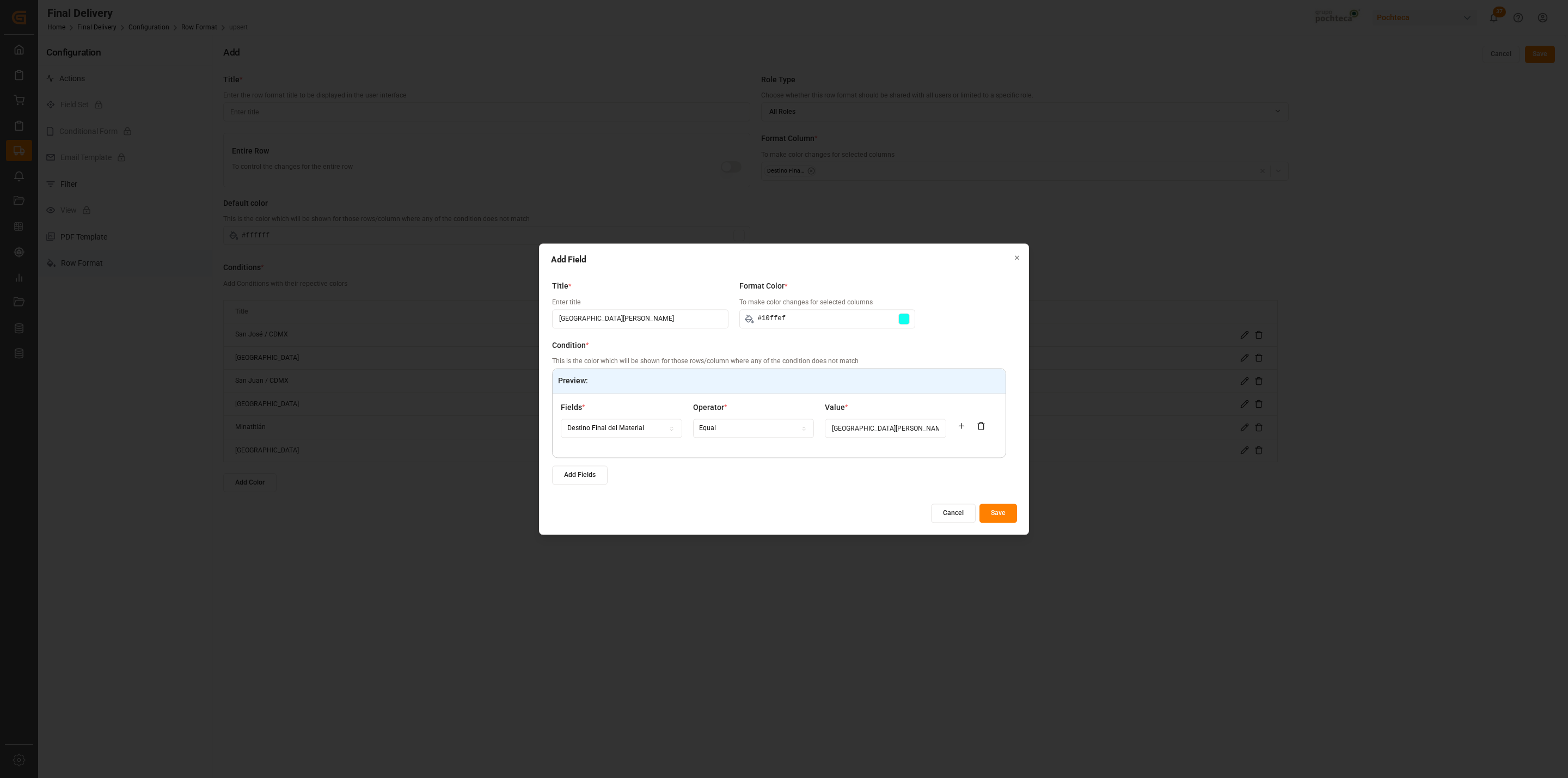
click at [999, 510] on button "Save" at bounding box center [998, 513] width 38 height 19
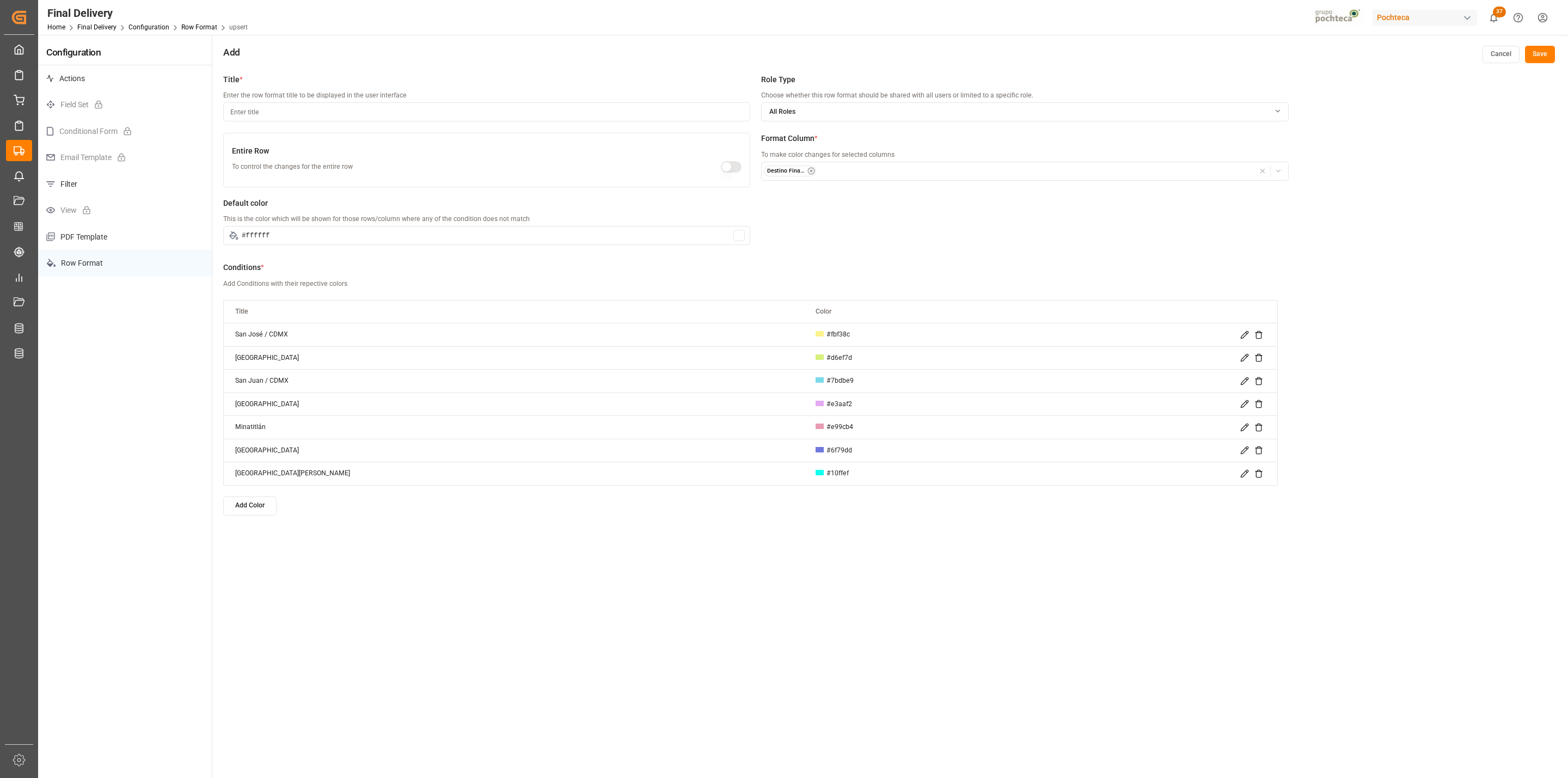
click at [478, 108] on input at bounding box center [487, 111] width 527 height 19
click at [1274, 110] on icon "button" at bounding box center [1278, 111] width 13 height 8
click at [822, 177] on span "Custom Roles" at bounding box center [802, 178] width 42 height 10
click at [769, 227] on button "Suggestions" at bounding box center [769, 226] width 8 height 8
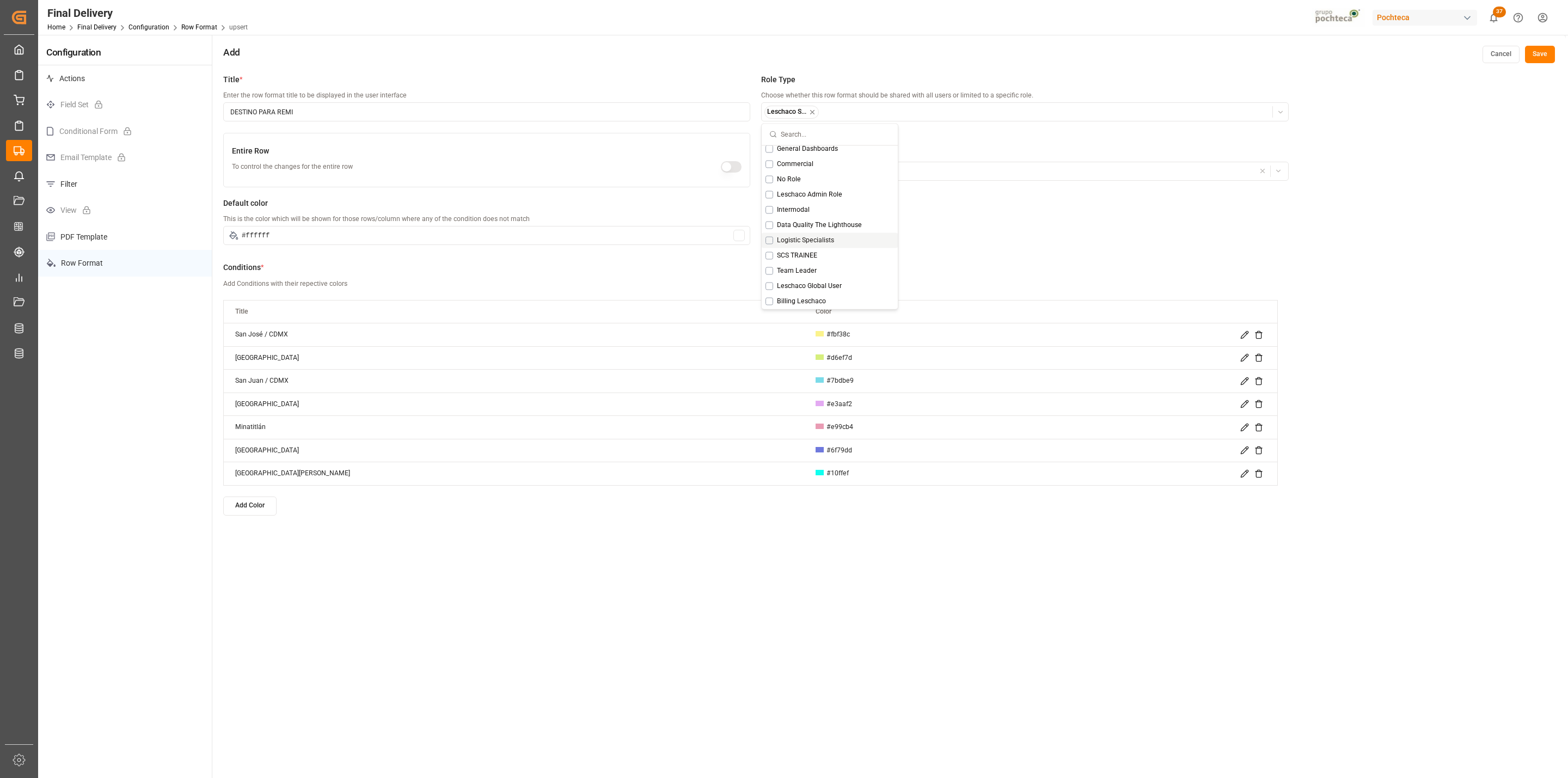
click at [769, 240] on button "Suggestions" at bounding box center [769, 240] width 8 height 8
click at [972, 212] on div "Default color This is the color which will be shown for those rows/column where…" at bounding box center [756, 227] width 1065 height 59
click at [1547, 51] on button "Save" at bounding box center [1539, 54] width 30 height 18
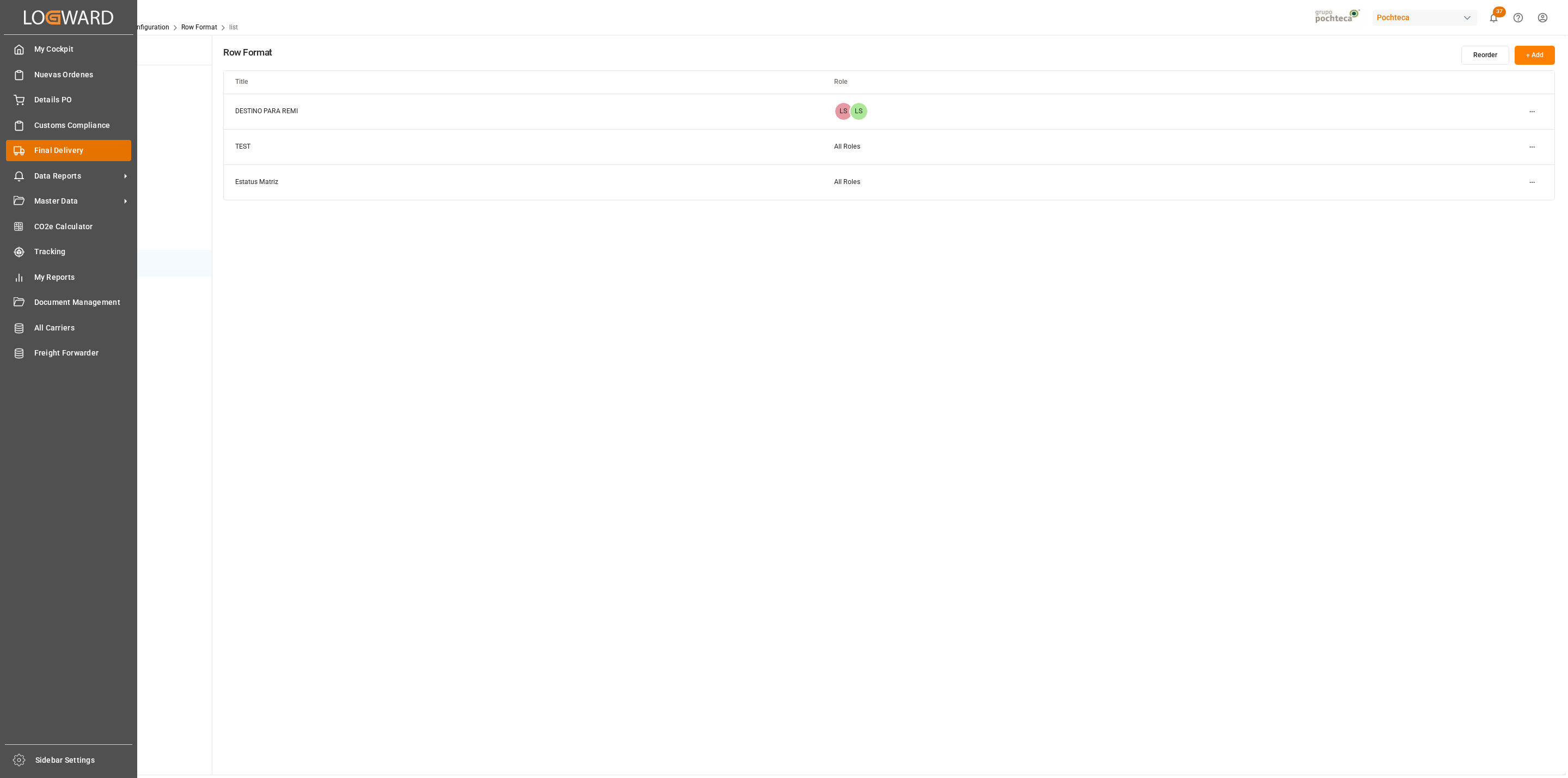
click at [57, 146] on span "Final Delivery" at bounding box center [83, 150] width 97 height 12
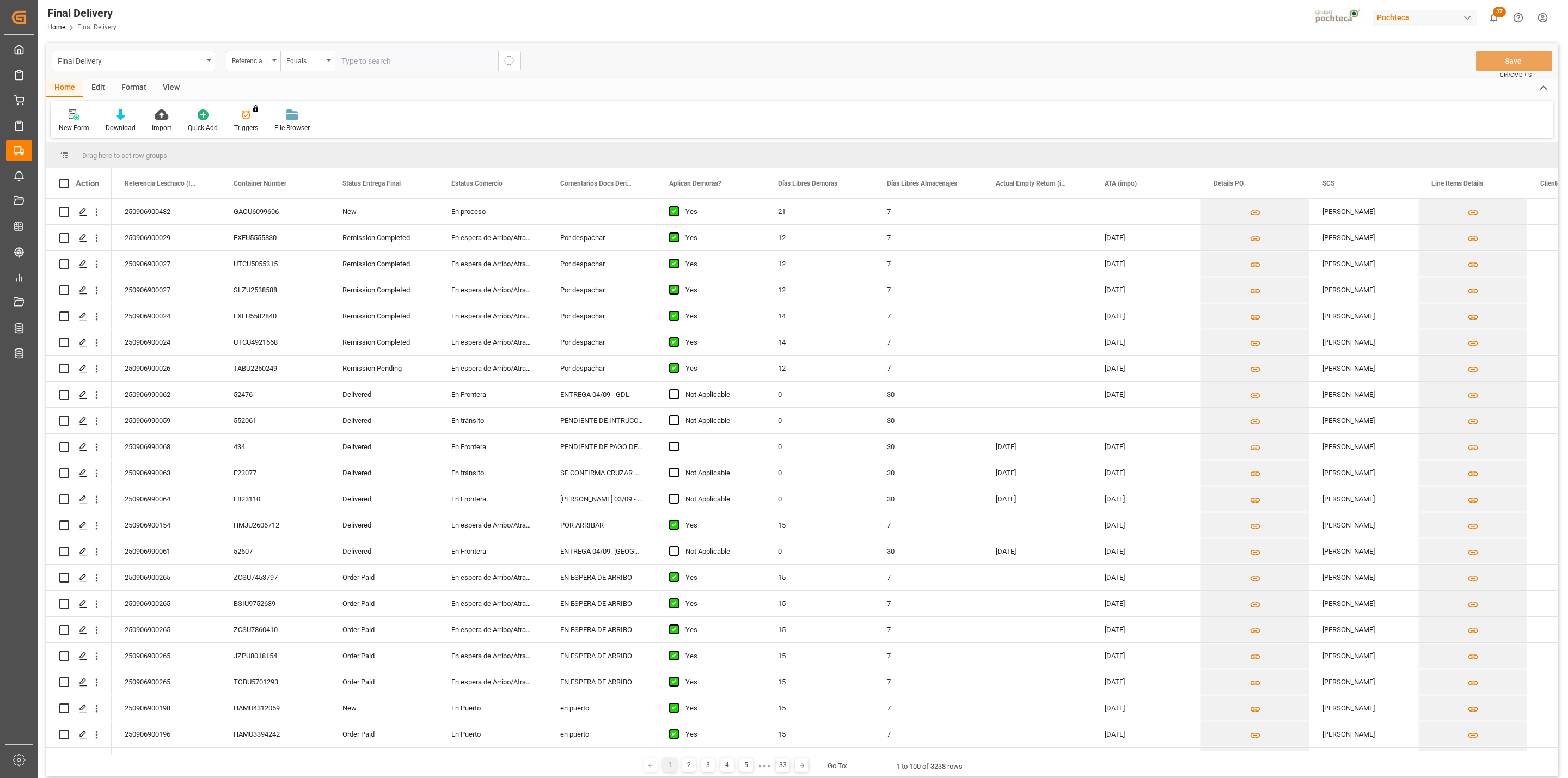
click at [170, 89] on div "View" at bounding box center [171, 88] width 33 height 18
click at [77, 127] on div "Default" at bounding box center [69, 128] width 21 height 10
click at [117, 288] on div "CAPTURA TR Y RETRASO CON ENTREGA Y SUCURSAL" at bounding box center [119, 296] width 119 height 23
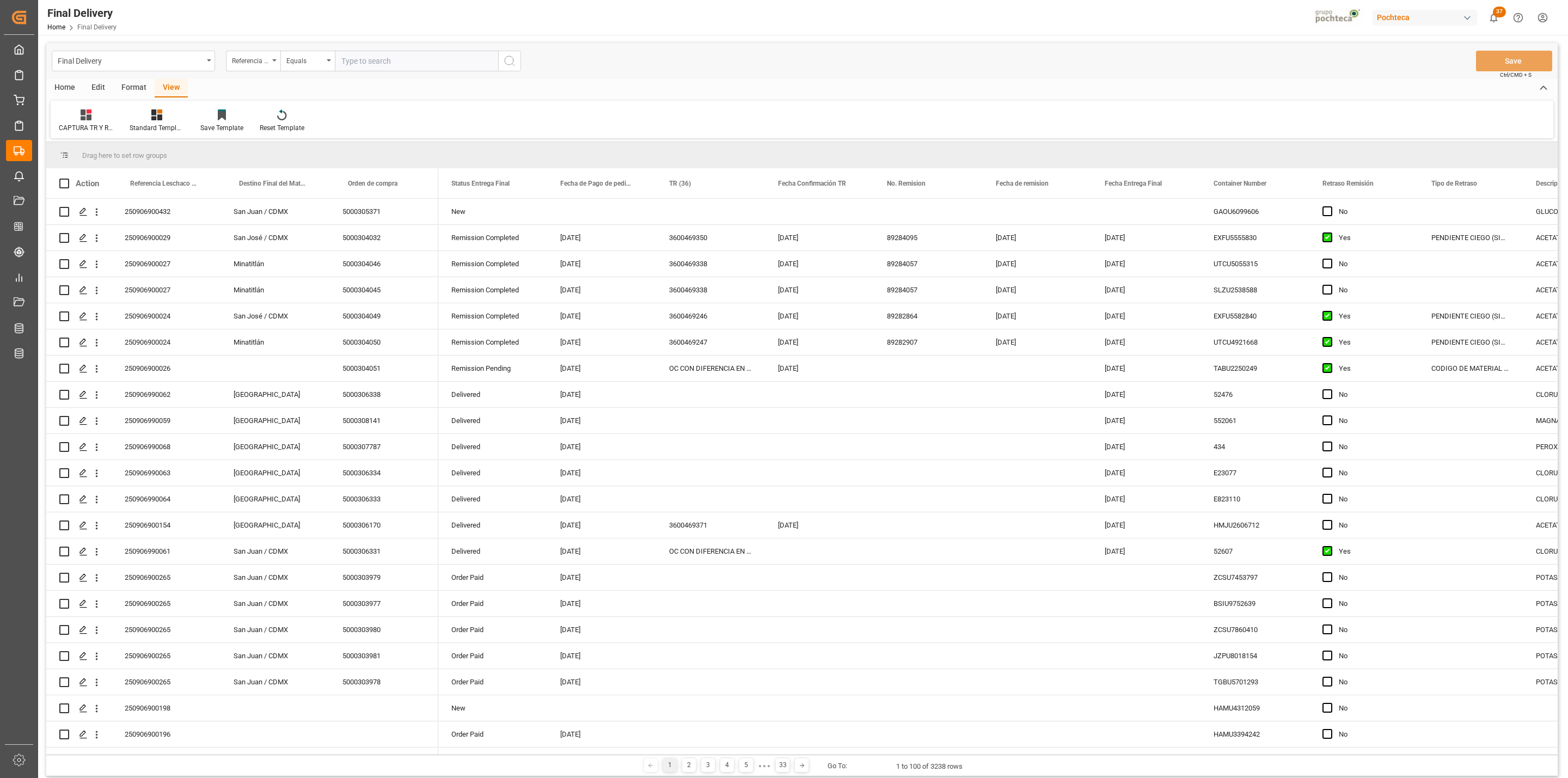
click at [130, 86] on div "Format" at bounding box center [134, 88] width 41 height 18
click at [126, 118] on icon at bounding box center [125, 115] width 11 height 11
click at [136, 157] on div "DESTINO PARA REMI" at bounding box center [150, 153] width 72 height 12
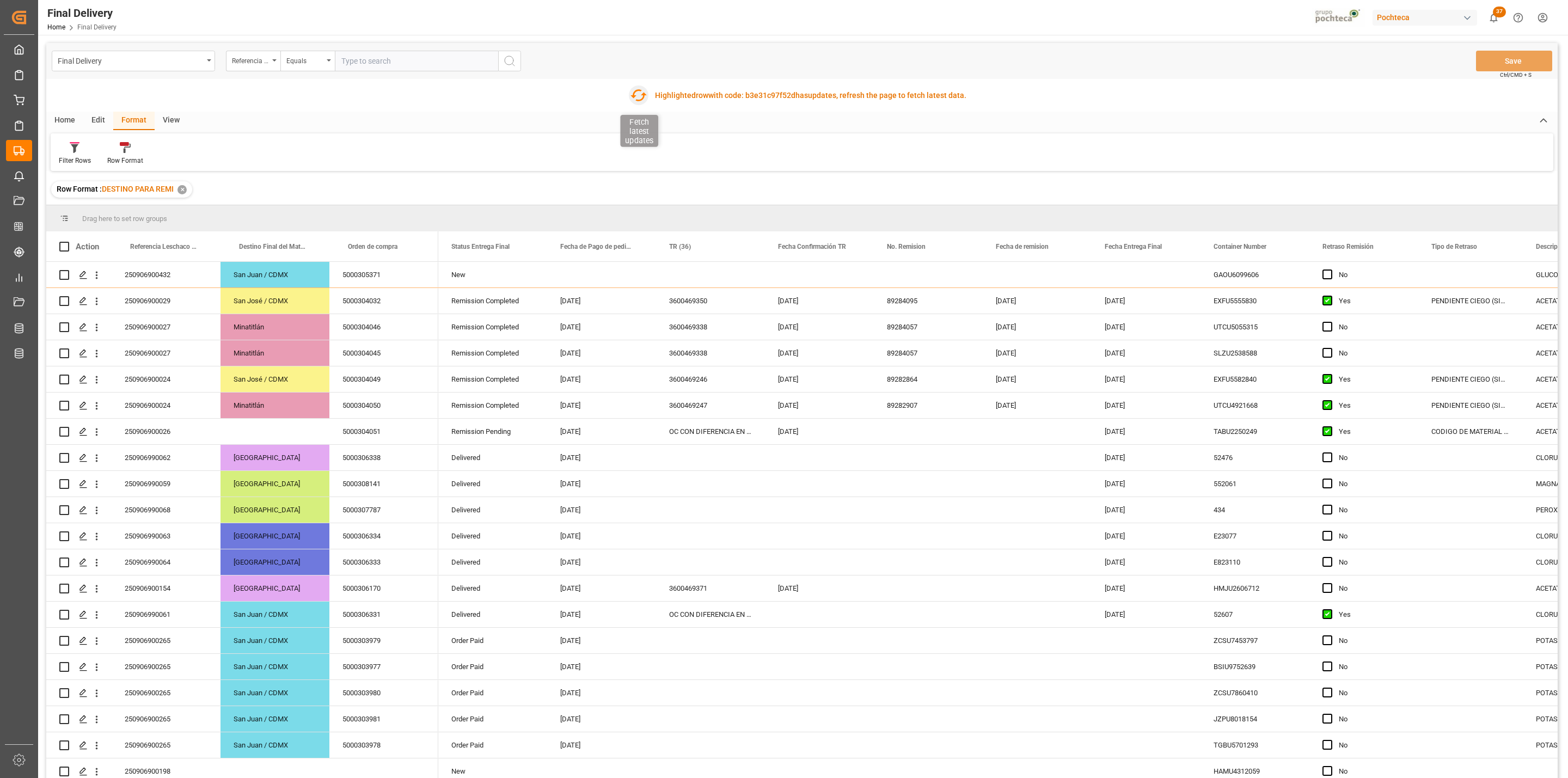
click at [634, 96] on icon "button" at bounding box center [639, 96] width 16 height 12
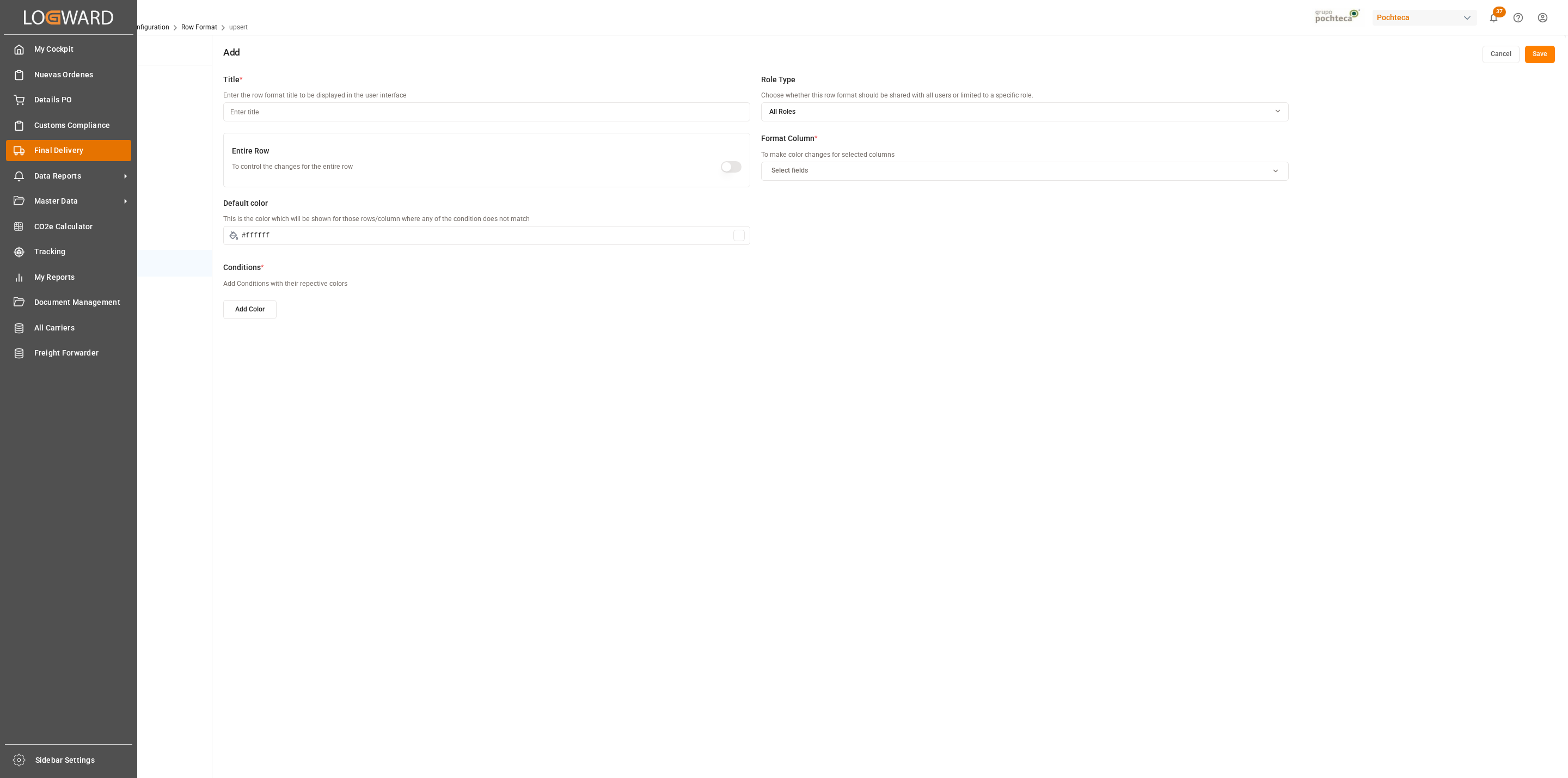
click at [35, 145] on span "Final Delivery" at bounding box center [83, 150] width 97 height 12
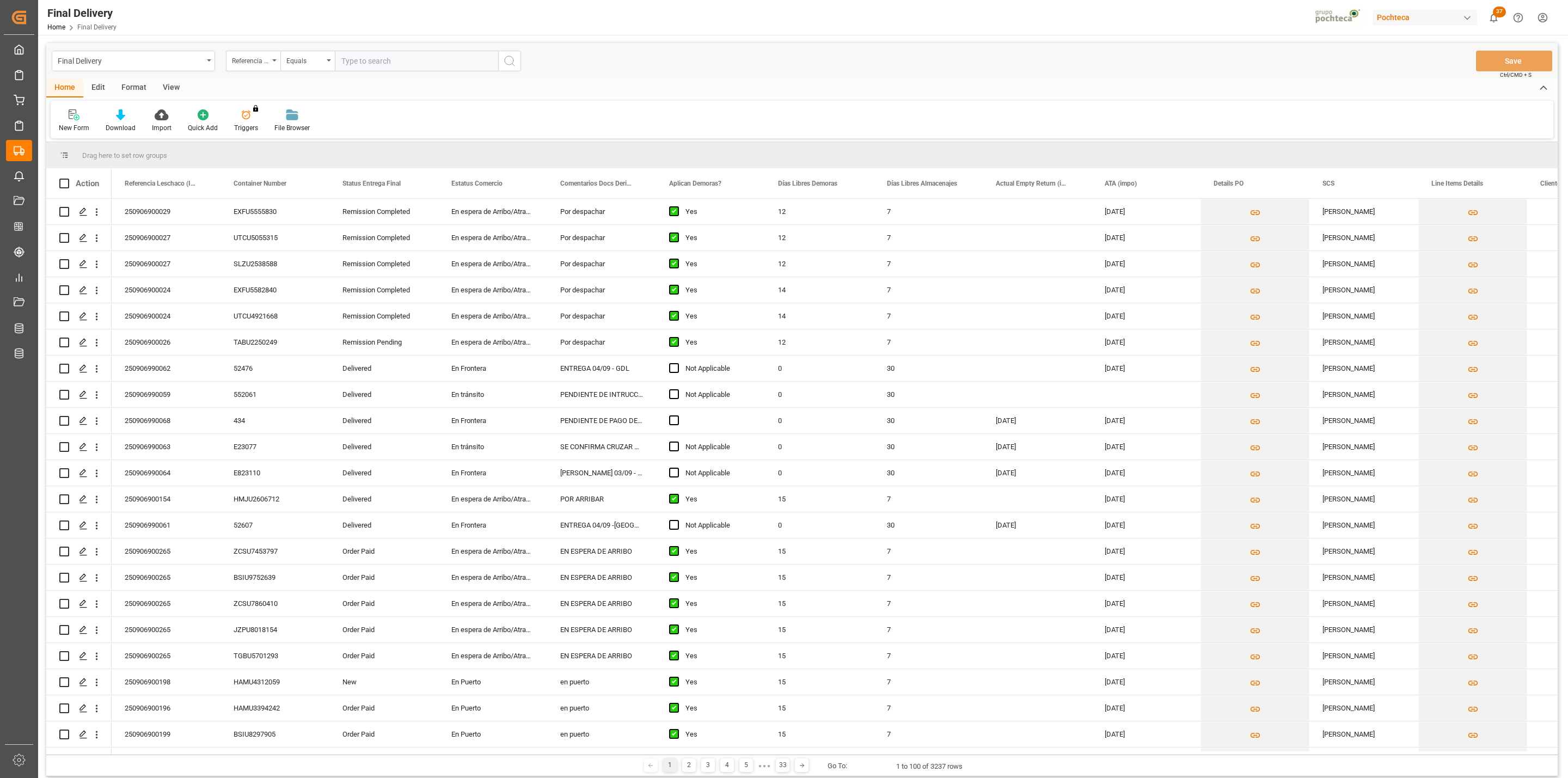
click at [173, 84] on div "View" at bounding box center [171, 88] width 33 height 18
click at [79, 123] on div "Default" at bounding box center [69, 128] width 21 height 10
click at [120, 288] on div "CAPTURA TR Y RETRASO CON ENTREGA Y SUCURSAL" at bounding box center [119, 296] width 119 height 23
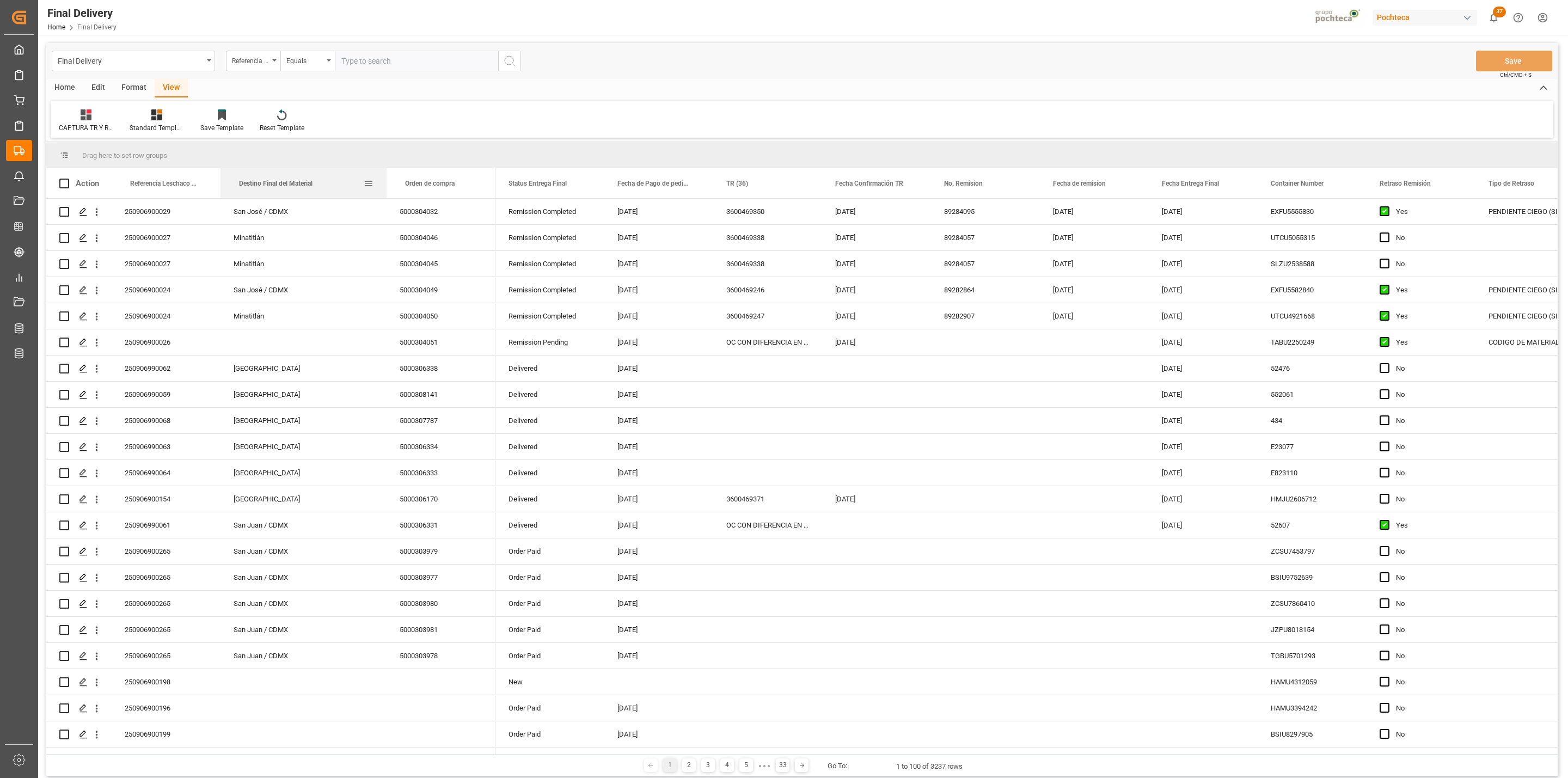
drag, startPoint x: 329, startPoint y: 175, endPoint x: 386, endPoint y: 173, distance: 57.0
click at [386, 173] on div at bounding box center [386, 183] width 4 height 30
click at [262, 214] on div "San José / CDMX" at bounding box center [303, 211] width 166 height 26
click at [270, 395] on div "Monterrey" at bounding box center [303, 394] width 166 height 26
click at [276, 528] on div "San Juan / CDMX" at bounding box center [303, 525] width 166 height 26
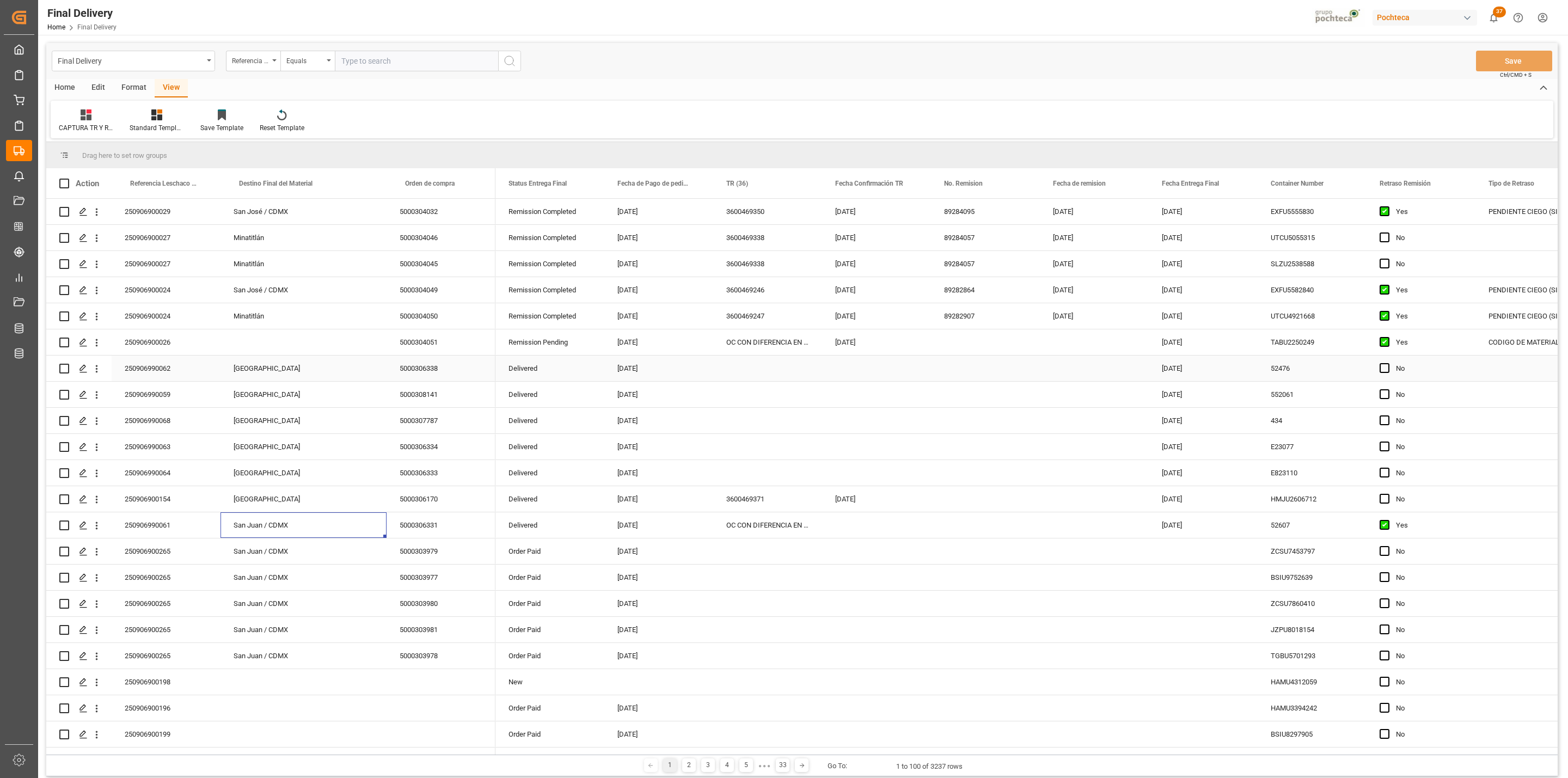
click at [265, 373] on div "Guadalajara" at bounding box center [303, 368] width 166 height 26
click at [257, 259] on div "Minatitlán" at bounding box center [303, 264] width 166 height 26
click at [290, 448] on div "Cuernavaca" at bounding box center [303, 447] width 166 height 26
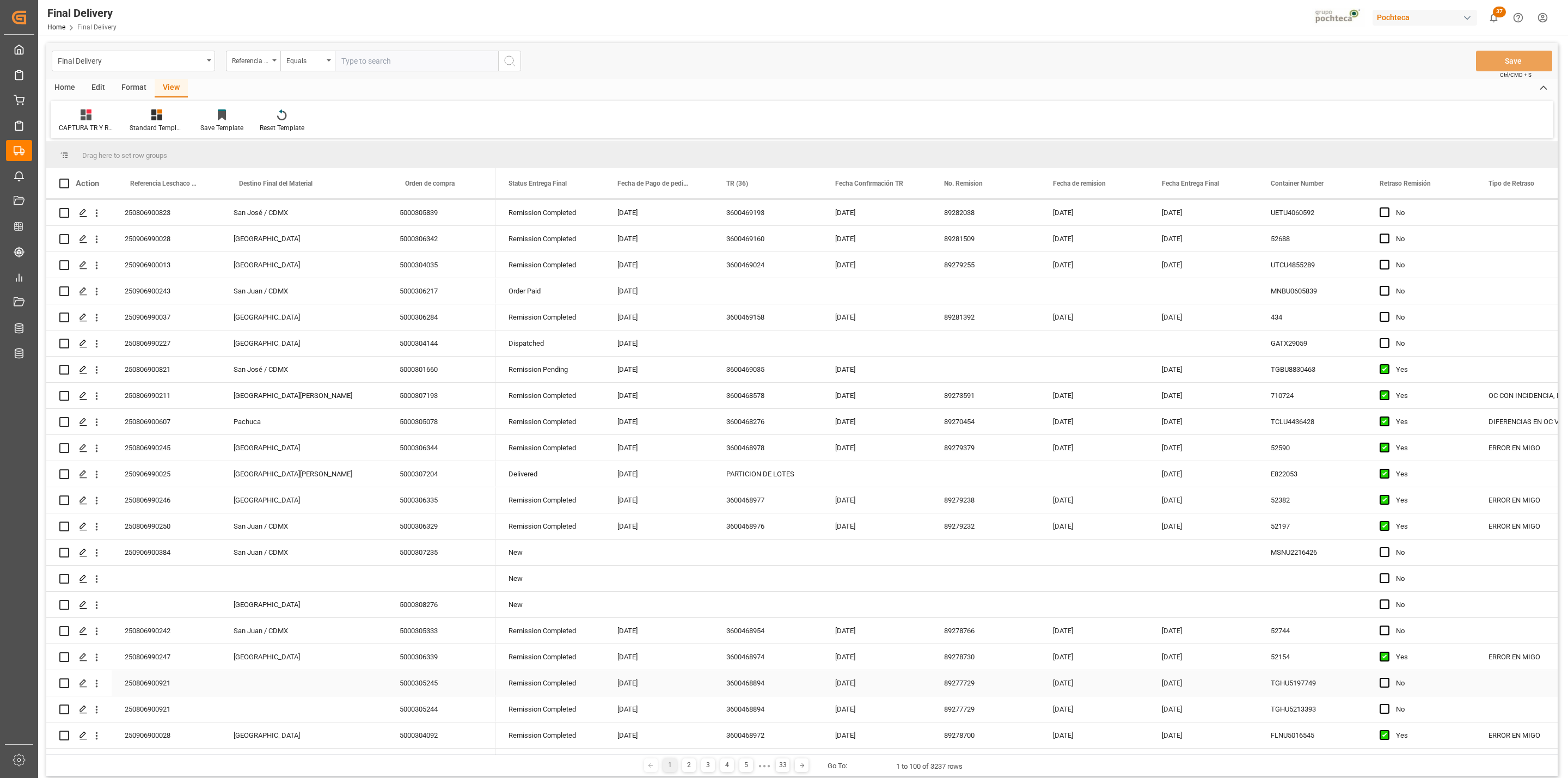
scroll to position [1633, 0]
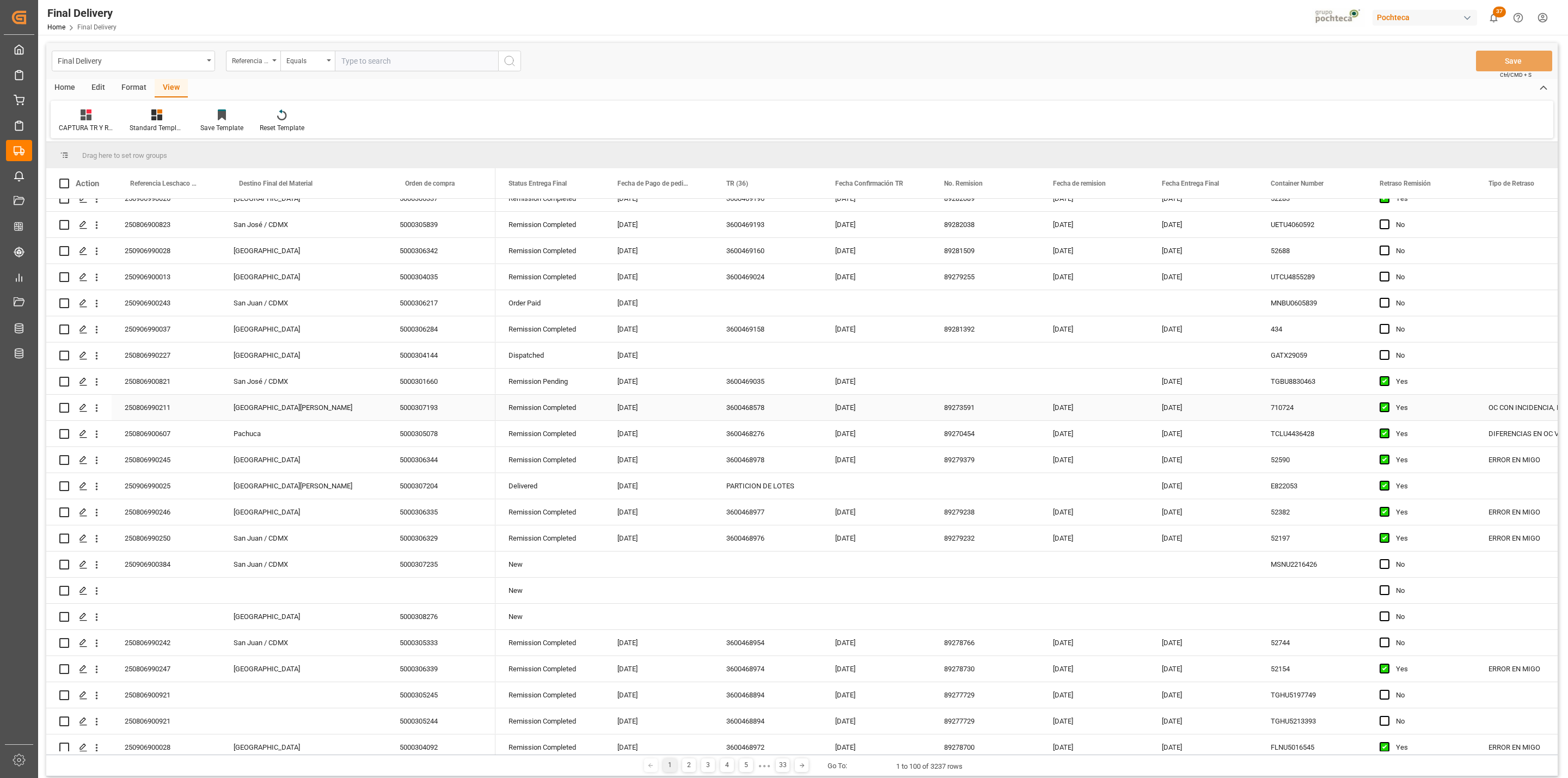
click at [273, 413] on div "San Luis Potosí" at bounding box center [303, 407] width 166 height 26
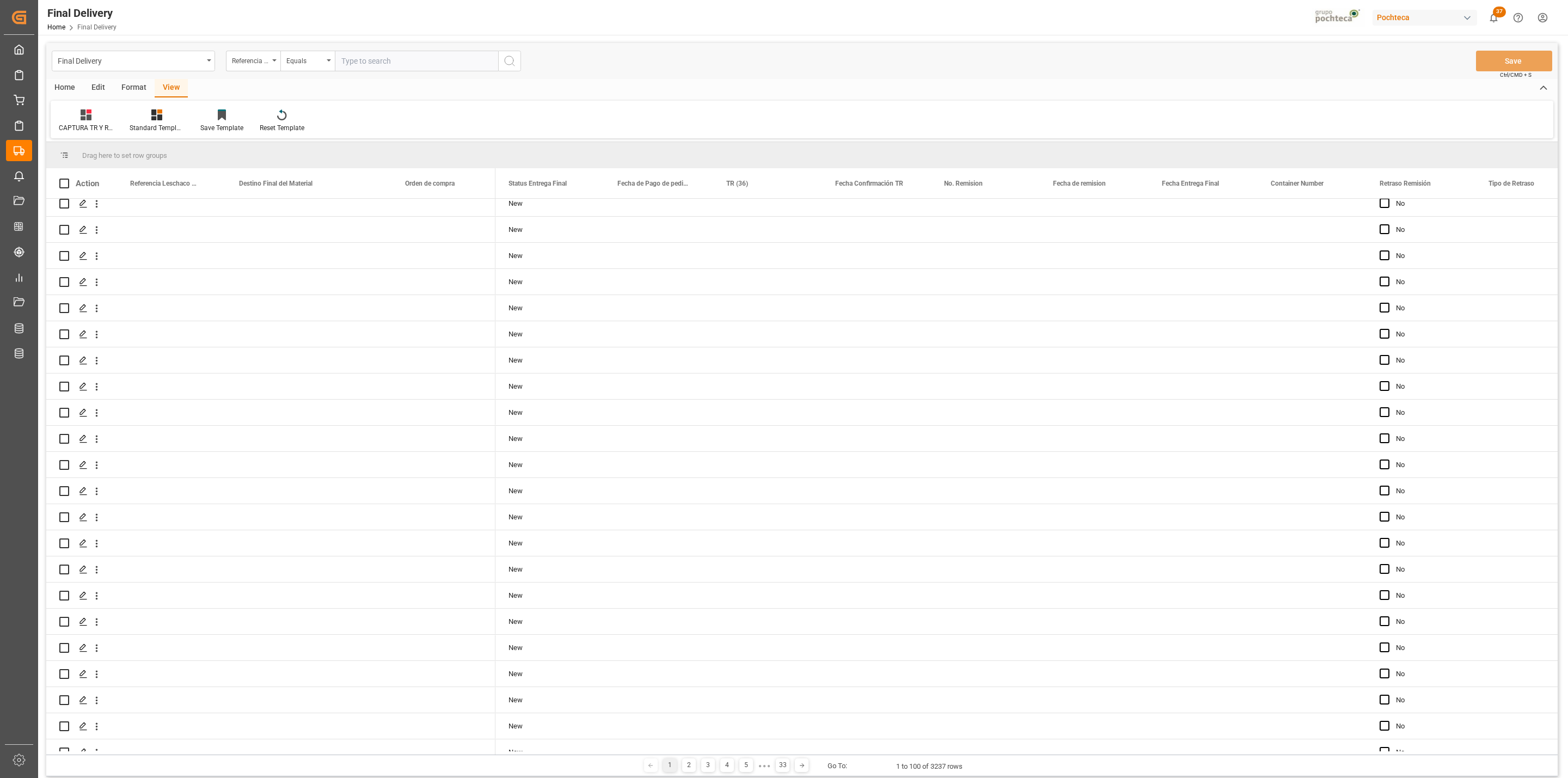
scroll to position [0, 0]
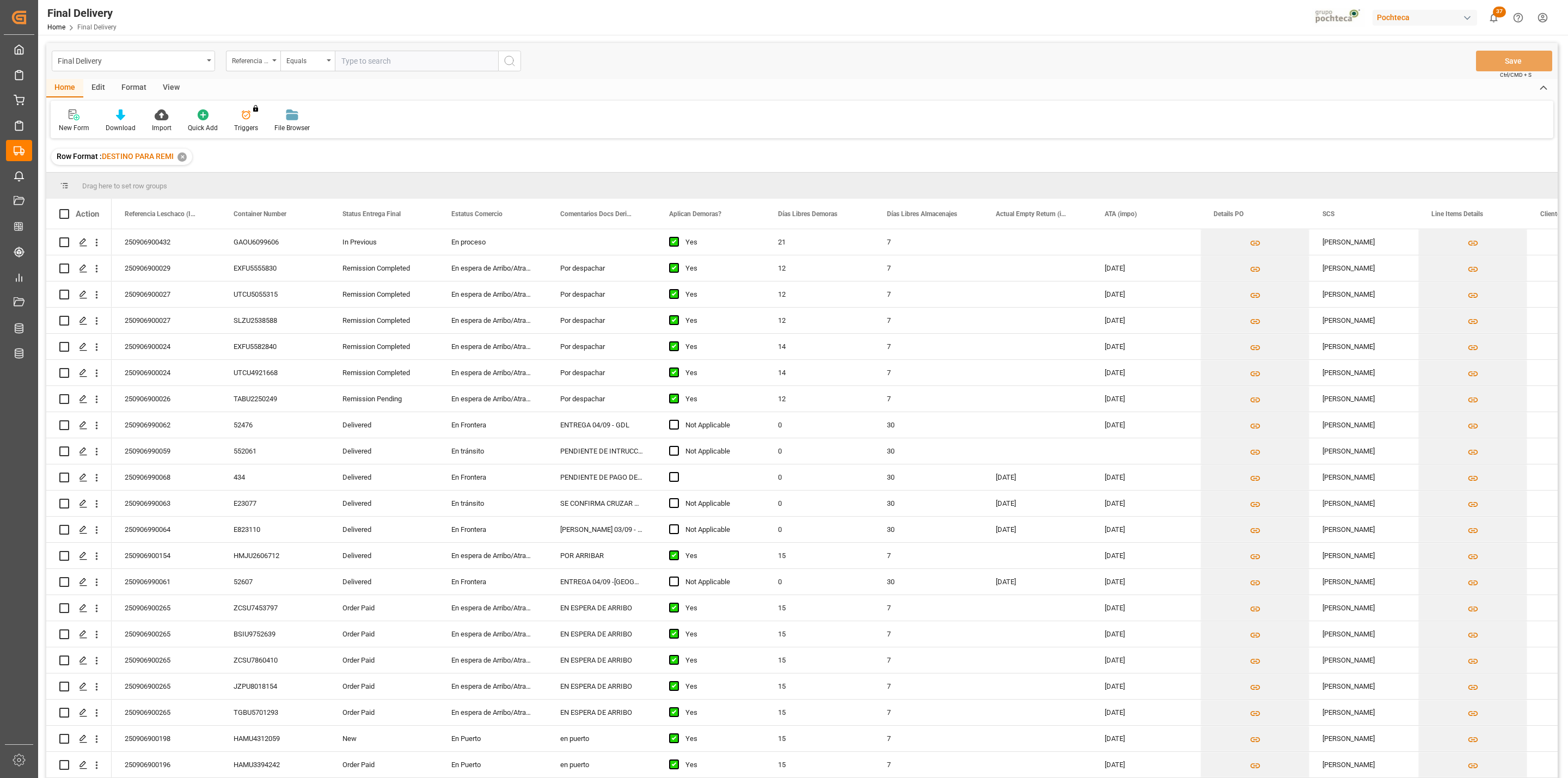
click at [177, 83] on div "View" at bounding box center [171, 88] width 33 height 18
click at [77, 121] on div "Default" at bounding box center [69, 121] width 38 height 24
click at [111, 296] on div "CAPTURA TR Y RETRASO CON ENTREGA Y SUCURSAL" at bounding box center [112, 296] width 96 height 12
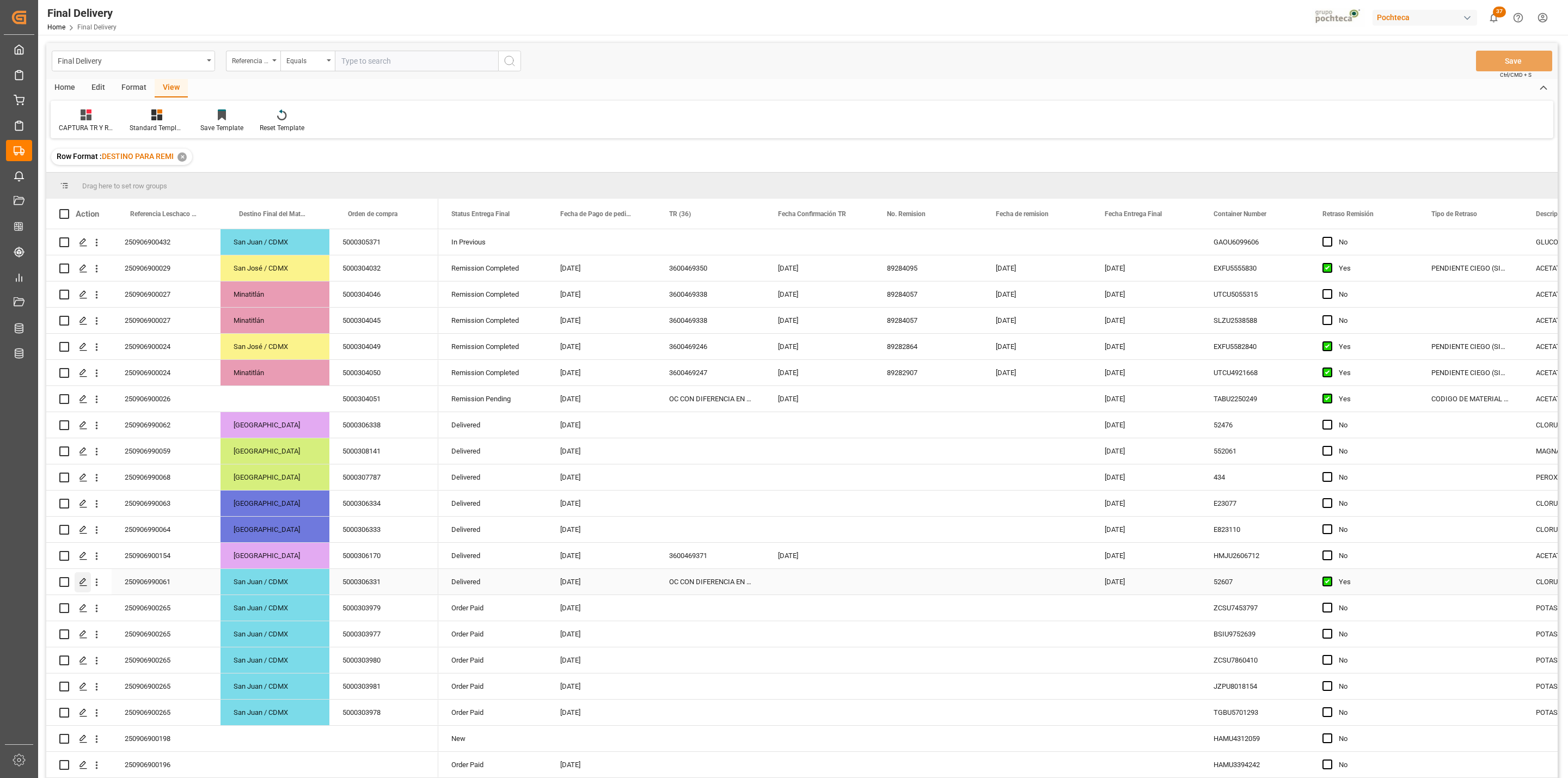
click at [82, 587] on div "Press SPACE to select this row." at bounding box center [83, 582] width 16 height 20
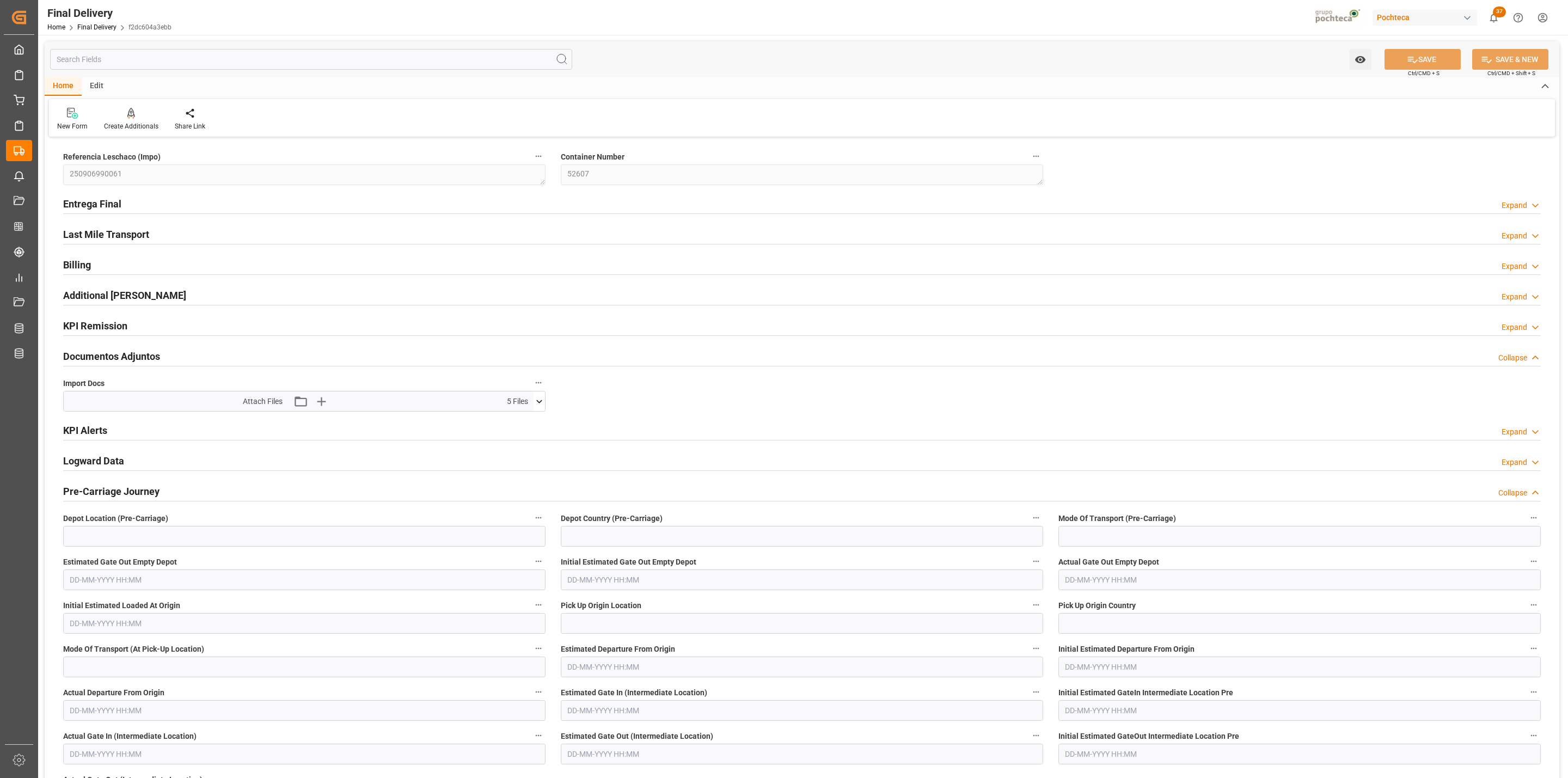
click at [536, 402] on icon at bounding box center [539, 401] width 6 height 3
click at [508, 447] on icon at bounding box center [511, 445] width 9 height 9
click at [511, 457] on icon at bounding box center [510, 456] width 12 height 12
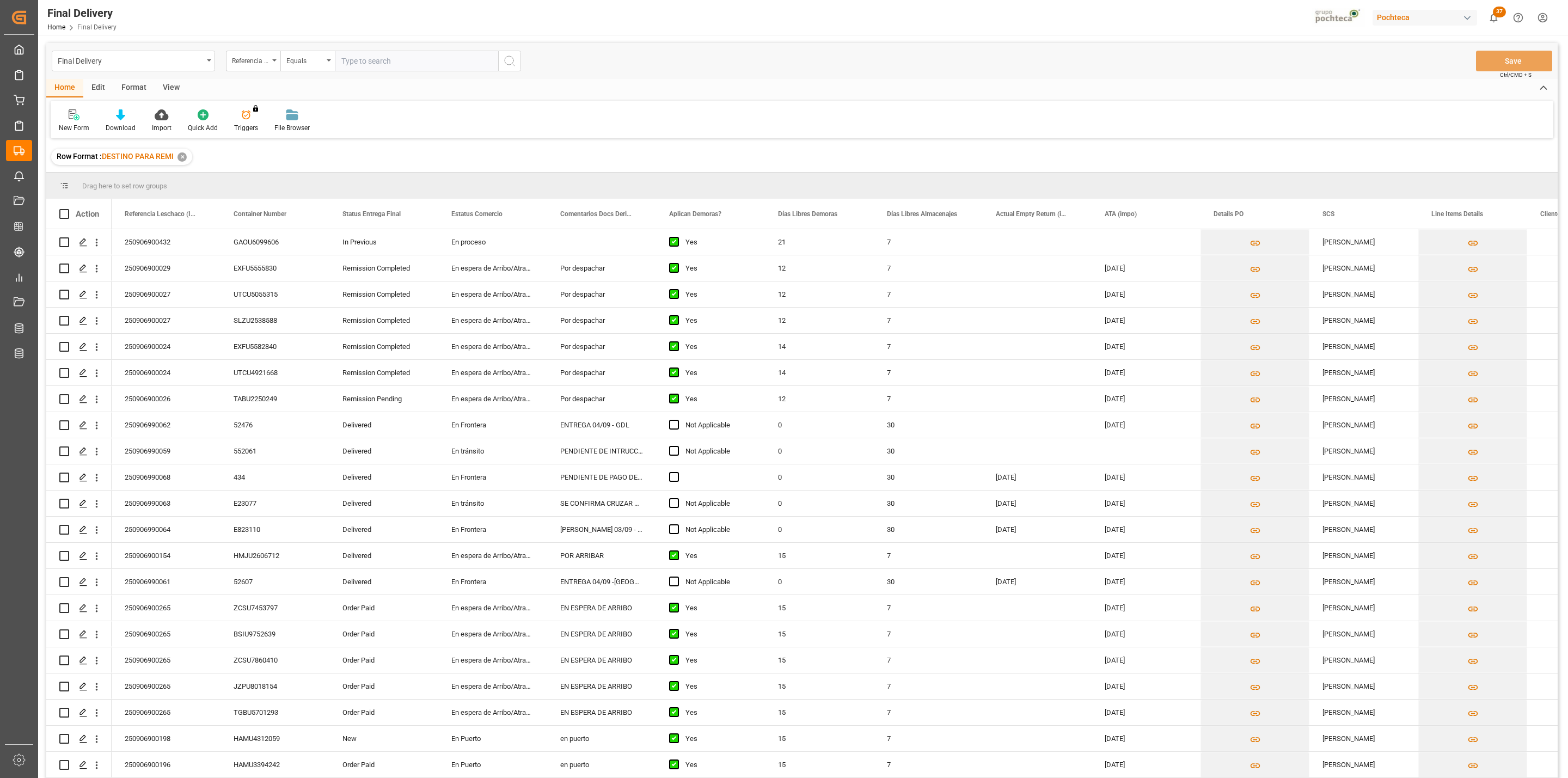
click at [170, 91] on div "View" at bounding box center [171, 88] width 33 height 18
drag, startPoint x: 72, startPoint y: 127, endPoint x: 83, endPoint y: 135, distance: 13.6
click at [71, 126] on div "Default" at bounding box center [69, 128] width 21 height 10
click at [126, 287] on div "CAPTURA TR Y RETRASO CON ENTREGA Y SUCURSAL" at bounding box center [119, 296] width 119 height 23
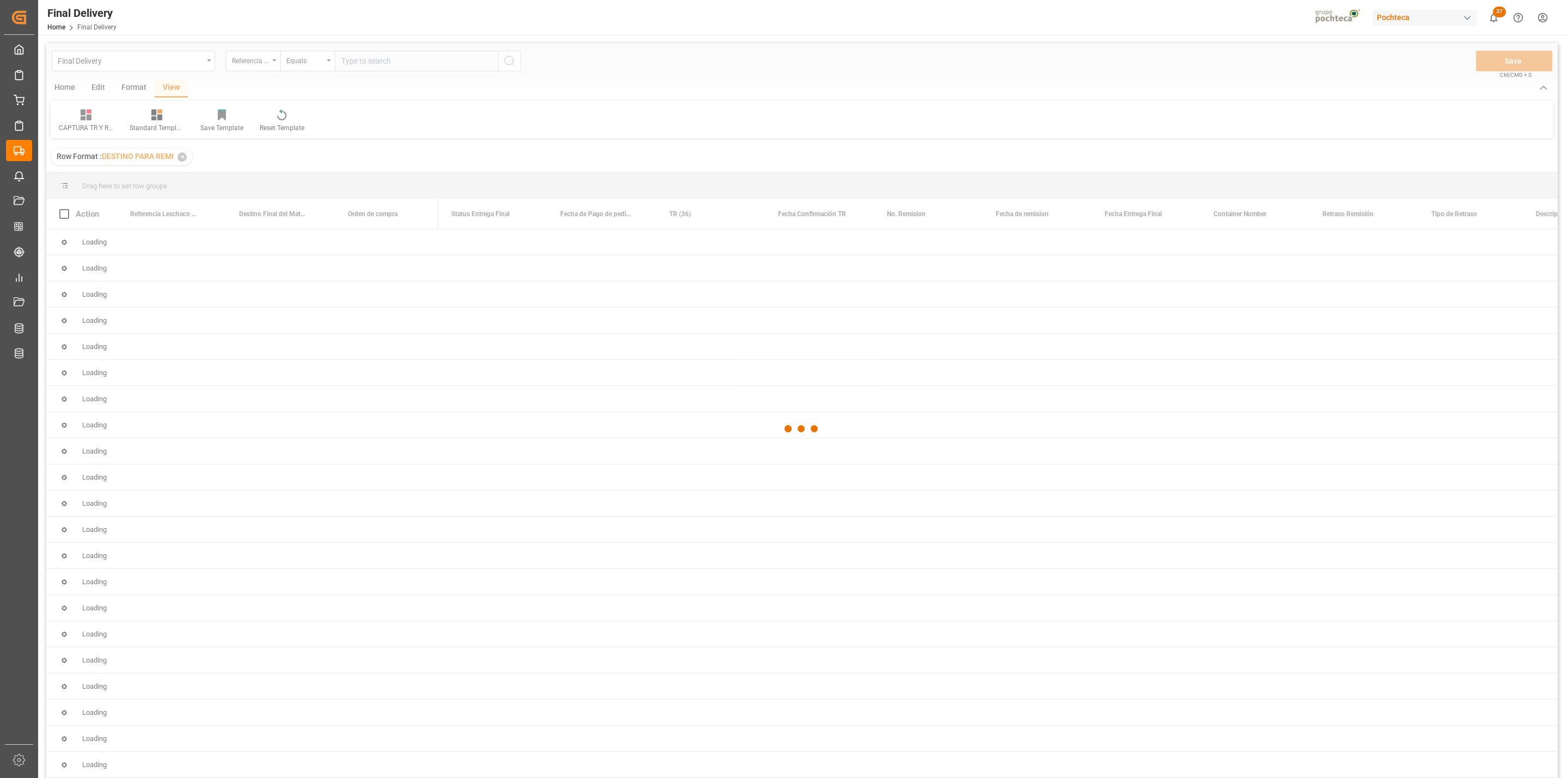
click at [121, 297] on div at bounding box center [802, 429] width 1511 height 771
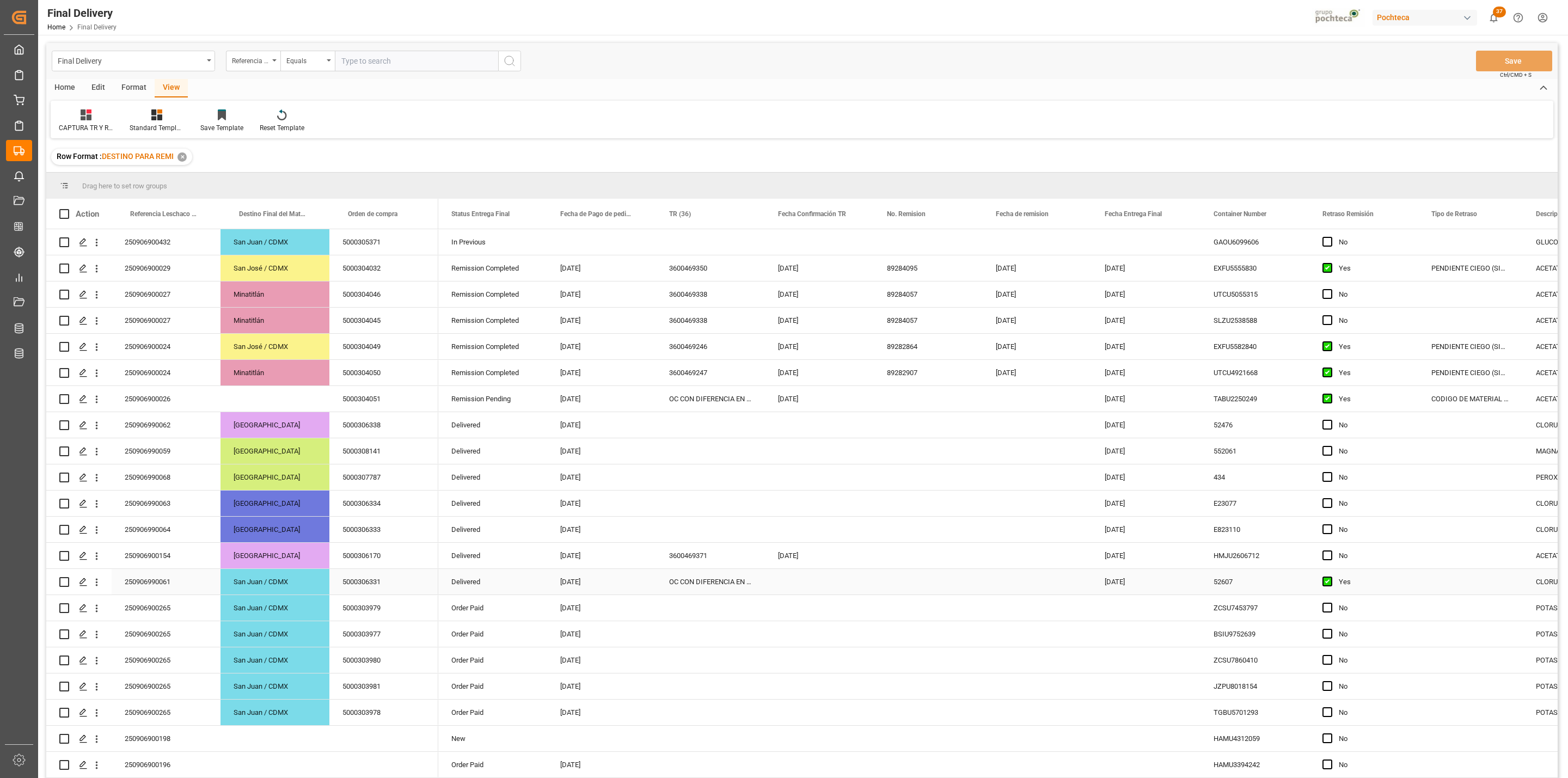
click at [729, 578] on div "OC CON DIFERENCIA EN SAP" at bounding box center [710, 582] width 109 height 26
click at [807, 585] on div "Press SPACE to select this row." at bounding box center [819, 582] width 109 height 26
click at [1134, 573] on div "04-09-2025" at bounding box center [1146, 582] width 109 height 26
click at [1482, 70] on button "Save" at bounding box center [1514, 61] width 76 height 21
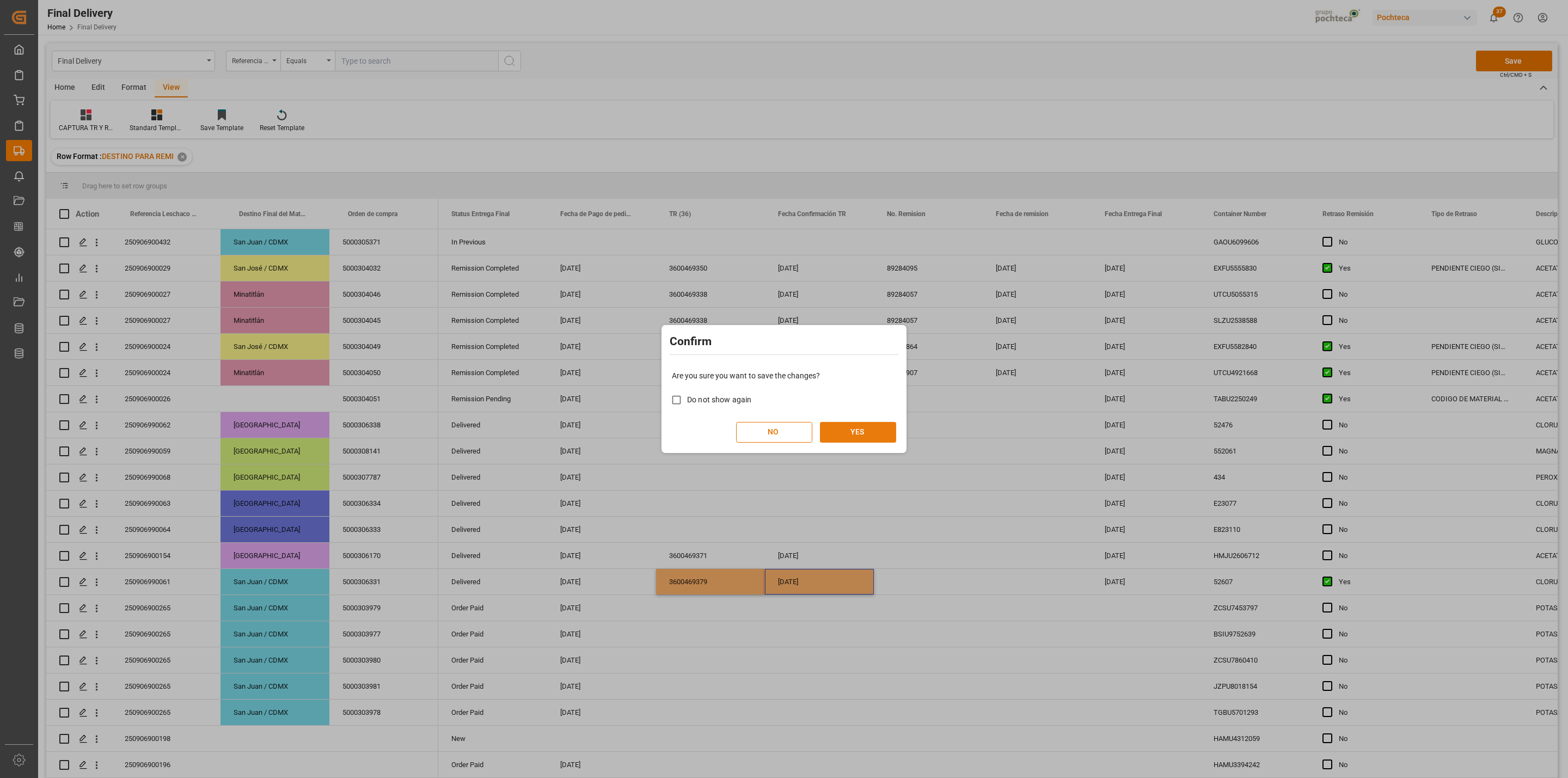
click at [866, 435] on button "YES" at bounding box center [858, 432] width 76 height 21
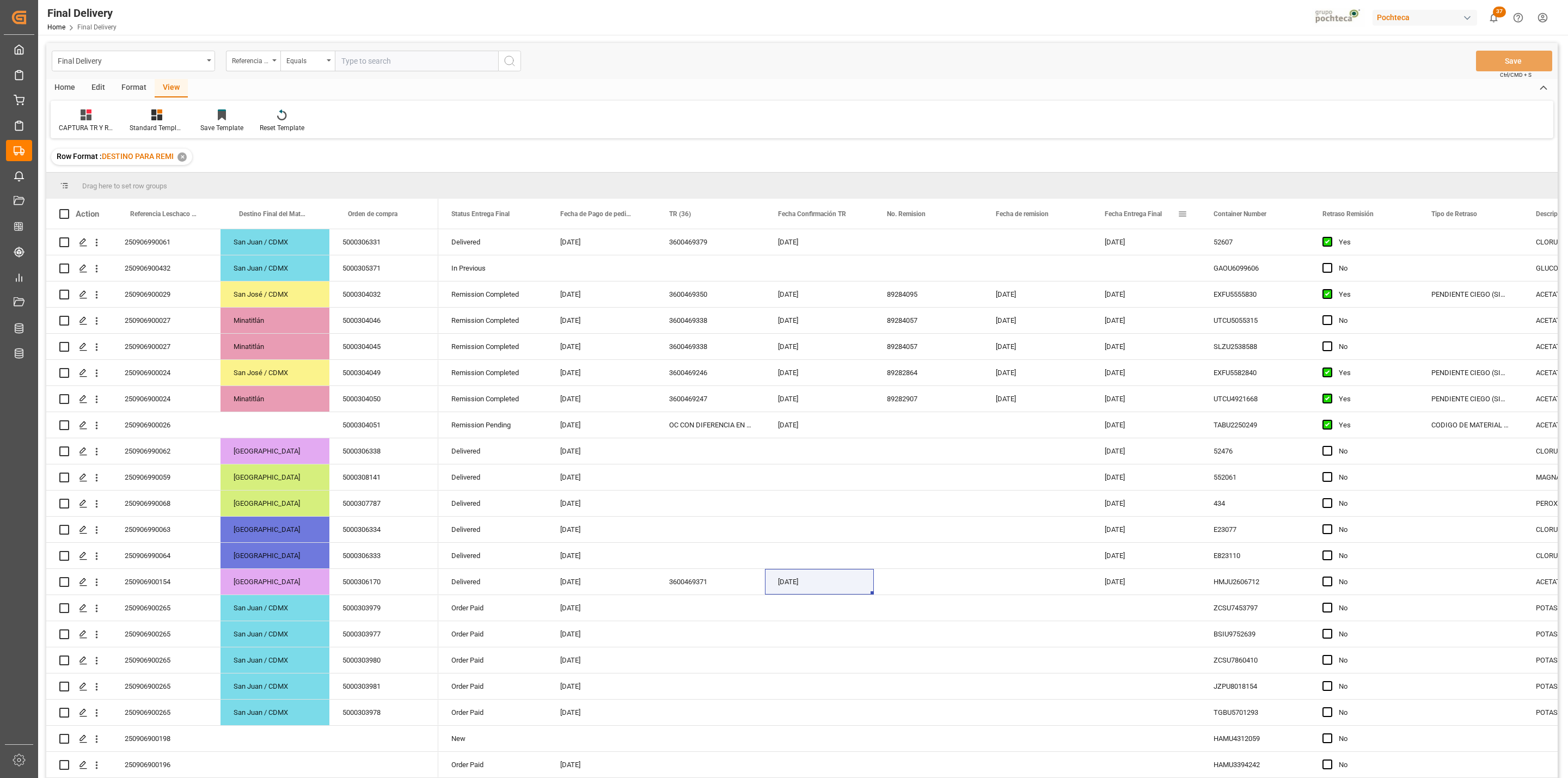
click at [1181, 214] on span at bounding box center [1183, 214] width 10 height 10
click at [1240, 209] on span "filter" at bounding box center [1244, 216] width 48 height 19
click at [1276, 263] on input "date" at bounding box center [1232, 273] width 107 height 22
click at [1281, 268] on input "date" at bounding box center [1232, 273] width 107 height 22
type input "2025-09-04"
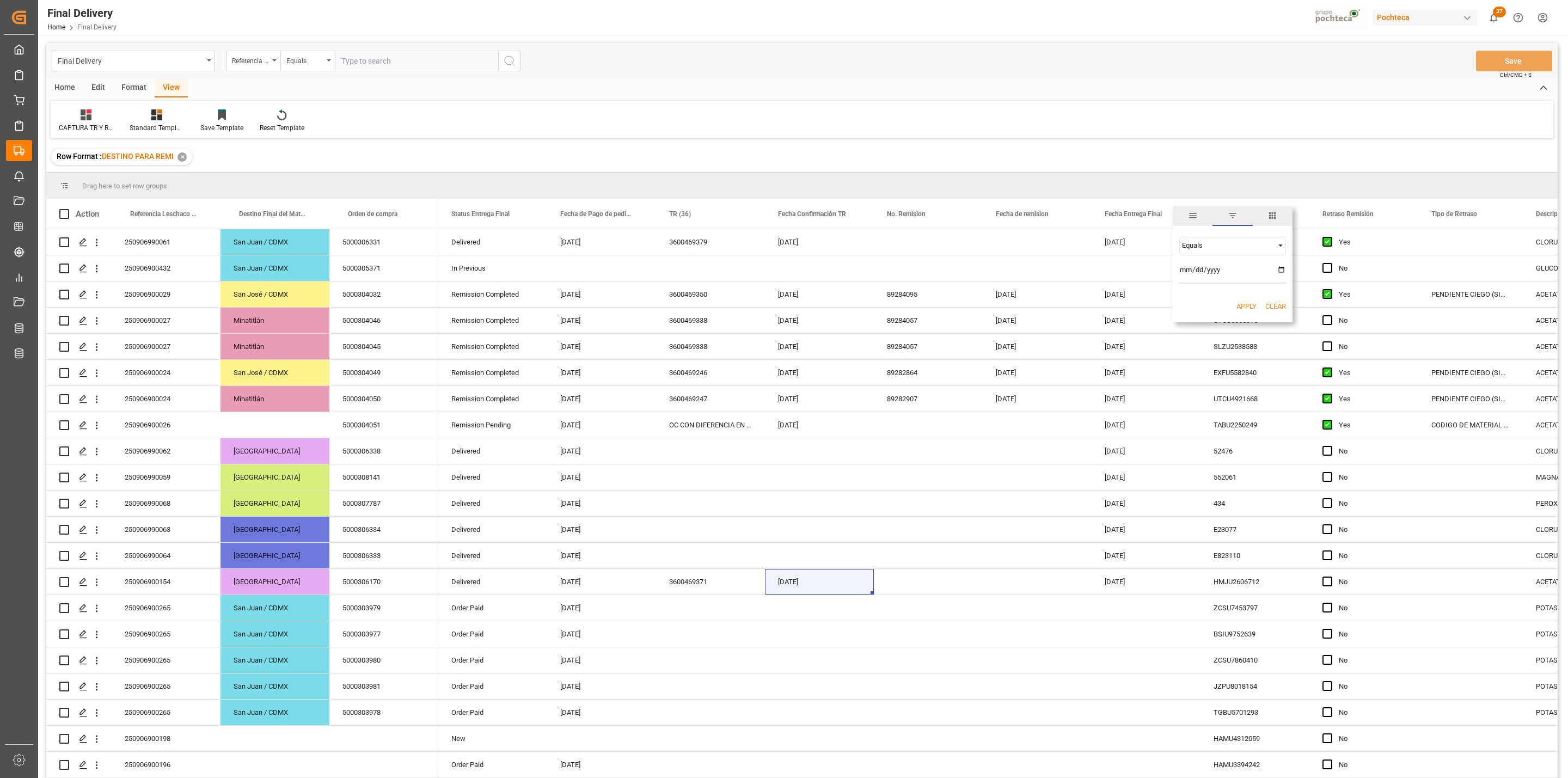
click at [1245, 303] on button "Apply" at bounding box center [1246, 307] width 20 height 11
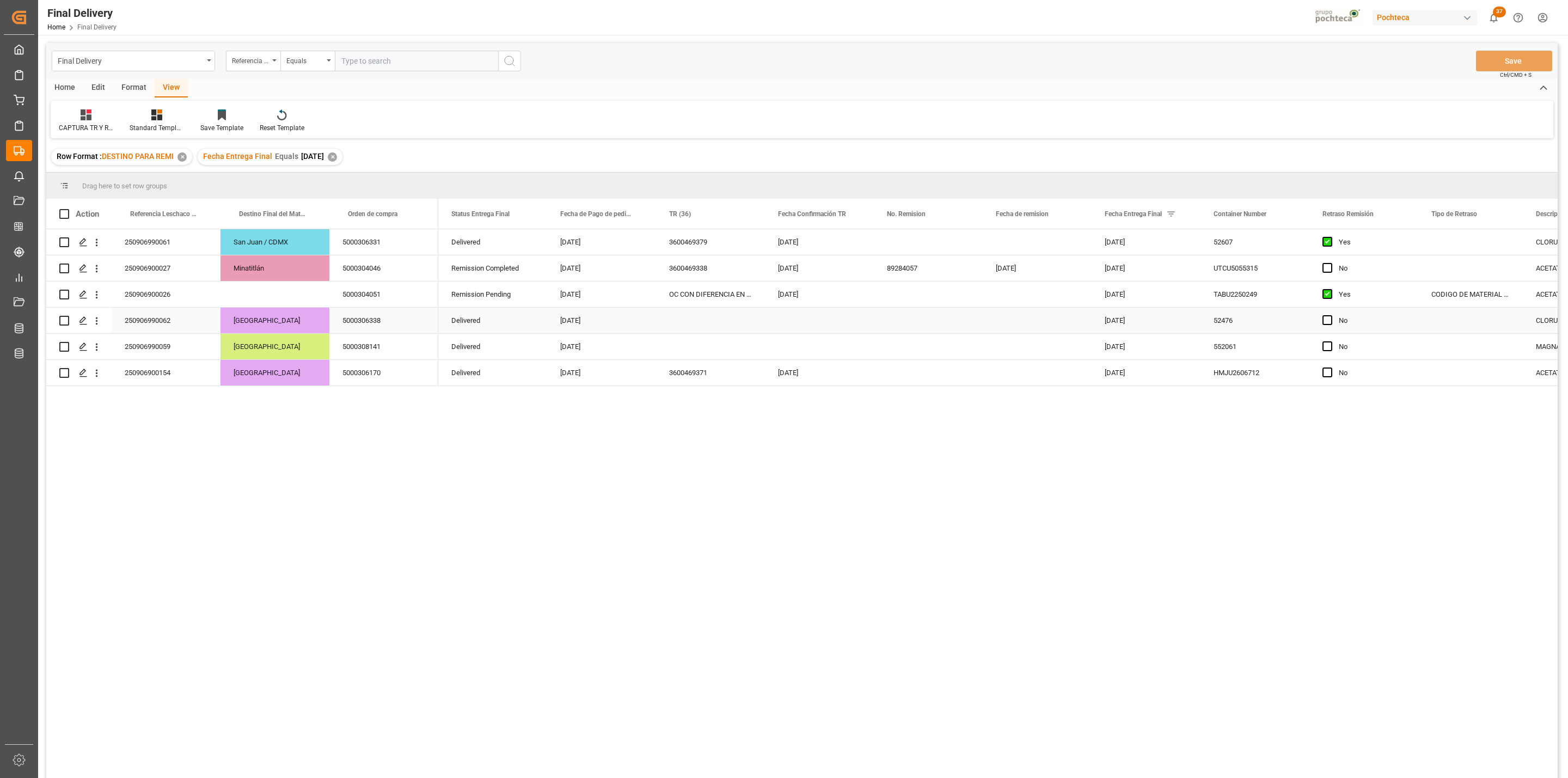
click at [185, 323] on div "250906990062" at bounding box center [166, 320] width 109 height 26
click at [1535, 32] on div "Final Delivery Home Final Delivery Pochteca 37 Notifications Only show unread A…" at bounding box center [799, 17] width 1538 height 35
click at [1519, 54] on button "Save" at bounding box center [1514, 61] width 76 height 21
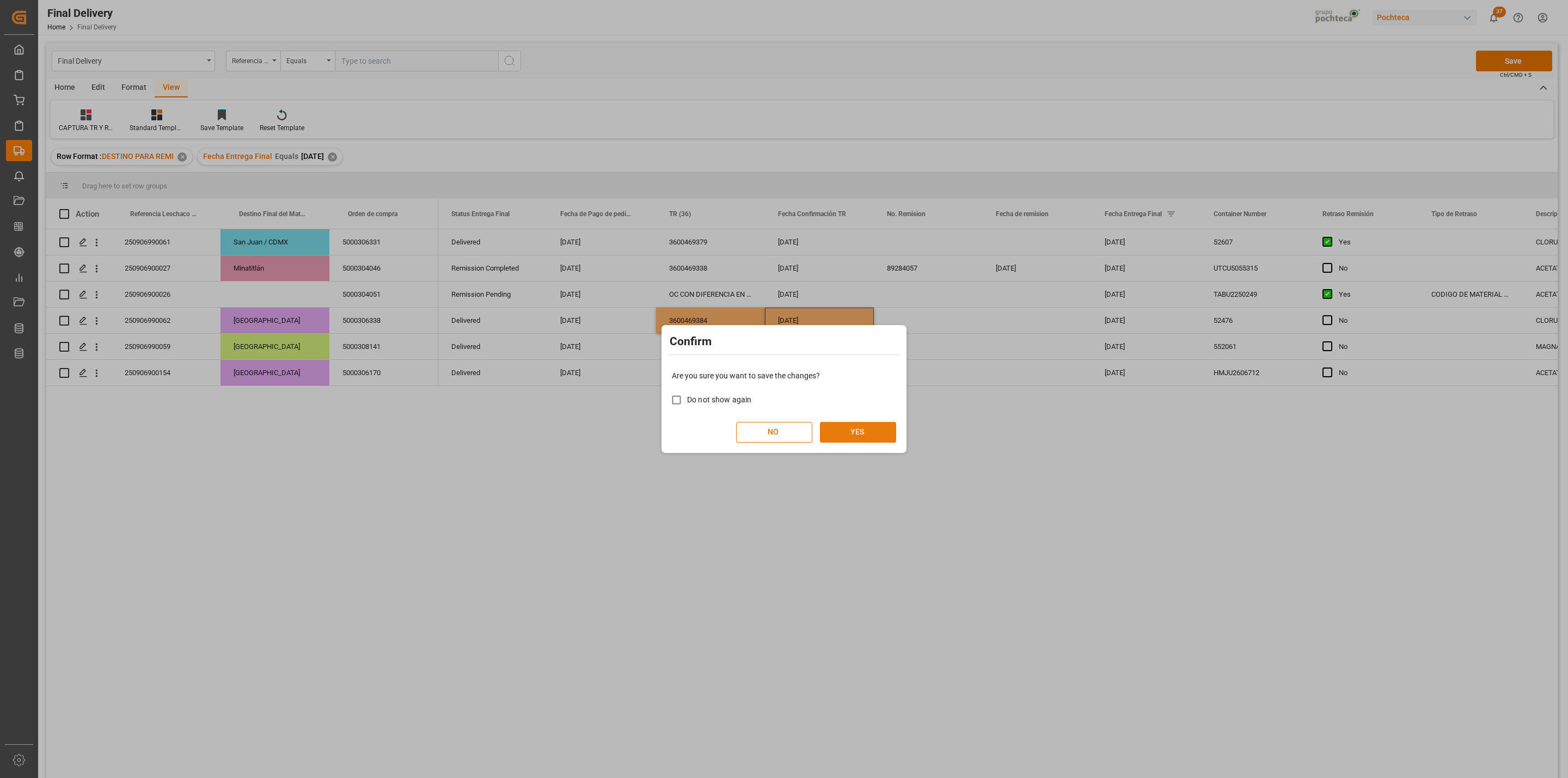
click at [848, 438] on button "YES" at bounding box center [858, 432] width 76 height 21
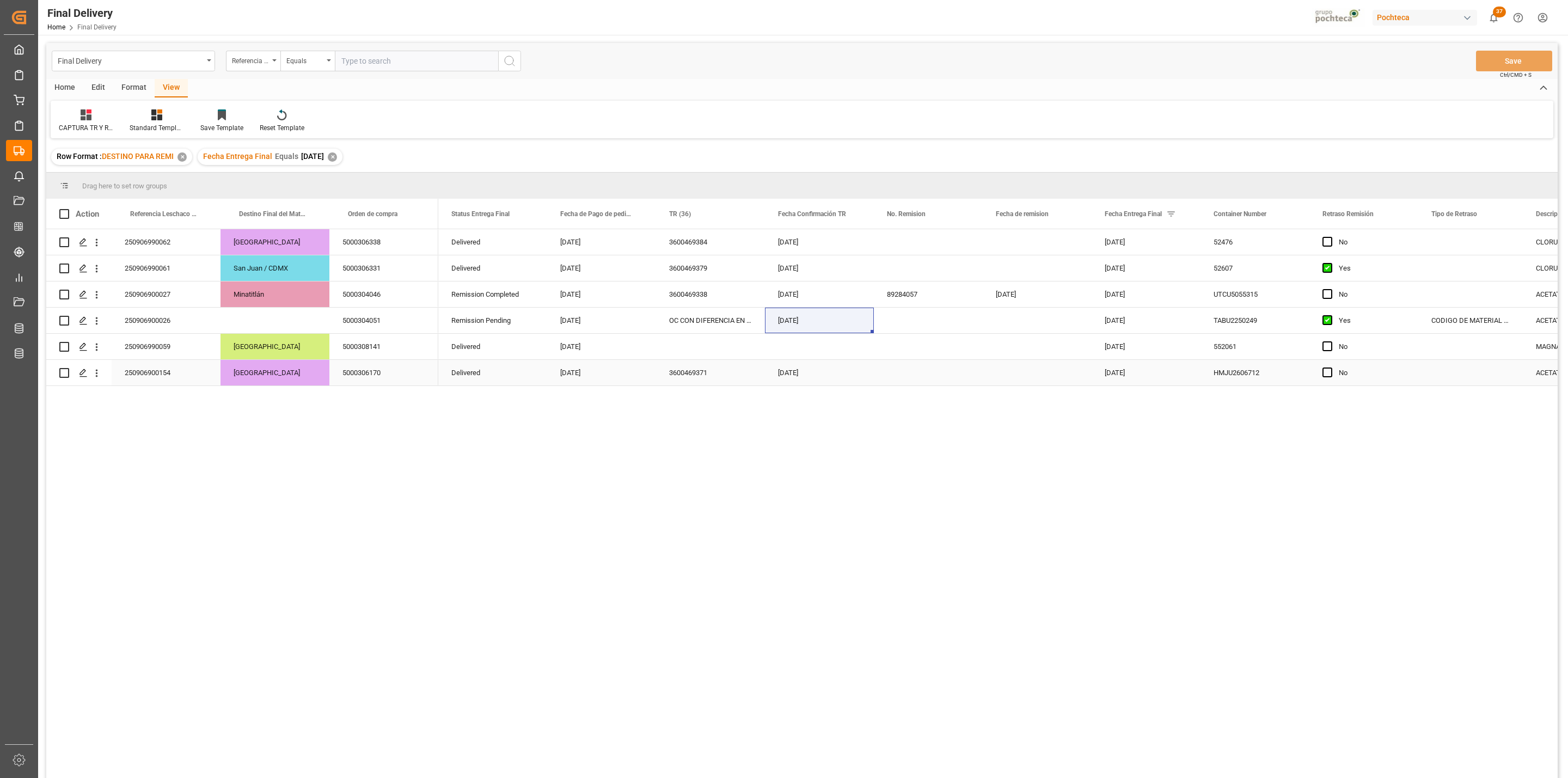
click at [689, 353] on div "Press SPACE to select this row." at bounding box center [710, 346] width 109 height 26
click at [898, 237] on div "Press SPACE to select this row." at bounding box center [928, 242] width 109 height 26
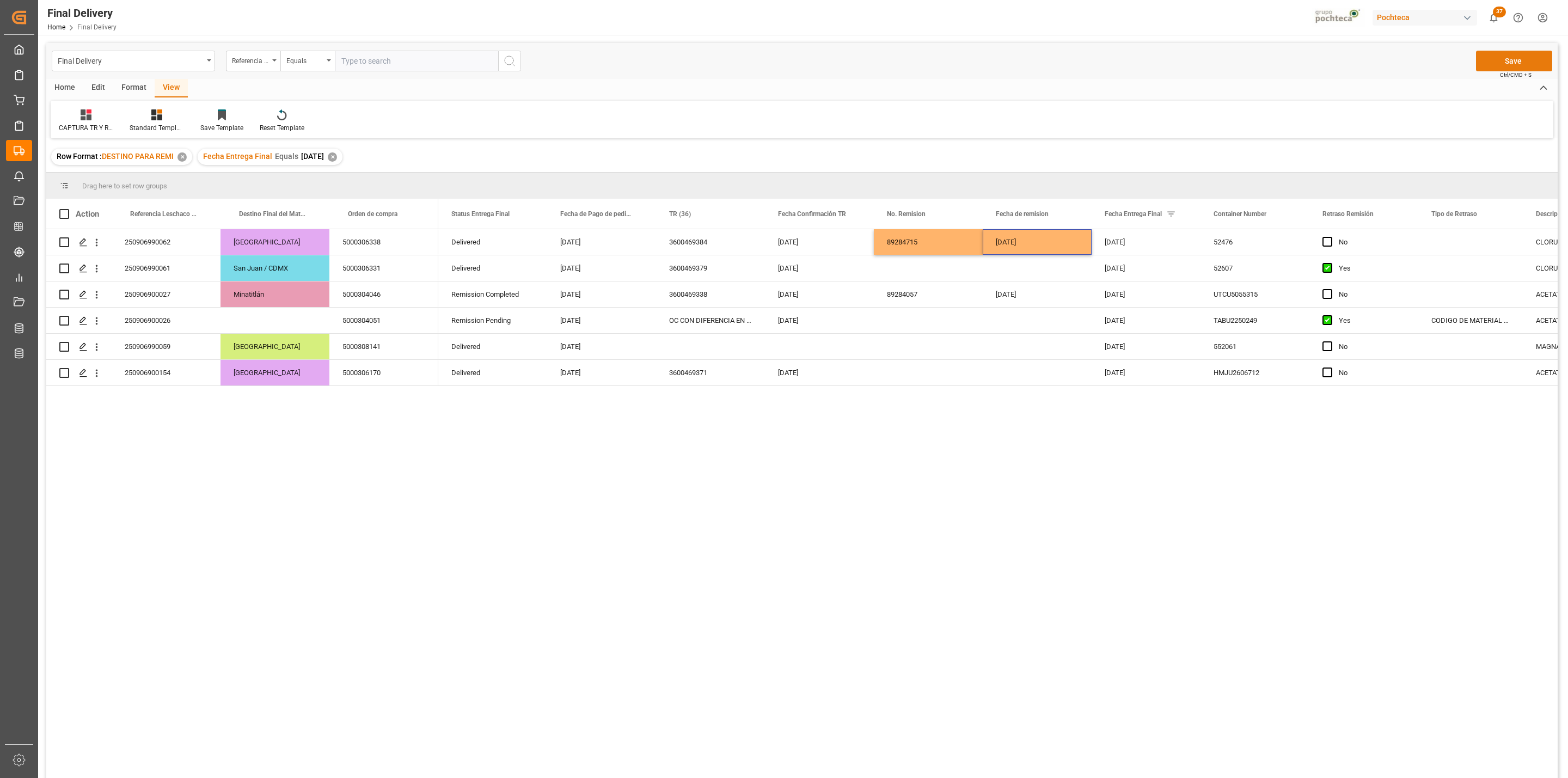
click at [1509, 51] on button "Save" at bounding box center [1514, 61] width 76 height 21
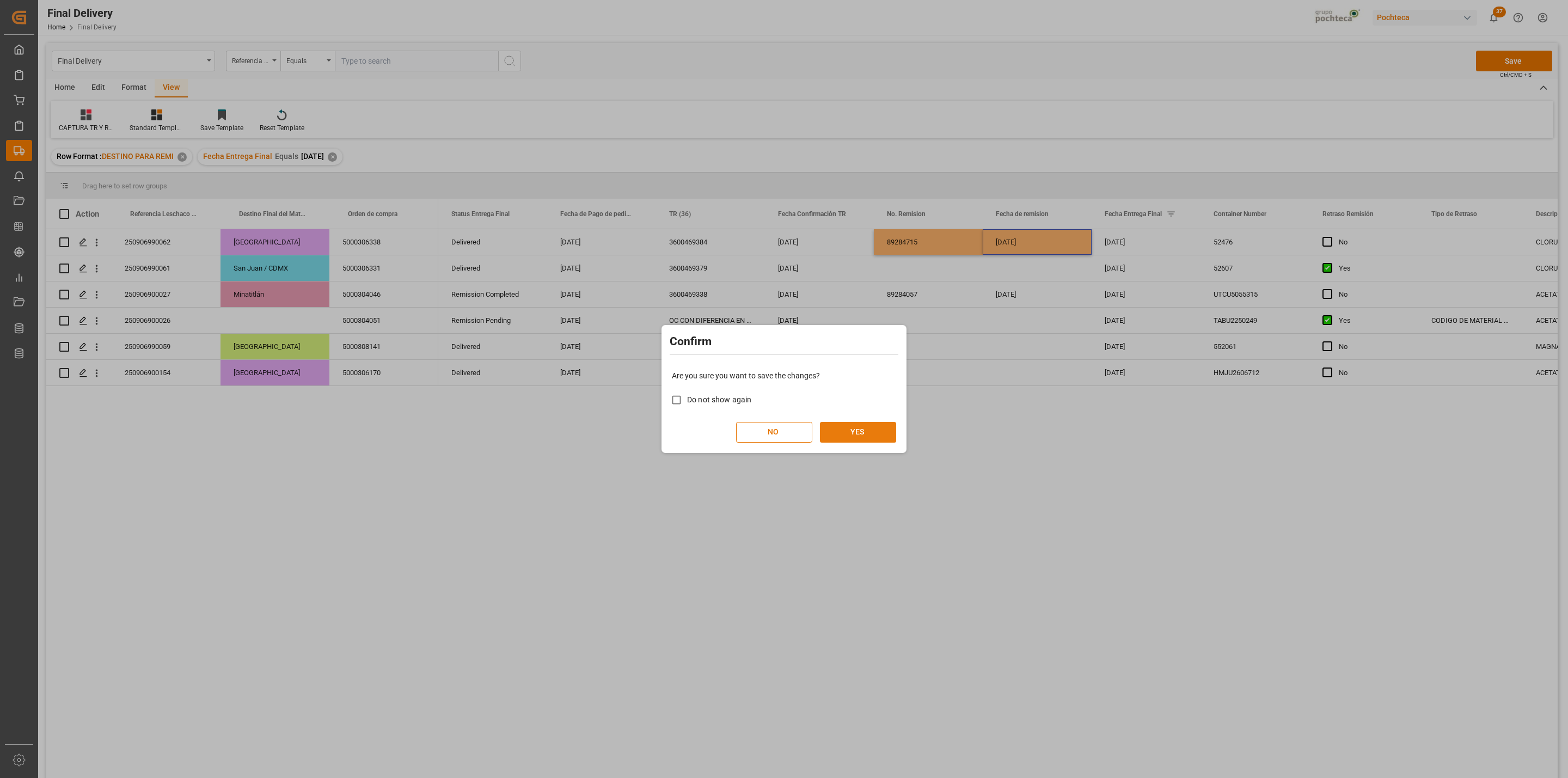
click at [879, 429] on button "YES" at bounding box center [858, 432] width 76 height 21
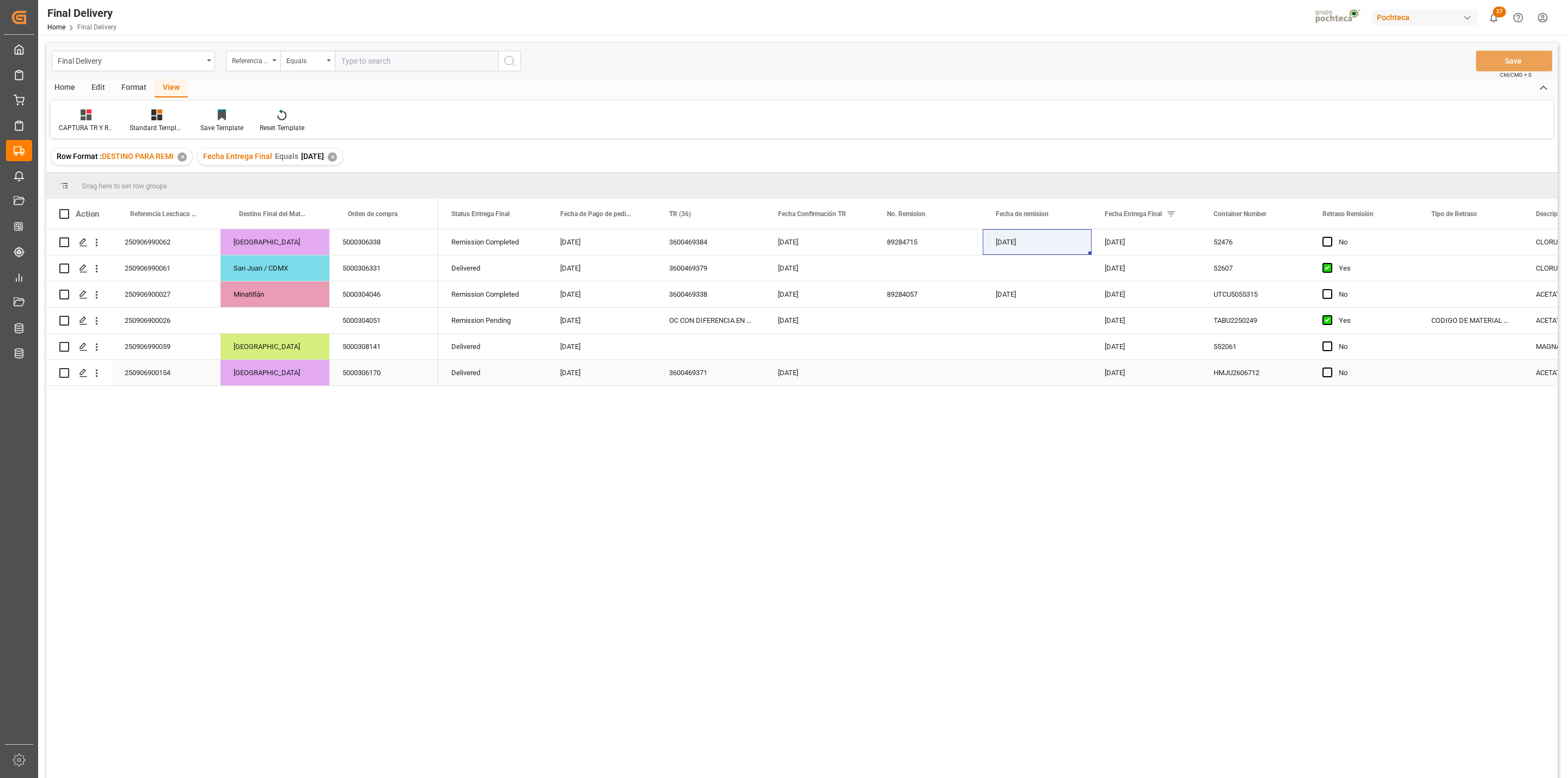
click at [886, 383] on div "Press SPACE to select this row." at bounding box center [928, 373] width 109 height 26
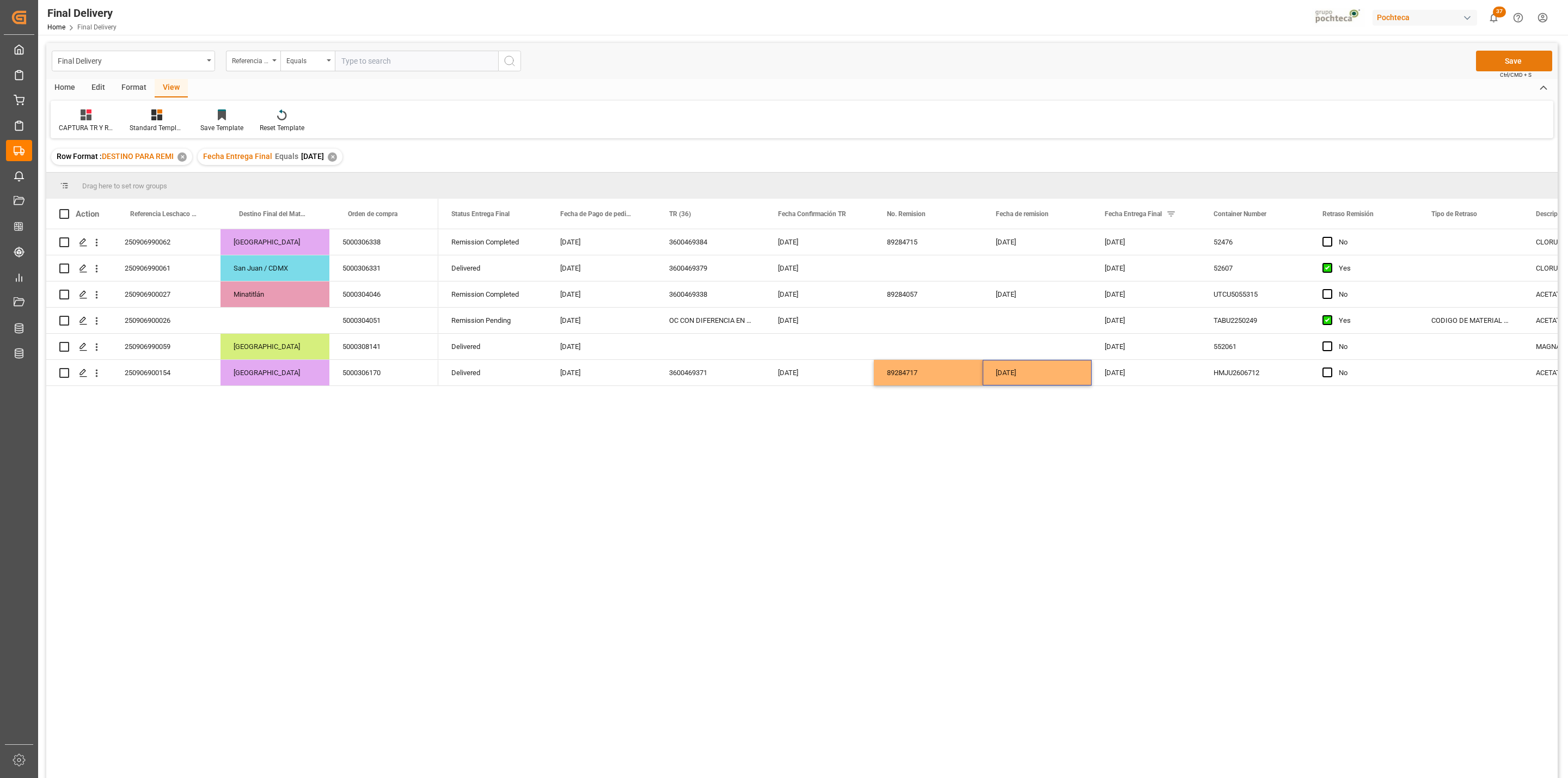
click at [1496, 60] on button "Save" at bounding box center [1514, 61] width 76 height 21
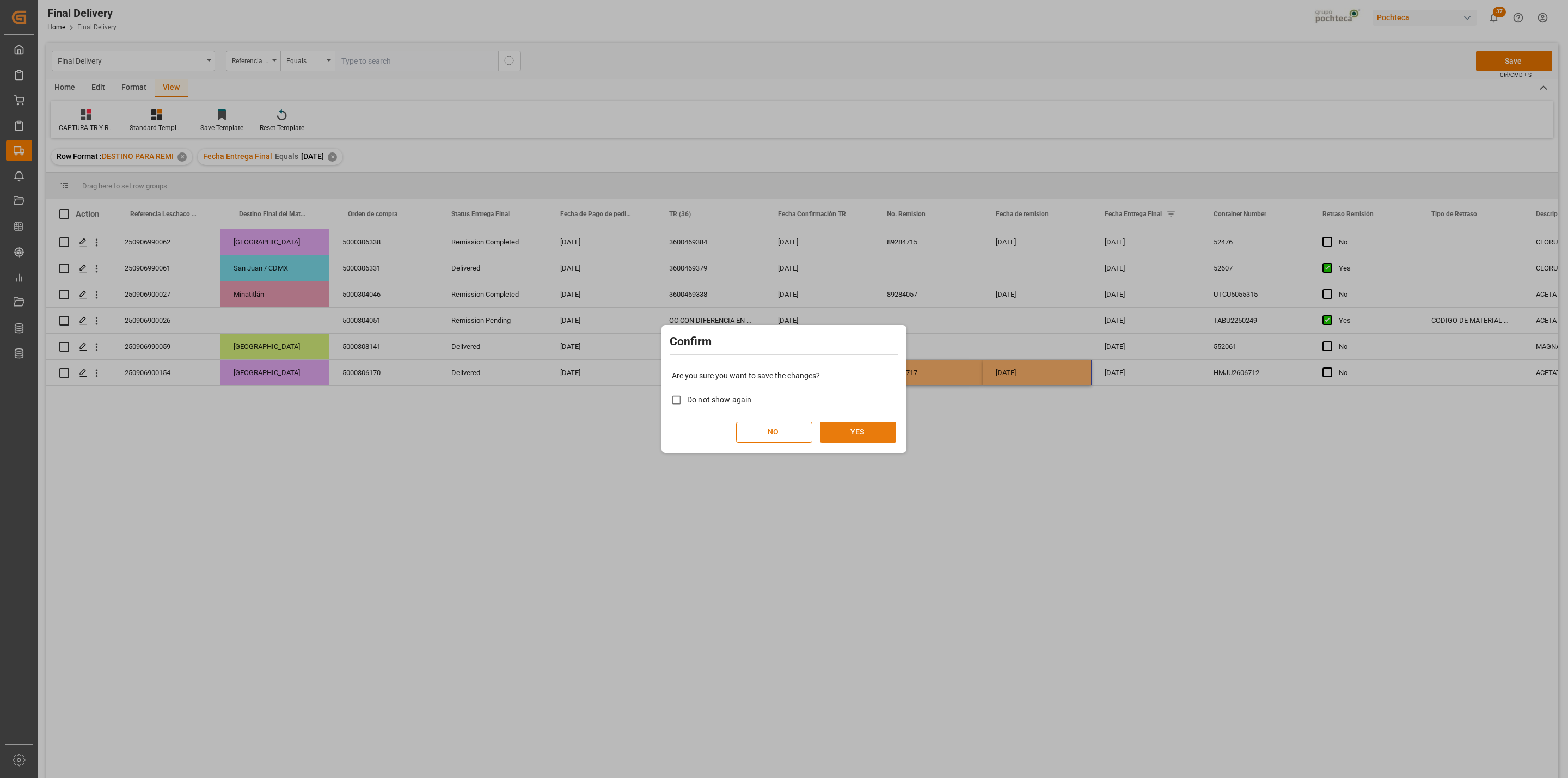
click at [861, 438] on button "YES" at bounding box center [858, 432] width 76 height 21
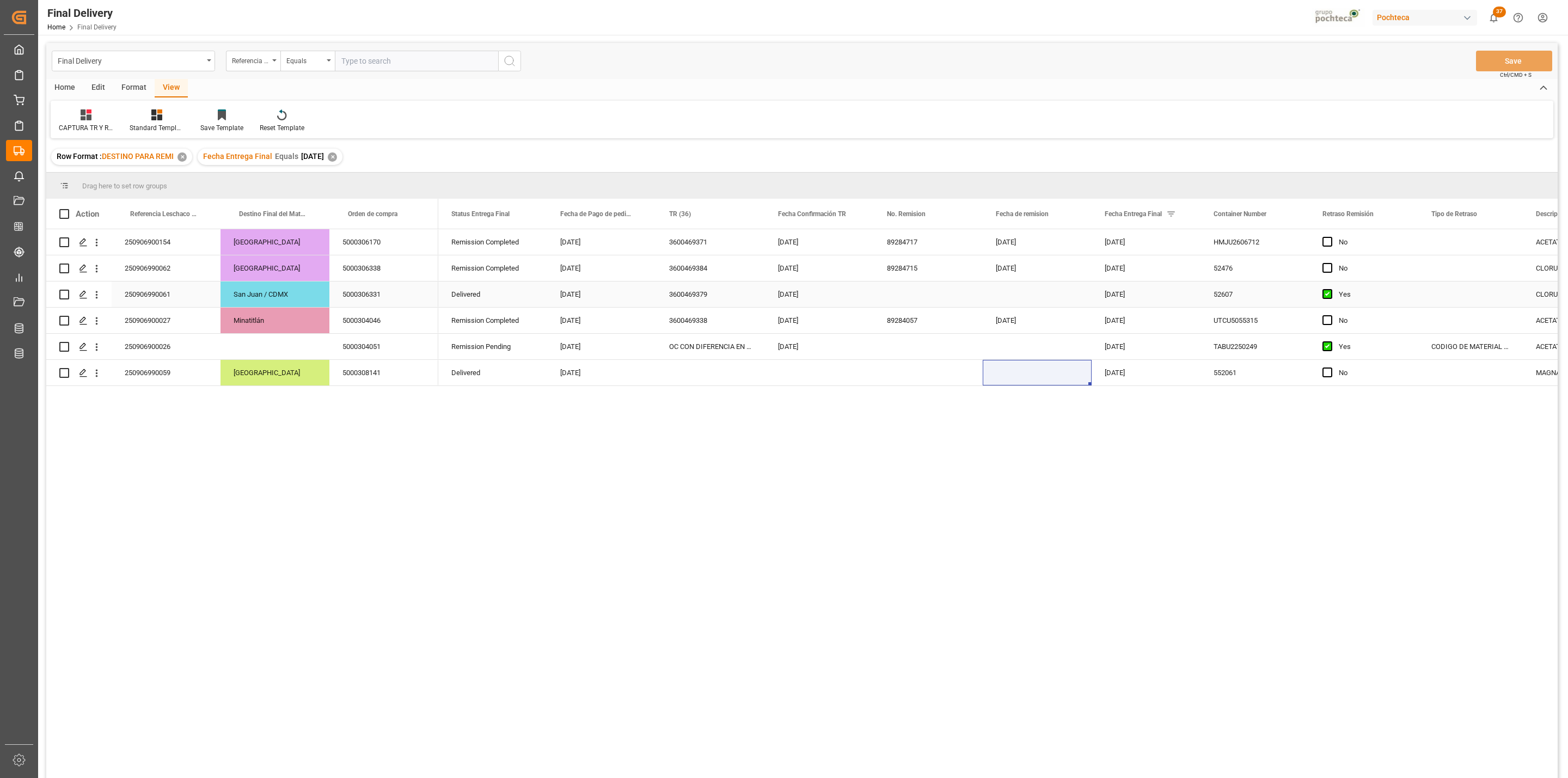
click at [894, 299] on div "Press SPACE to select this row." at bounding box center [928, 294] width 109 height 26
click at [1176, 297] on div "04-09-2025" at bounding box center [1146, 294] width 109 height 26
click at [1494, 60] on button "Save" at bounding box center [1514, 61] width 76 height 21
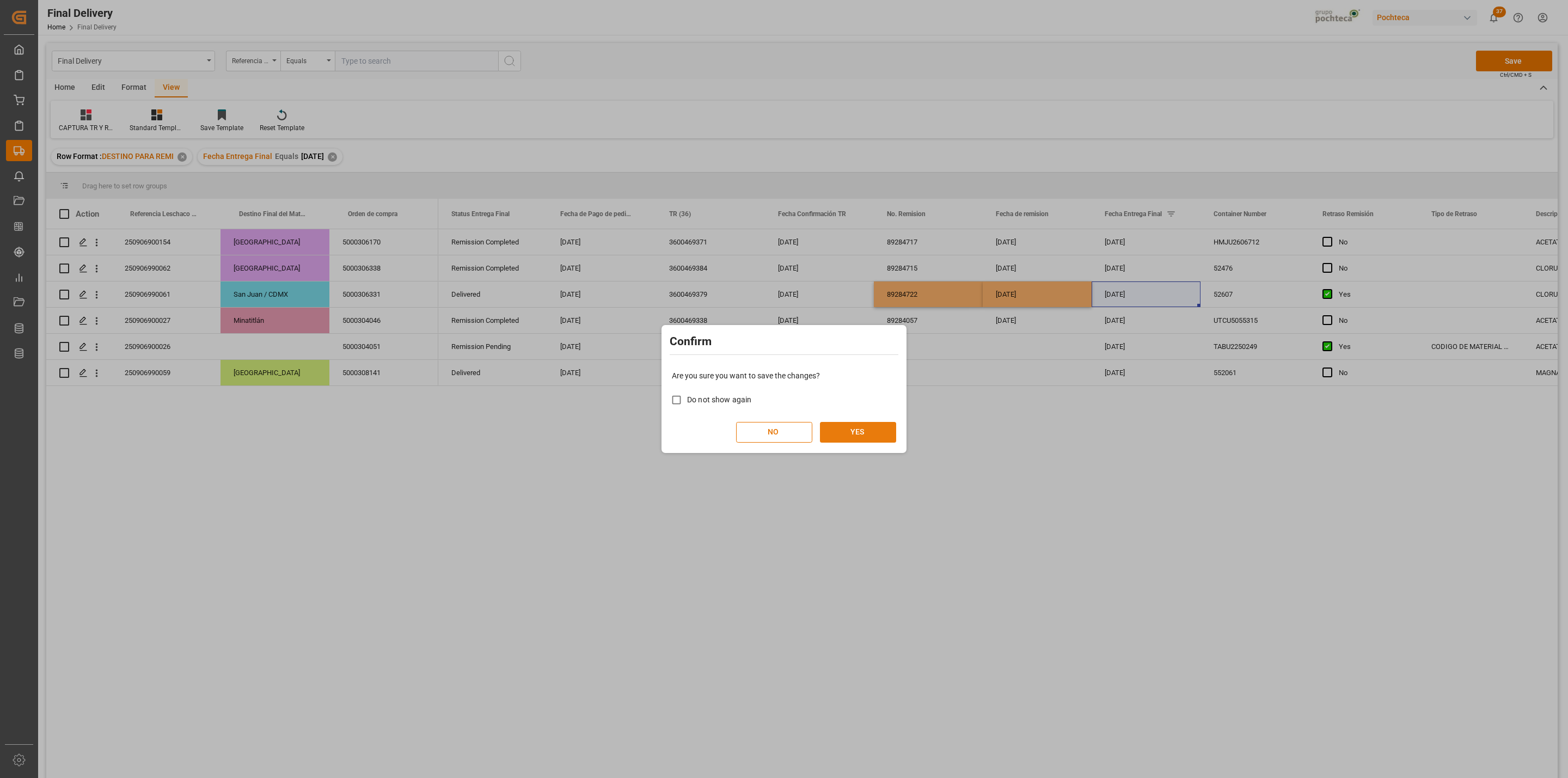
click at [855, 429] on button "YES" at bounding box center [858, 432] width 76 height 21
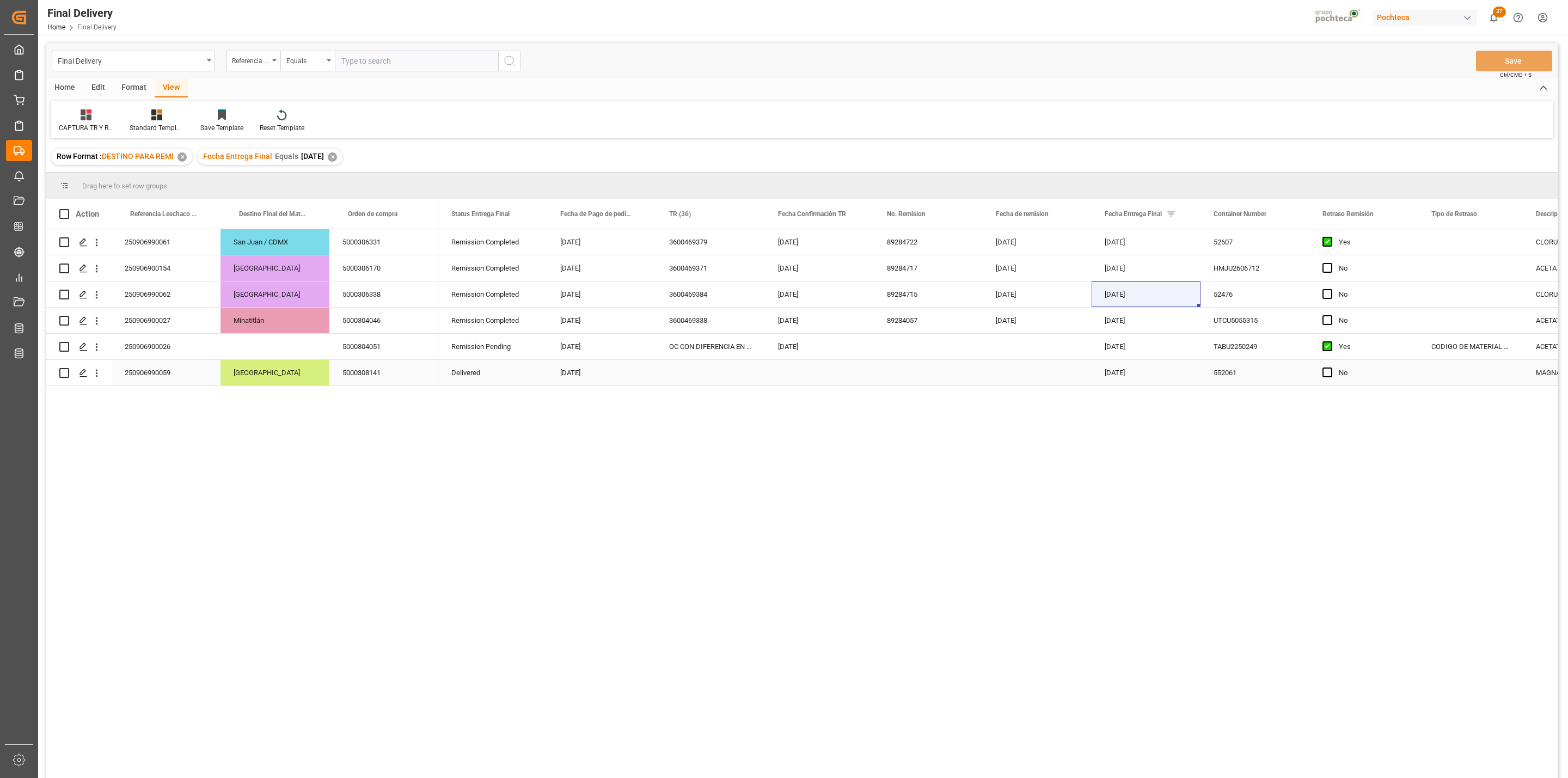
click at [715, 376] on div "Press SPACE to select this row." at bounding box center [710, 373] width 109 height 26
click at [704, 365] on input "Press SPACE to select this row." at bounding box center [710, 366] width 91 height 21
type input "PENDIENTE CANTIDADES EN LOTES"
click at [1329, 374] on span "Press SPACE to select this row." at bounding box center [1328, 373] width 10 height 10
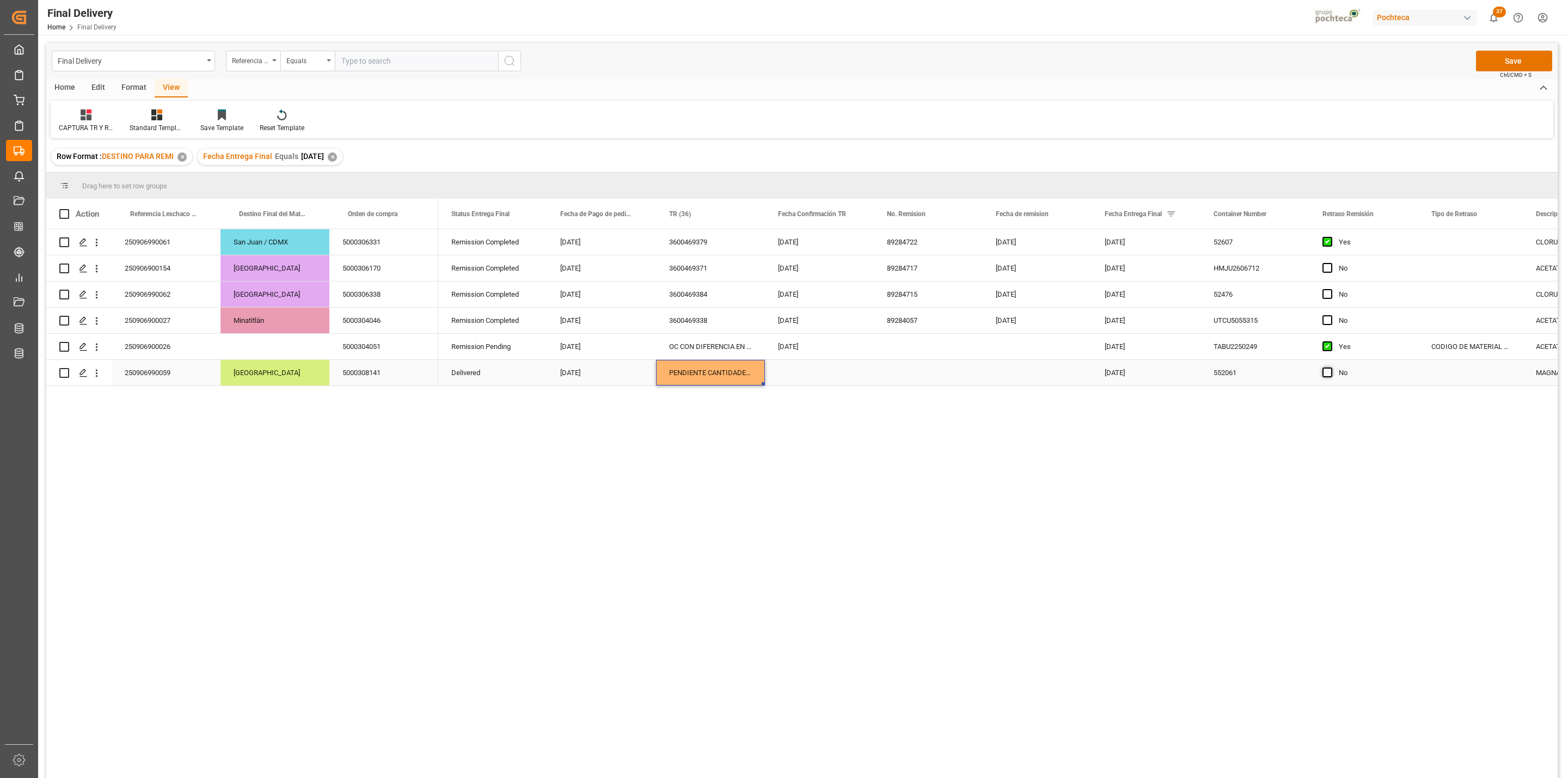
click at [1331, 368] on input "Press SPACE to select this row." at bounding box center [1331, 368] width 0 height 0
click at [1511, 59] on button "Save" at bounding box center [1514, 61] width 76 height 21
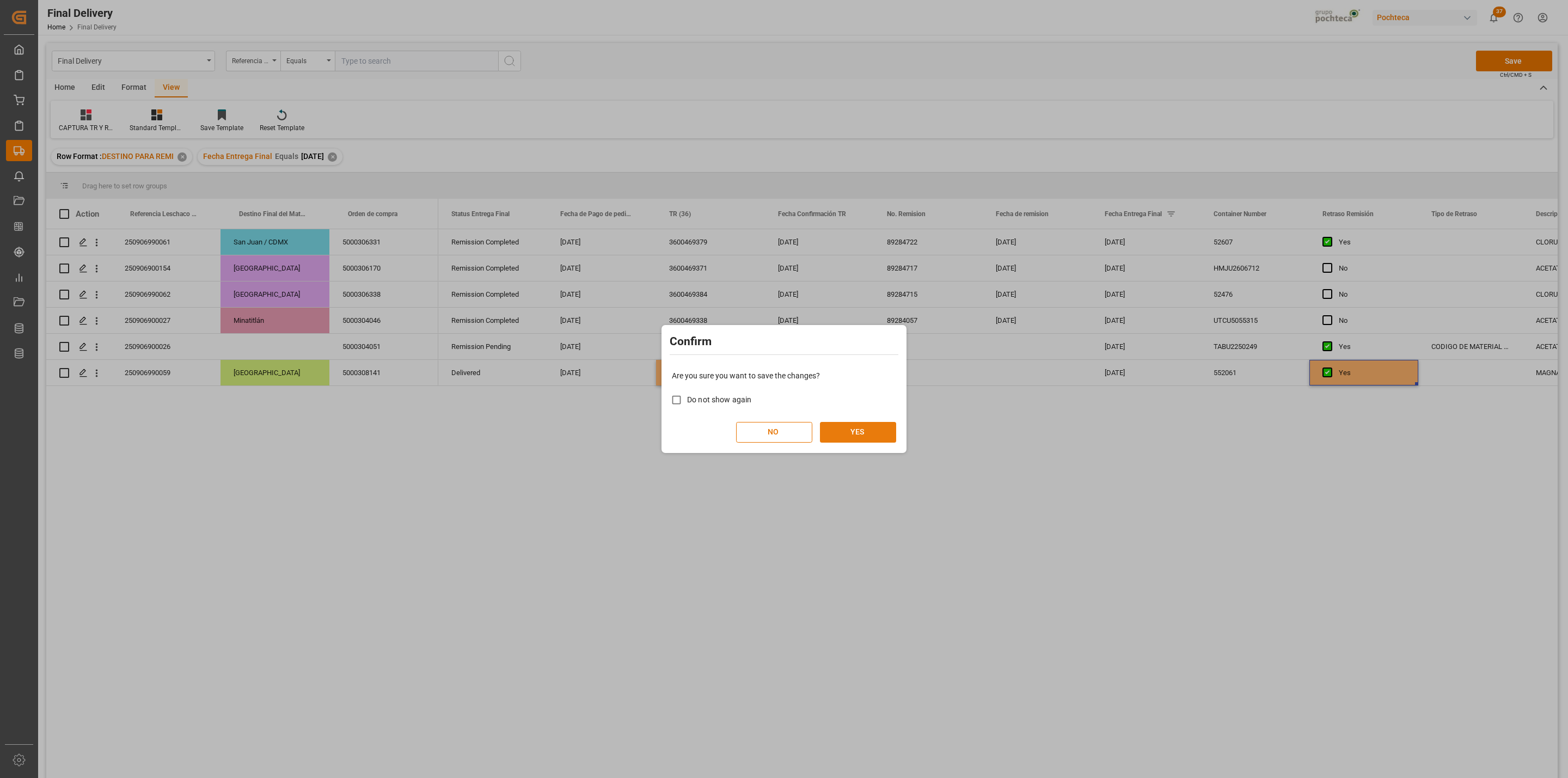
click at [853, 433] on button "YES" at bounding box center [858, 432] width 76 height 21
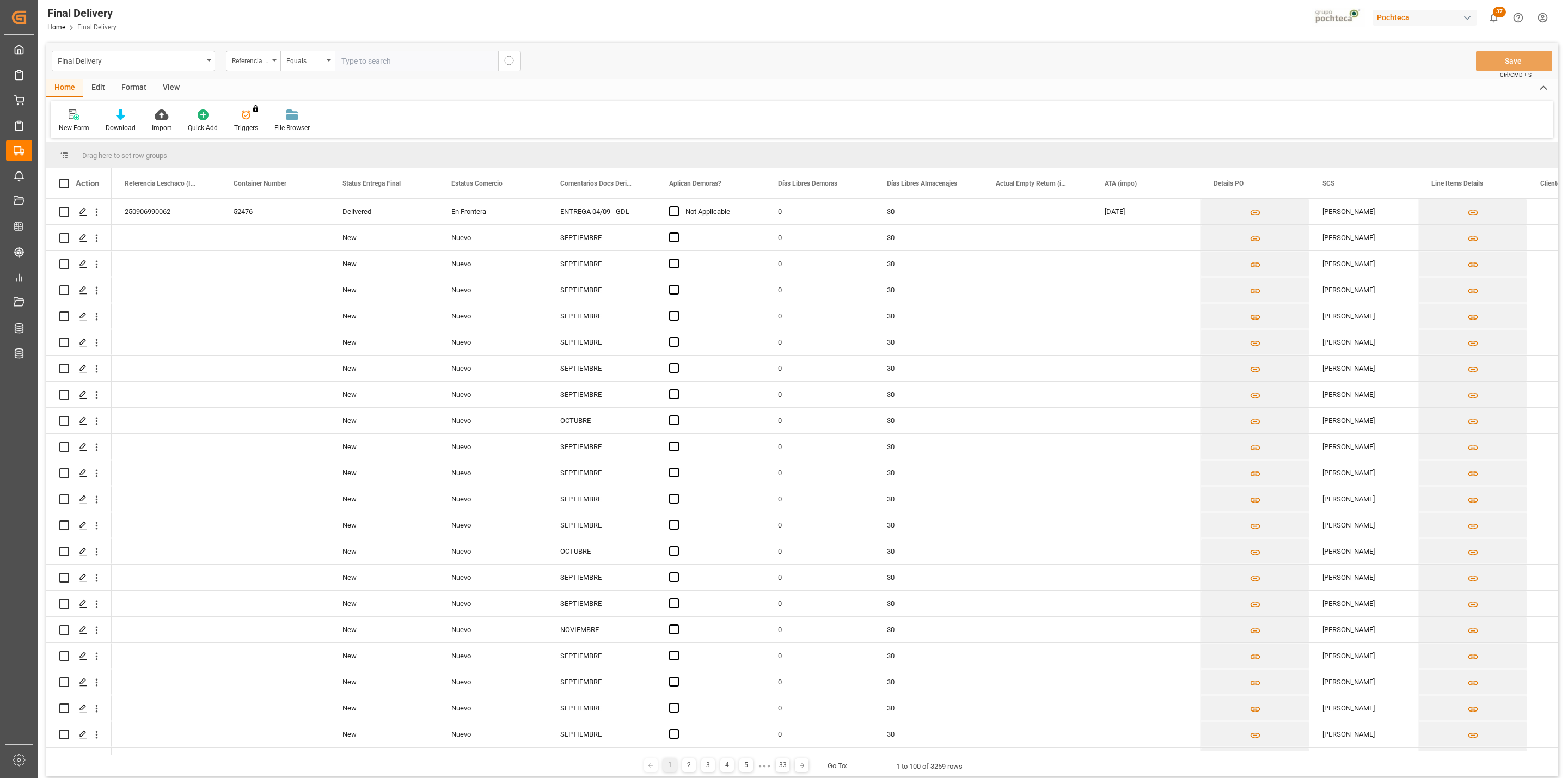
click at [173, 80] on div "View" at bounding box center [171, 88] width 33 height 18
click at [59, 125] on div "Default" at bounding box center [69, 128] width 21 height 10
click at [100, 294] on div "CAPTURA TR Y RETRASO CON ENTREGA Y SUCURSAL" at bounding box center [112, 296] width 96 height 12
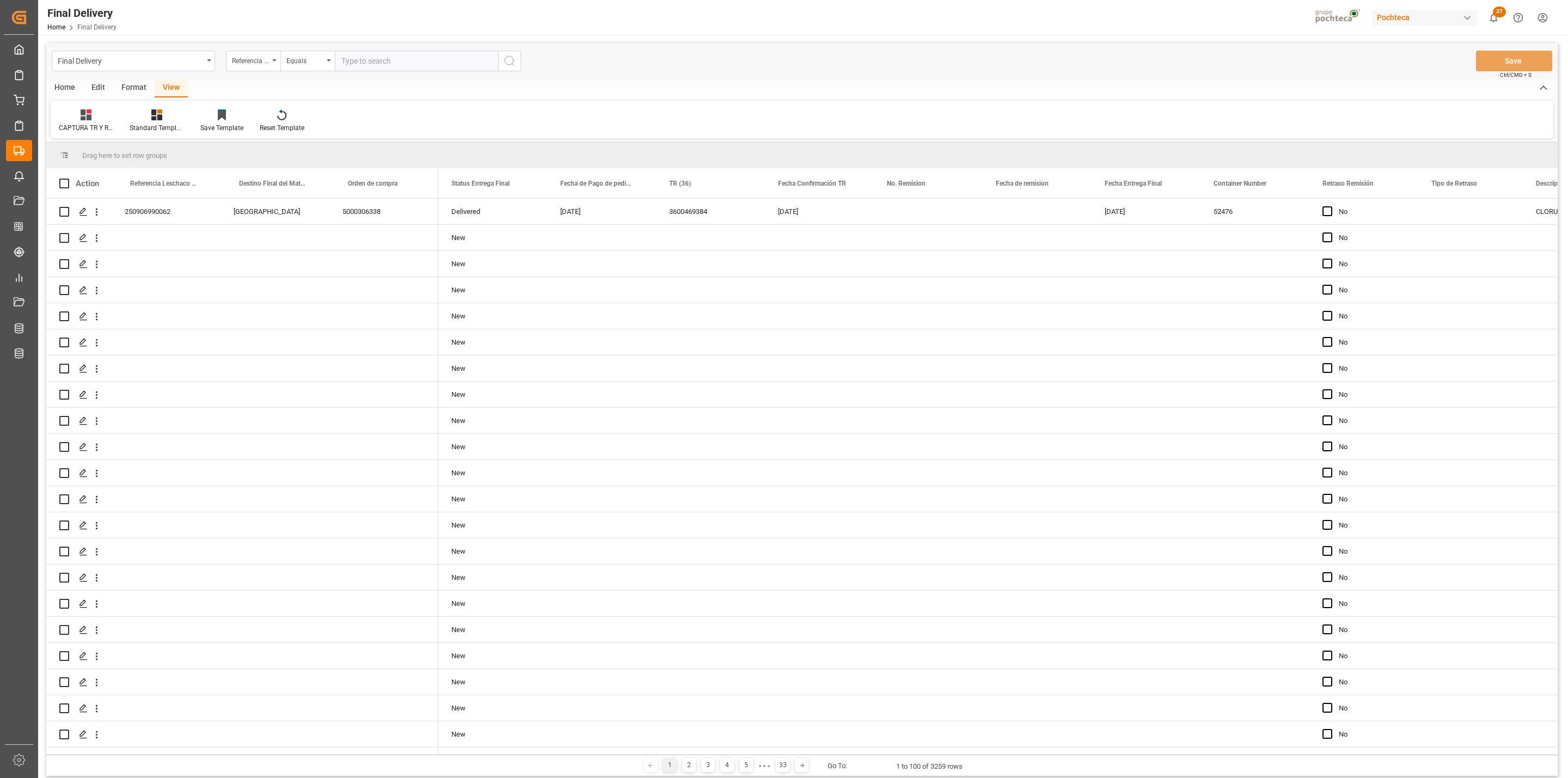
scroll to position [2064, 0]
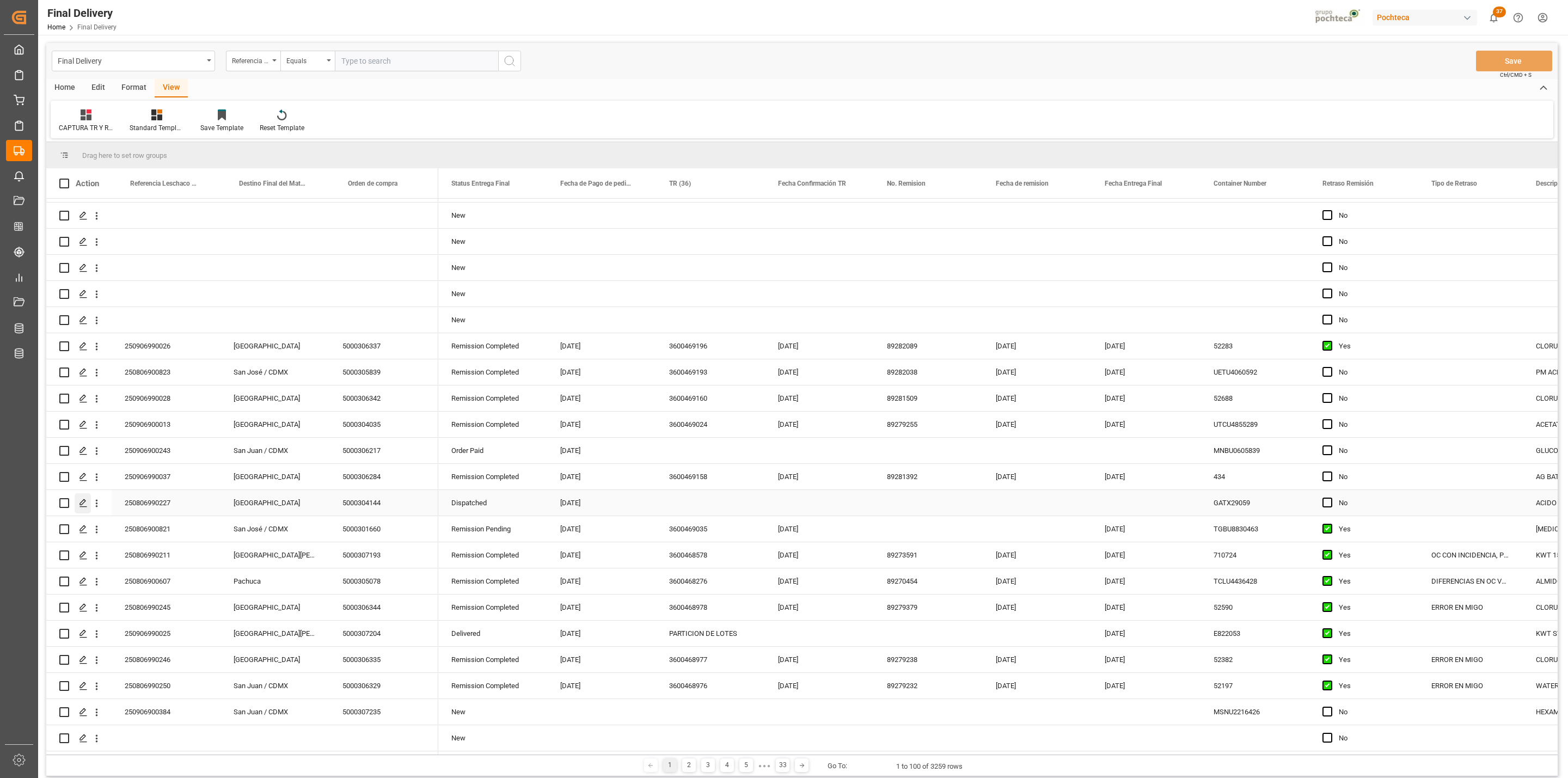
click at [82, 505] on div "Press SPACE to select this row." at bounding box center [83, 503] width 16 height 20
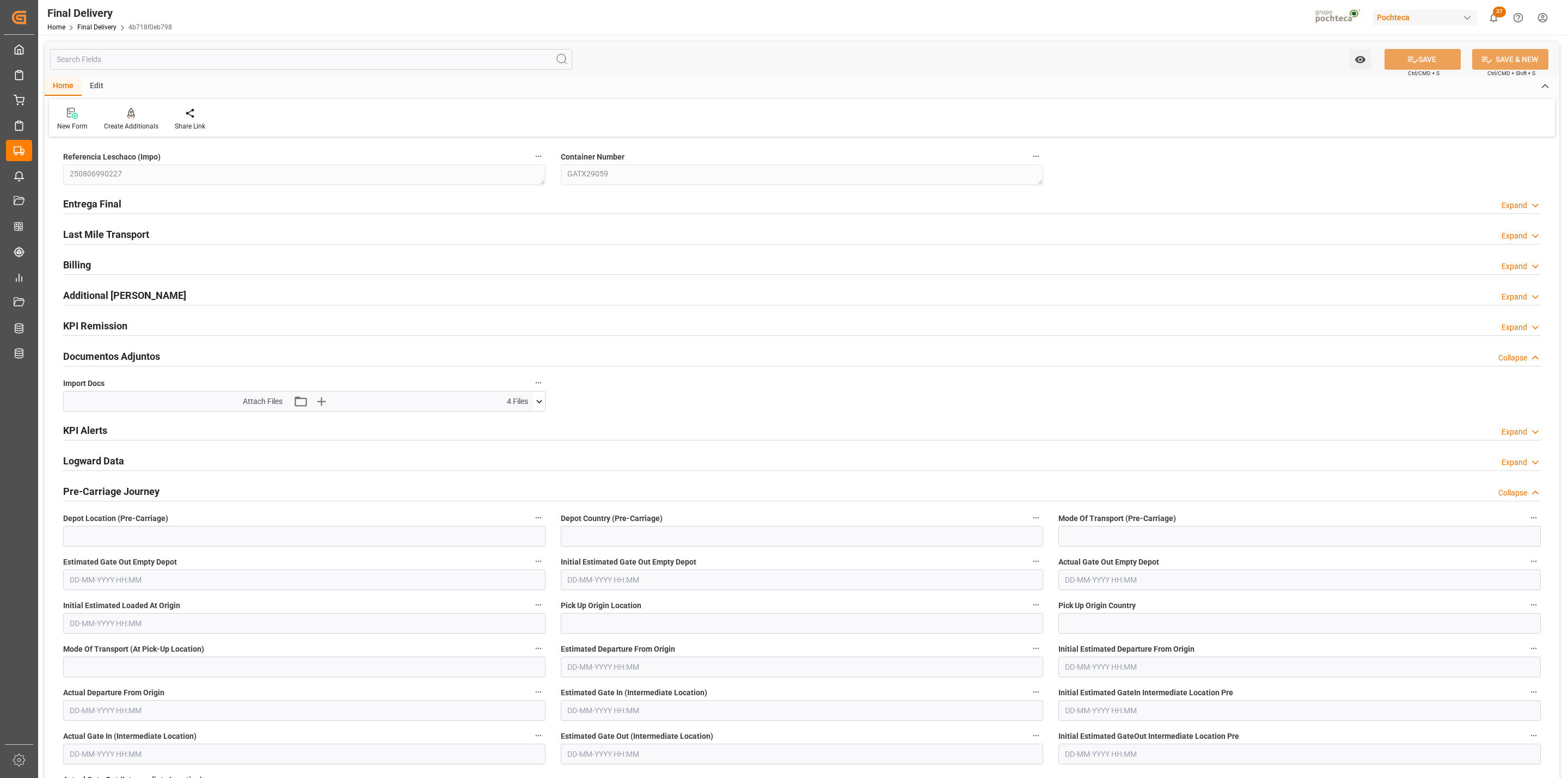
click at [544, 400] on icon at bounding box center [539, 401] width 12 height 12
click at [506, 448] on icon at bounding box center [511, 445] width 9 height 9
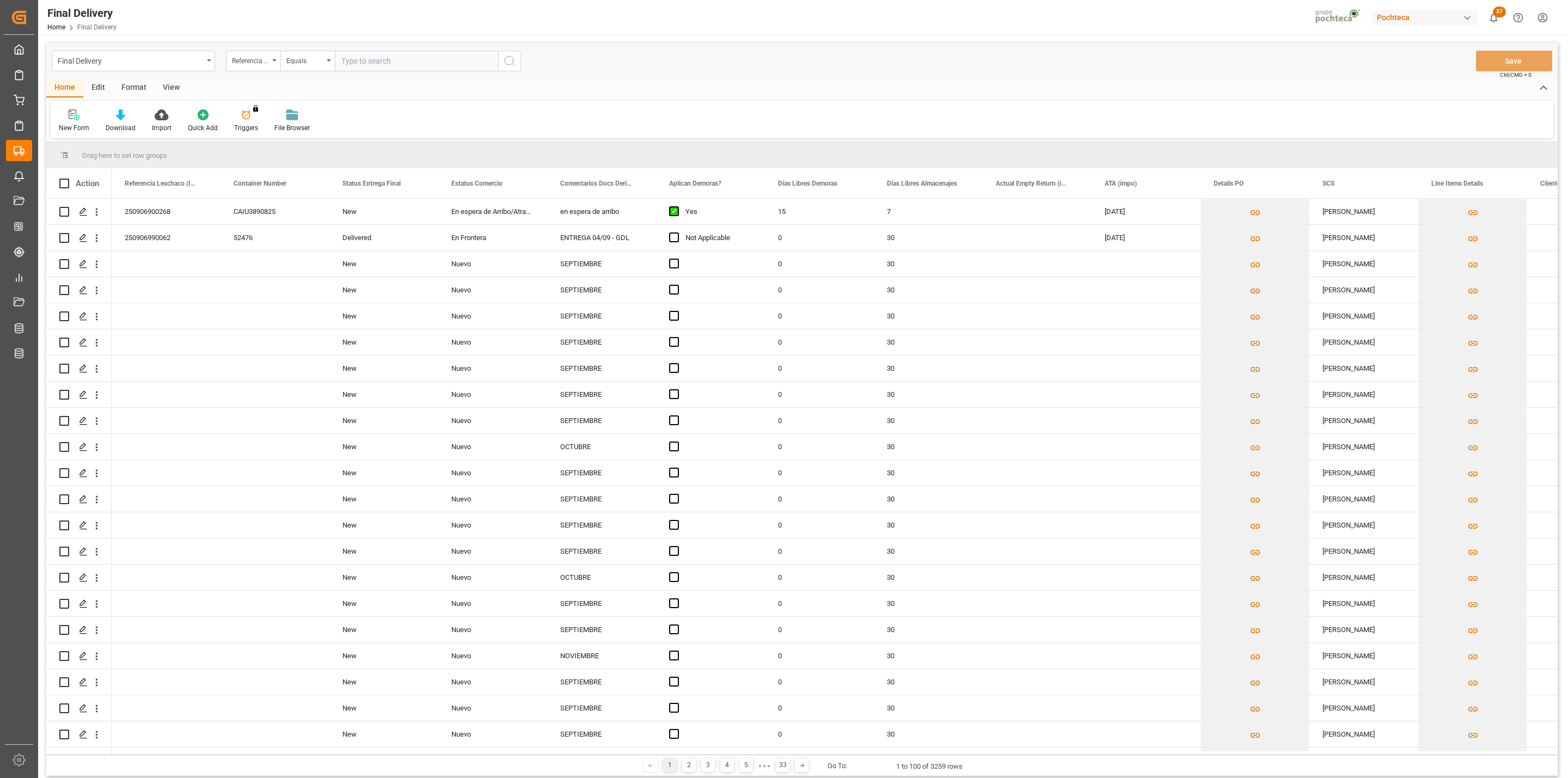
scroll to position [2064, 0]
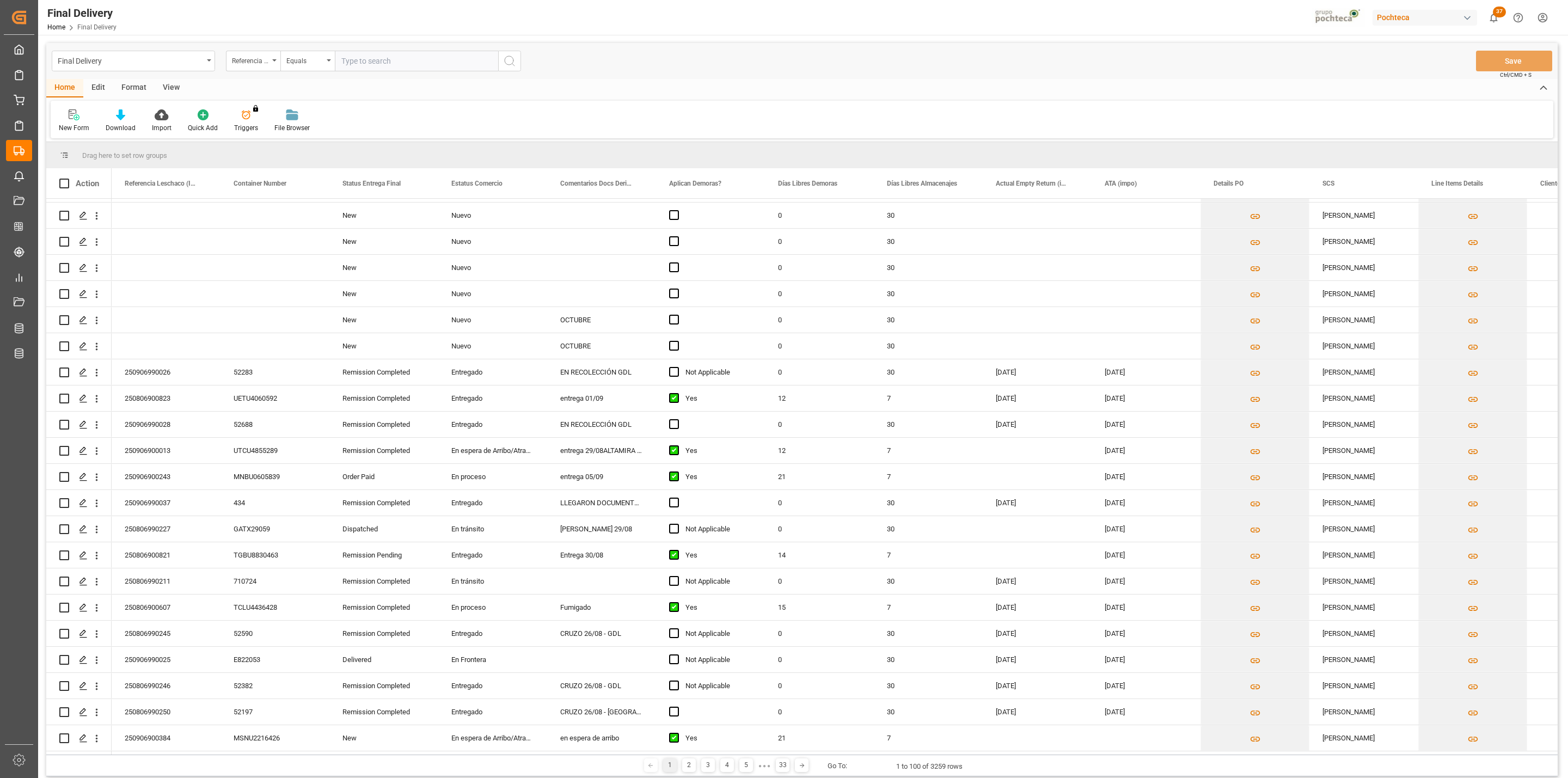
click at [172, 90] on div "View" at bounding box center [171, 88] width 33 height 18
click at [83, 121] on div "Default" at bounding box center [69, 121] width 38 height 24
click at [127, 290] on div "CAPTURA TR Y RETRASO CON ENTREGA Y SUCURSAL" at bounding box center [112, 296] width 96 height 12
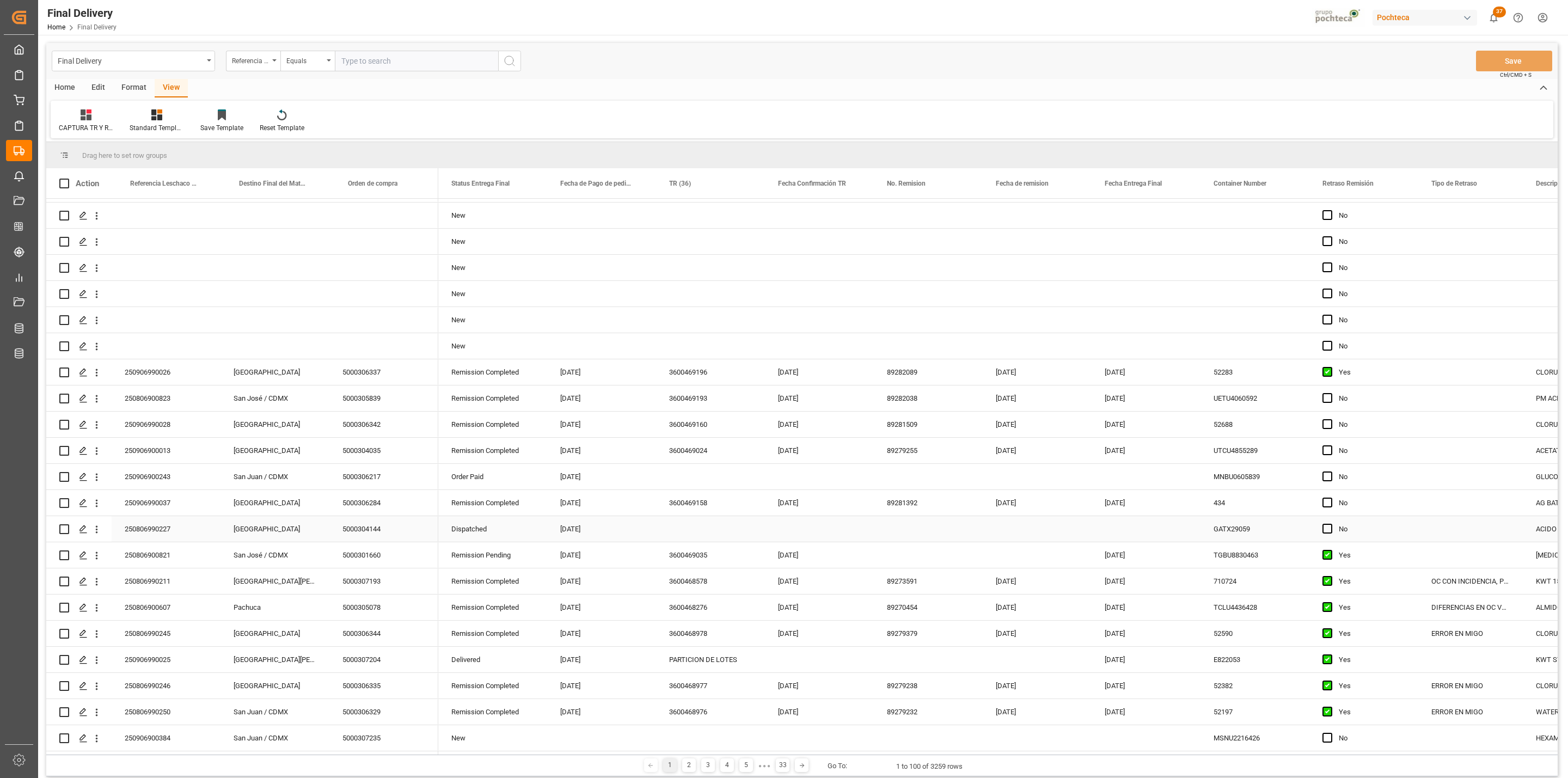
click at [699, 528] on div "Press SPACE to select this row." at bounding box center [710, 529] width 109 height 26
click at [845, 606] on div "4" at bounding box center [852, 603] width 13 height 13
type input "[DATE]"
click at [900, 525] on div "Press SPACE to select this row." at bounding box center [928, 529] width 109 height 26
click at [1493, 70] on button "Save" at bounding box center [1514, 61] width 76 height 21
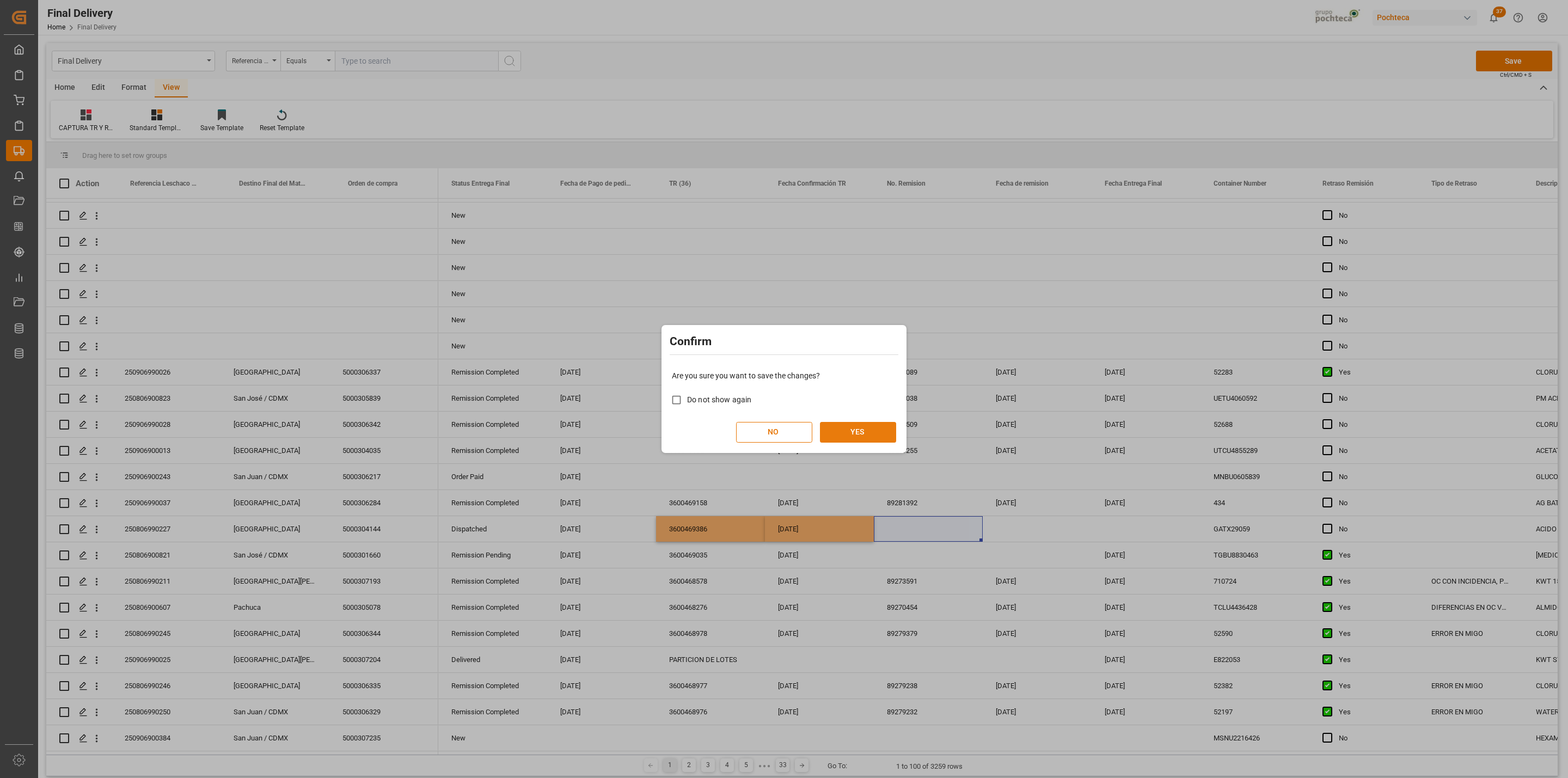
click at [864, 441] on button "YES" at bounding box center [858, 432] width 76 height 21
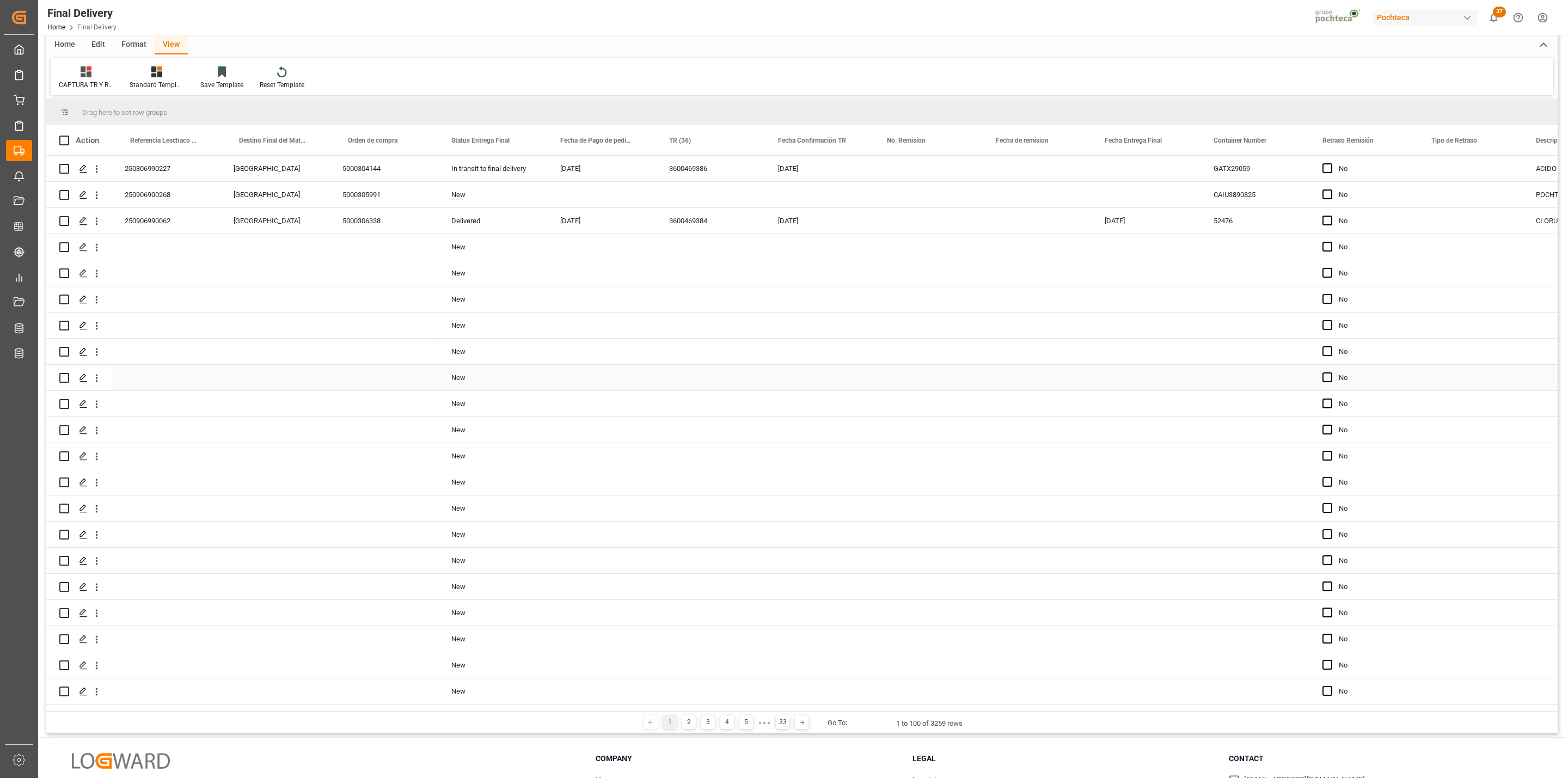
scroll to position [0, 0]
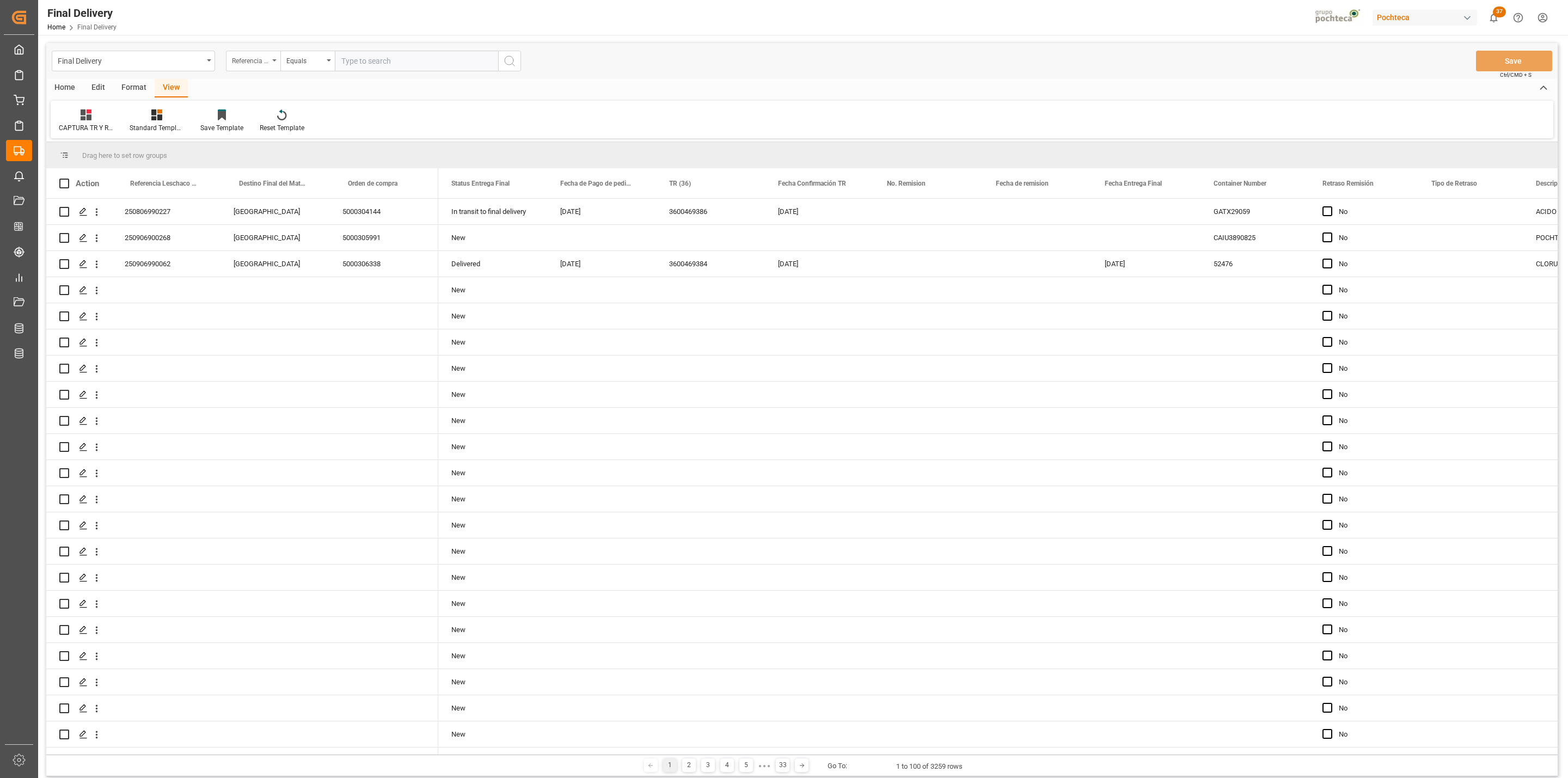
click at [261, 57] on div "Referencia Leschaco (Impo)" at bounding box center [250, 60] width 37 height 13
type input "P"
type input "ORDEN"
click at [255, 164] on div "Orden de compra" at bounding box center [307, 157] width 163 height 23
click at [353, 59] on input "text" at bounding box center [416, 61] width 163 height 21
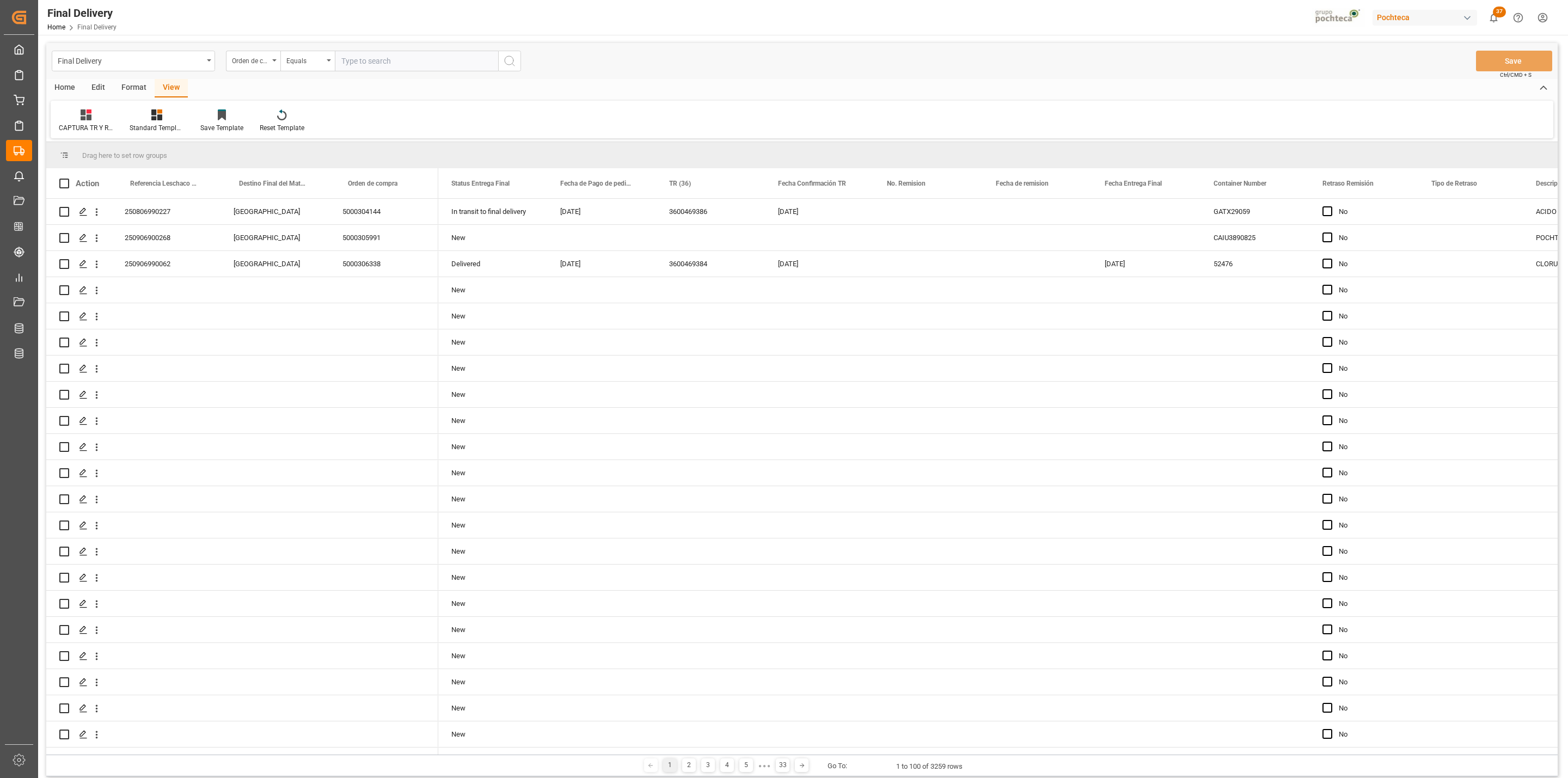
paste input "5000304161"
type input "5000304161"
click at [512, 62] on icon "search button" at bounding box center [509, 60] width 13 height 13
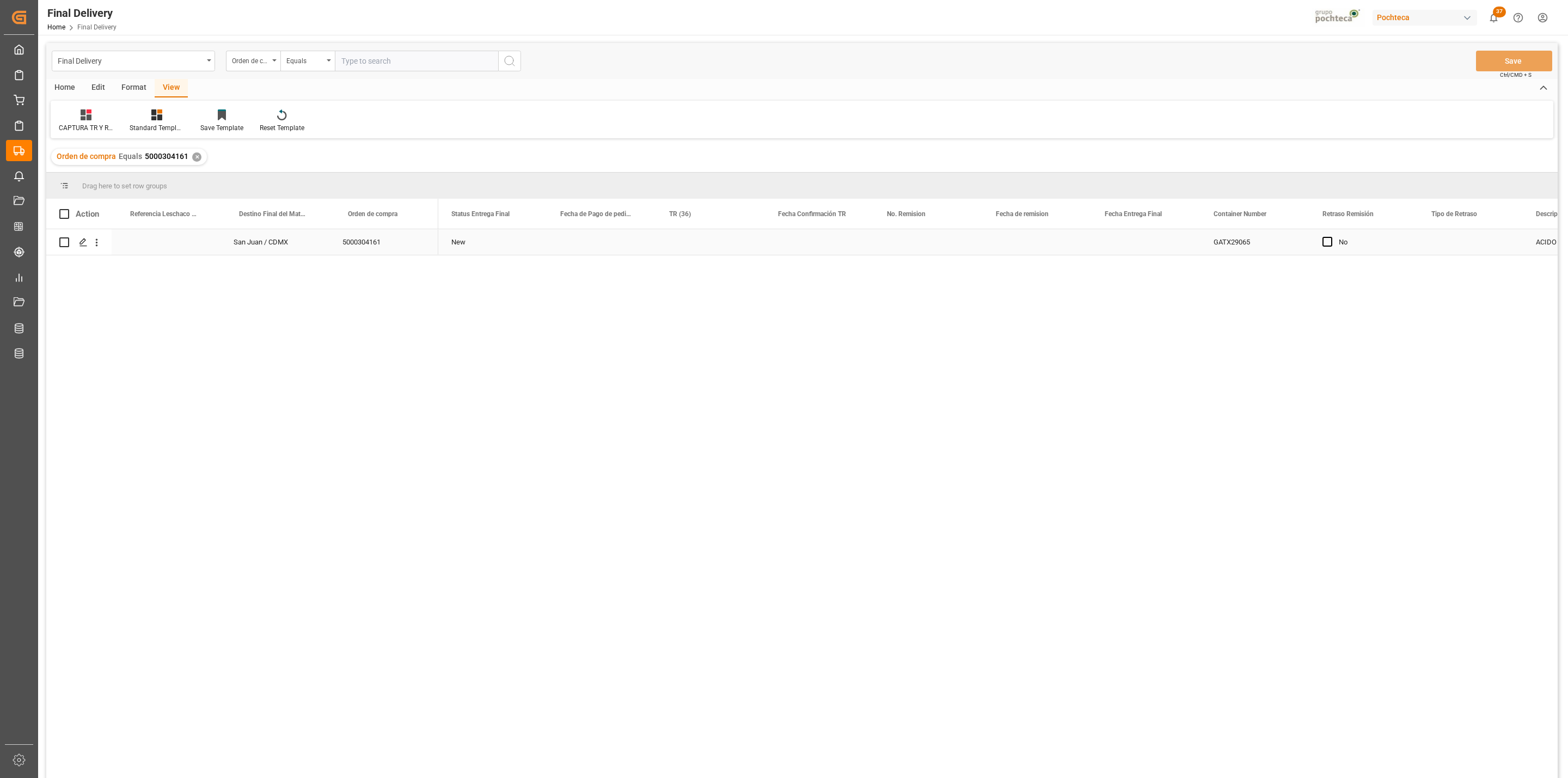
click at [1227, 242] on div "GATX29065" at bounding box center [1255, 242] width 109 height 26
click at [79, 250] on div "Press SPACE to select this row." at bounding box center [83, 242] width 16 height 20
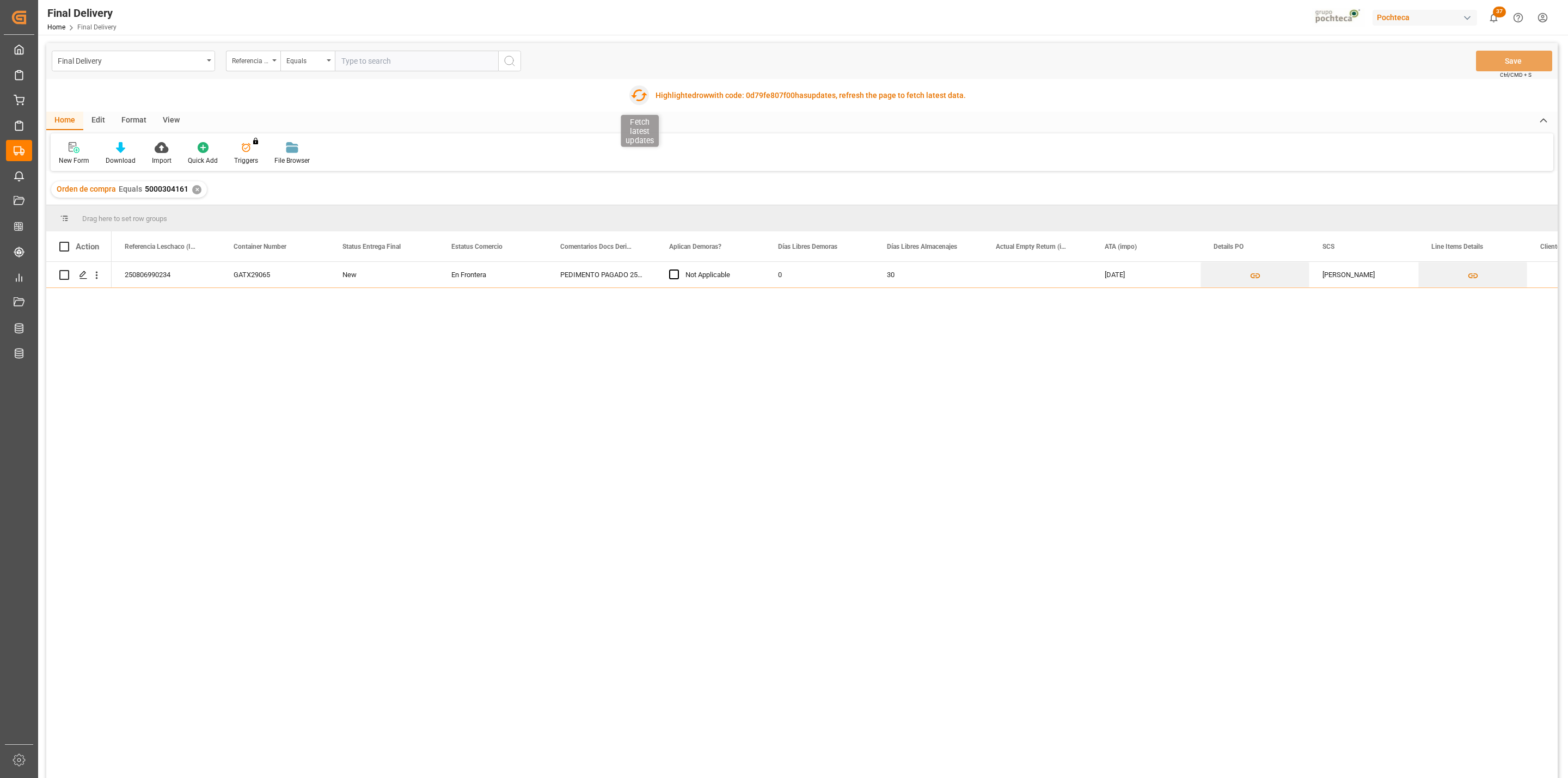
click at [636, 98] on icon "button" at bounding box center [639, 95] width 18 height 18
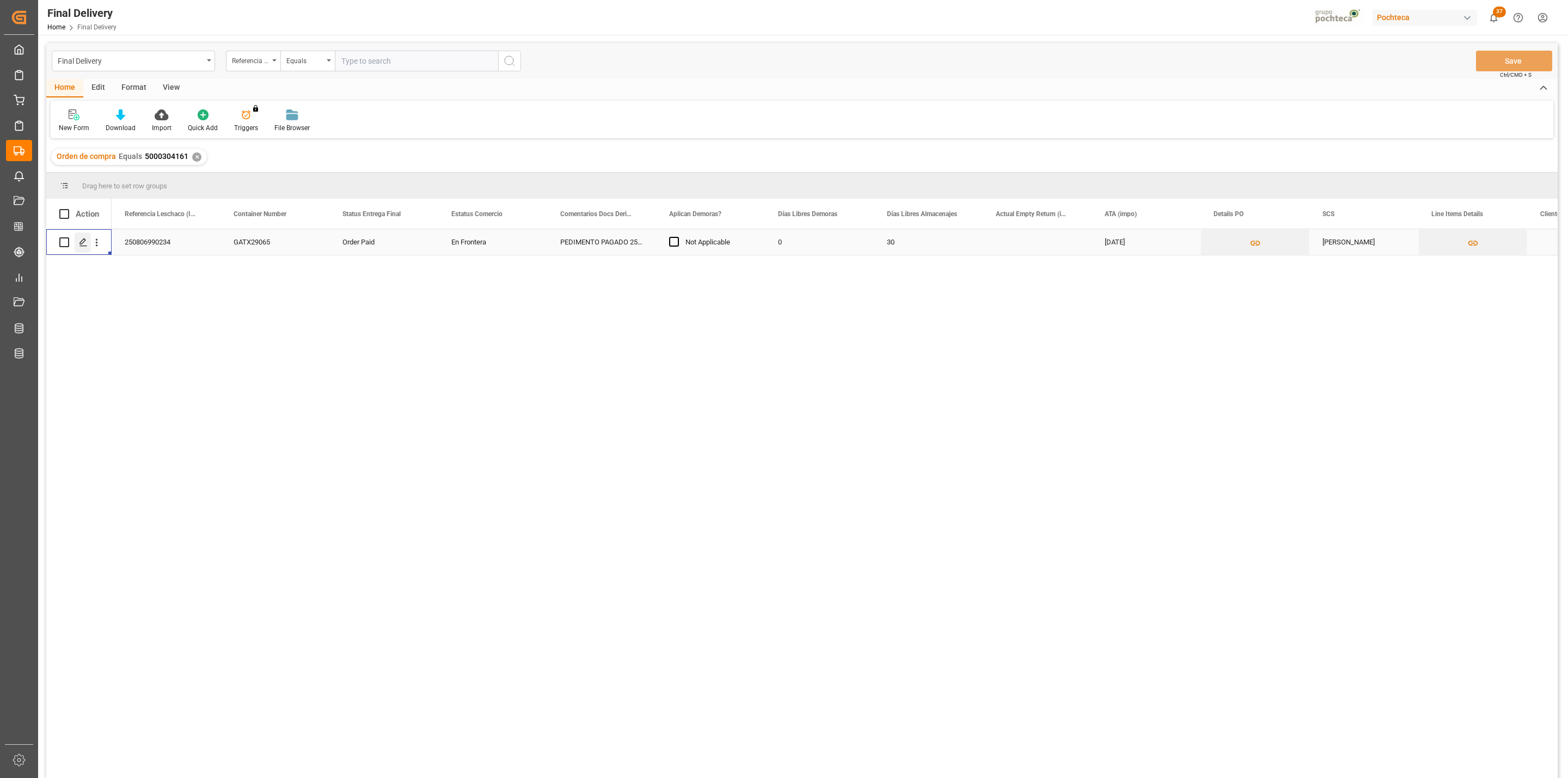
click at [83, 242] on polygon "Press SPACE to select this row." at bounding box center [82, 242] width 5 height 5
